Goal: Task Accomplishment & Management: Manage account settings

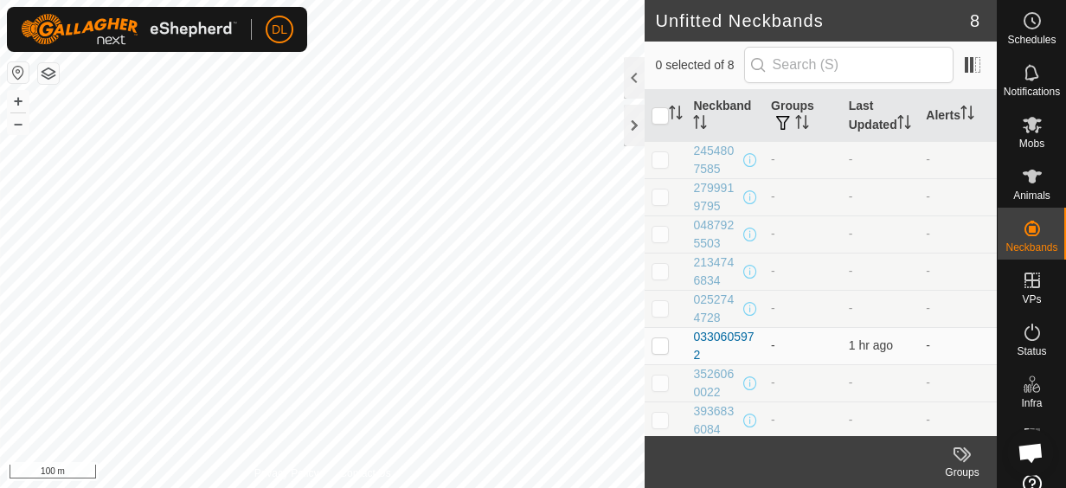
scroll to position [45, 0]
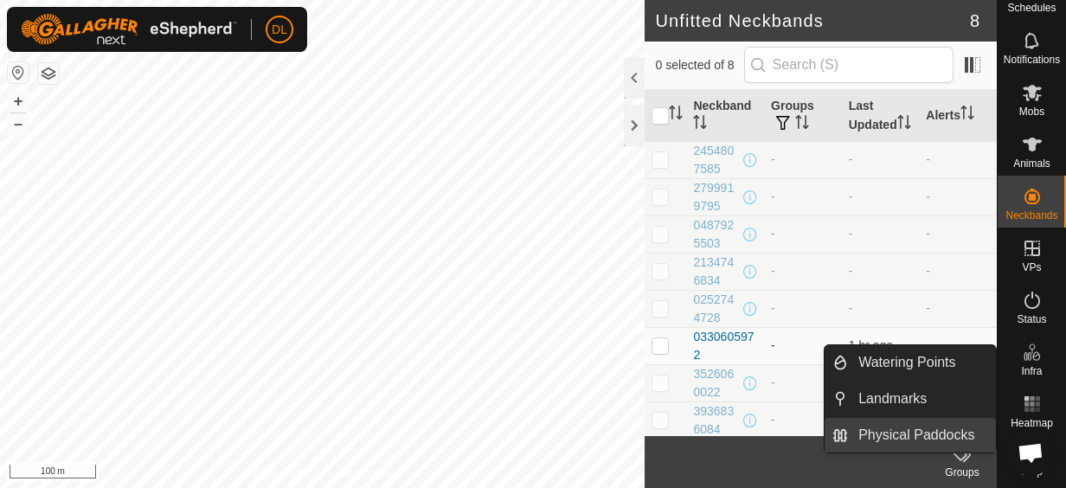
click at [910, 431] on link "Physical Paddocks" at bounding box center [922, 435] width 148 height 35
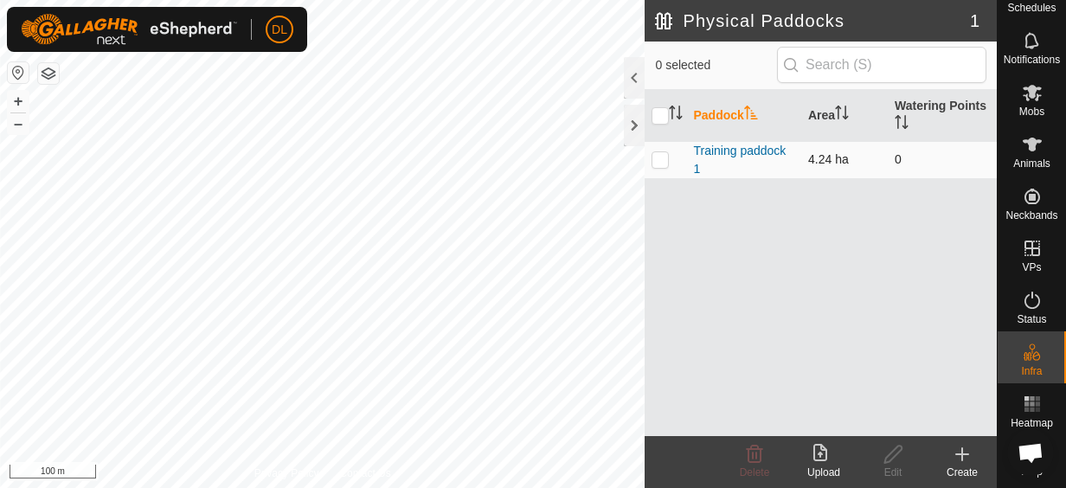
click at [667, 167] on td at bounding box center [666, 159] width 42 height 37
checkbox input "true"
click at [760, 459] on icon at bounding box center [755, 454] width 16 height 17
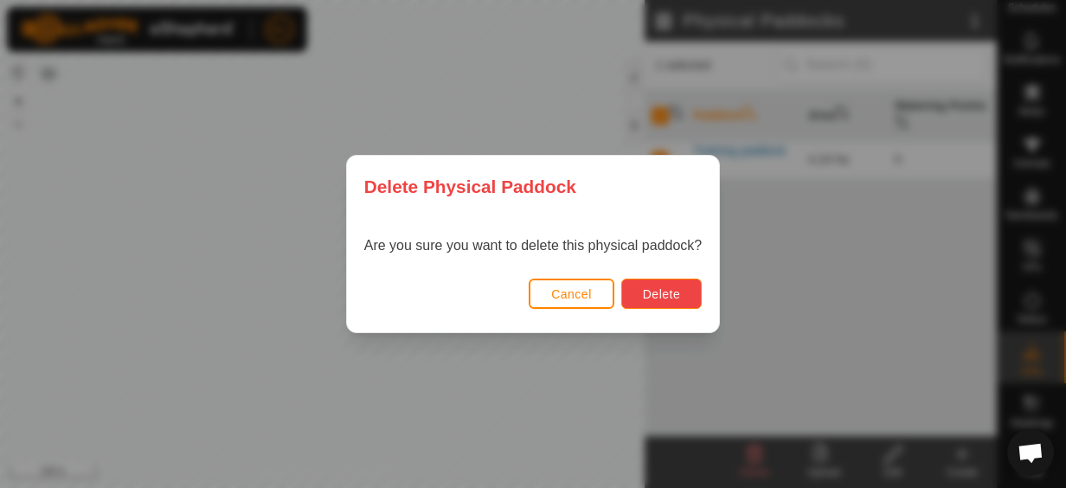
click at [636, 293] on button "Delete" at bounding box center [661, 294] width 80 height 30
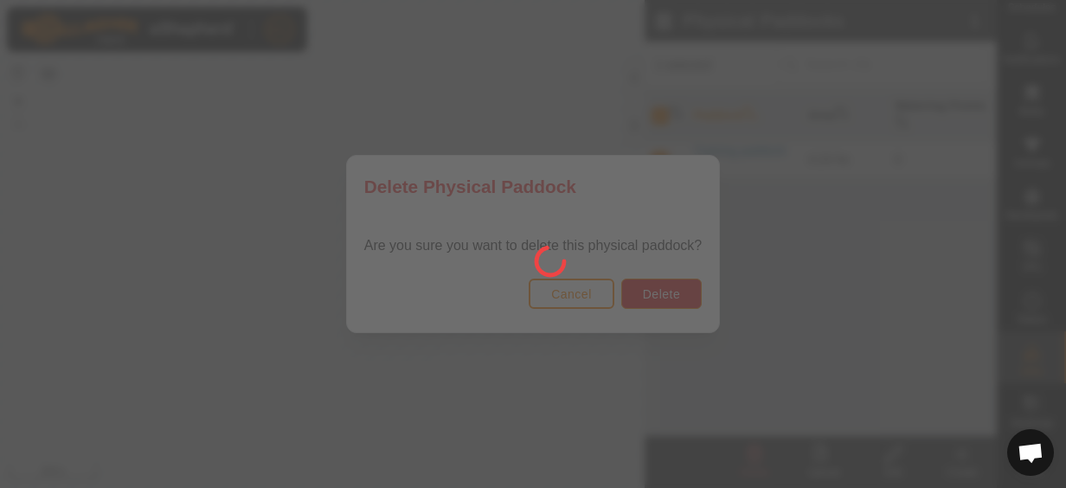
checkbox input "false"
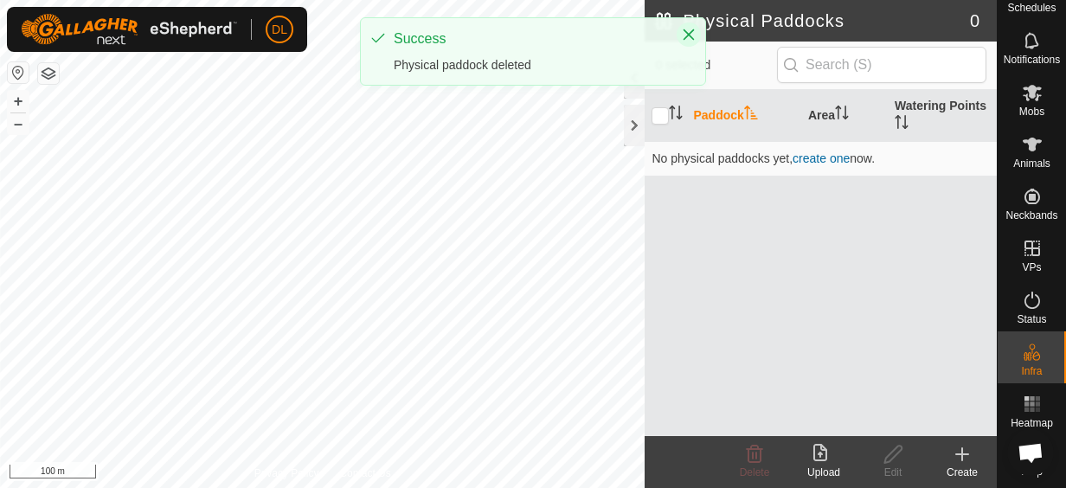
click at [687, 33] on icon "Close" at bounding box center [689, 34] width 11 height 11
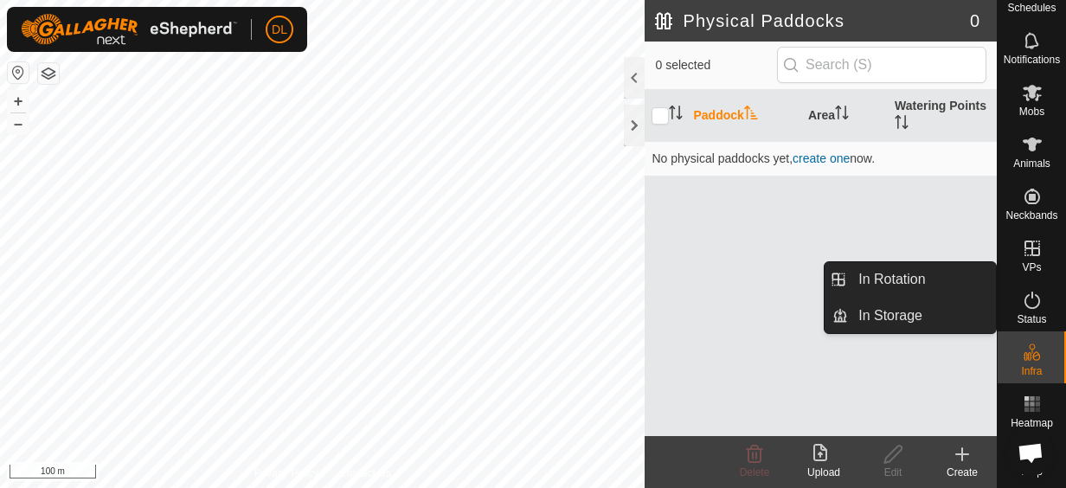
drag, startPoint x: 1030, startPoint y: 237, endPoint x: 1034, endPoint y: 246, distance: 9.7
click at [1027, 238] on icon at bounding box center [1032, 248] width 21 height 21
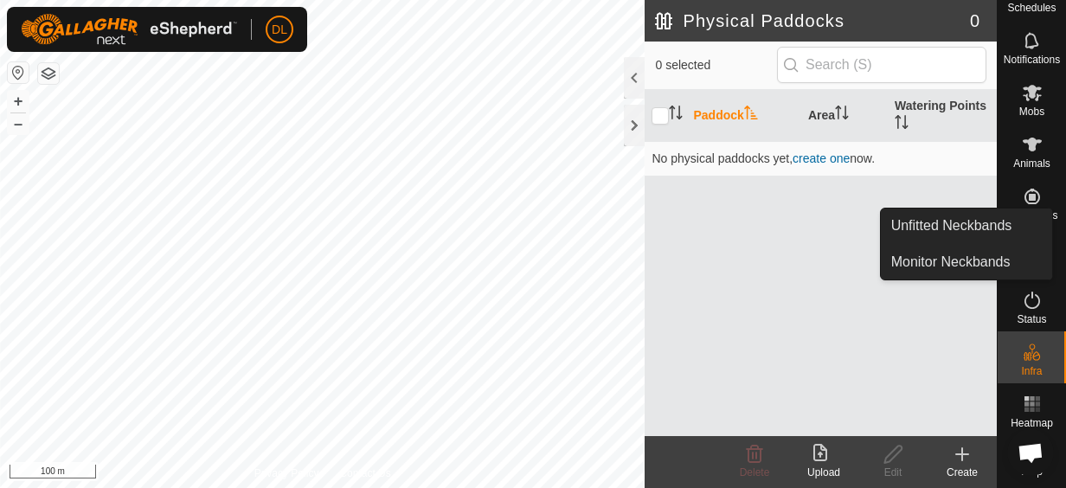
click at [1024, 189] on icon at bounding box center [1032, 197] width 16 height 16
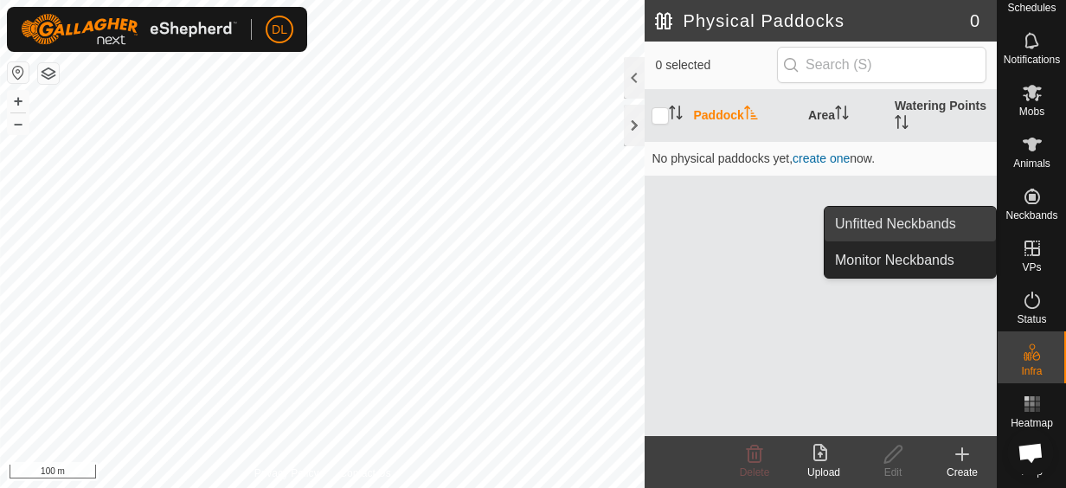
click at [959, 228] on link "Unfitted Neckbands" at bounding box center [910, 224] width 171 height 35
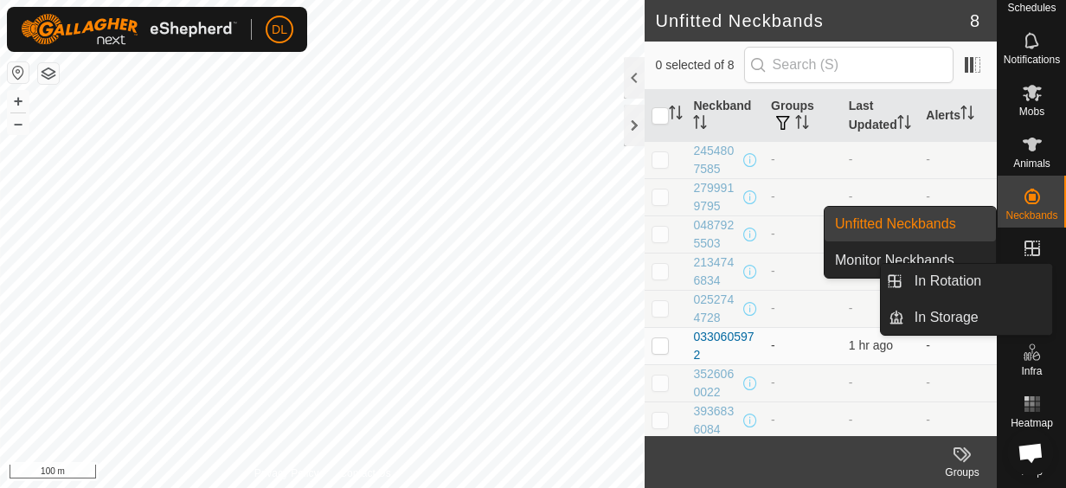
click at [1023, 238] on icon at bounding box center [1032, 248] width 21 height 21
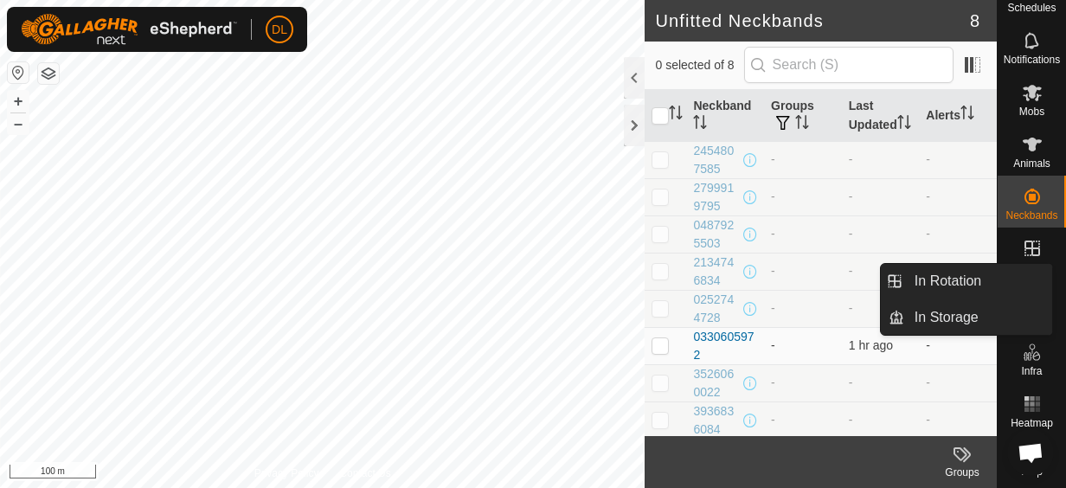
click at [1026, 238] on icon at bounding box center [1032, 248] width 21 height 21
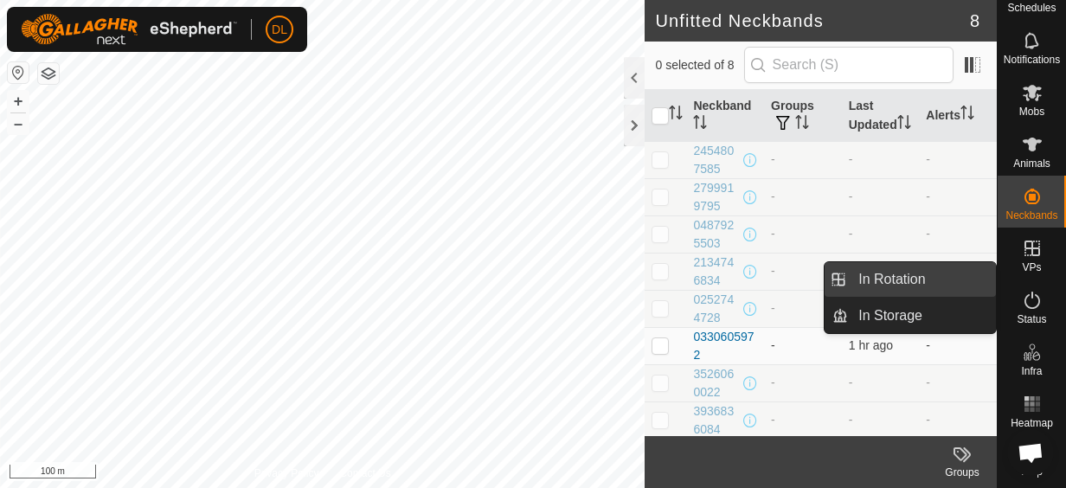
click at [953, 285] on link "In Rotation" at bounding box center [922, 279] width 148 height 35
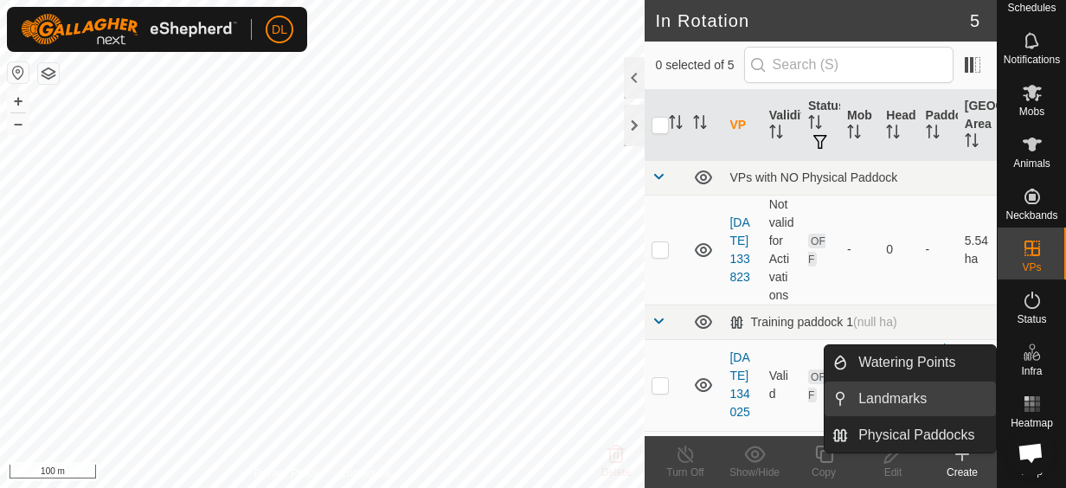
click at [908, 404] on link "Landmarks" at bounding box center [922, 399] width 148 height 35
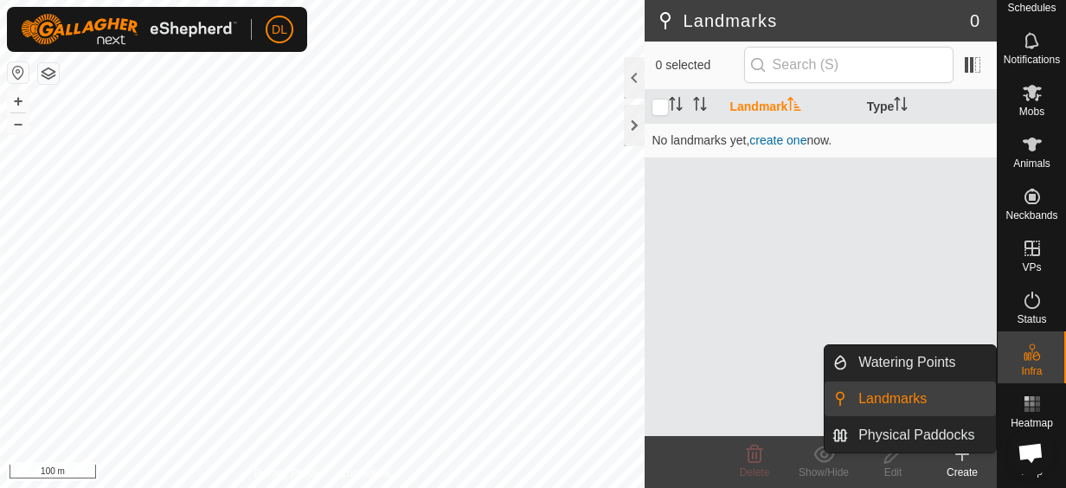
click at [906, 405] on link "Landmarks" at bounding box center [922, 399] width 148 height 35
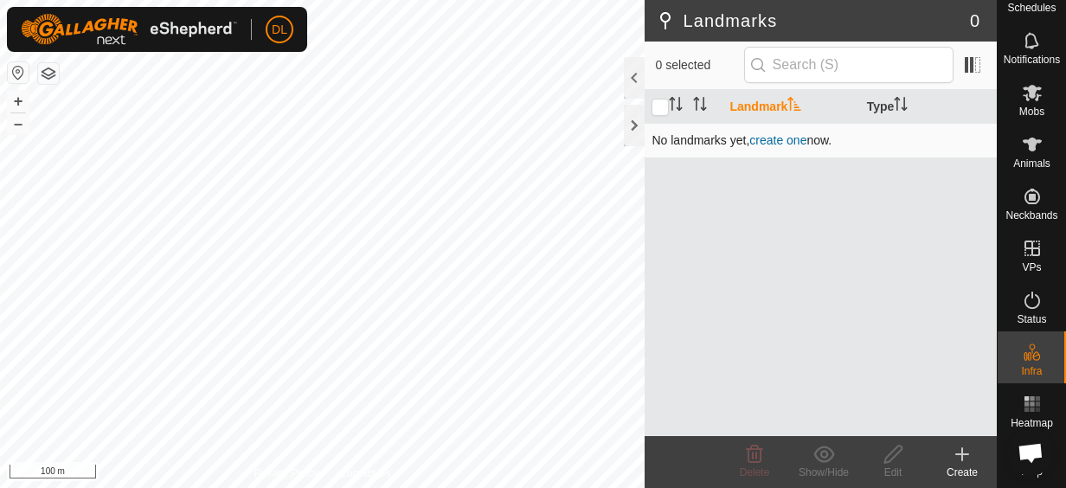
click at [768, 142] on link "create one" at bounding box center [777, 140] width 57 height 14
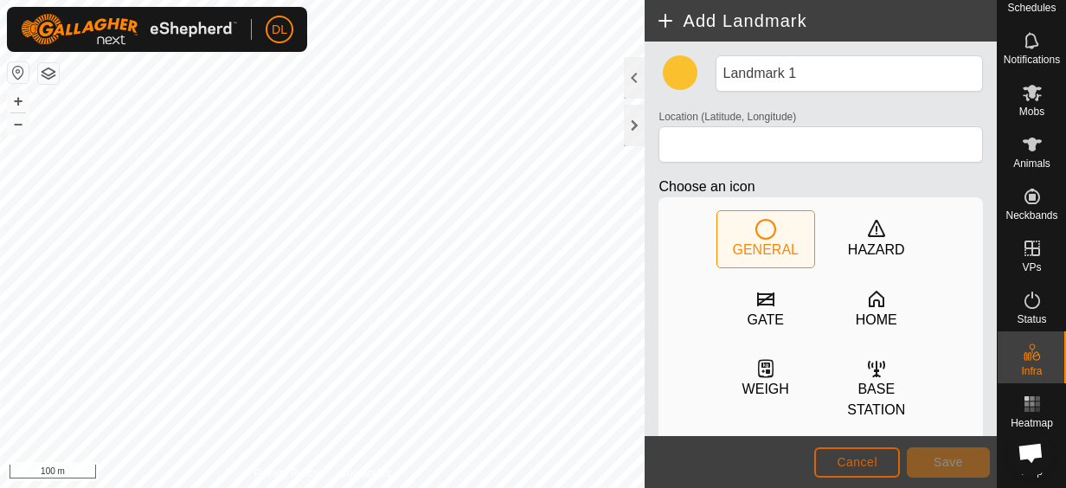
click at [888, 455] on button "Cancel" at bounding box center [857, 462] width 86 height 30
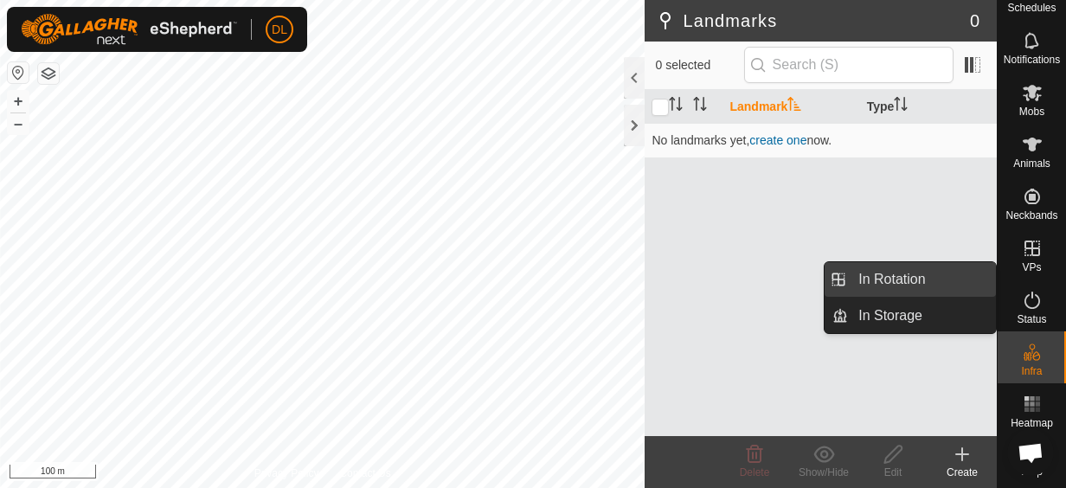
click at [951, 280] on link "In Rotation" at bounding box center [922, 279] width 148 height 35
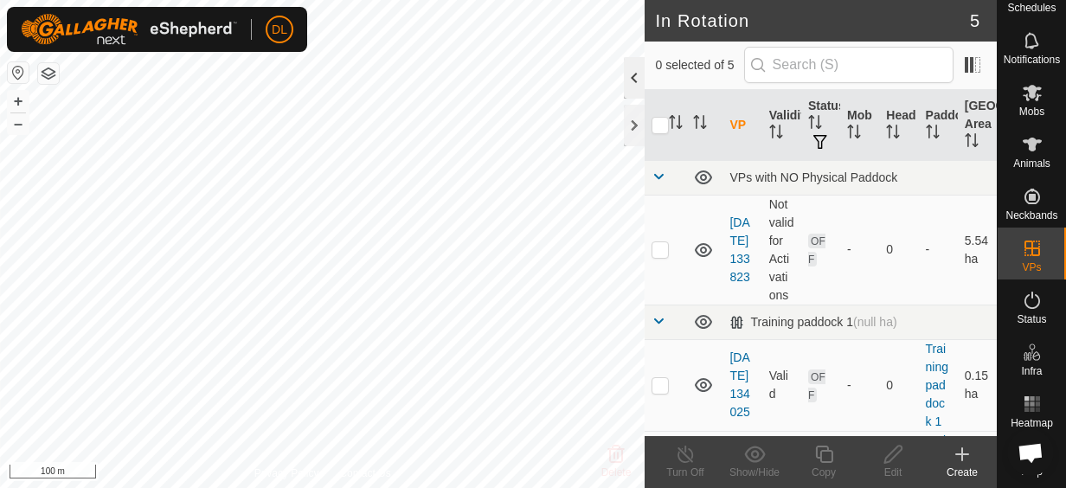
click at [637, 71] on div at bounding box center [634, 78] width 21 height 42
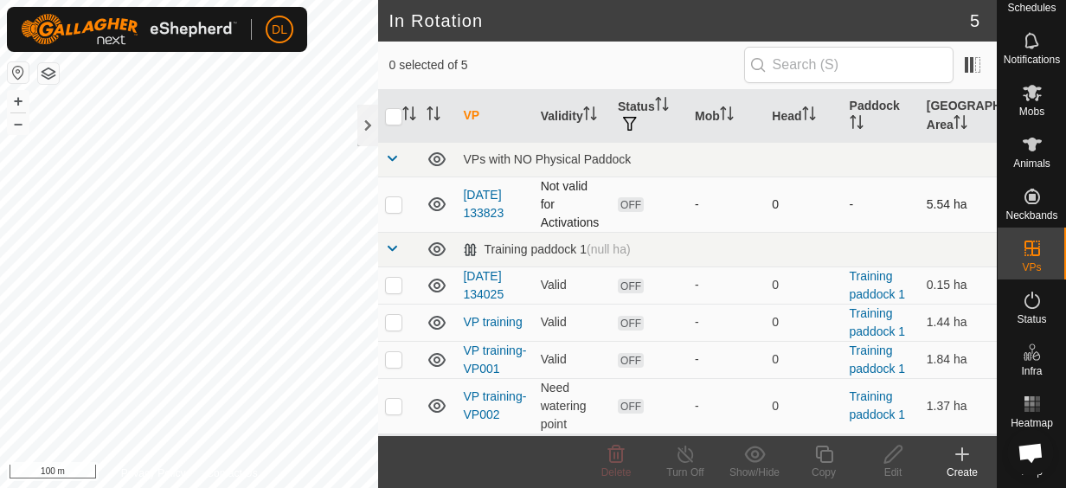
click at [396, 202] on p-checkbox at bounding box center [393, 204] width 17 height 14
click at [614, 459] on icon at bounding box center [616, 454] width 21 height 21
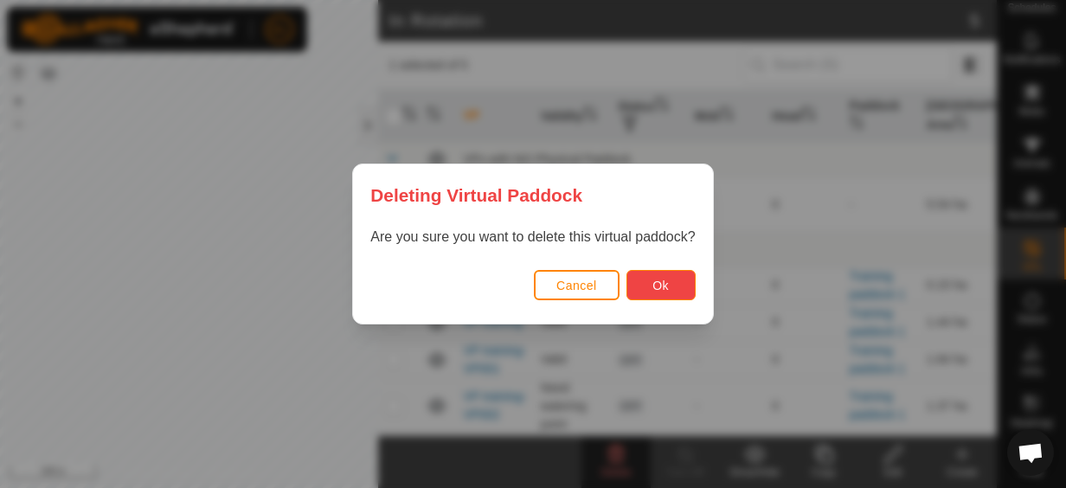
click at [658, 280] on span "Ok" at bounding box center [660, 286] width 16 height 14
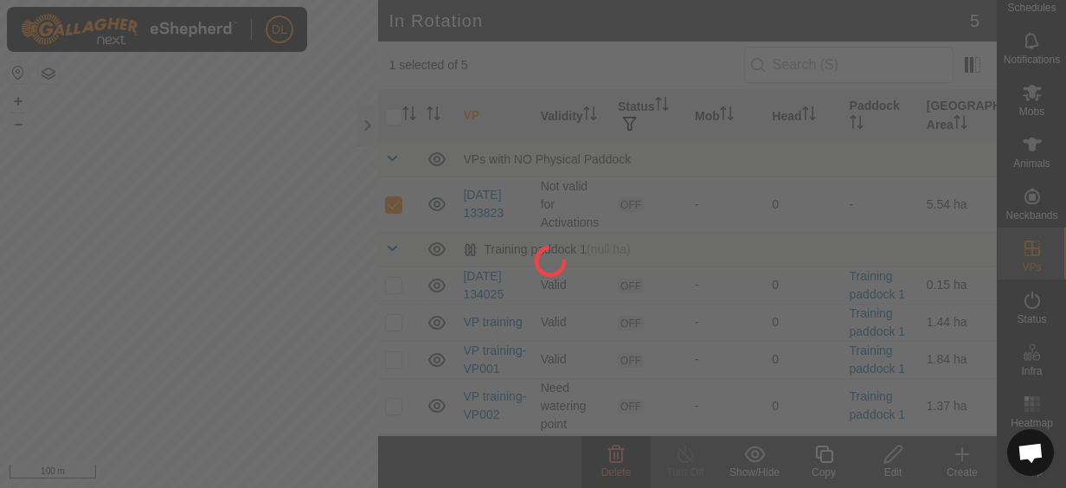
checkbox input "false"
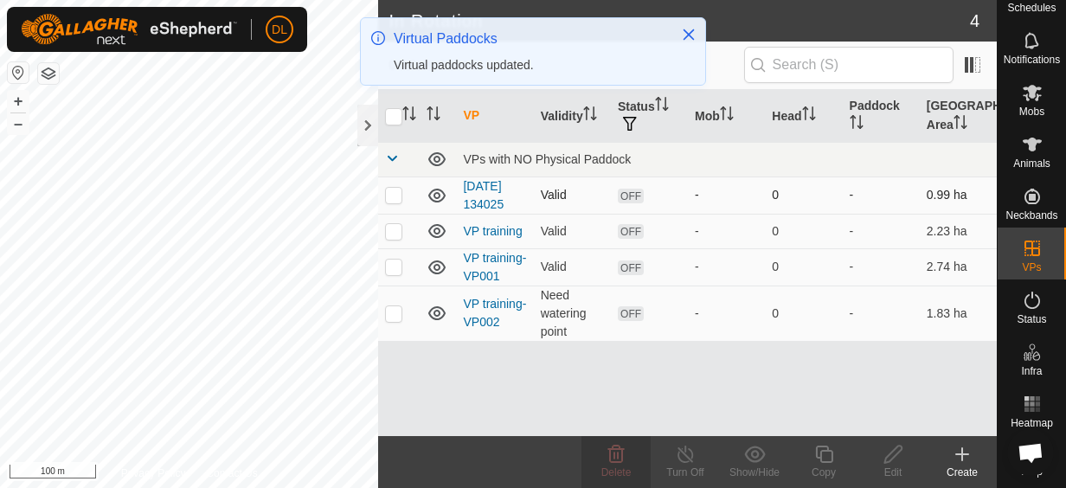
click at [398, 192] on p-checkbox at bounding box center [393, 195] width 17 height 14
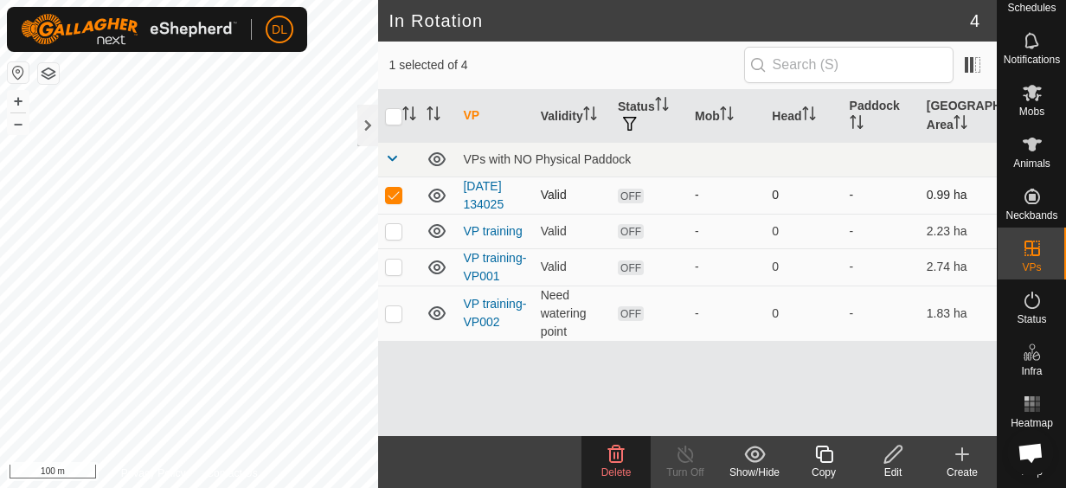
click at [398, 192] on p-checkbox at bounding box center [393, 195] width 17 height 14
checkbox input "false"
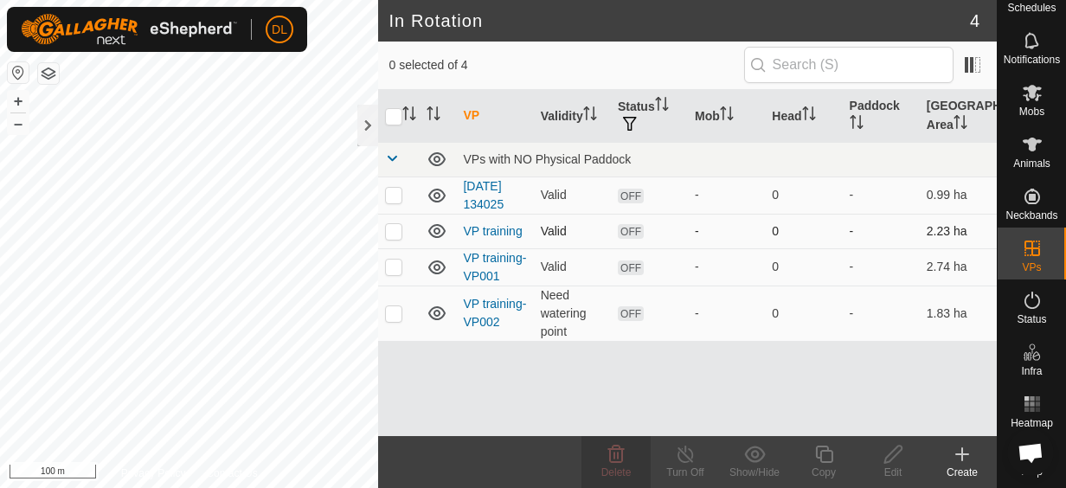
click at [395, 224] on p-checkbox at bounding box center [393, 231] width 17 height 14
checkbox input "true"
click at [393, 263] on p-checkbox at bounding box center [393, 267] width 17 height 14
checkbox input "true"
checkbox input "false"
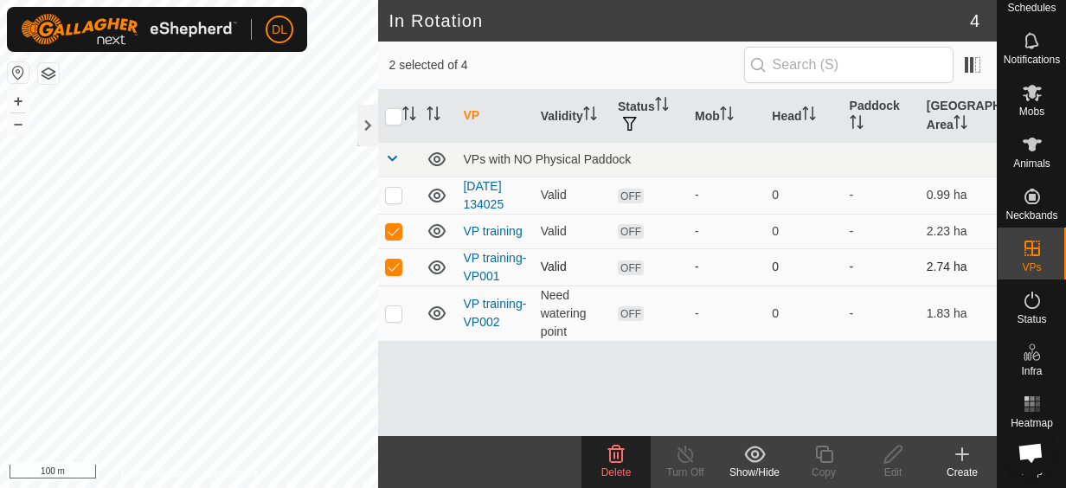
checkbox input "false"
checkbox input "true"
click at [390, 266] on p-checkbox at bounding box center [393, 267] width 17 height 14
checkbox input "true"
click at [391, 231] on p-checkbox at bounding box center [393, 231] width 17 height 14
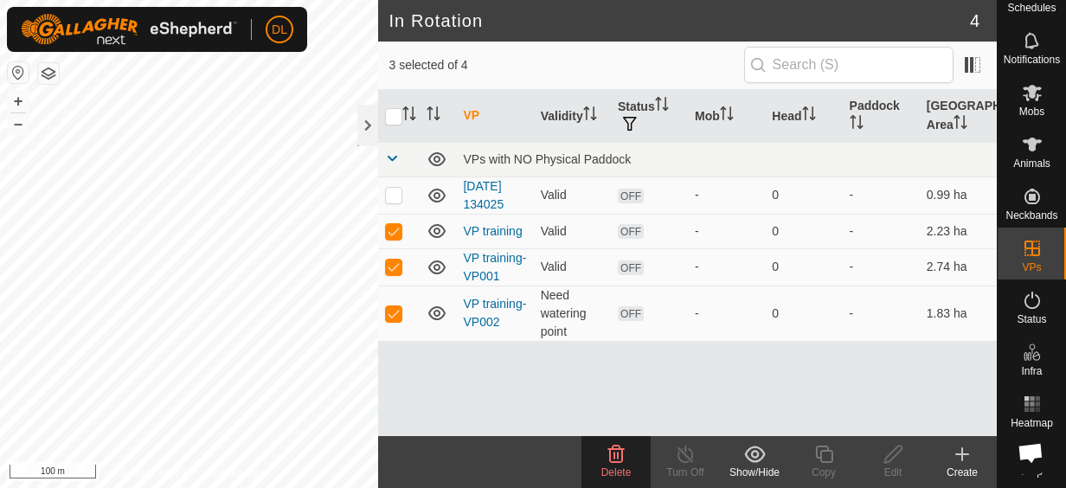
click at [613, 457] on icon at bounding box center [616, 454] width 21 height 21
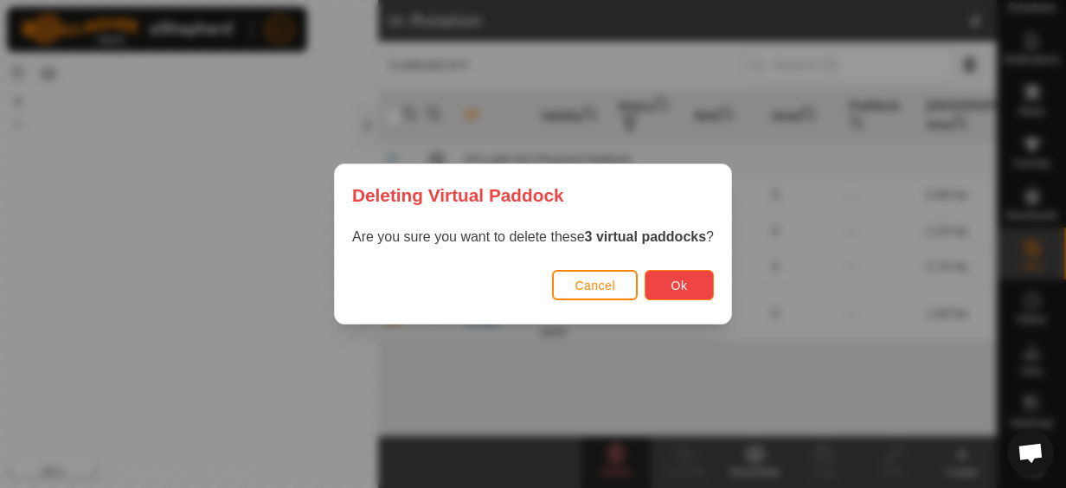
click at [661, 291] on button "Ok" at bounding box center [679, 285] width 69 height 30
checkbox input "false"
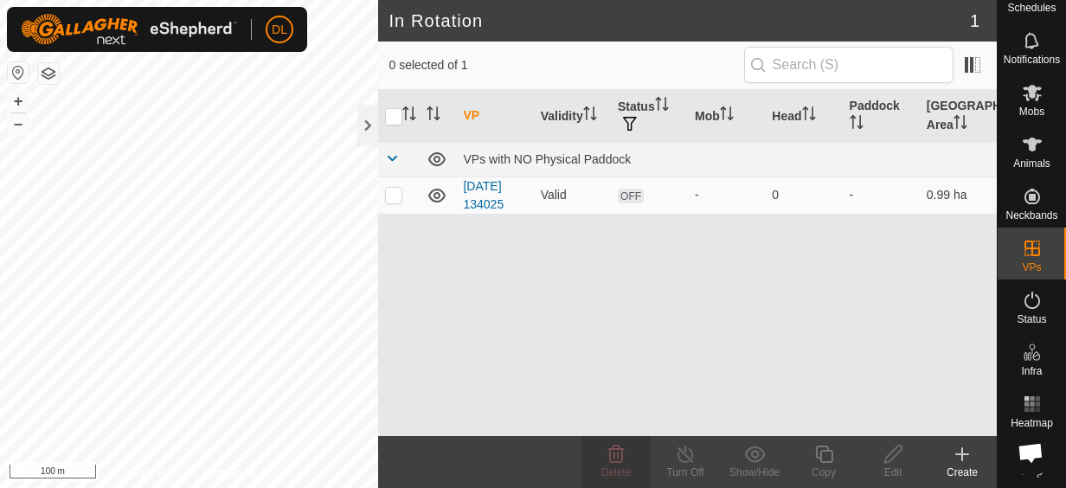
click at [493, 189] on link "[DATE] 134025" at bounding box center [483, 195] width 41 height 32
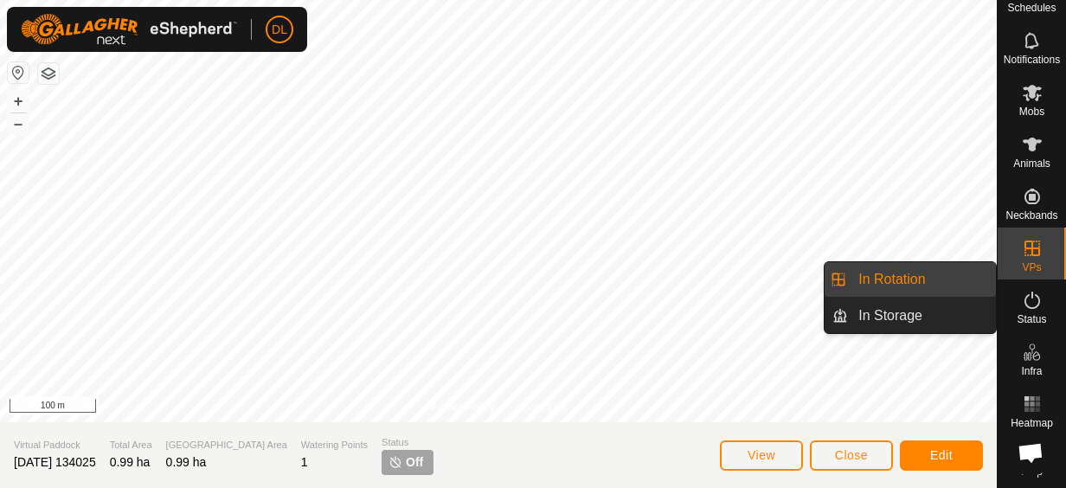
click at [922, 283] on link "In Rotation" at bounding box center [922, 279] width 148 height 35
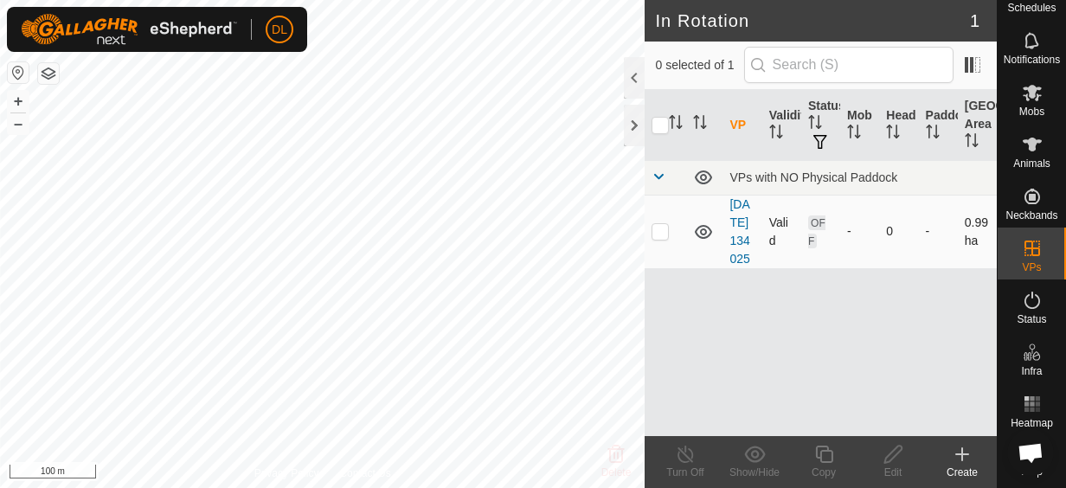
click at [655, 238] on p-checkbox at bounding box center [660, 231] width 17 height 14
checkbox input "true"
click at [820, 457] on icon at bounding box center [823, 454] width 17 height 17
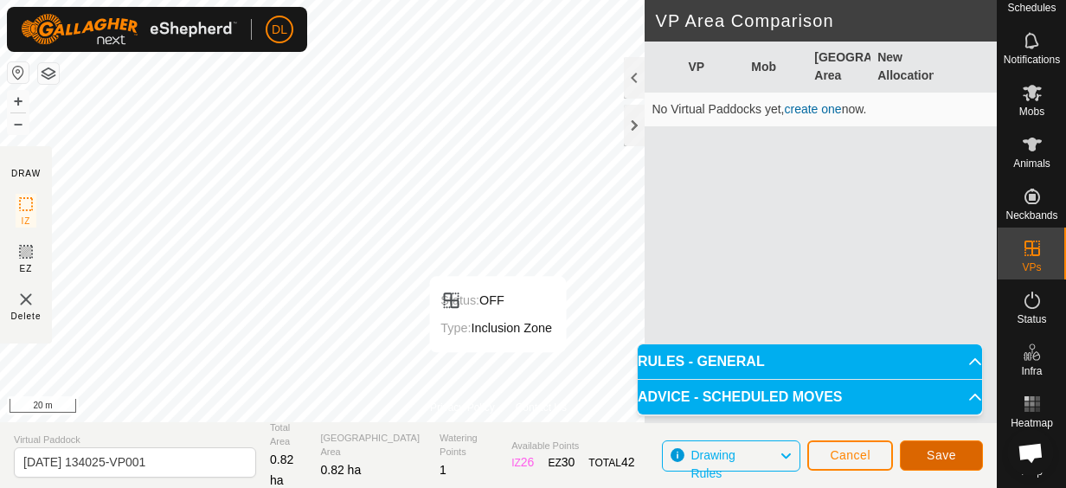
click at [969, 458] on button "Save" at bounding box center [941, 455] width 83 height 30
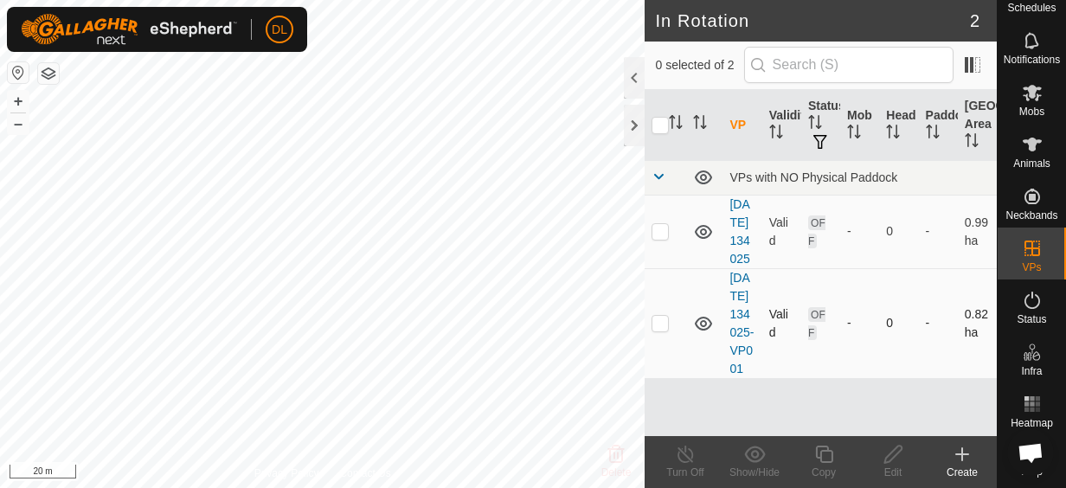
drag, startPoint x: 663, startPoint y: 379, endPoint x: 651, endPoint y: 386, distance: 14.0
click at [659, 330] on p-checkbox at bounding box center [660, 323] width 17 height 14
checkbox input "true"
click at [820, 460] on icon at bounding box center [823, 454] width 17 height 17
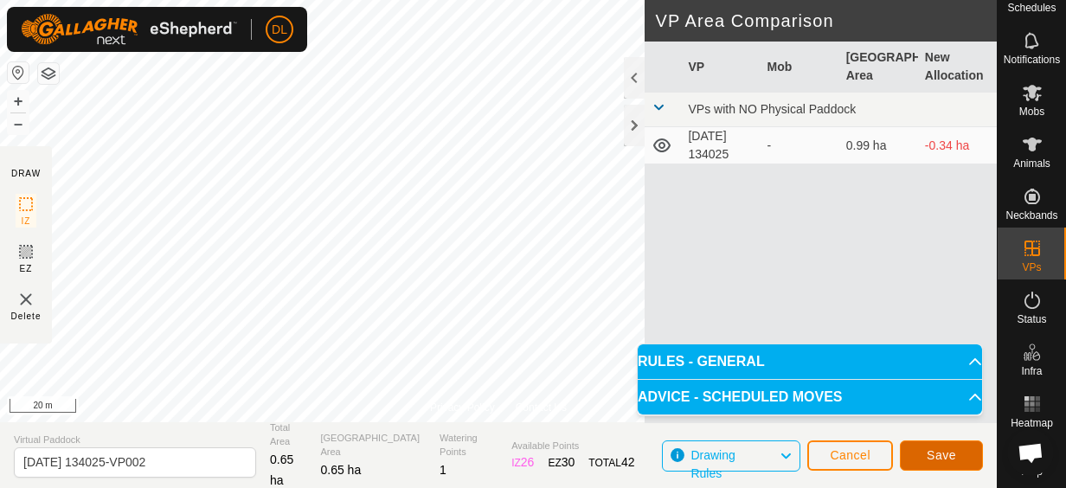
click at [960, 458] on button "Save" at bounding box center [941, 455] width 83 height 30
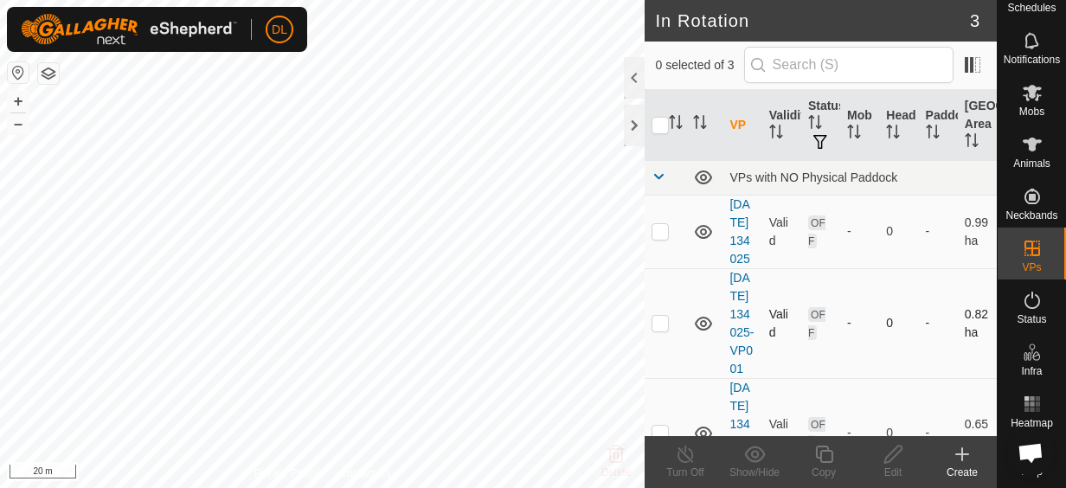
click at [659, 330] on p-checkbox at bounding box center [660, 323] width 17 height 14
checkbox input "true"
click at [832, 448] on icon at bounding box center [824, 454] width 22 height 21
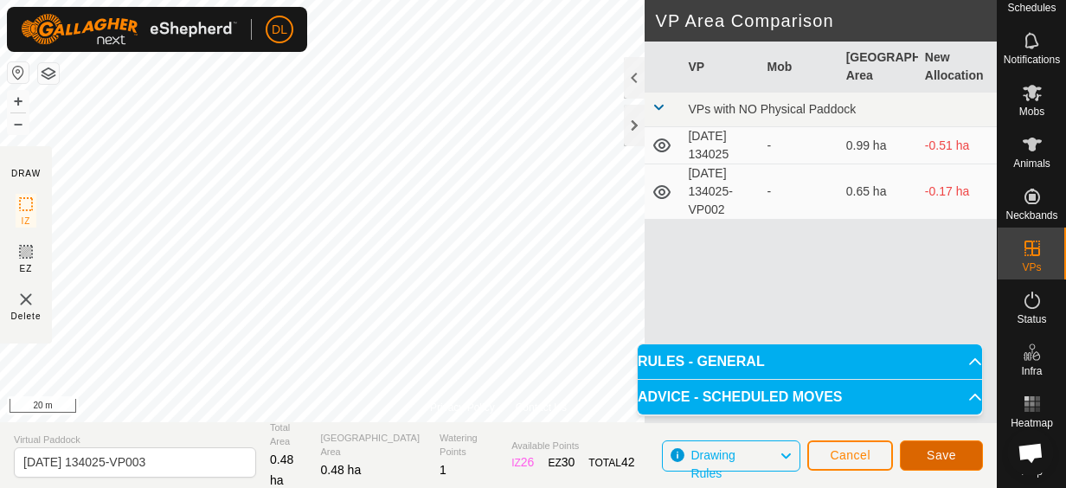
click at [954, 450] on button "Save" at bounding box center [941, 455] width 83 height 30
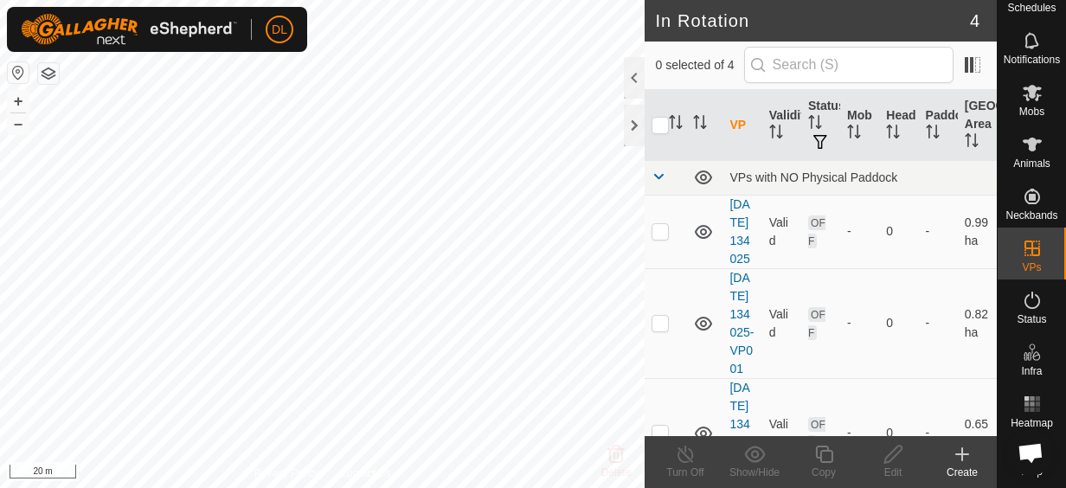
checkbox input "true"
click at [890, 452] on icon at bounding box center [894, 454] width 22 height 21
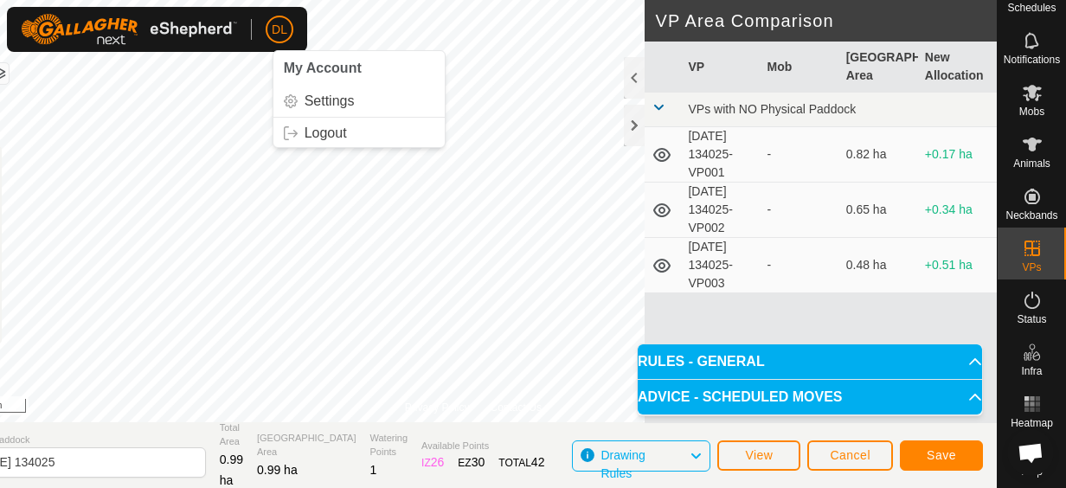
click at [281, 51] on li "My Account" at bounding box center [358, 68] width 171 height 35
click at [692, 455] on icon at bounding box center [696, 456] width 14 height 22
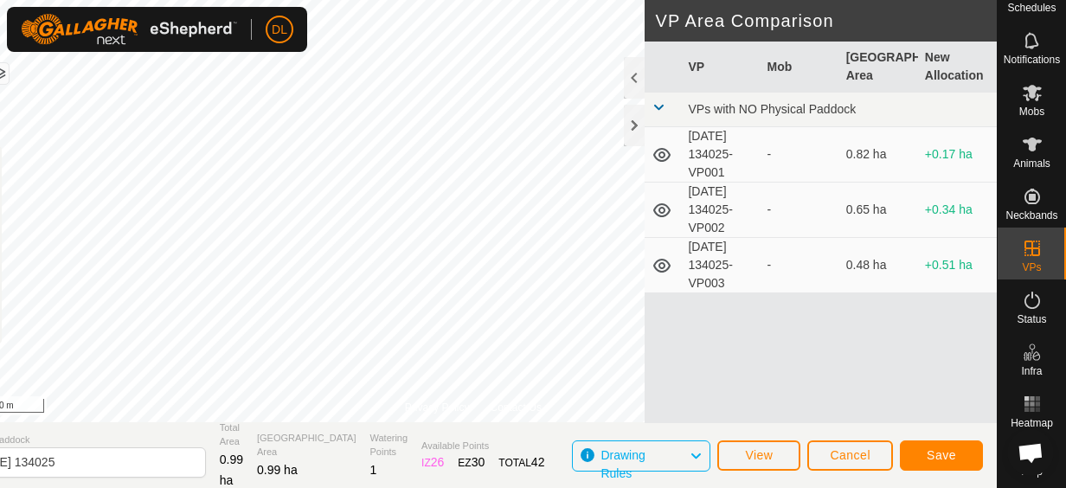
click at [692, 455] on icon at bounding box center [696, 456] width 14 height 22
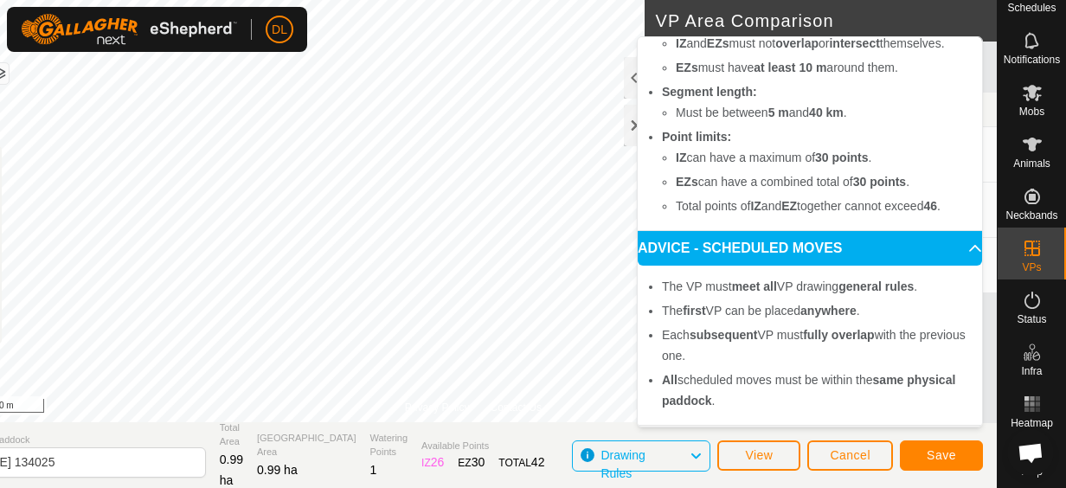
scroll to position [242, 0]
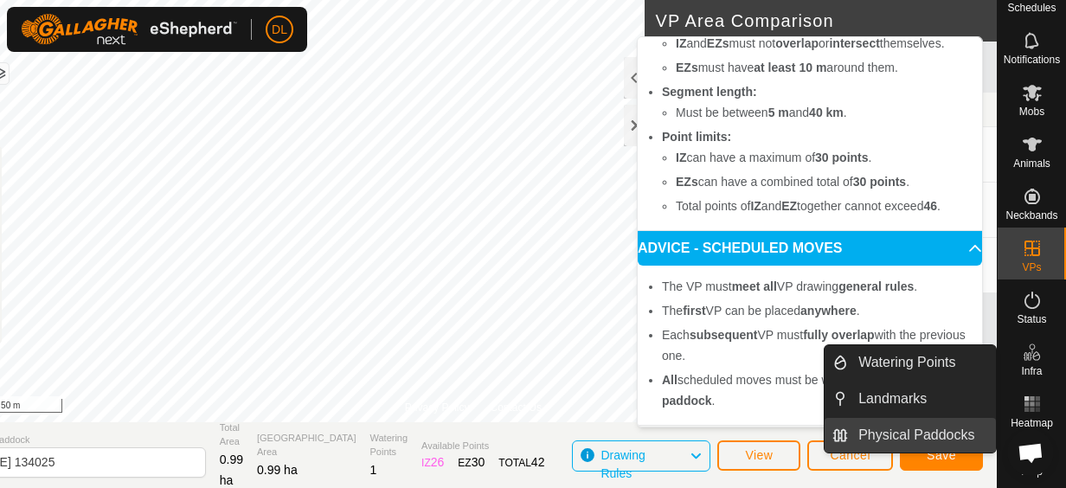
click at [952, 434] on link "Physical Paddocks" at bounding box center [922, 435] width 148 height 35
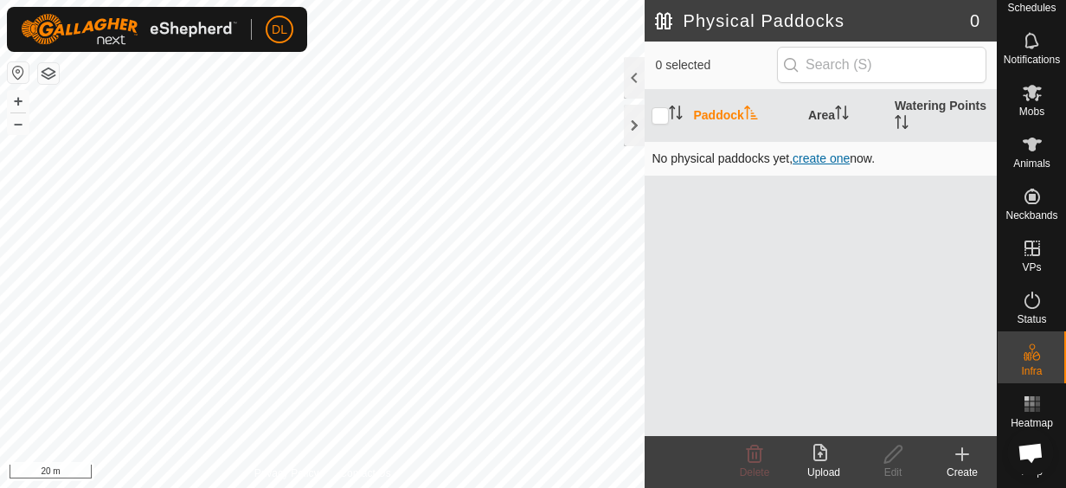
click at [822, 153] on span "create one" at bounding box center [821, 158] width 57 height 14
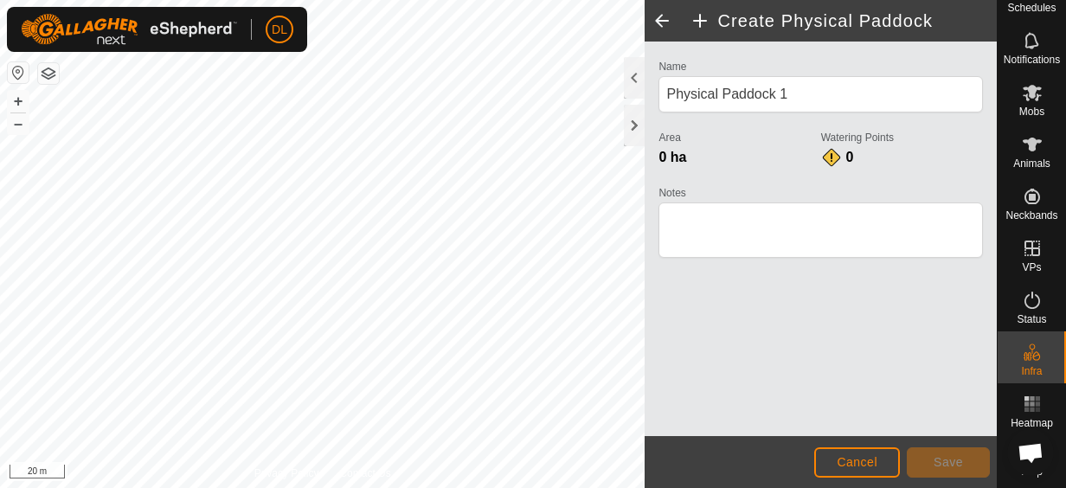
click at [0, 223] on html "DL Schedules Notifications Mobs Animals Neckbands VPs Status Infra Heatmap Help…" at bounding box center [533, 244] width 1066 height 488
click at [329, 479] on div "Privacy Policy Contact Us + – ⇧ i 20 m" at bounding box center [322, 244] width 645 height 488
click at [298, 472] on div "Privacy Policy Contact Us + – ⇧ i 20 m" at bounding box center [322, 244] width 645 height 488
click at [0, 261] on html "DL Schedules Notifications Mobs Animals Neckbands VPs Status Infra Heatmap Help…" at bounding box center [533, 244] width 1066 height 488
click at [412, 487] on html "DL Schedules Notifications Mobs Animals Neckbands VPs Status Infra Heatmap Help…" at bounding box center [533, 244] width 1066 height 488
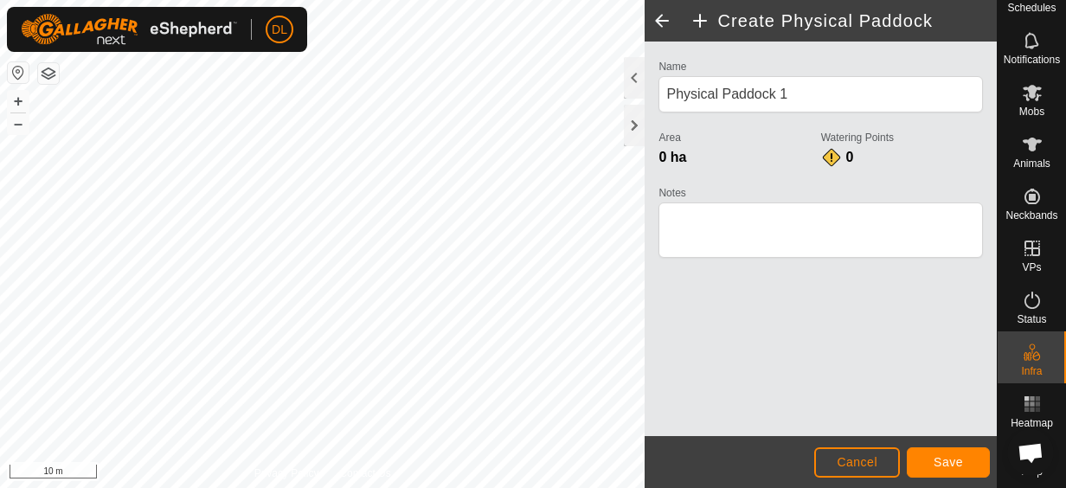
click at [334, 487] on html "DL Schedules Notifications Mobs Animals Neckbands VPs Status Infra Heatmap Help…" at bounding box center [533, 244] width 1066 height 488
click at [324, 471] on div "Privacy Policy Contact Us + – ⇧ i 10 m" at bounding box center [322, 244] width 645 height 488
click at [384, 480] on div "Privacy Policy Contact Us + – ⇧ i 10 m" at bounding box center [322, 244] width 645 height 488
click at [384, 487] on html "DL Schedules Notifications Mobs Animals Neckbands VPs Status Infra Heatmap Help…" at bounding box center [533, 244] width 1066 height 488
click at [393, 487] on html "DL Schedules Notifications Mobs Animals Neckbands VPs Status Infra Heatmap Help…" at bounding box center [533, 244] width 1066 height 488
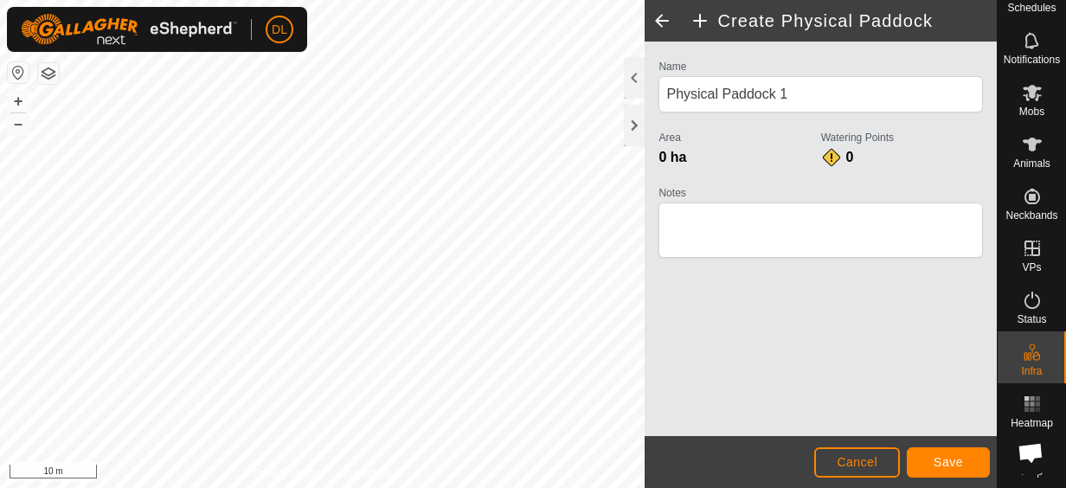
click at [383, 487] on html "DL Schedules Notifications Mobs Animals Neckbands VPs Status Infra Heatmap Help…" at bounding box center [533, 244] width 1066 height 488
click at [473, 487] on html "DL Schedules Notifications Mobs Animals Neckbands VPs Status Infra Heatmap Help…" at bounding box center [533, 244] width 1066 height 488
click at [500, 487] on html "DL Schedules Notifications Mobs Animals Neckbands VPs Status Infra Heatmap Help…" at bounding box center [533, 244] width 1066 height 488
click at [628, 487] on html "DL Schedules Notifications Mobs Animals Neckbands VPs Status Infra Heatmap Help…" at bounding box center [533, 244] width 1066 height 488
click at [484, 487] on html "DL Schedules Notifications Mobs Animals Neckbands VPs Status Infra Heatmap Help…" at bounding box center [533, 244] width 1066 height 488
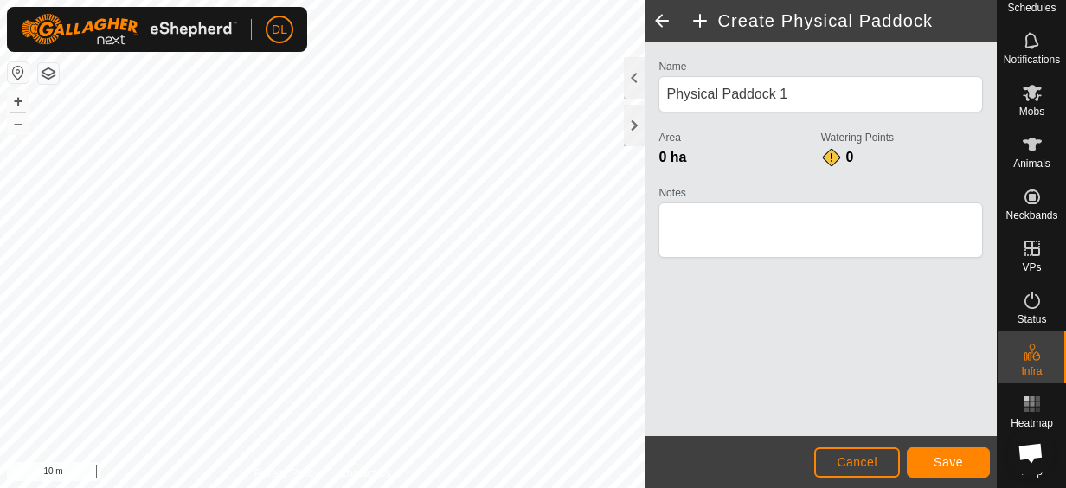
click at [510, 487] on html "DL Schedules Notifications Mobs Animals Neckbands VPs Status Infra Heatmap Help…" at bounding box center [533, 244] width 1066 height 488
click at [100, 0] on html "DL Schedules Notifications Mobs Animals Neckbands VPs Status Infra Heatmap Help…" at bounding box center [533, 244] width 1066 height 488
click at [0, 0] on html "DL Schedules Notifications Mobs Animals Neckbands VPs Status Infra Heatmap Help…" at bounding box center [533, 244] width 1066 height 488
click at [0, 135] on html "DL Schedules Notifications Mobs Animals Neckbands VPs Status Infra Heatmap Help…" at bounding box center [533, 244] width 1066 height 488
click at [0, 110] on html "DL Schedules Notifications Mobs Animals Neckbands VPs Status Infra Heatmap Help…" at bounding box center [533, 244] width 1066 height 488
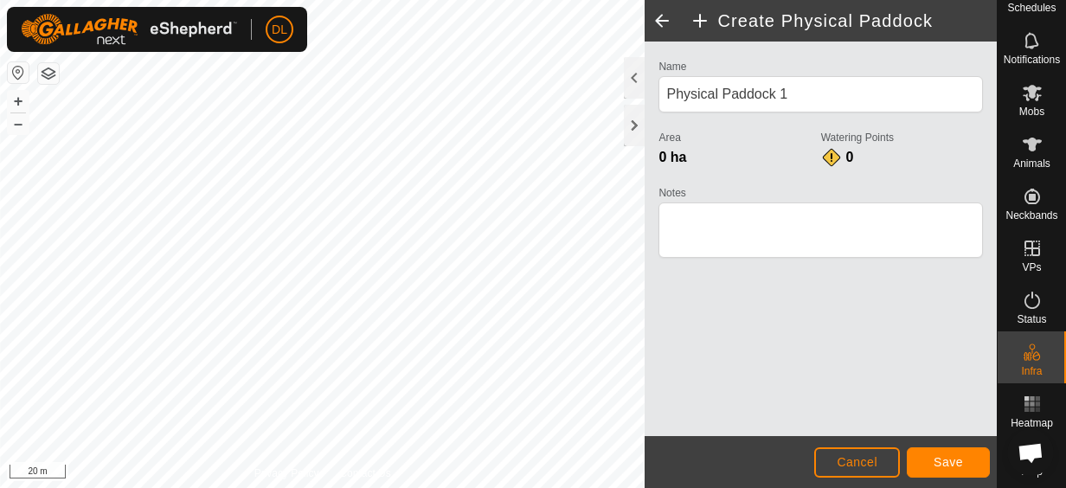
click at [0, 36] on html "DL Schedules Notifications Mobs Animals Neckbands VPs Status Infra Heatmap Help…" at bounding box center [533, 244] width 1066 height 488
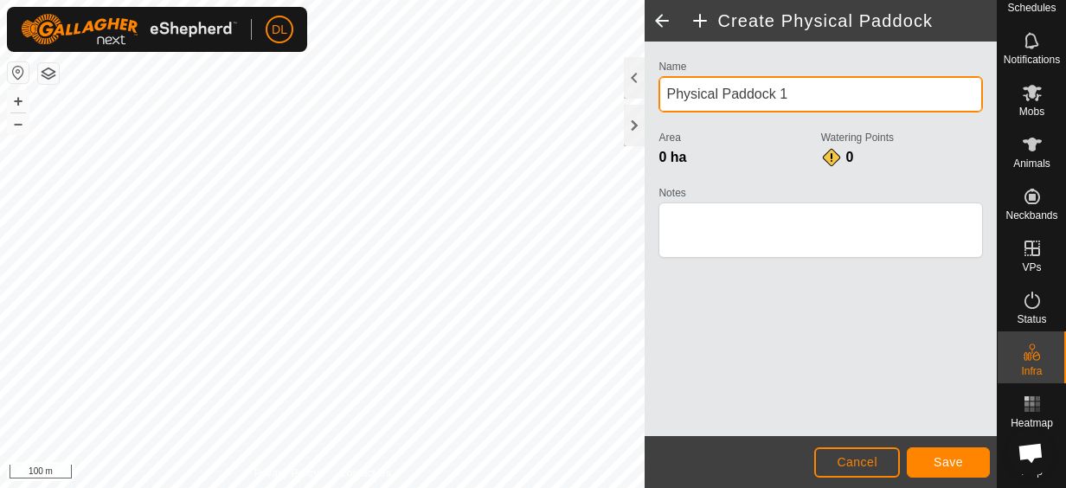
click at [787, 93] on input "Physical Paddock 1" at bounding box center [820, 94] width 324 height 36
type input "P"
type input "Front Hill"
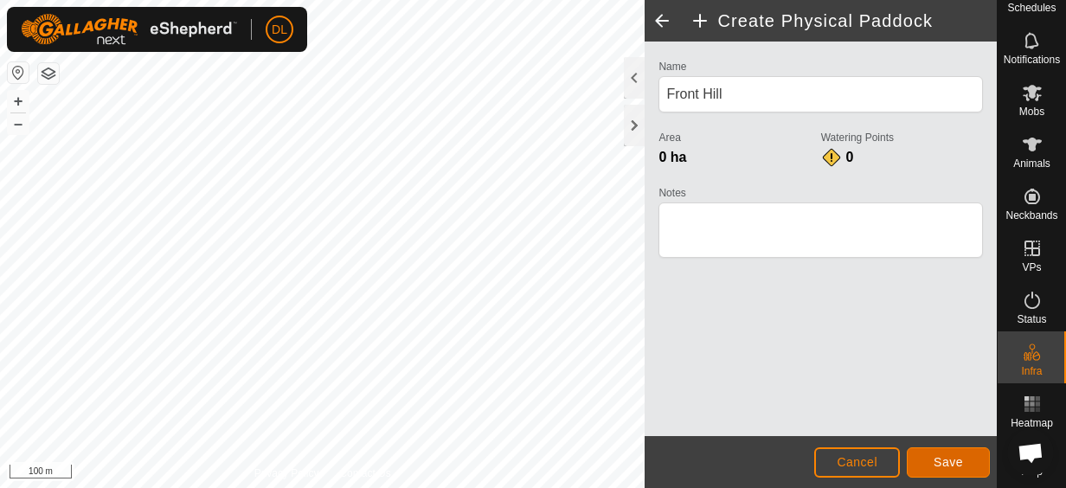
click at [942, 458] on span "Save" at bounding box center [948, 462] width 29 height 14
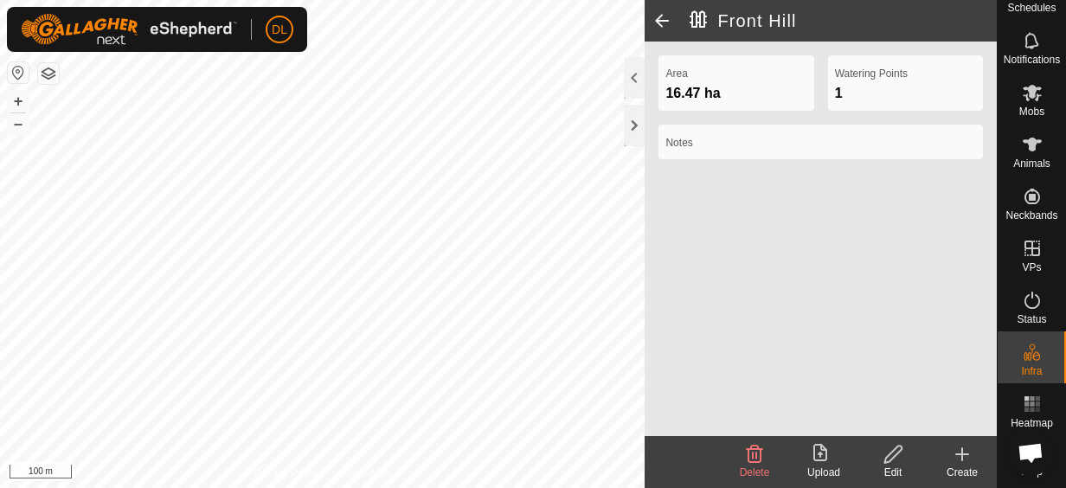
click at [669, 228] on div "[GEOGRAPHIC_DATA] 16.47 ha Watering Points 1 Notes Delete Upload Edit Create Pr…" at bounding box center [498, 244] width 997 height 488
click at [966, 455] on icon at bounding box center [962, 454] width 21 height 21
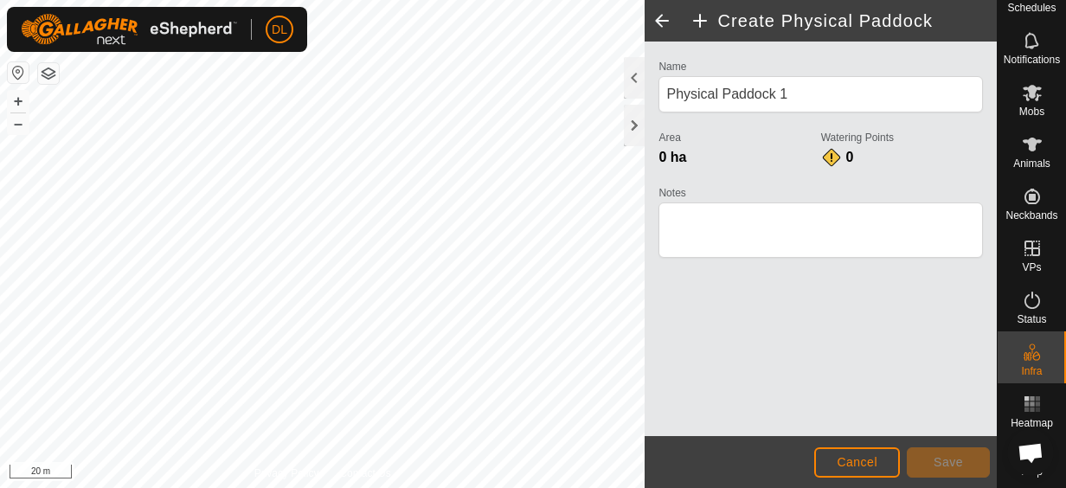
click at [427, 487] on html "DL Schedules Notifications Mobs Animals Neckbands VPs Status Infra Heatmap Help…" at bounding box center [533, 244] width 1066 height 488
click at [294, 0] on html "DL My Account Settings Logout Schedules Notifications Mobs Animals Neckbands VP…" at bounding box center [533, 244] width 1066 height 488
click at [318, 487] on html "DL Schedules Notifications Mobs Animals Neckbands VPs Status Infra Heatmap Help…" at bounding box center [533, 244] width 1066 height 488
click at [233, 0] on html "DL Schedules Notifications Mobs Animals Neckbands VPs Status Infra Heatmap Help…" at bounding box center [533, 244] width 1066 height 488
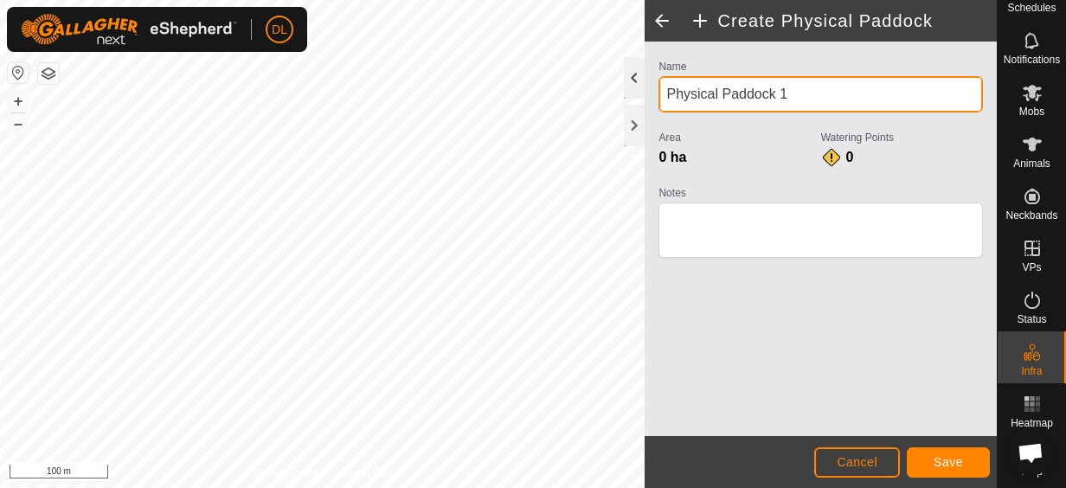
click at [590, 85] on div "Create Physical Paddock Name Physical Paddock 1 Area 0 ha Watering Points 0 Not…" at bounding box center [498, 244] width 997 height 488
drag, startPoint x: 756, startPoint y: 95, endPoint x: 658, endPoint y: 90, distance: 97.9
click at [658, 89] on input "Physical Paddock 1" at bounding box center [820, 94] width 324 height 36
type input "The Flats"
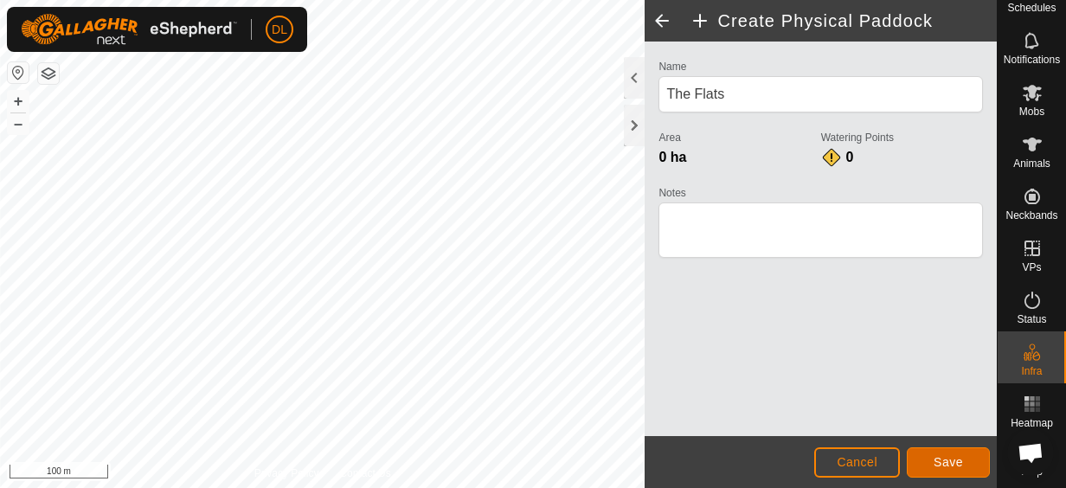
click at [954, 464] on span "Save" at bounding box center [948, 462] width 29 height 14
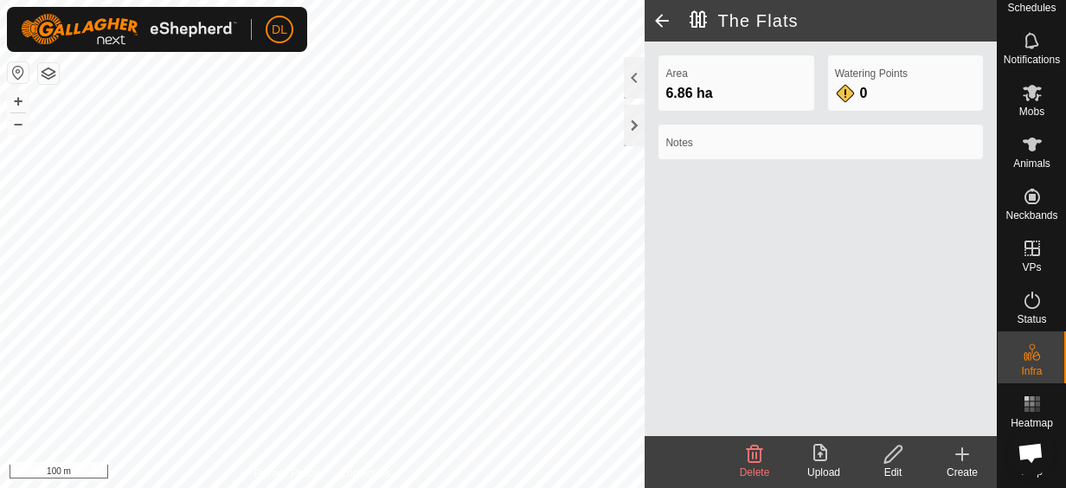
click at [960, 450] on icon at bounding box center [962, 454] width 21 height 21
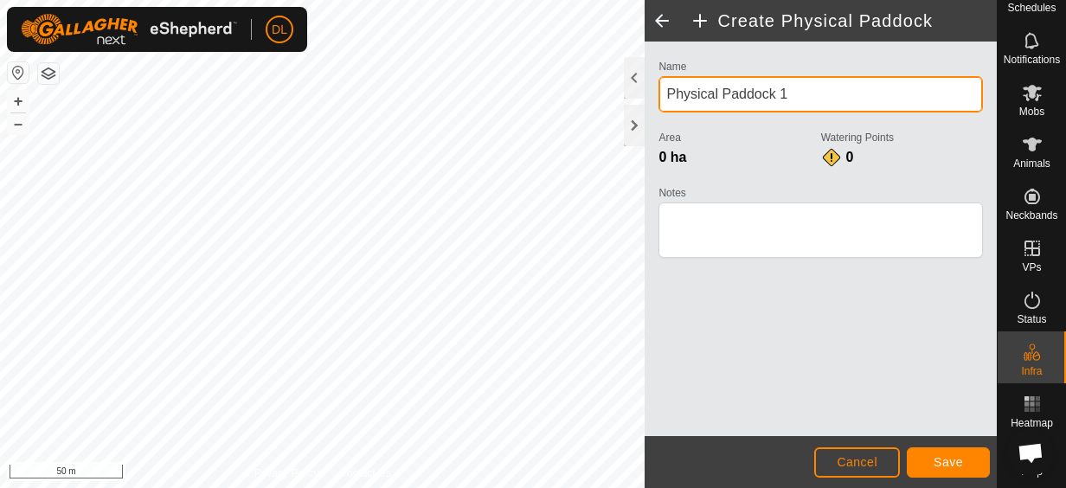
drag, startPoint x: 778, startPoint y: 85, endPoint x: 664, endPoint y: 107, distance: 115.6
click at [664, 111] on input "Physical Paddock 1" at bounding box center [820, 94] width 324 height 36
type input "Forgotton Block"
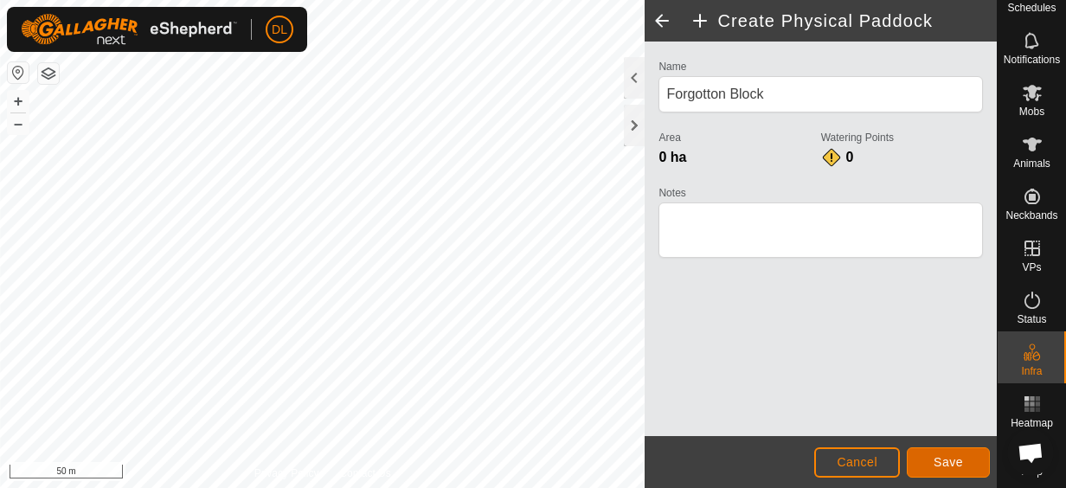
click at [931, 460] on button "Save" at bounding box center [948, 462] width 83 height 30
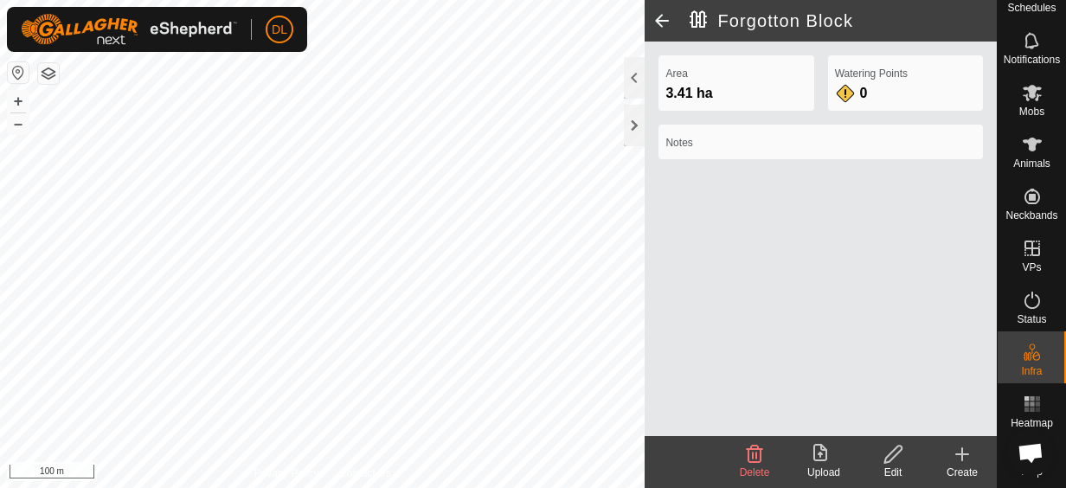
click at [966, 458] on icon at bounding box center [962, 454] width 21 height 21
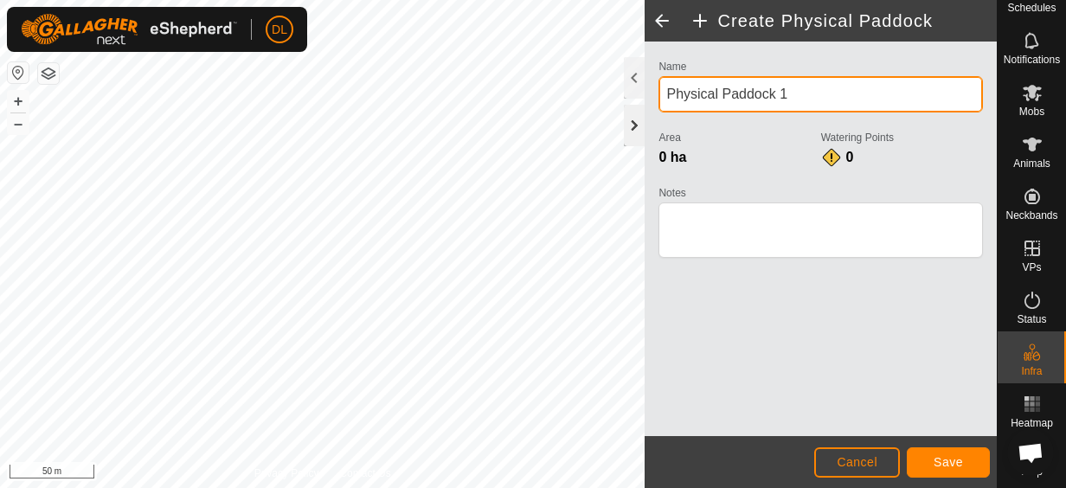
click at [571, 128] on div "Create Physical Paddock Name Physical Paddock 1 Area 0 ha Watering Points 0 Not…" at bounding box center [498, 244] width 997 height 488
drag, startPoint x: 807, startPoint y: 93, endPoint x: 659, endPoint y: 90, distance: 148.0
click at [659, 90] on input "Physical Paddock 1" at bounding box center [820, 94] width 324 height 36
type input "Back Hill"
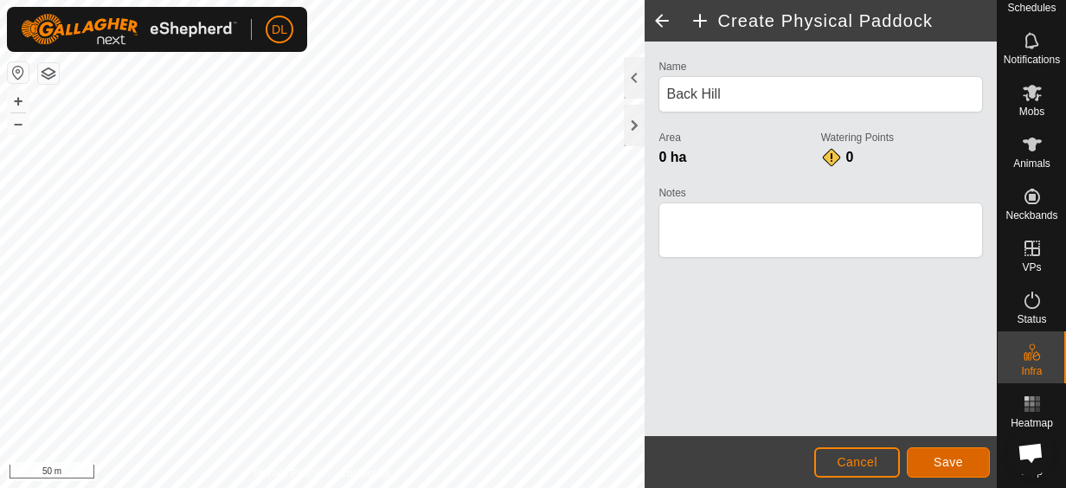
click at [969, 459] on button "Save" at bounding box center [948, 462] width 83 height 30
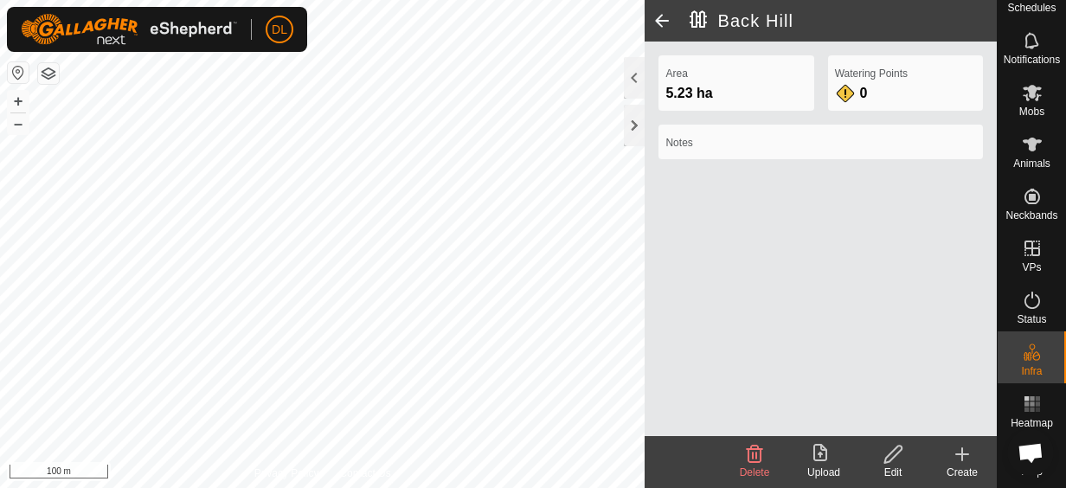
click at [519, 487] on html "DL Schedules Notifications Mobs Animals Neckbands VPs Status Infra Heatmap Help…" at bounding box center [533, 244] width 1066 height 488
click at [960, 455] on icon at bounding box center [962, 454] width 21 height 21
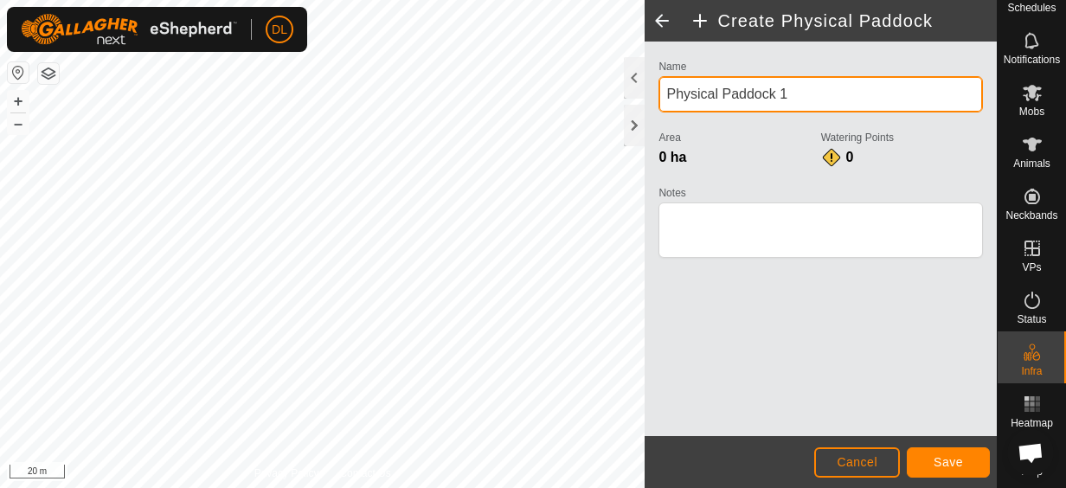
drag, startPoint x: 808, startPoint y: 83, endPoint x: 663, endPoint y: 90, distance: 145.5
click at [663, 90] on input "Physical Paddock 1" at bounding box center [820, 94] width 324 height 36
click at [722, 87] on input "Abo" at bounding box center [820, 94] width 324 height 36
type input "Above The House"
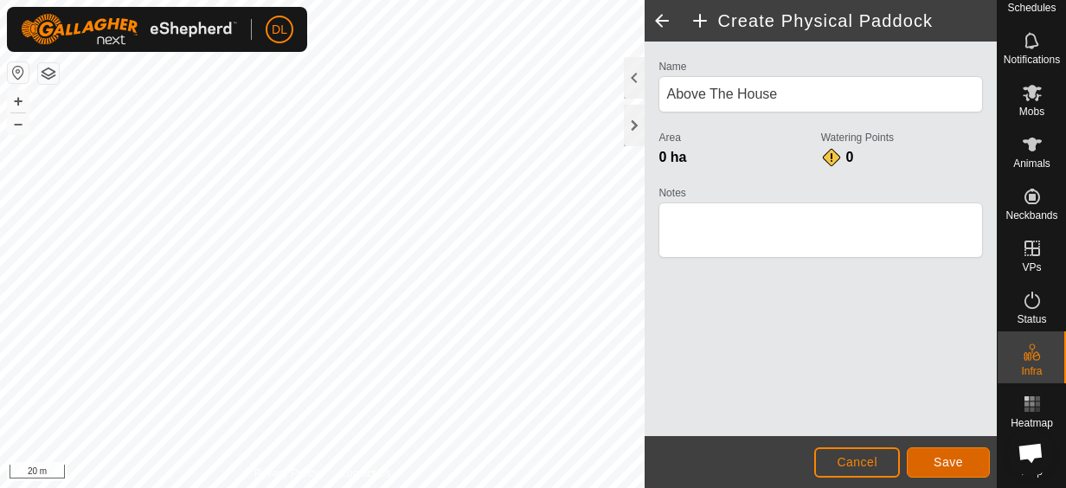
click at [958, 464] on span "Save" at bounding box center [948, 462] width 29 height 14
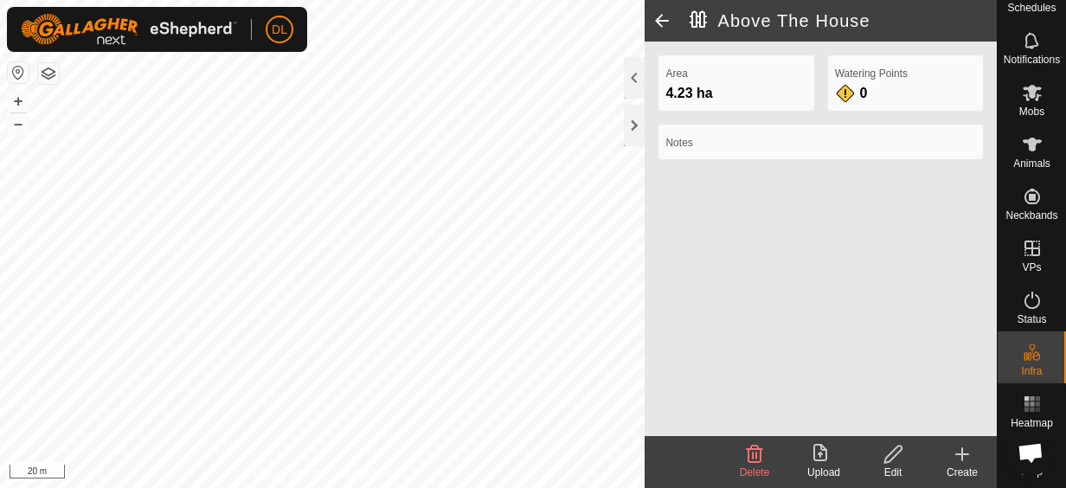
click at [962, 450] on icon at bounding box center [962, 454] width 0 height 12
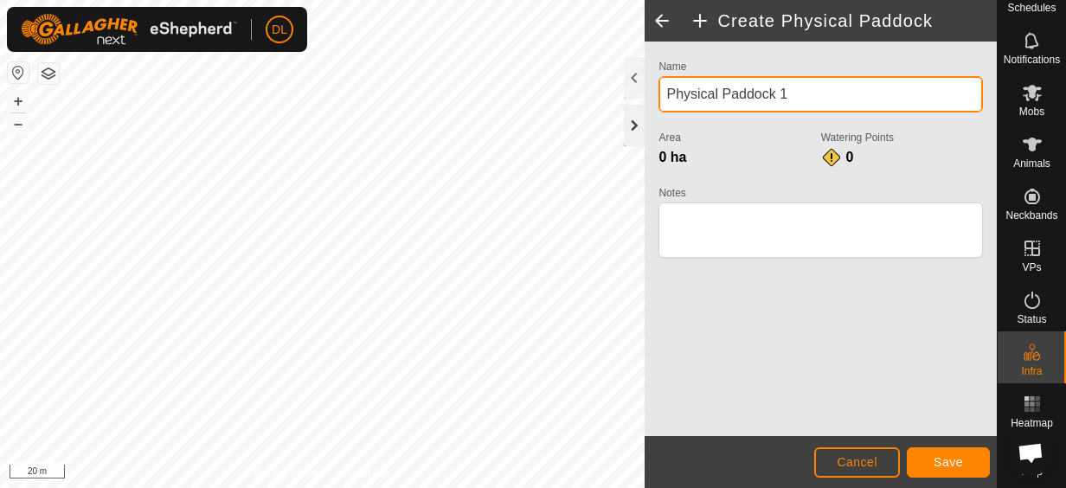
drag, startPoint x: 728, startPoint y: 95, endPoint x: 637, endPoint y: 106, distance: 91.4
click at [647, 101] on div "Name Physical Paddock 1 Area 0 ha Watering Points 0 Notes" at bounding box center [821, 239] width 352 height 395
type input "House Pen"
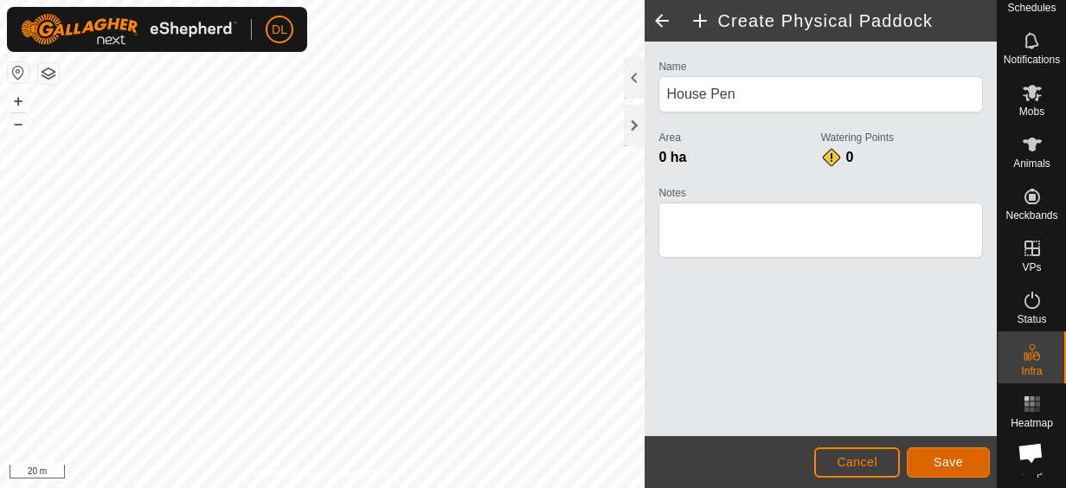
click at [951, 455] on span "Save" at bounding box center [948, 462] width 29 height 14
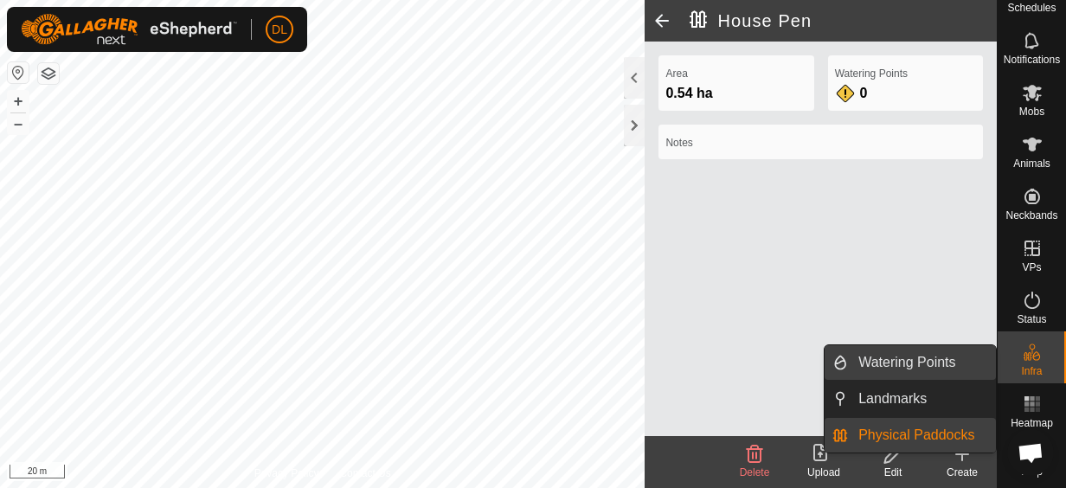
click at [946, 367] on link "Watering Points" at bounding box center [922, 362] width 148 height 35
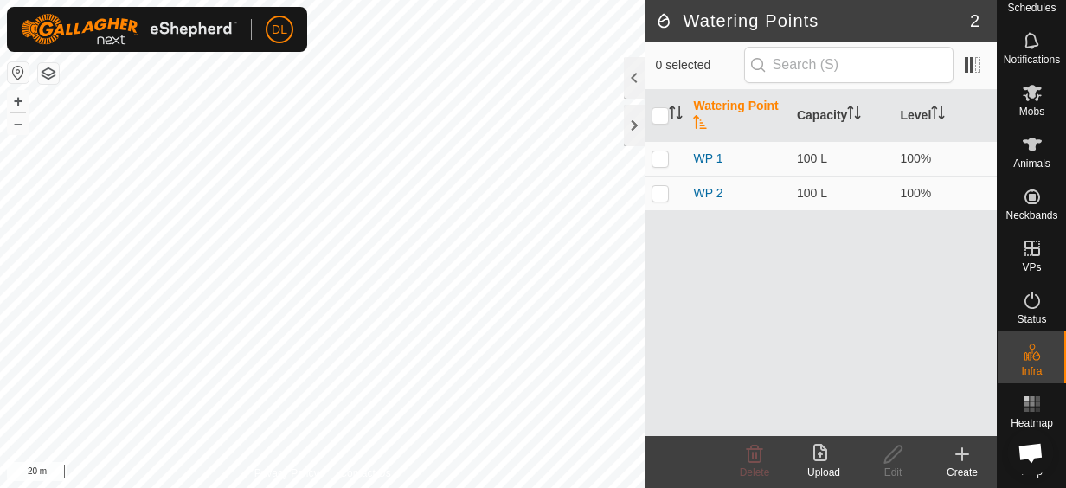
click at [967, 449] on icon at bounding box center [962, 454] width 21 height 21
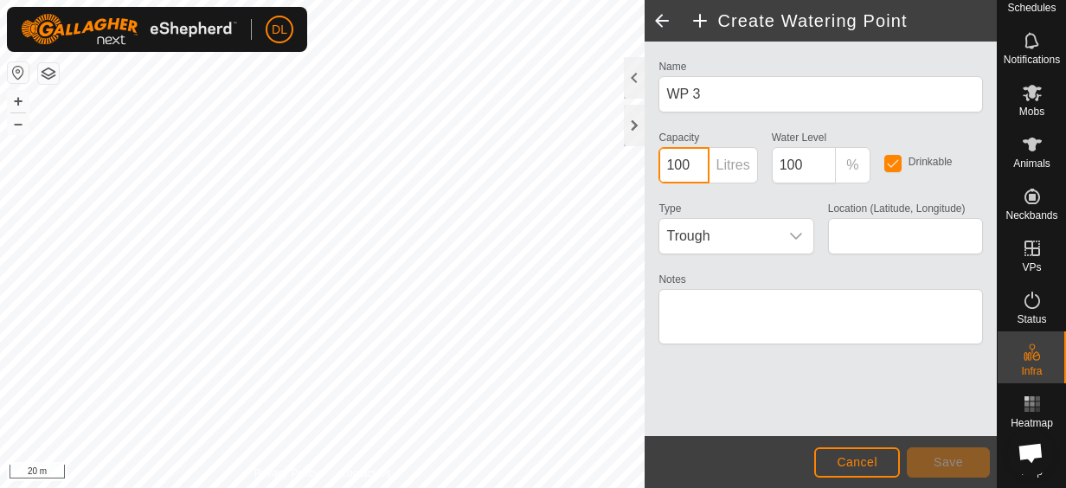
click at [640, 172] on div "Create Watering Point Name WP 3 Capacity 100 Litres Water Level 100 % Drinkable…" at bounding box center [498, 244] width 997 height 488
click at [690, 166] on input "100" at bounding box center [683, 165] width 50 height 36
type input "1000"
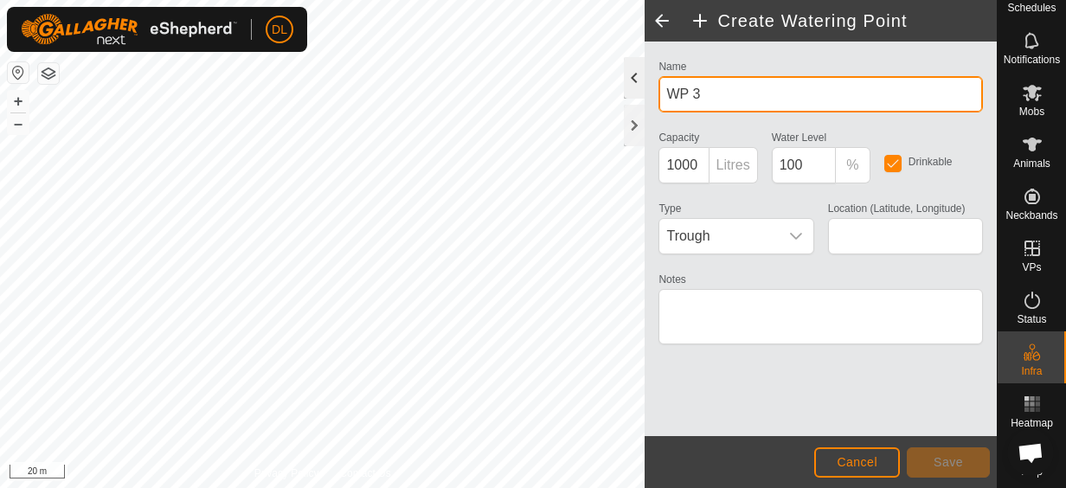
drag, startPoint x: 666, startPoint y: 88, endPoint x: 624, endPoint y: 93, distance: 42.6
click at [645, 93] on div "Create Watering Point Name WP 3 Capacity 1000 Litres Water Level 100 % Drinkabl…" at bounding box center [821, 244] width 352 height 488
type input "Ring Trough"
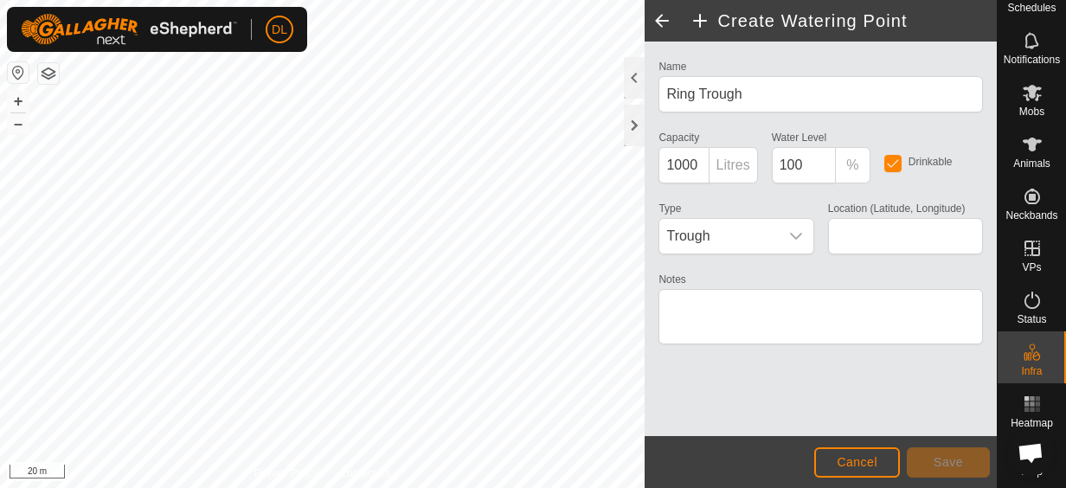
type input "-27.501549, 152.610632"
click at [938, 465] on span "Save" at bounding box center [948, 462] width 29 height 14
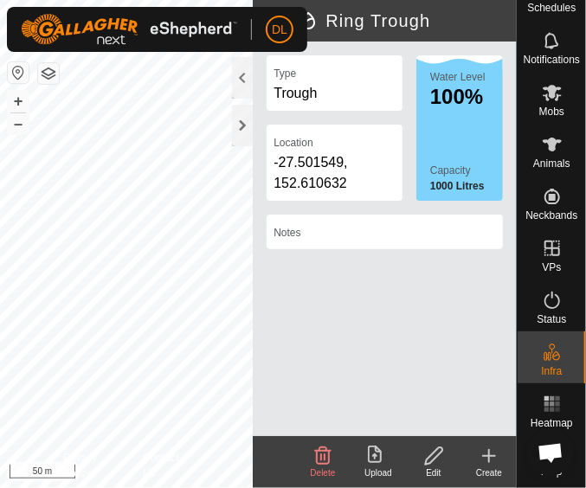
click at [435, 457] on icon at bounding box center [433, 455] width 17 height 17
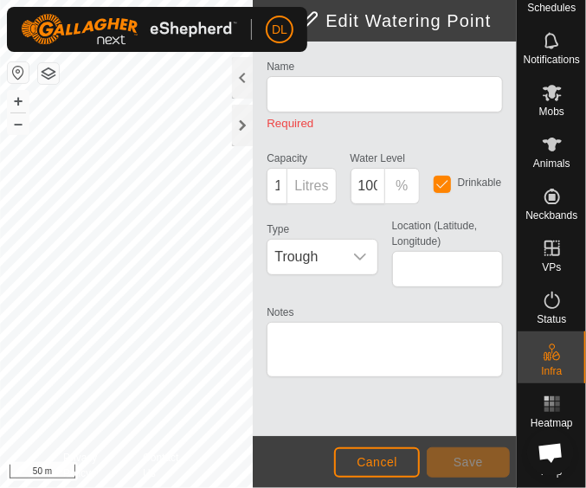
type input "Ring Trough"
type input "1000"
type input "-27.501549, 152.610632"
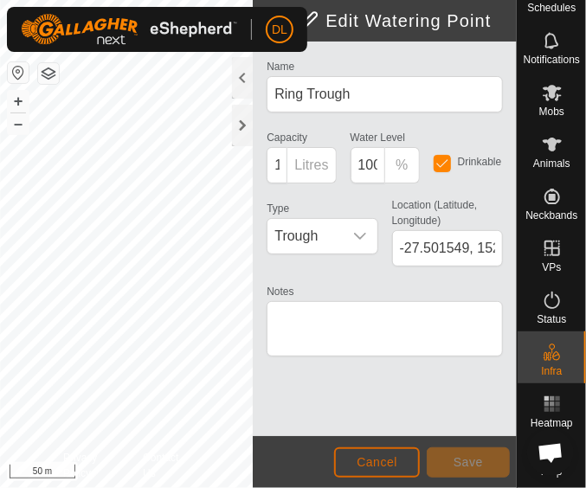
click at [395, 453] on button "Cancel" at bounding box center [377, 462] width 86 height 30
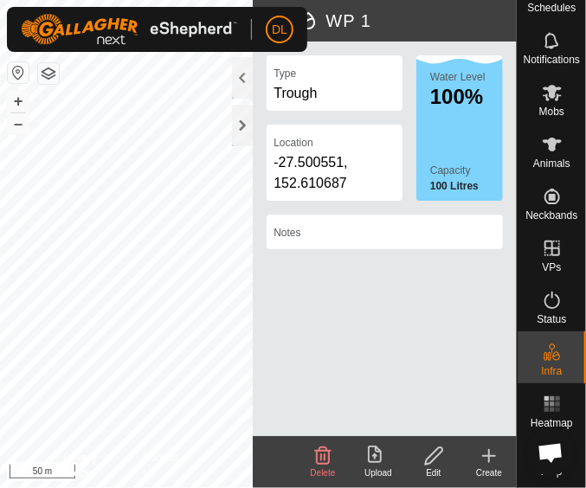
click at [329, 459] on icon at bounding box center [323, 454] width 16 height 17
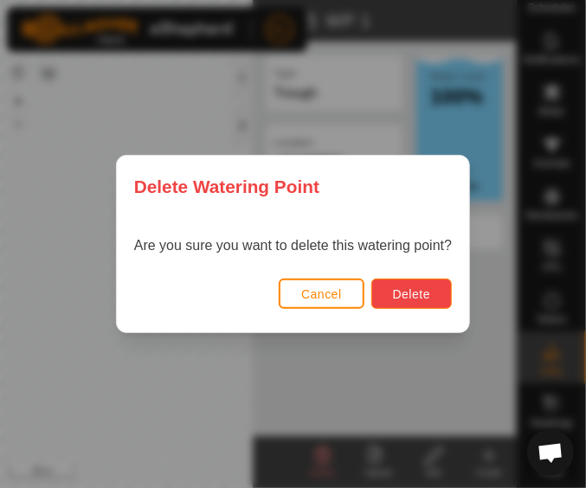
click at [404, 287] on span "Delete" at bounding box center [411, 294] width 37 height 14
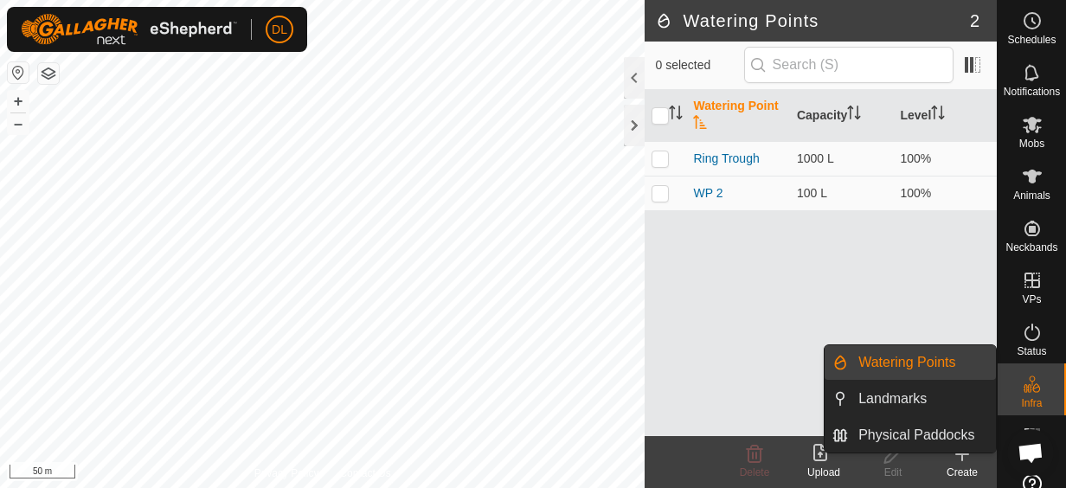
click at [1032, 395] on es-infrastructure-svg-icon at bounding box center [1032, 384] width 31 height 28
click at [958, 365] on link "Watering Points" at bounding box center [922, 362] width 148 height 35
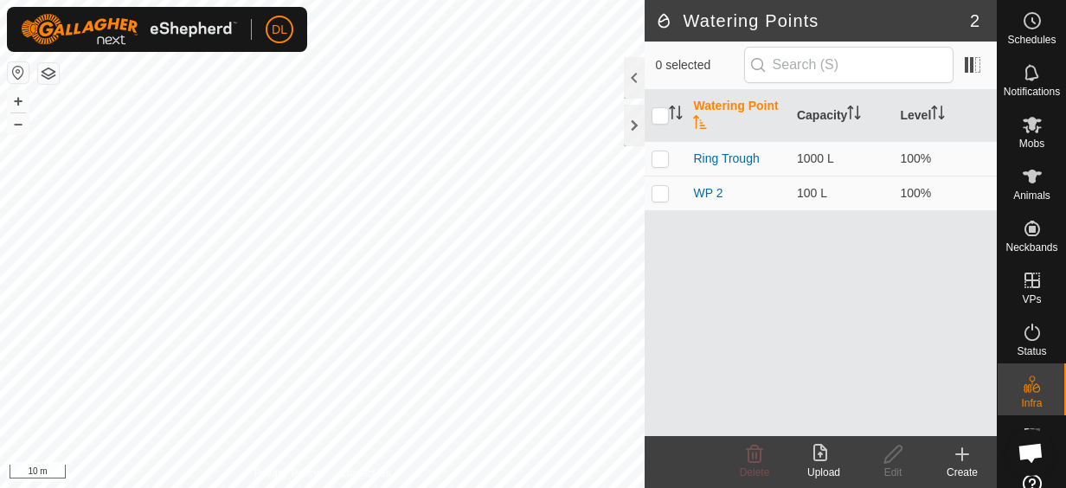
click at [960, 461] on icon at bounding box center [962, 454] width 21 height 21
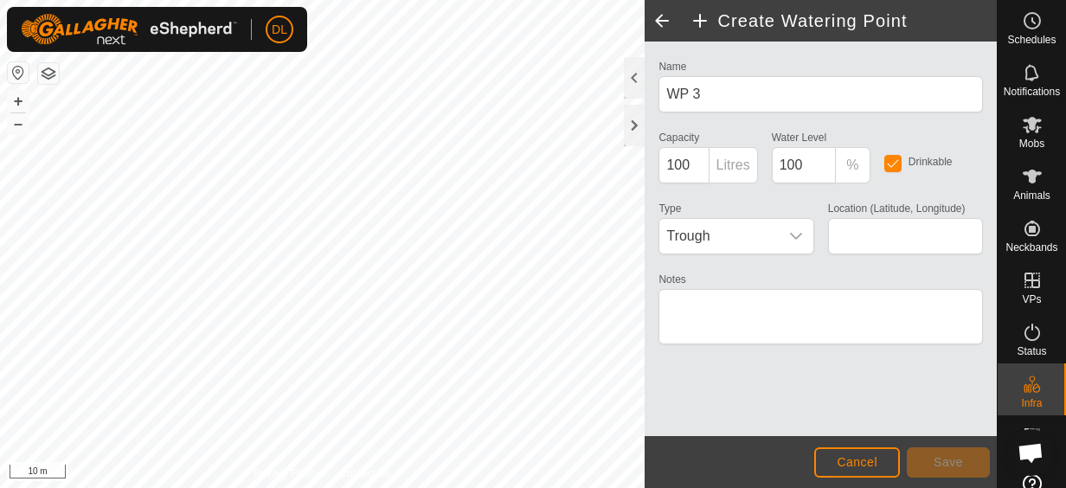
type input "-27.500482, 152.610898"
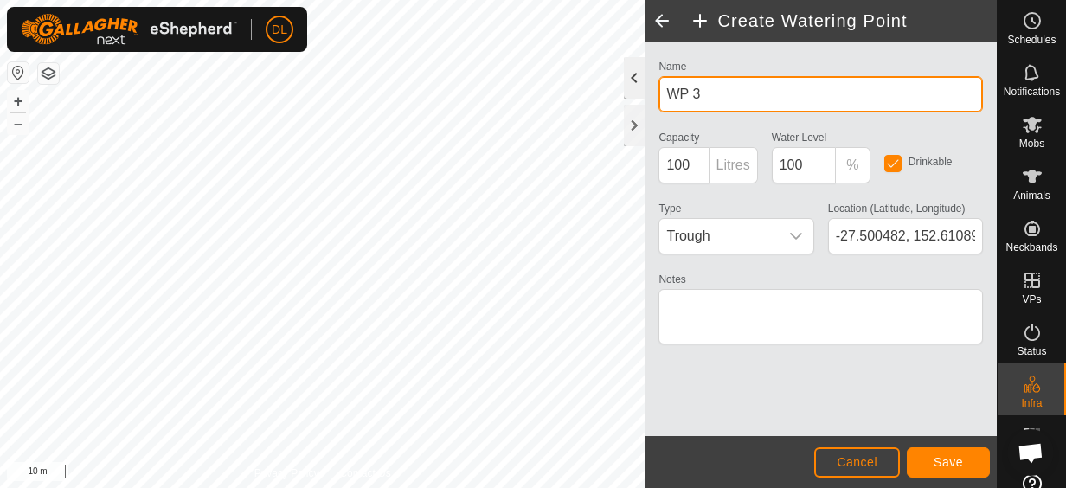
click at [581, 92] on div "Create Watering Point Name WP 3 Capacity 100 Litres Water Level 100 % Drinkable…" at bounding box center [498, 244] width 997 height 488
drag, startPoint x: 718, startPoint y: 97, endPoint x: 636, endPoint y: 85, distance: 83.1
click at [645, 85] on div "Create Watering Point Name WP 3 Capacity 100 Litres Water Level 100 % Drinkable…" at bounding box center [821, 244] width 352 height 488
type input "Yard trough"
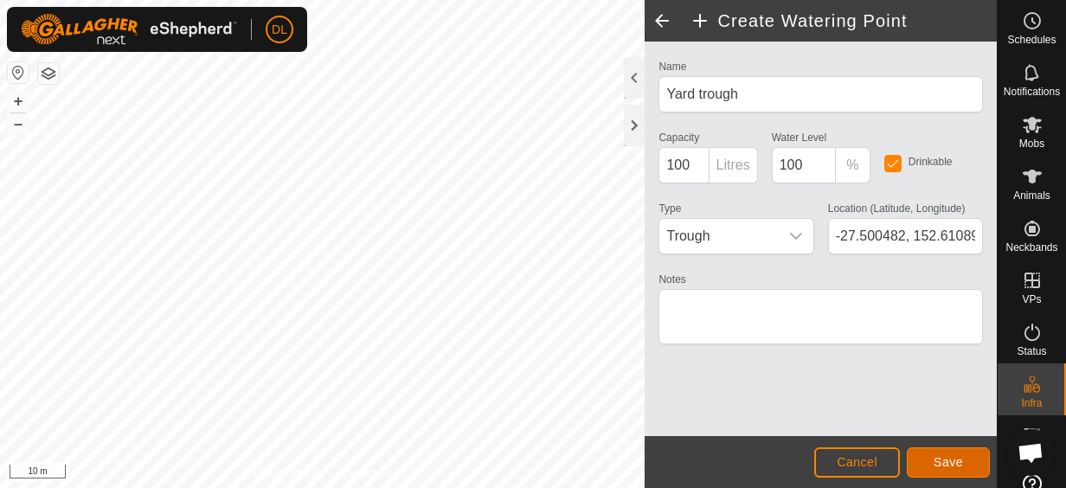
click at [940, 463] on span "Save" at bounding box center [948, 462] width 29 height 14
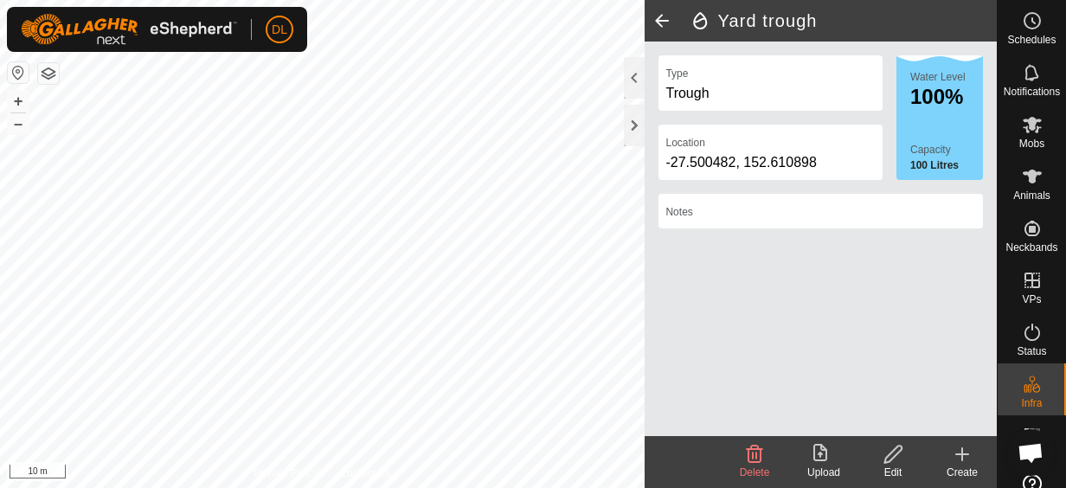
click at [967, 450] on icon at bounding box center [962, 454] width 21 height 21
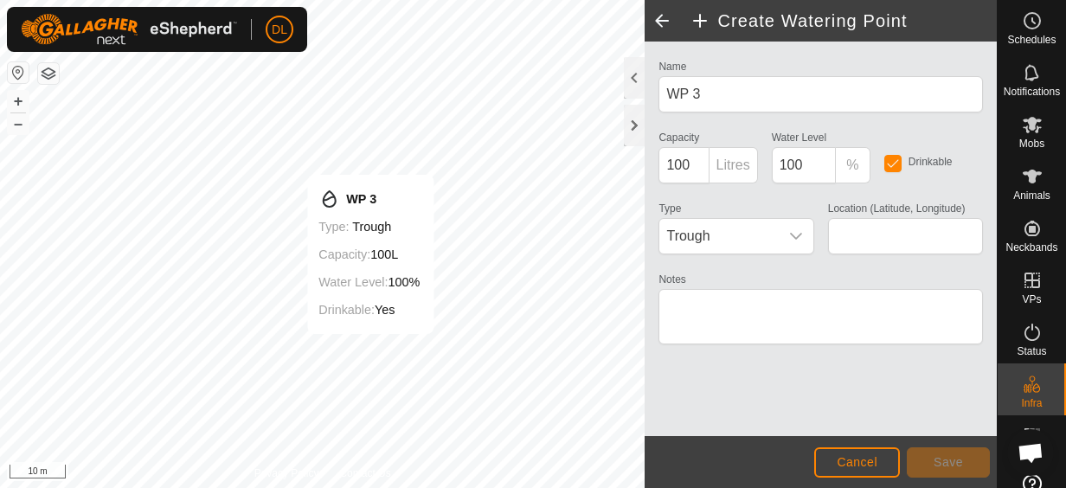
type input "-27.500351, 152.610961"
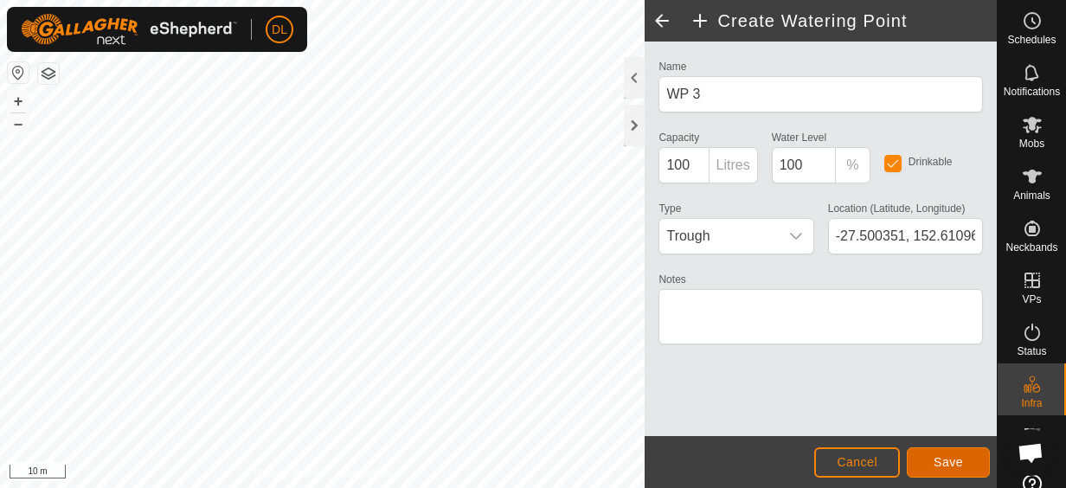
click at [940, 453] on button "Save" at bounding box center [948, 462] width 83 height 30
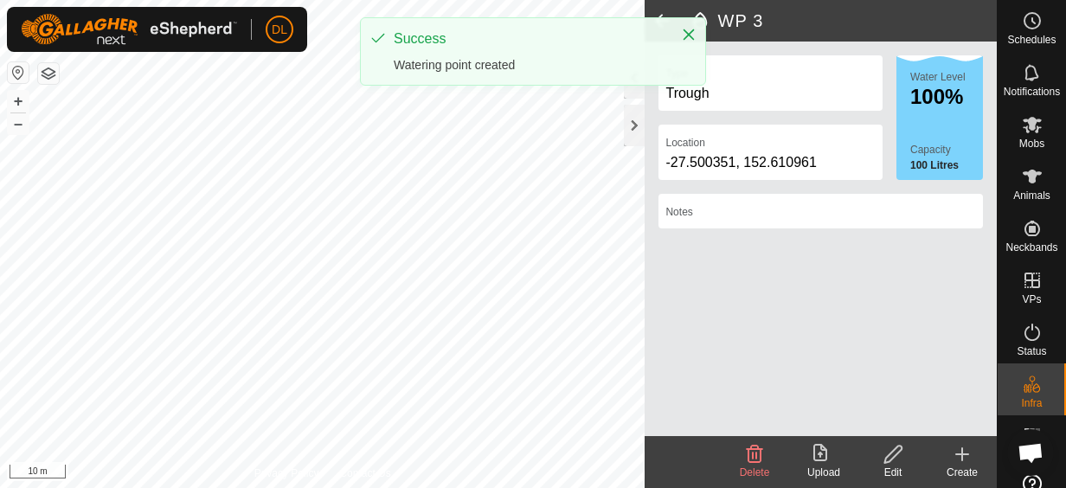
click at [962, 454] on icon at bounding box center [962, 454] width 12 height 0
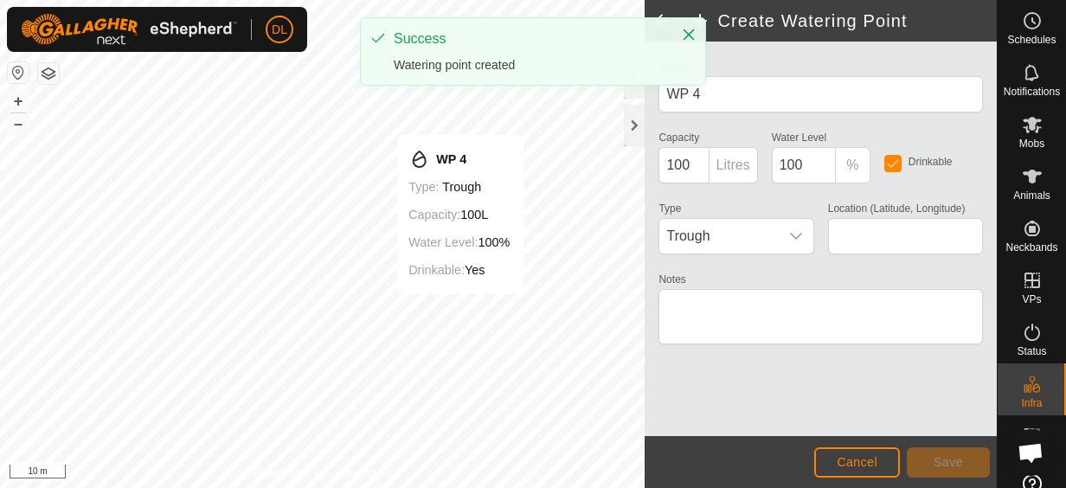
type input "-27.499739, 152.610597"
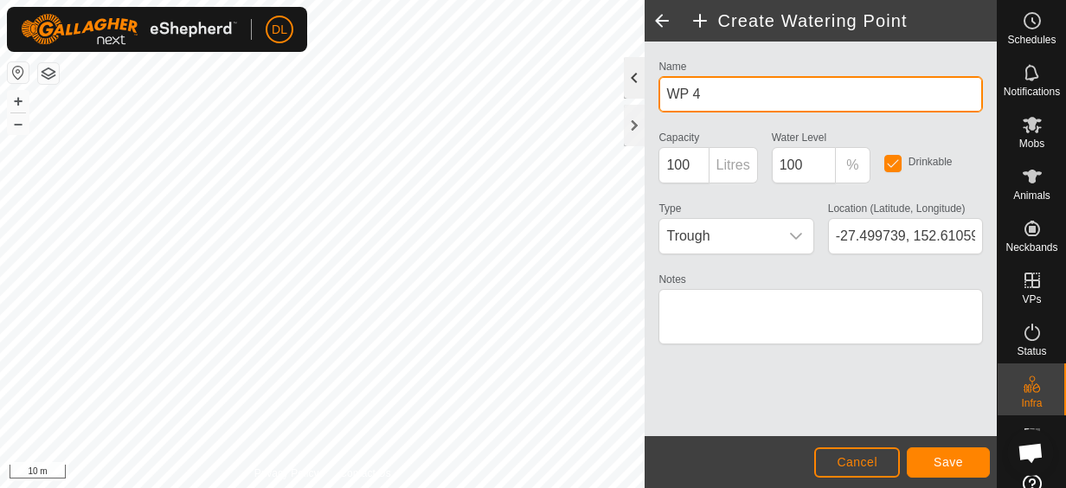
drag, startPoint x: 665, startPoint y: 81, endPoint x: 629, endPoint y: 88, distance: 37.0
click at [645, 80] on div "Create Watering Point Name WP 4 Capacity 100 Litres Water Level 100 % Drinkable…" at bounding box center [821, 244] width 352 height 488
type input "Small Dam"
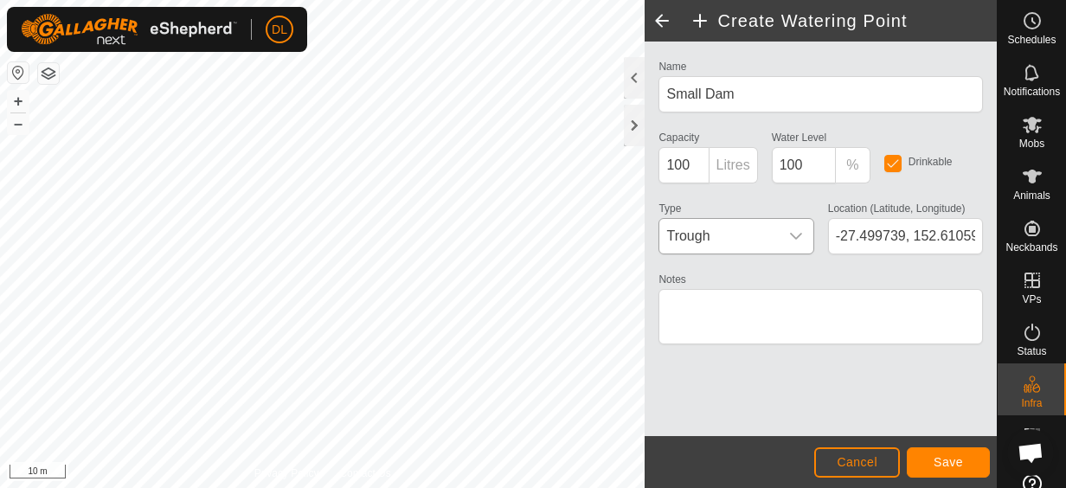
click at [802, 231] on icon "dropdown trigger" at bounding box center [796, 236] width 14 height 14
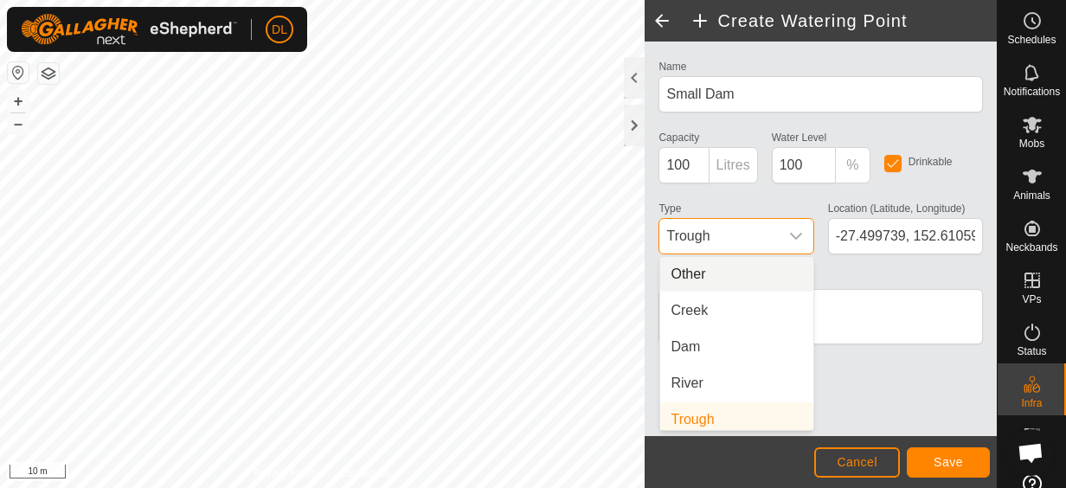
scroll to position [7, 0]
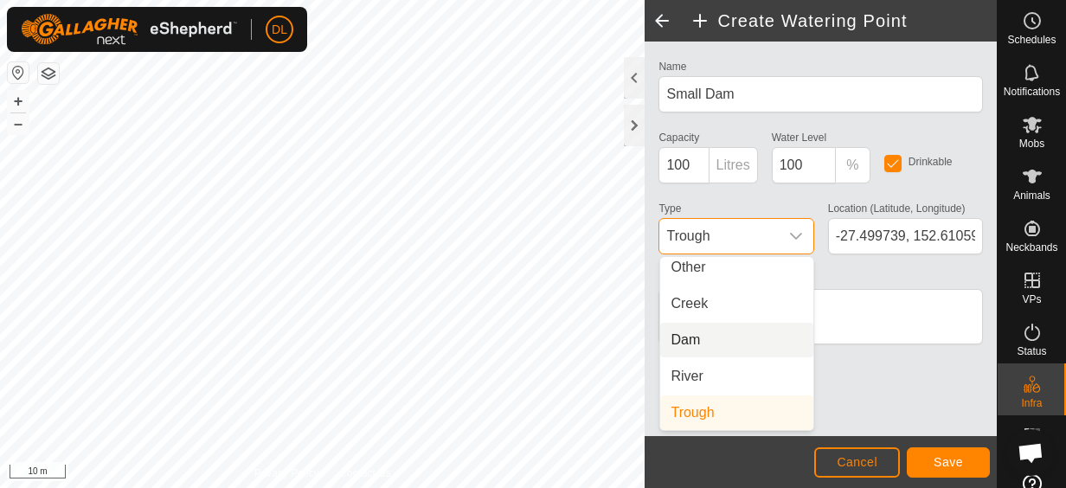
click at [753, 341] on li "Dam" at bounding box center [736, 340] width 153 height 35
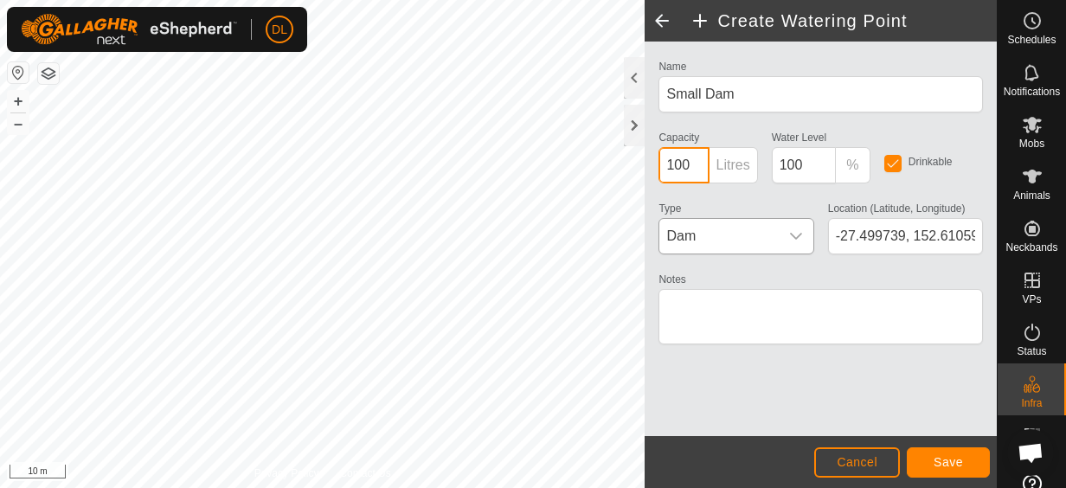
drag, startPoint x: 693, startPoint y: 163, endPoint x: 654, endPoint y: 169, distance: 39.4
click at [654, 169] on div "Capacity 100 Litres" at bounding box center [708, 154] width 112 height 57
type input "50000"
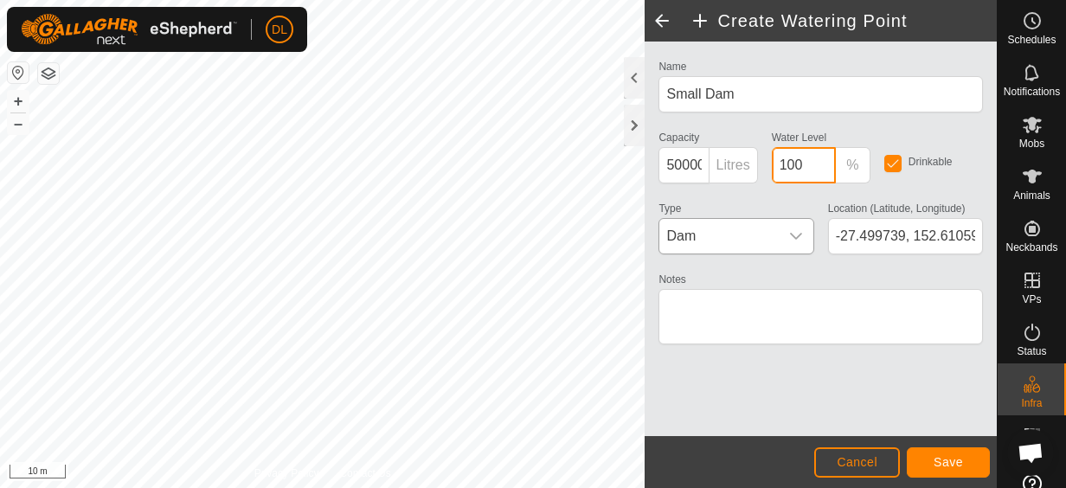
drag, startPoint x: 808, startPoint y: 157, endPoint x: 735, endPoint y: 159, distance: 73.6
click at [735, 159] on div "Name Small Dam Capacity 50000 Litres Water Level 100 % Drinkable Type Dam Locat…" at bounding box center [821, 209] width 338 height 309
type input "20"
click at [972, 464] on button "Save" at bounding box center [948, 462] width 83 height 30
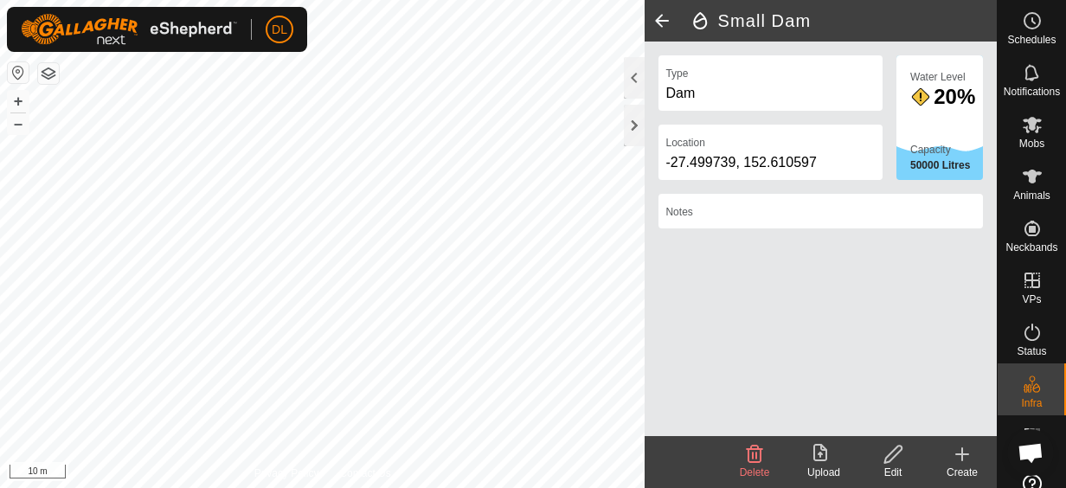
click at [154, 16] on div "DL Schedules Notifications Mobs Animals Neckbands VPs Status Infra Heatmap Help…" at bounding box center [533, 244] width 1066 height 488
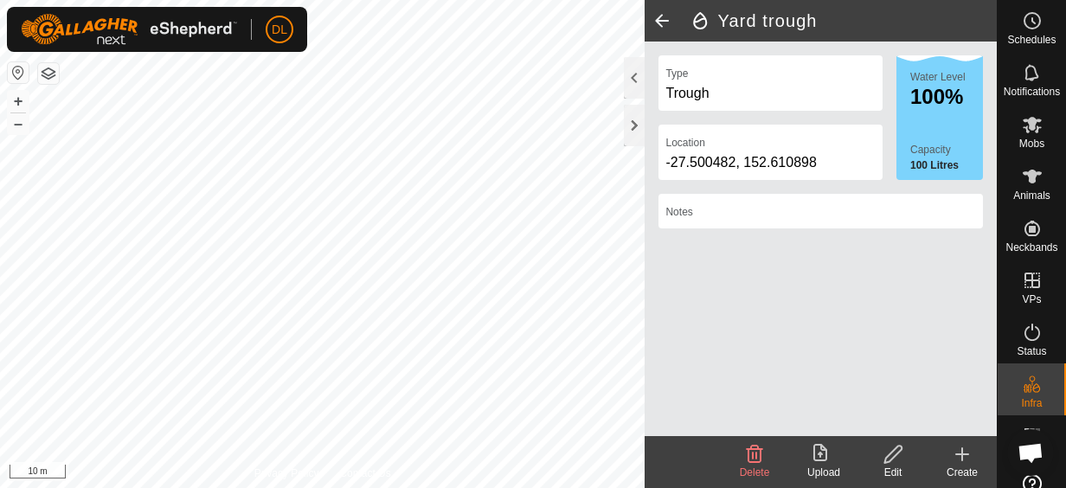
click at [896, 456] on icon at bounding box center [894, 454] width 22 height 21
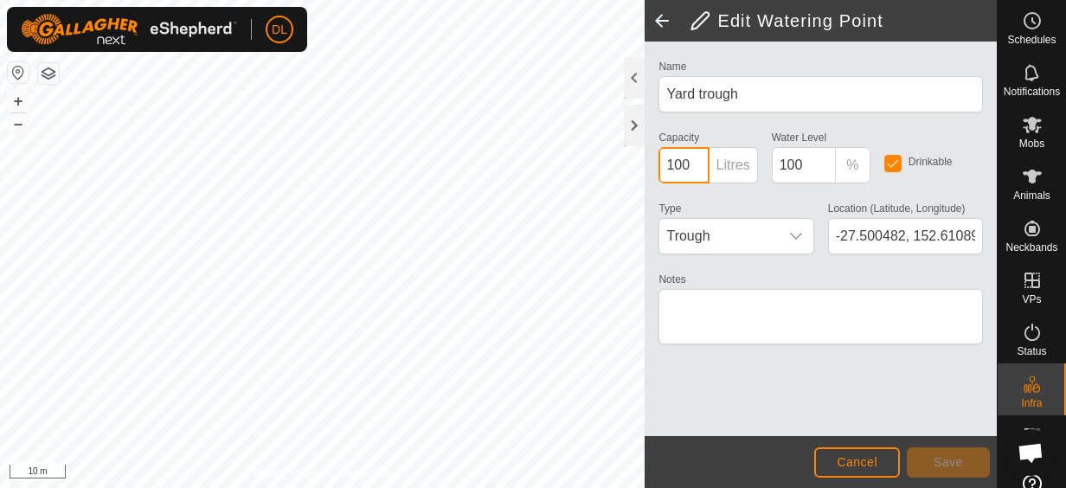
drag, startPoint x: 691, startPoint y: 162, endPoint x: 658, endPoint y: 168, distance: 33.4
click at [658, 164] on div "Capacity 100 Litres" at bounding box center [708, 154] width 112 height 57
type input "400"
click at [932, 465] on button "Save" at bounding box center [948, 462] width 83 height 30
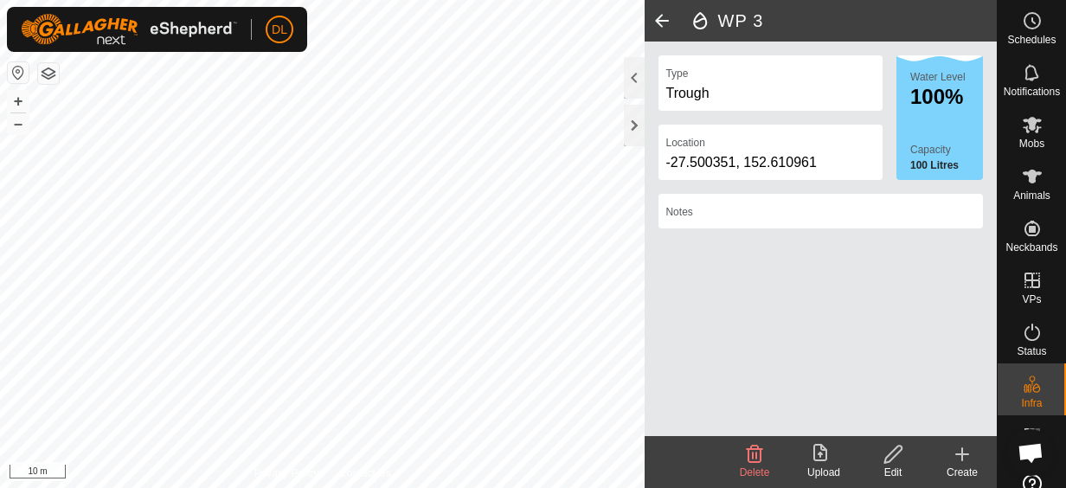
click at [892, 455] on icon at bounding box center [894, 454] width 22 height 21
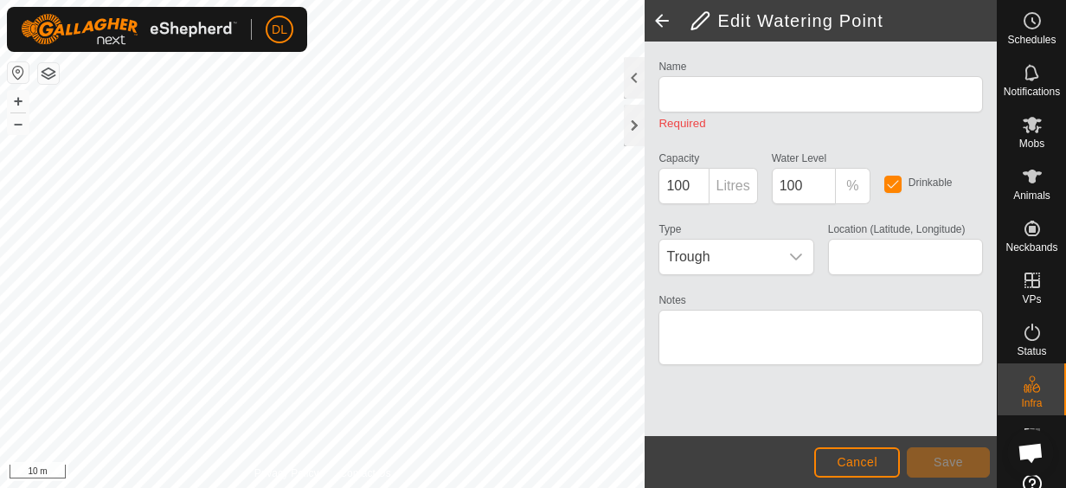
type input "WP 3"
type input "-27.500351, 152.610961"
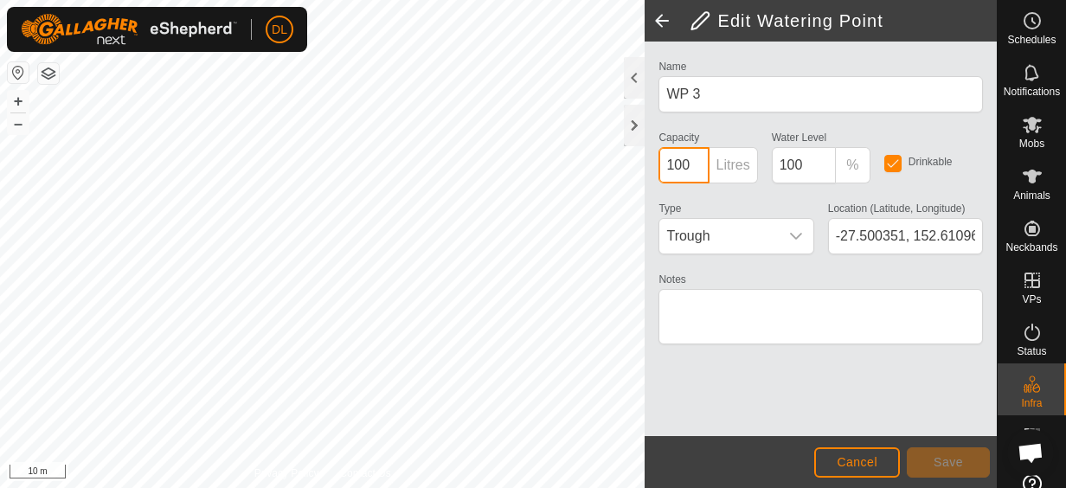
click at [632, 165] on div "Edit Watering Point Name WP 3 Capacity 100 Litres Water Level 100 % Drinkable T…" at bounding box center [498, 244] width 997 height 488
click at [654, 157] on div "Capacity 100 Litres" at bounding box center [708, 154] width 112 height 57
type input "300"
click at [978, 456] on button "Save" at bounding box center [948, 462] width 83 height 30
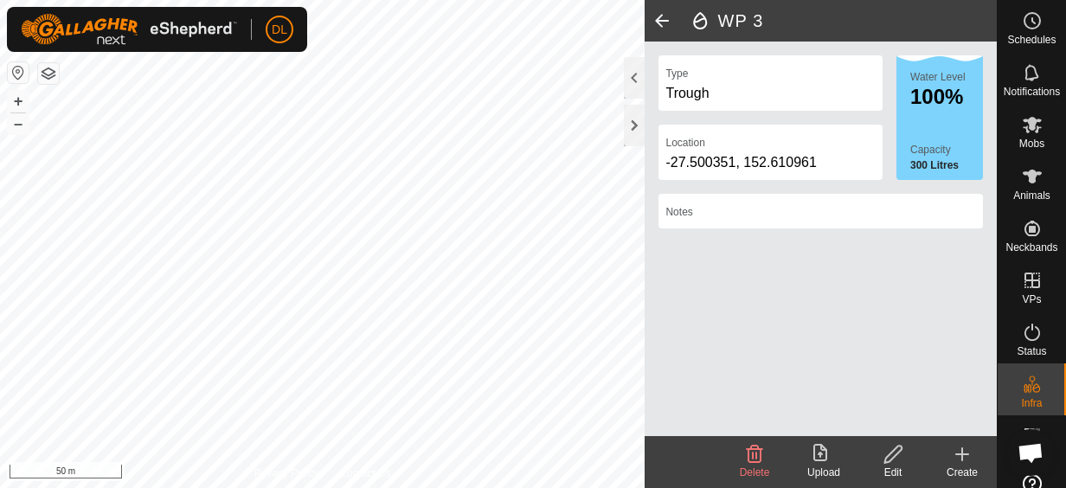
click at [965, 458] on icon at bounding box center [962, 454] width 21 height 21
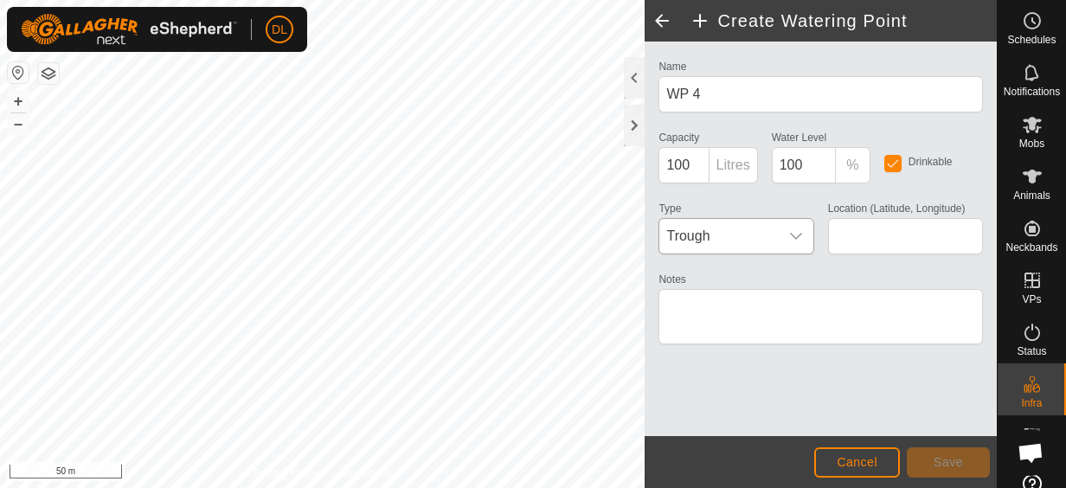
click at [793, 244] on div "dropdown trigger" at bounding box center [796, 236] width 35 height 35
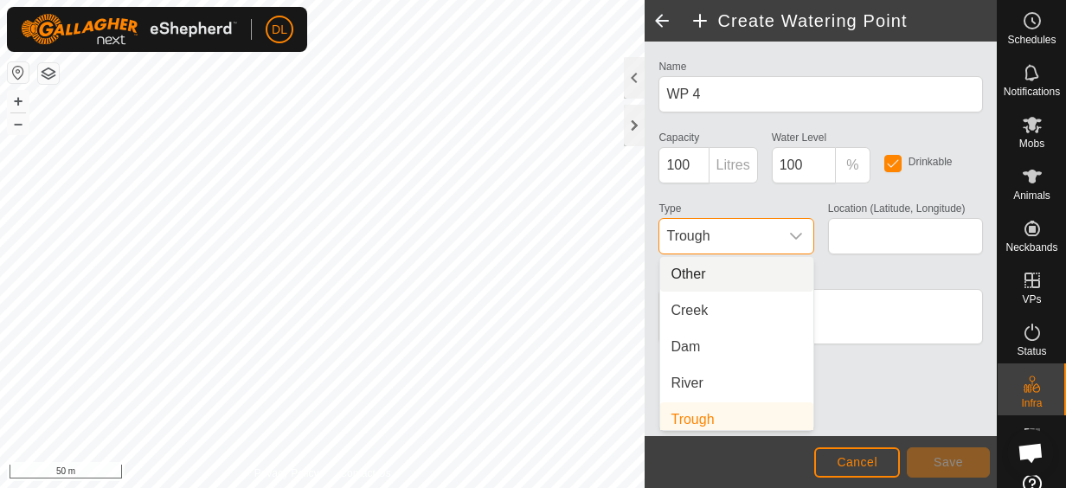
scroll to position [7, 0]
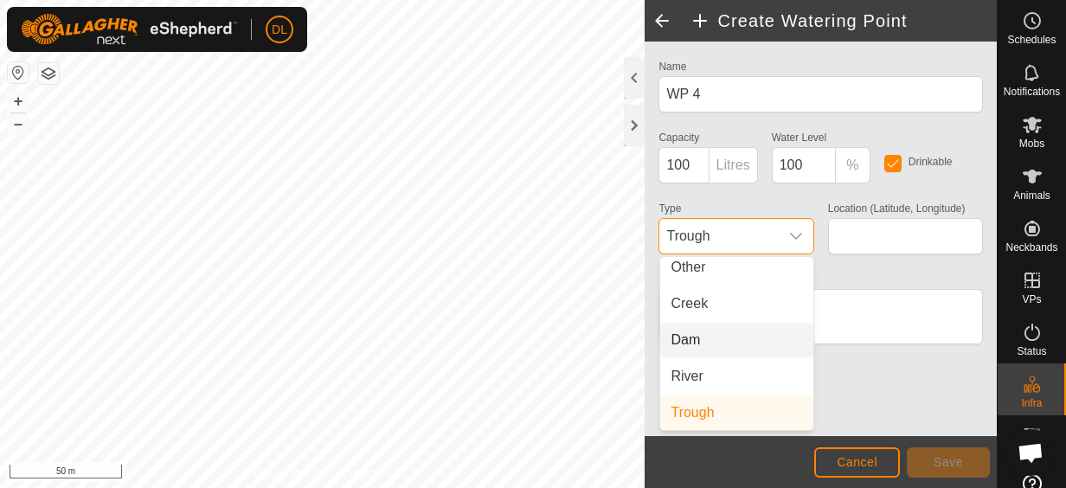
click at [731, 346] on li "Dam" at bounding box center [736, 340] width 153 height 35
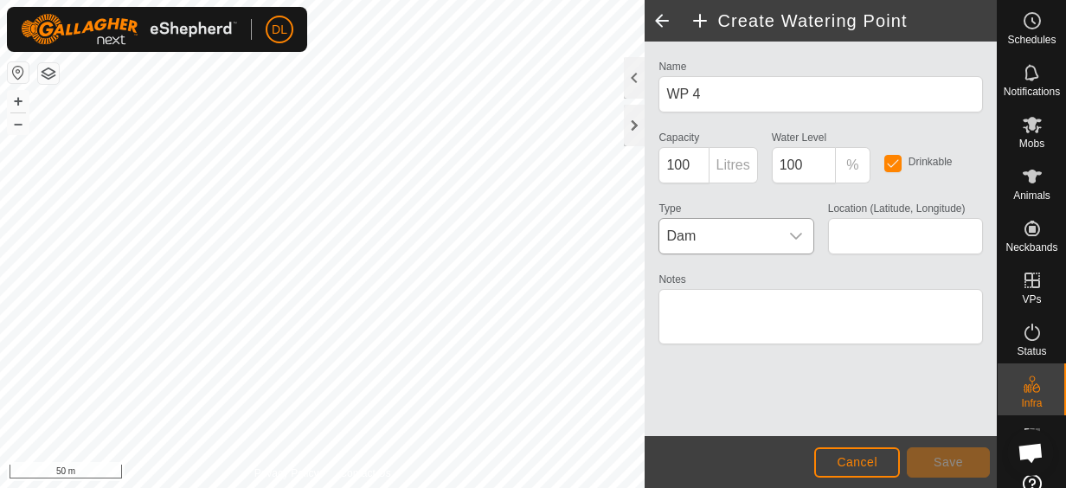
type input "-27.500684, 152.614509"
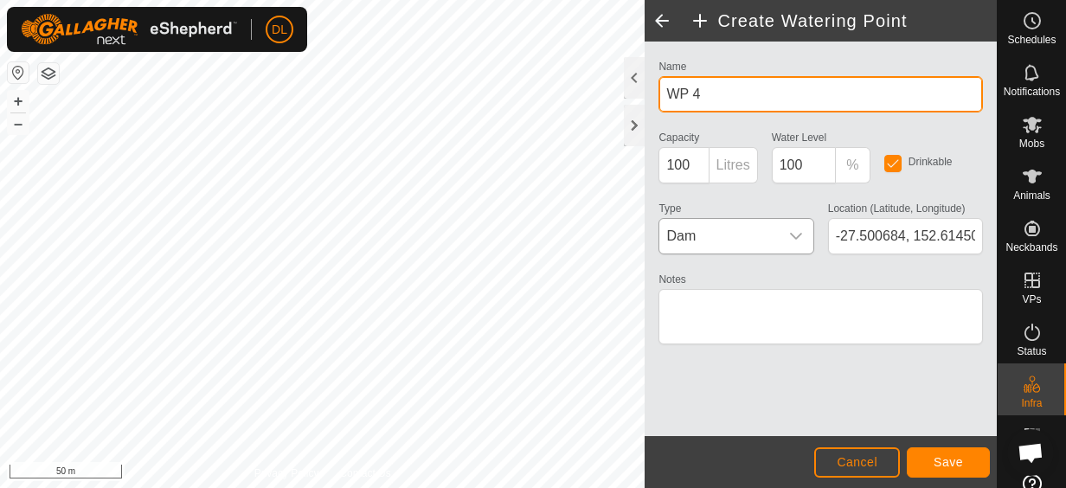
drag, startPoint x: 708, startPoint y: 90, endPoint x: 659, endPoint y: 81, distance: 49.2
click at [659, 81] on input "WP 4" at bounding box center [820, 94] width 324 height 36
type input "Bottom Dam"
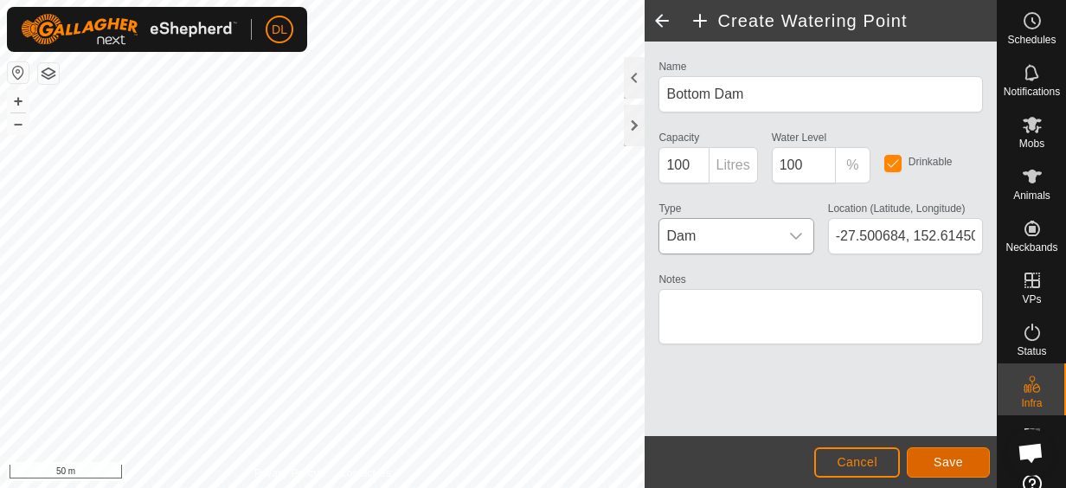
click at [946, 455] on span "Save" at bounding box center [948, 462] width 29 height 14
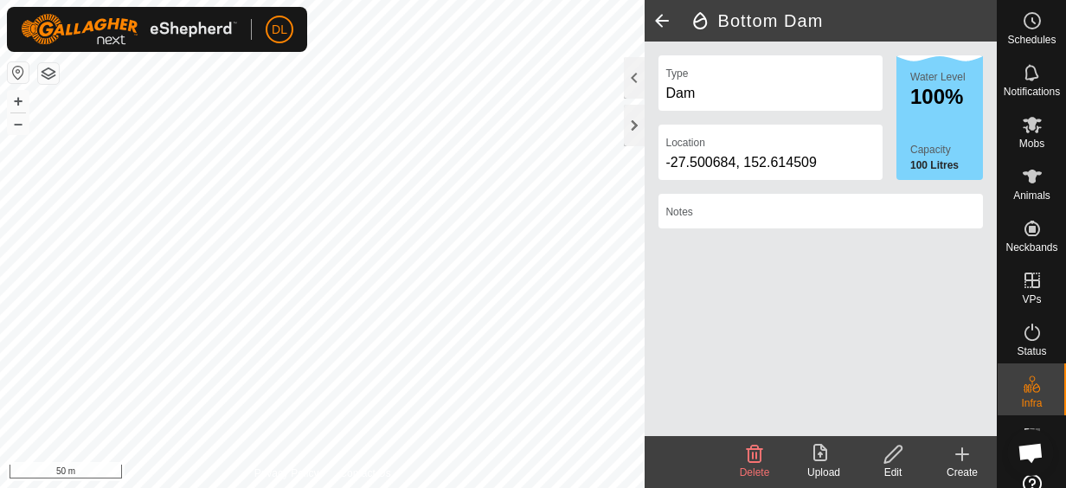
click at [900, 449] on icon at bounding box center [892, 454] width 17 height 17
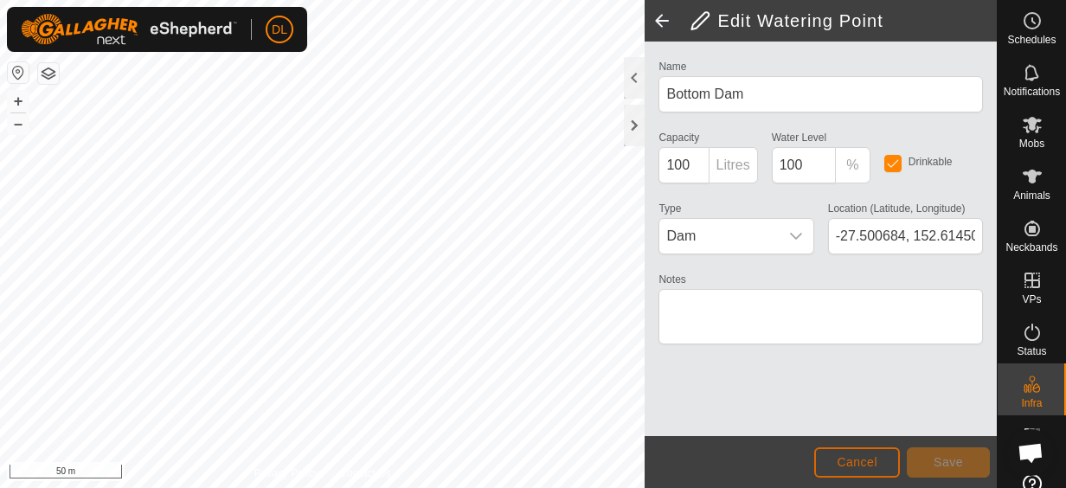
click at [880, 467] on button "Cancel" at bounding box center [857, 462] width 86 height 30
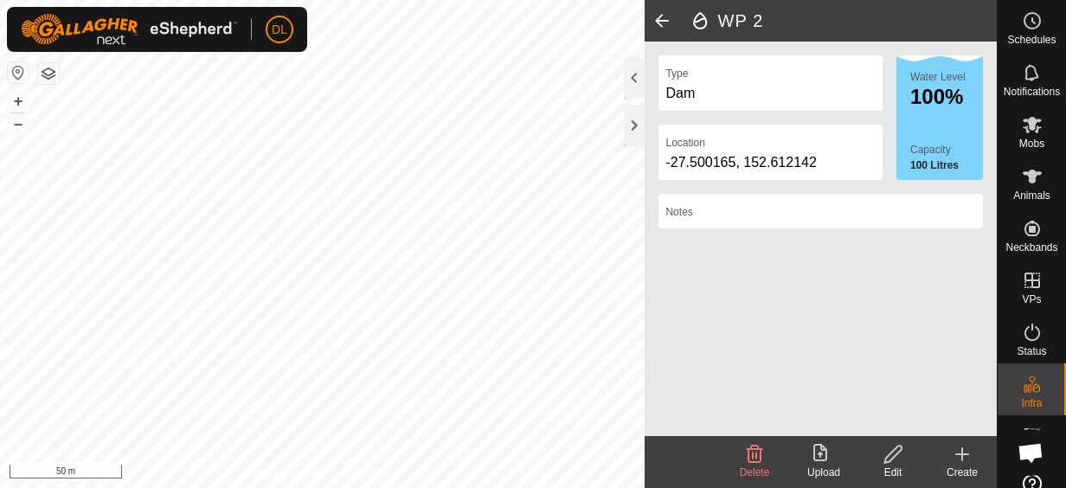
click at [891, 457] on icon at bounding box center [894, 454] width 22 height 21
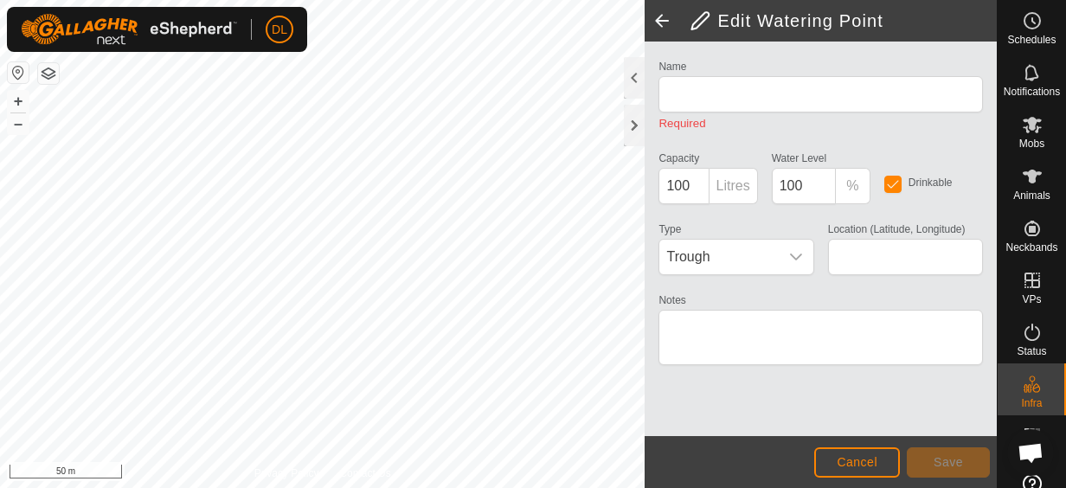
type input "WP 2"
type input "-27.500165, 152.612142"
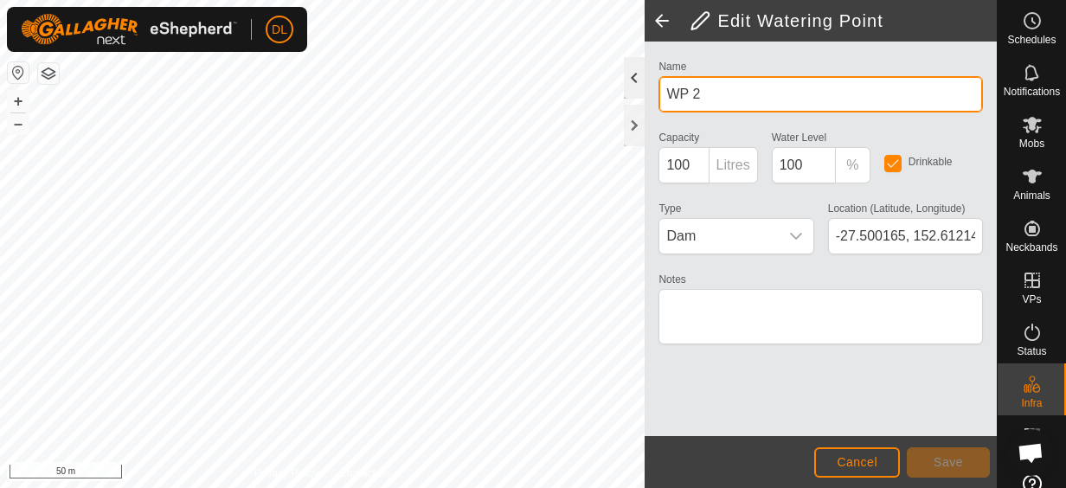
click at [614, 80] on div "Edit Watering Point Name WP 2 Capacity 100 Litres Water Level 100 % Drinkable T…" at bounding box center [498, 244] width 997 height 488
drag, startPoint x: 703, startPoint y: 92, endPoint x: 644, endPoint y: 106, distance: 61.3
click at [650, 102] on div "Name WP 2 Capacity 100 Litres Water Level 100 % Drinkable Type Dam Location (La…" at bounding box center [821, 239] width 352 height 395
type input "Main Dam"
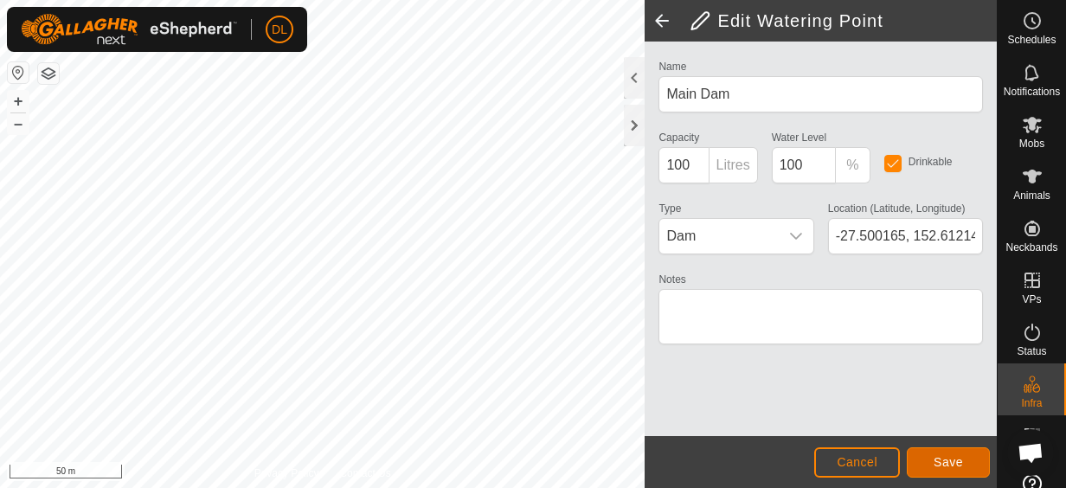
click at [934, 453] on button "Save" at bounding box center [948, 462] width 83 height 30
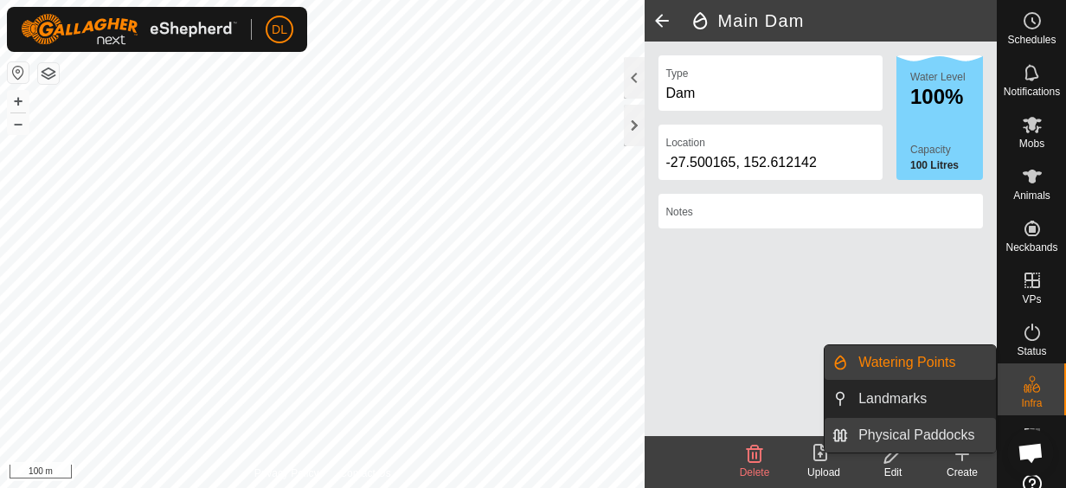
click at [979, 428] on link "Physical Paddocks" at bounding box center [922, 435] width 148 height 35
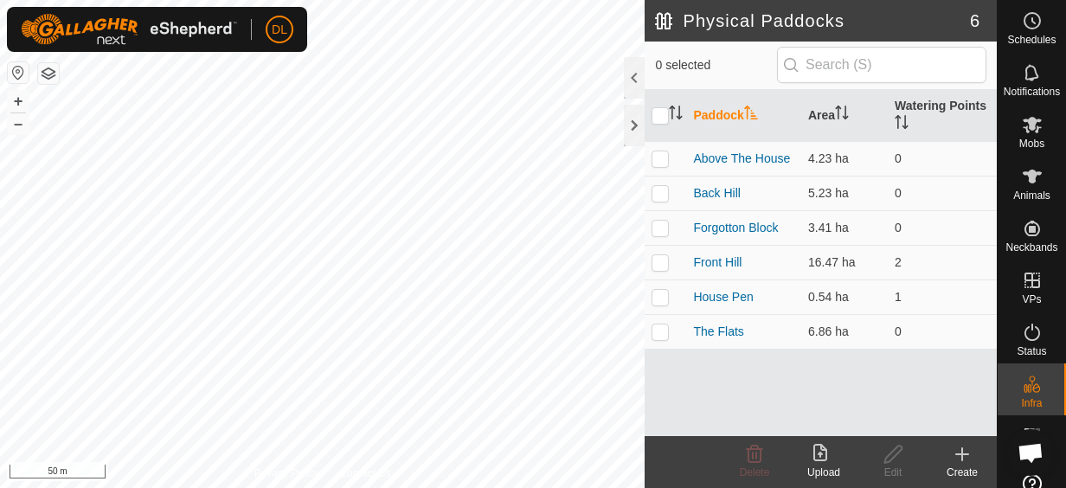
click at [959, 461] on icon at bounding box center [962, 454] width 21 height 21
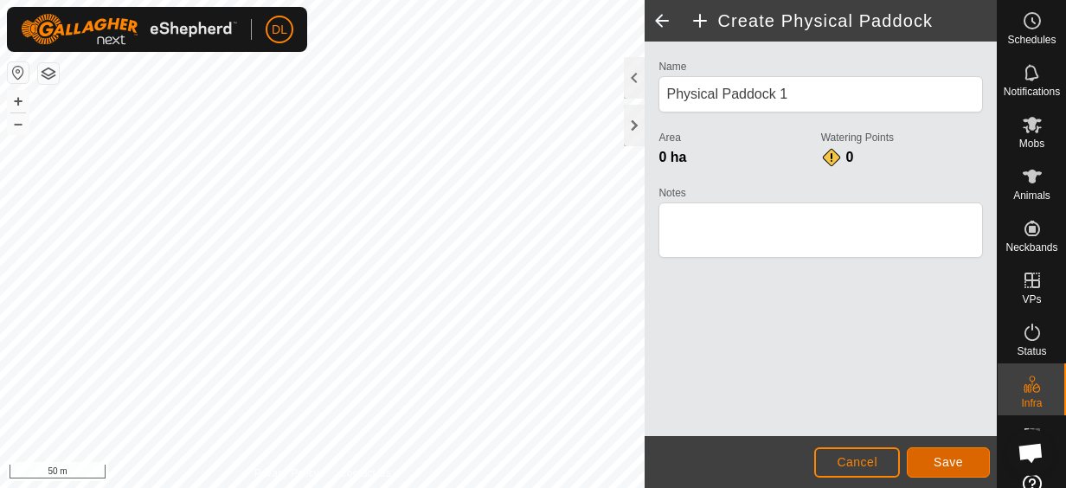
click at [948, 462] on span "Save" at bounding box center [948, 462] width 29 height 14
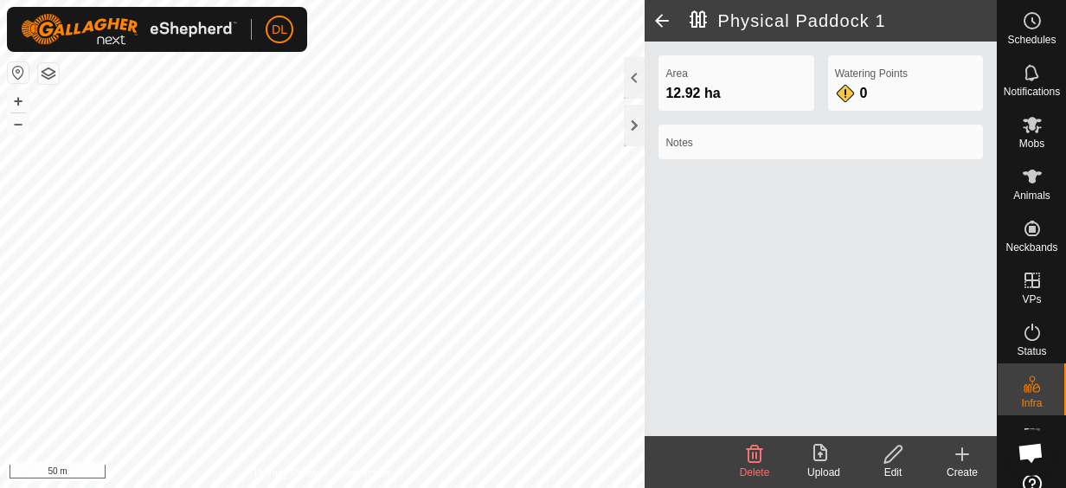
click at [664, 17] on span at bounding box center [662, 21] width 35 height 42
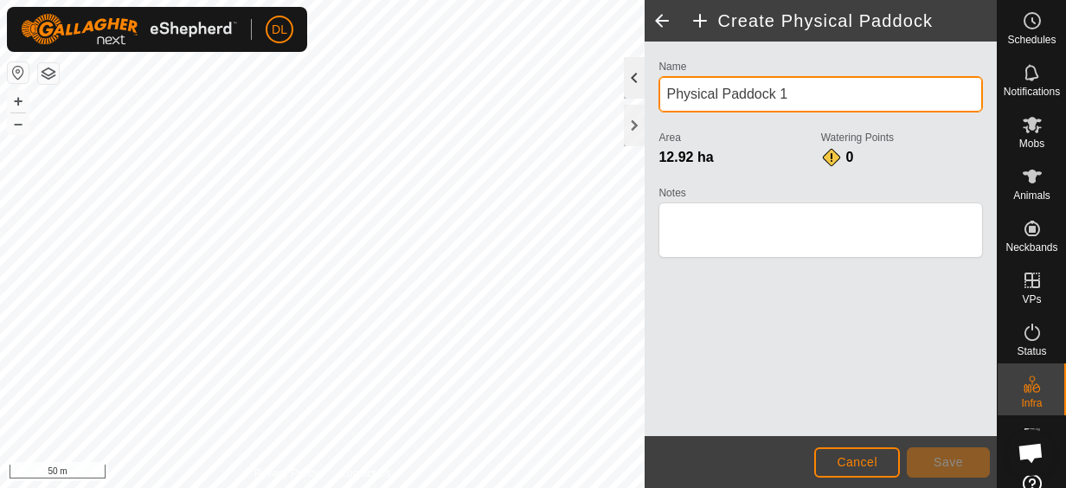
click at [623, 81] on div "Create Physical Paddock Name Physical Paddock 1 Area 12.92 ha Watering Points 0…" at bounding box center [498, 244] width 997 height 488
drag, startPoint x: 798, startPoint y: 93, endPoint x: 657, endPoint y: 92, distance: 141.0
click at [657, 92] on div "Name Physical Paddock 1 Area 12.92 ha Watering Points 0 Notes" at bounding box center [821, 166] width 338 height 222
type input "Back Gully"
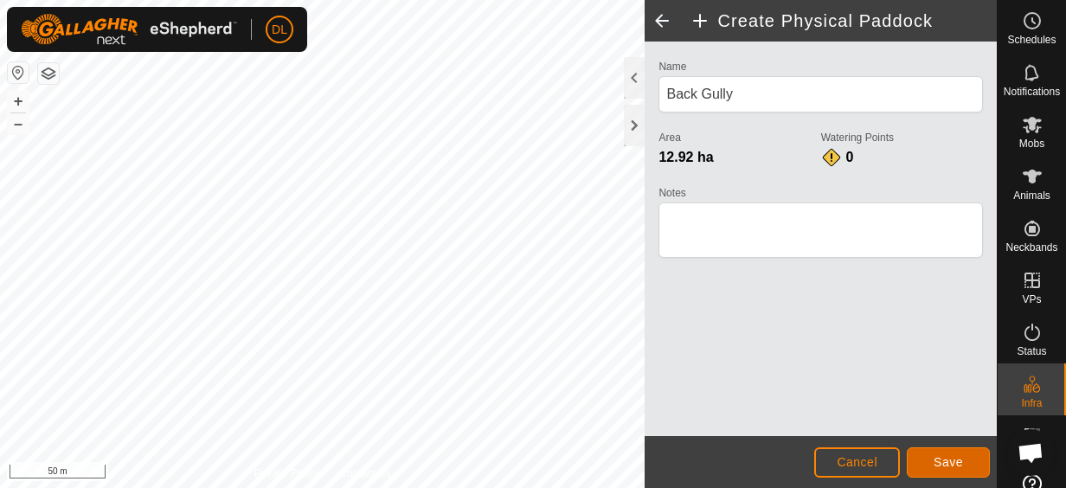
click at [937, 460] on span "Save" at bounding box center [948, 462] width 29 height 14
click at [939, 459] on span "Save" at bounding box center [948, 462] width 29 height 14
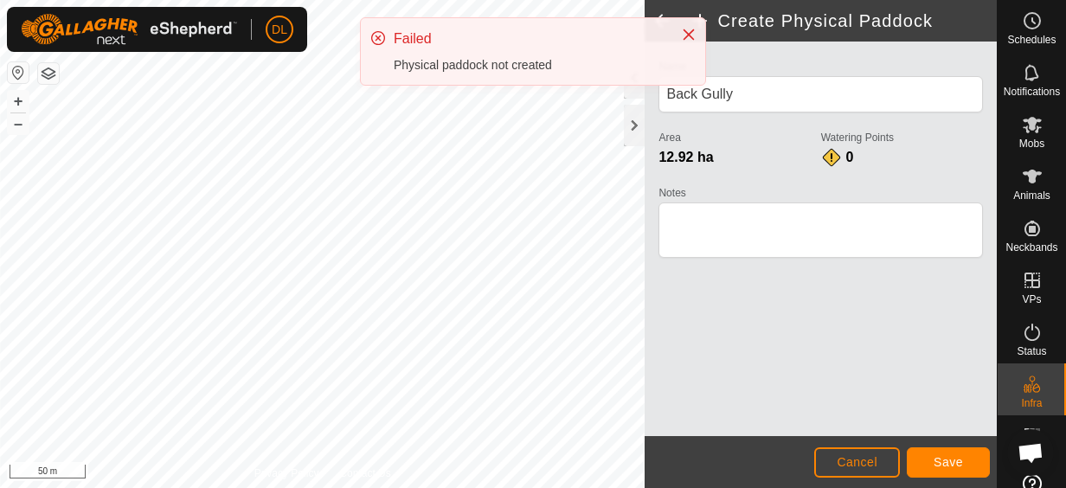
click at [285, 487] on html "DL Schedules Notifications Mobs Animals Neckbands VPs Status Infra Heatmap Help…" at bounding box center [533, 244] width 1066 height 488
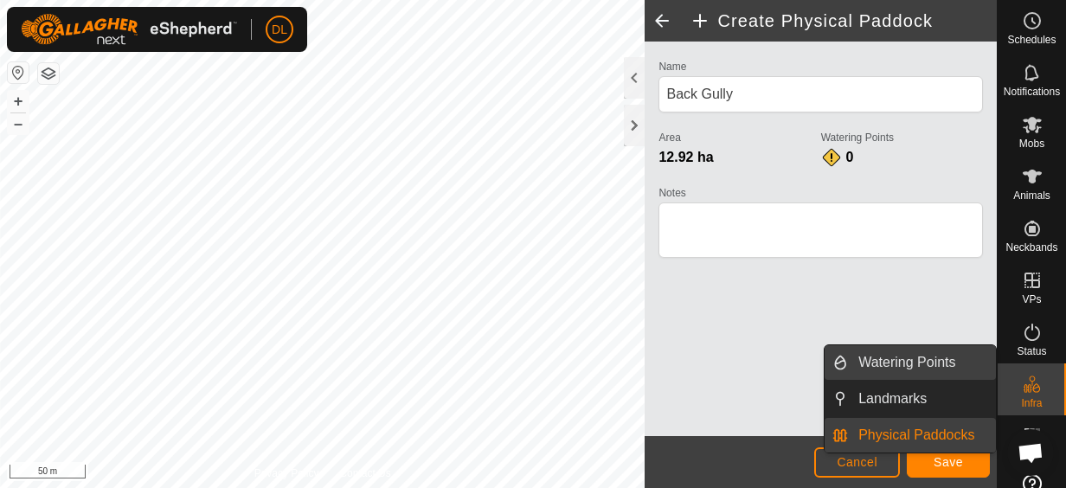
click at [952, 368] on link "Watering Points" at bounding box center [922, 362] width 148 height 35
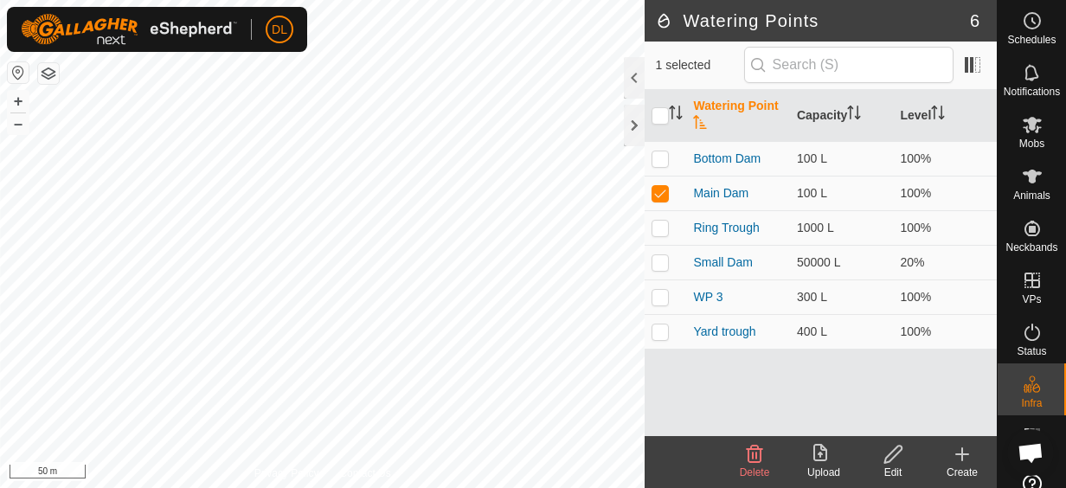
click at [965, 459] on icon at bounding box center [962, 454] width 21 height 21
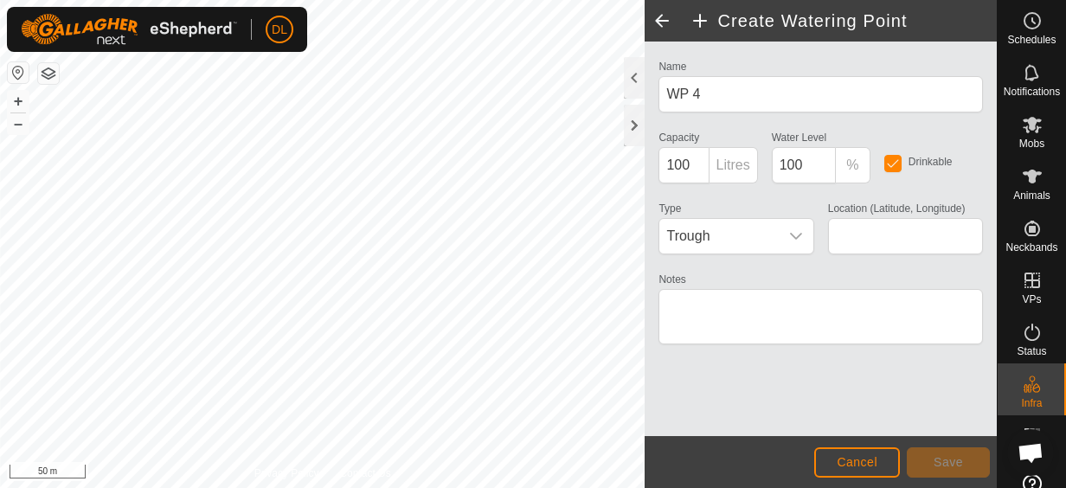
type input "-27.502673, 152.613827"
click at [803, 234] on div "dropdown trigger" at bounding box center [796, 236] width 35 height 35
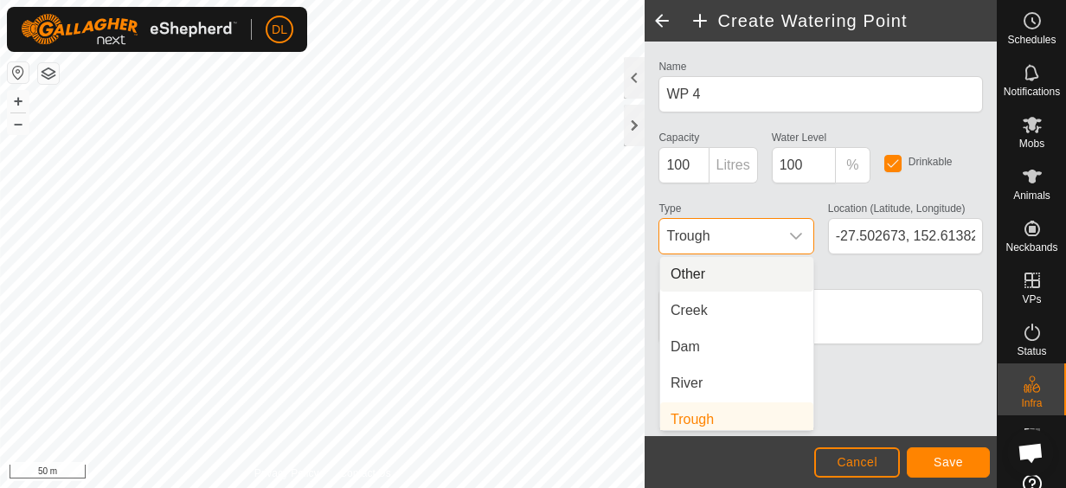
scroll to position [7, 0]
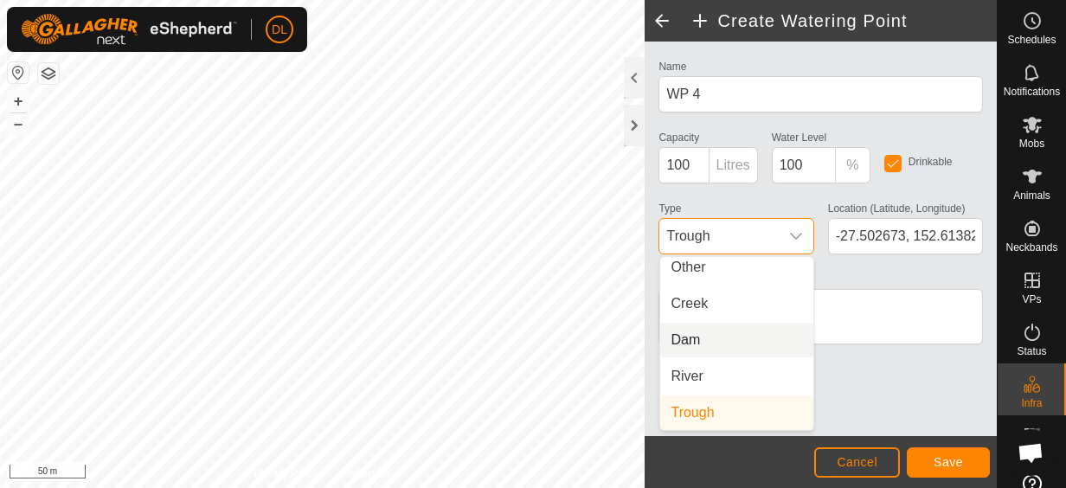
click at [706, 344] on li "Dam" at bounding box center [736, 340] width 153 height 35
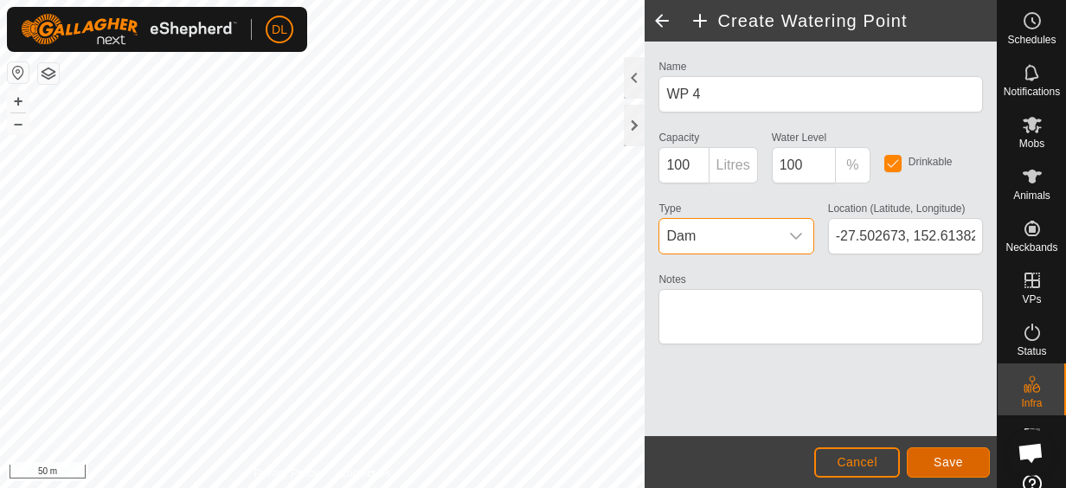
click at [962, 457] on button "Save" at bounding box center [948, 462] width 83 height 30
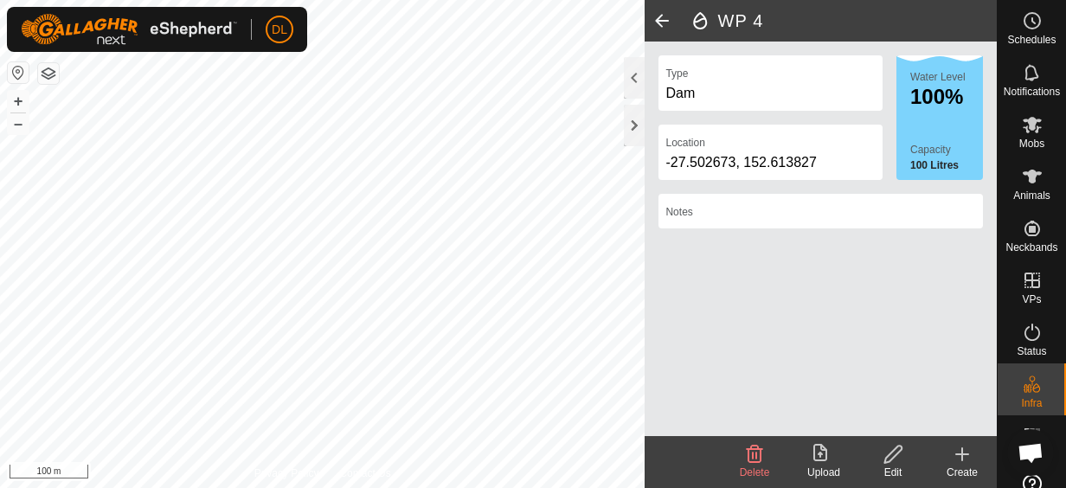
click at [664, 24] on span at bounding box center [662, 21] width 35 height 42
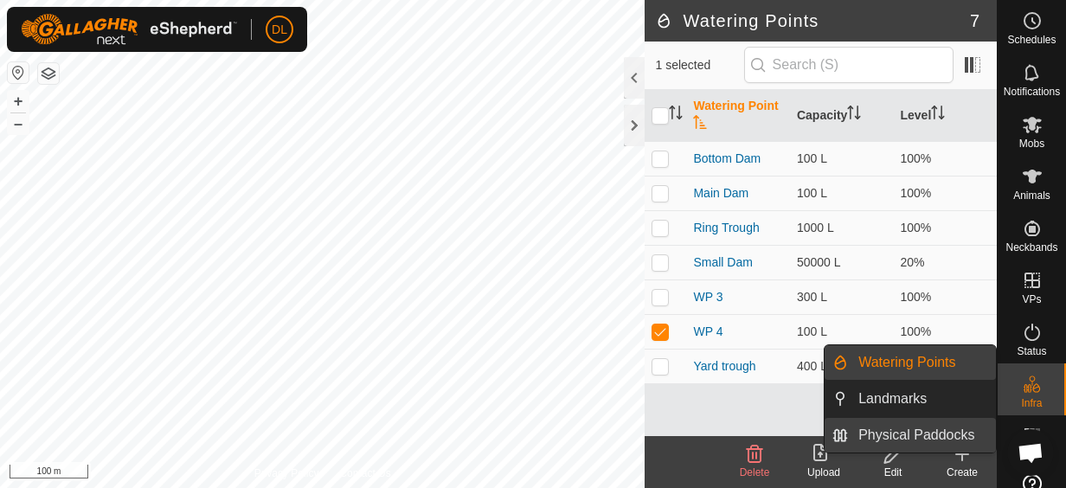
click at [966, 435] on link "Physical Paddocks" at bounding box center [922, 435] width 148 height 35
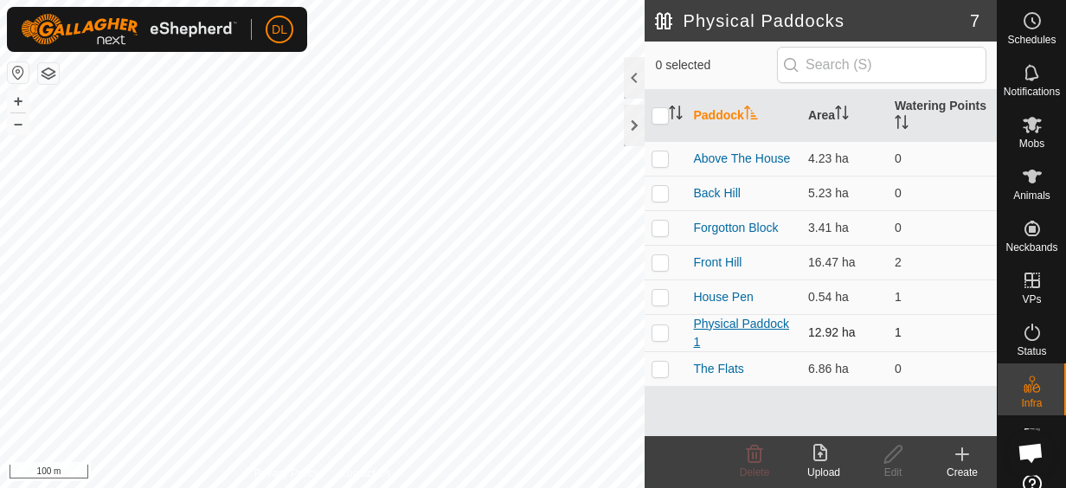
click at [725, 322] on link "Physical Paddock 1" at bounding box center [741, 333] width 96 height 32
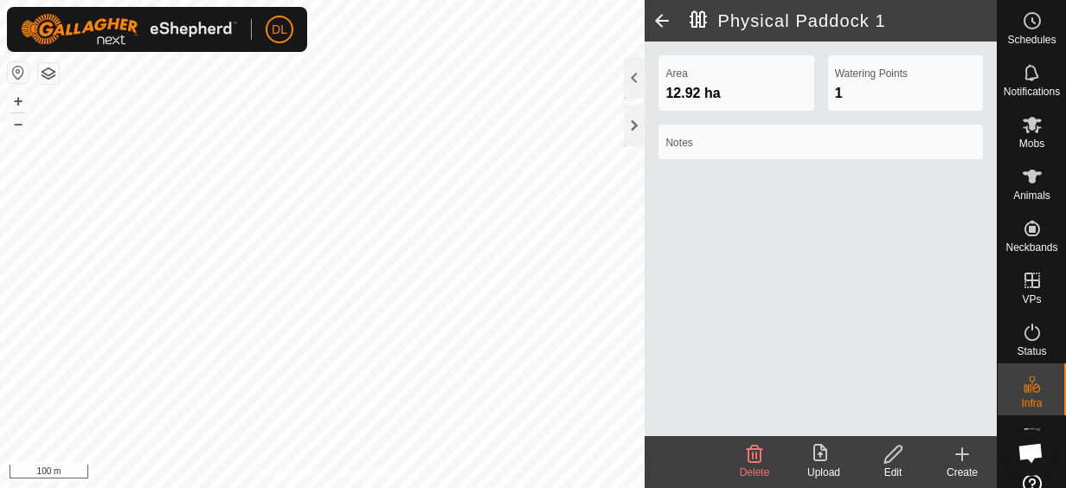
click at [658, 9] on span at bounding box center [662, 21] width 35 height 42
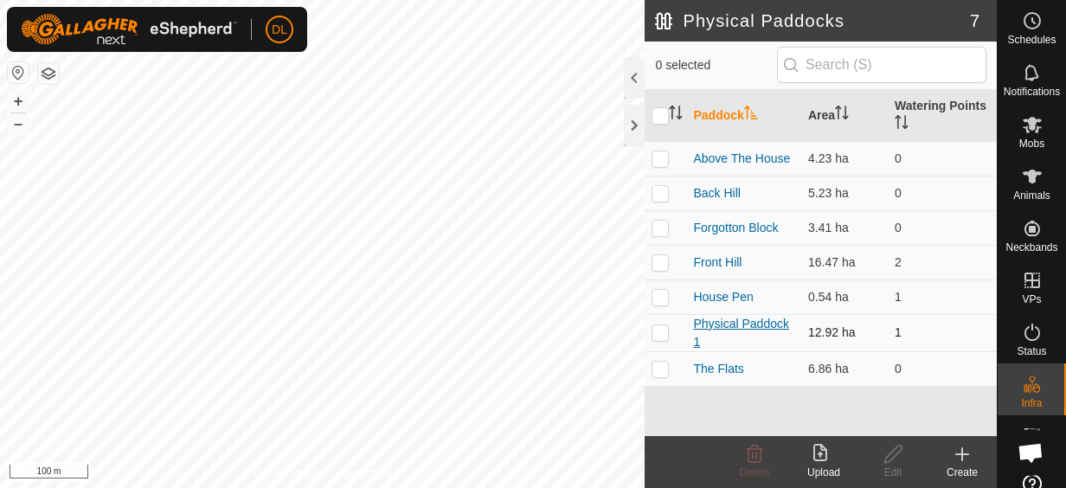
click at [760, 323] on link "Physical Paddock 1" at bounding box center [741, 333] width 96 height 32
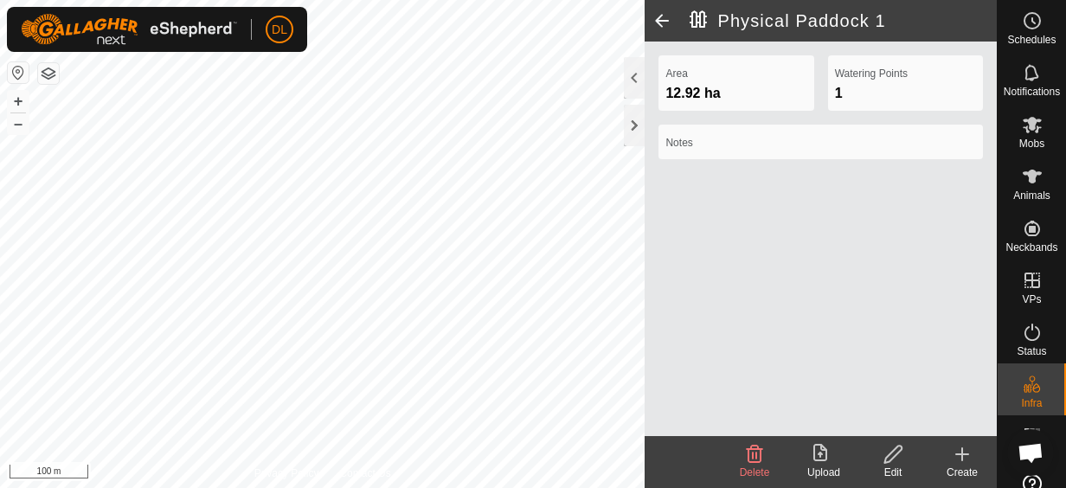
click at [898, 459] on icon at bounding box center [894, 454] width 22 height 21
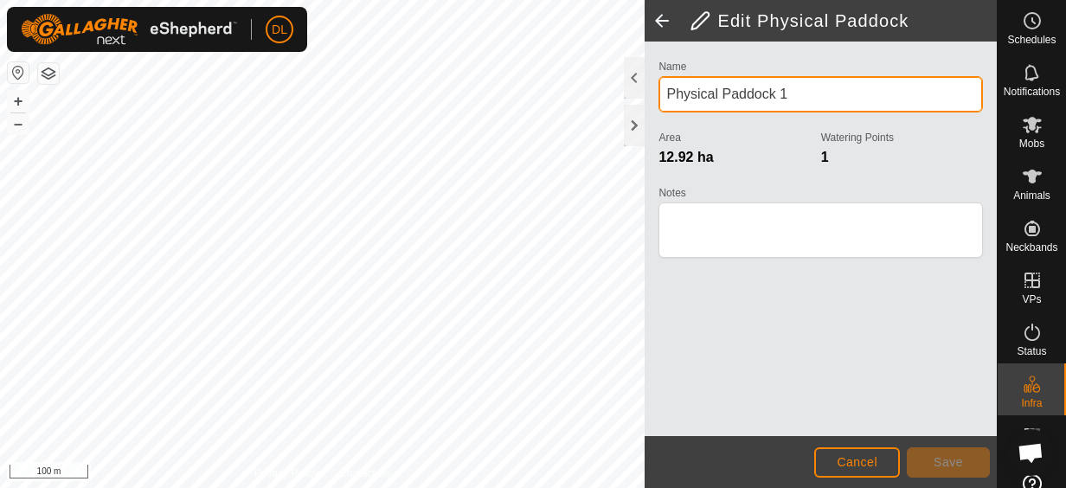
drag, startPoint x: 848, startPoint y: 93, endPoint x: 633, endPoint y: 100, distance: 214.7
click at [645, 100] on div "Edit Physical Paddock Name Physical Paddock 1 Area 12.92 ha Watering Points 1 N…" at bounding box center [821, 244] width 352 height 488
type input "a"
type input "Back Gully"
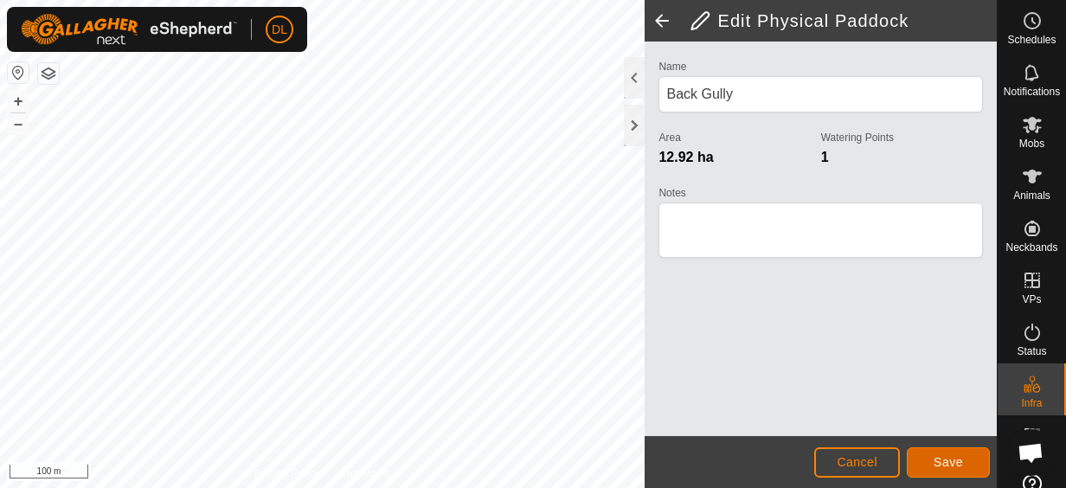
click at [951, 460] on span "Save" at bounding box center [948, 462] width 29 height 14
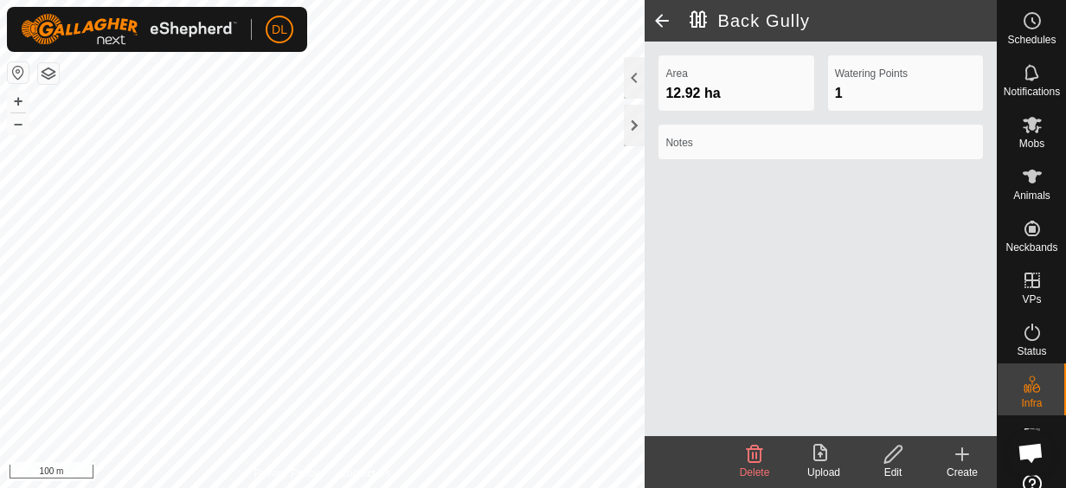
click at [348, 487] on html "DL Schedules Notifications Mobs Animals Neckbands VPs Status Infra Heatmap Help…" at bounding box center [533, 244] width 1066 height 488
click at [966, 464] on icon at bounding box center [962, 454] width 21 height 21
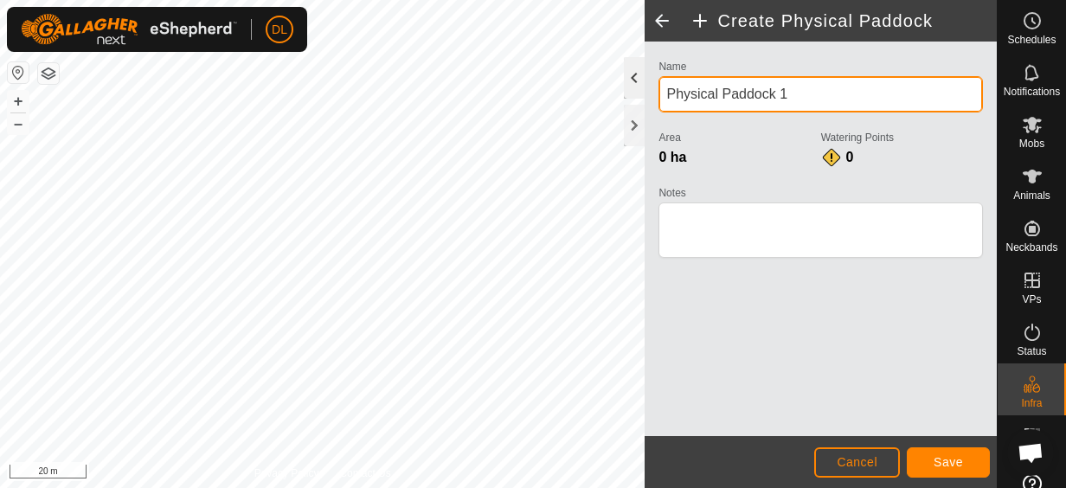
drag, startPoint x: 715, startPoint y: 87, endPoint x: 637, endPoint y: 70, distance: 79.8
click at [645, 70] on div "Create Physical Paddock Name Physical Paddock 1 Area 0 ha Watering Points 0 Not…" at bounding box center [821, 244] width 352 height 488
type input "B"
type input "Above Yards"
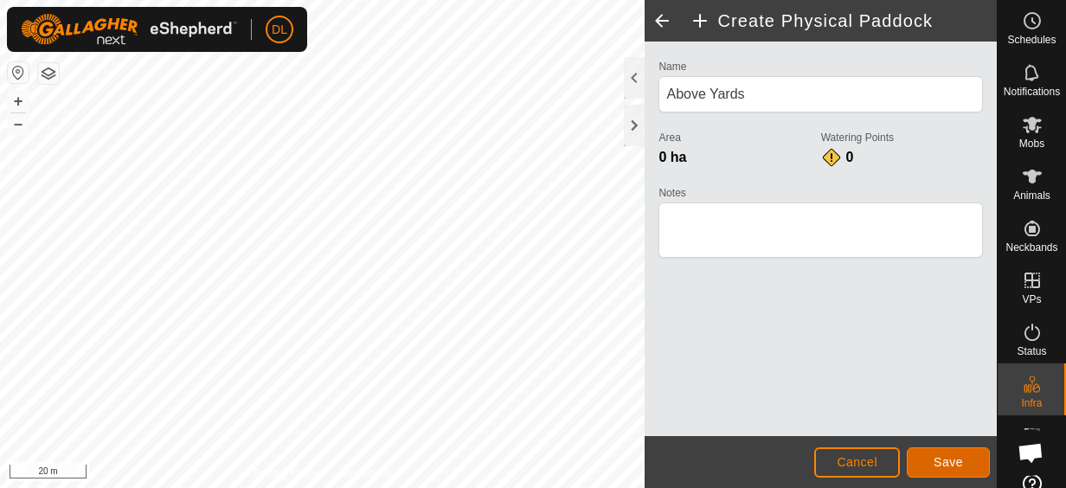
click at [938, 455] on span "Save" at bounding box center [948, 462] width 29 height 14
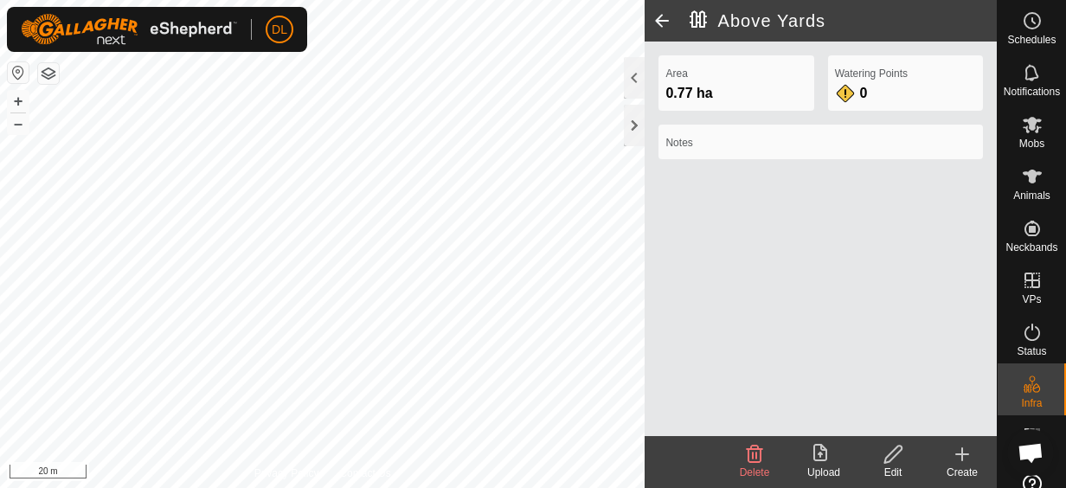
click at [966, 459] on icon at bounding box center [962, 454] width 21 height 21
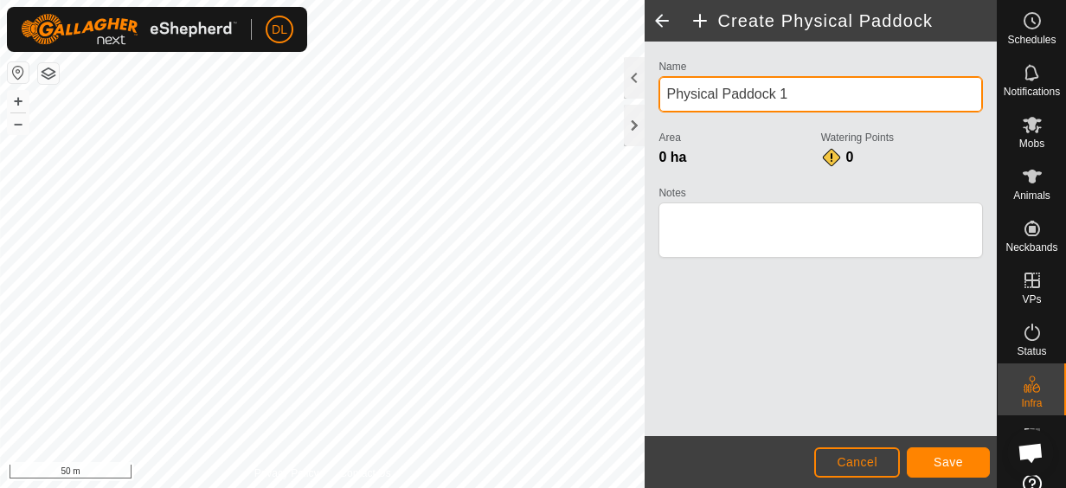
drag, startPoint x: 735, startPoint y: 88, endPoint x: 645, endPoint y: 84, distance: 90.1
click at [645, 84] on div "Name Physical Paddock 1 Area 0 ha Watering Points 0 Notes" at bounding box center [821, 239] width 352 height 395
type input "Bull Paddock"
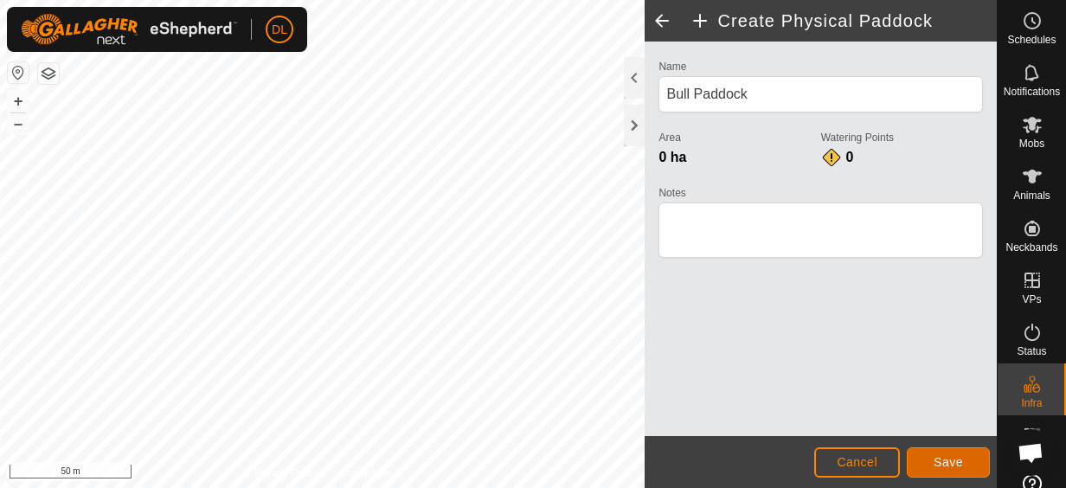
click at [934, 469] on button "Save" at bounding box center [948, 462] width 83 height 30
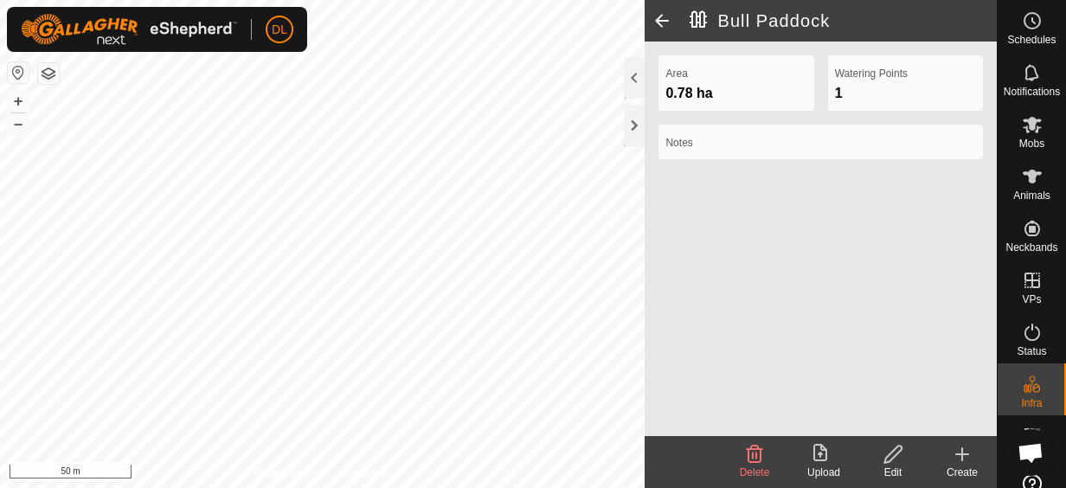
click at [964, 462] on icon at bounding box center [962, 454] width 21 height 21
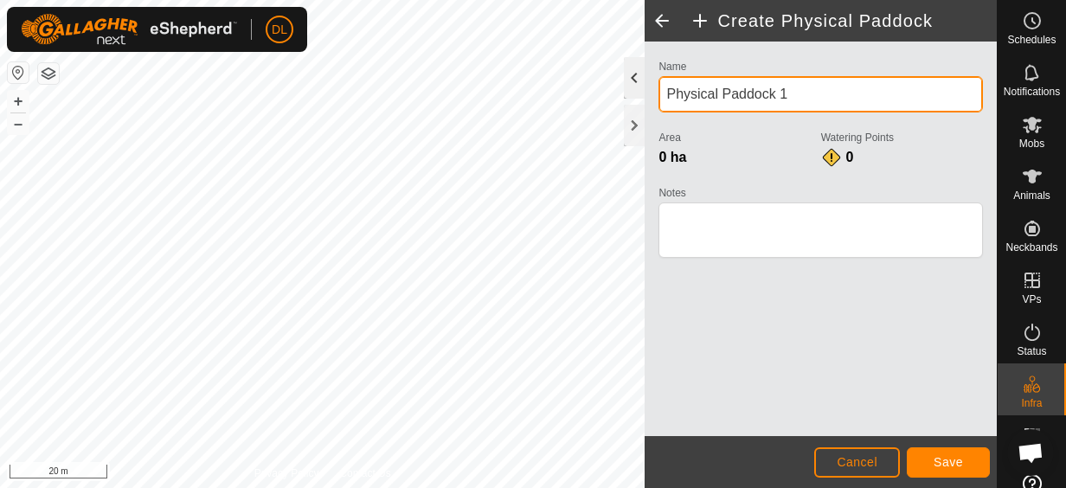
drag, startPoint x: 820, startPoint y: 95, endPoint x: 633, endPoint y: 74, distance: 188.0
click at [645, 74] on div "Create Physical Paddock Name Physical Paddock 1 Area 0 ha Watering Points 0 Not…" at bounding box center [821, 244] width 352 height 488
type input "Behind the Yards"
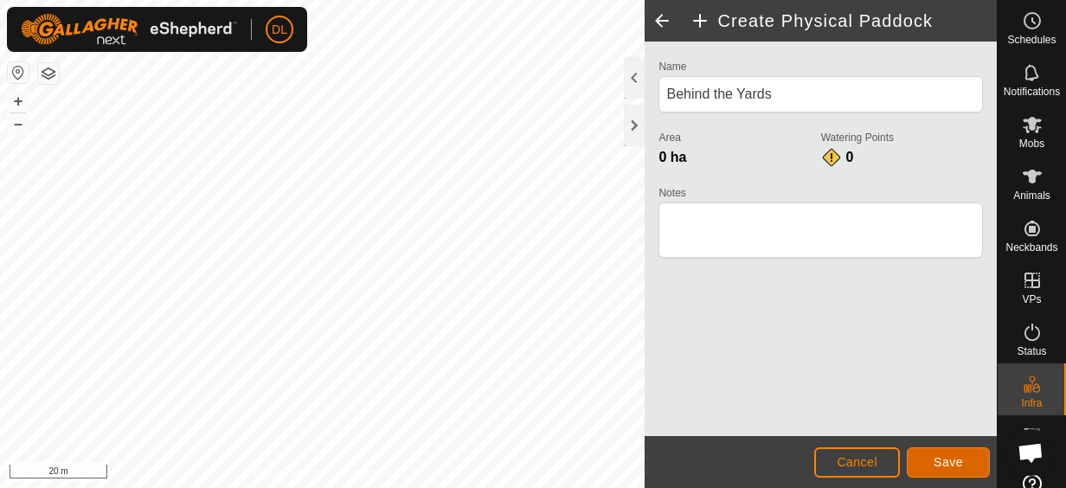
click at [941, 455] on span "Save" at bounding box center [948, 462] width 29 height 14
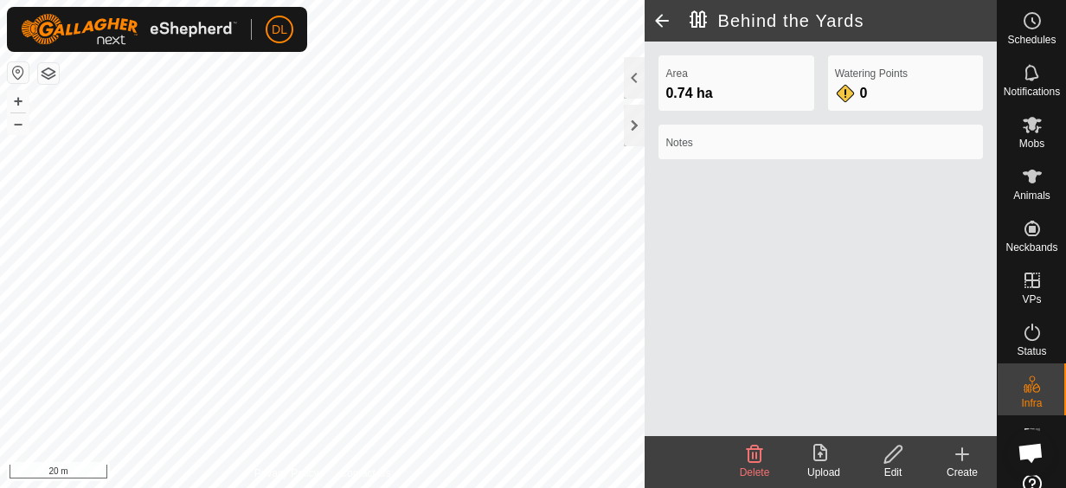
click at [961, 454] on icon at bounding box center [962, 454] width 12 height 0
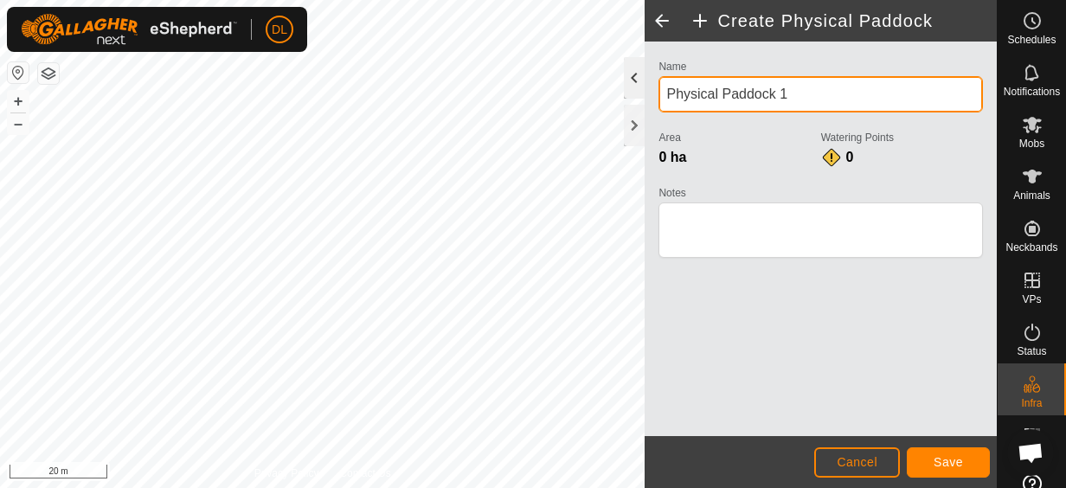
drag, startPoint x: 737, startPoint y: 78, endPoint x: 630, endPoint y: 79, distance: 107.3
click at [645, 72] on div "Create Physical Paddock Name Physical Paddock 1 Area 0 ha Watering Points 0 Not…" at bounding box center [821, 244] width 352 height 488
type input "Holding Yard"
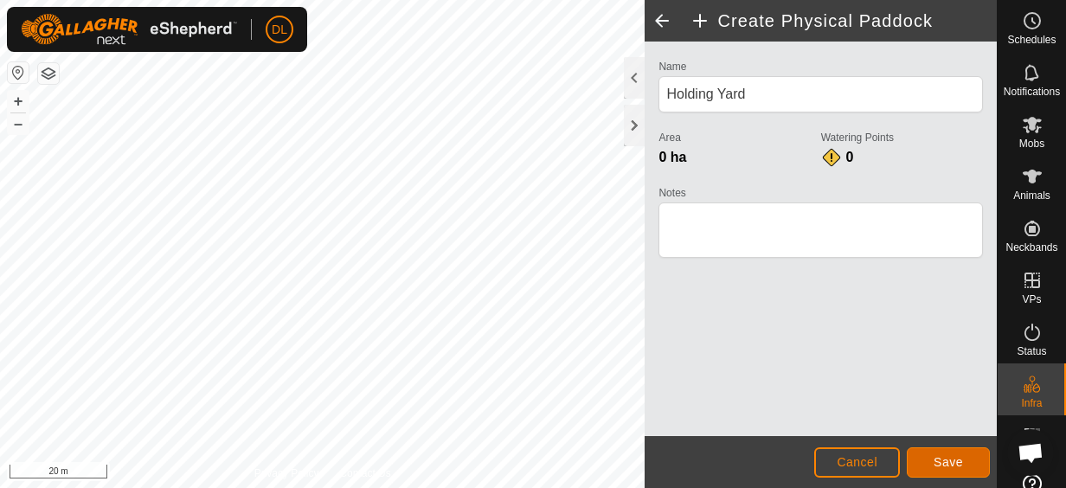
click at [959, 464] on span "Save" at bounding box center [948, 462] width 29 height 14
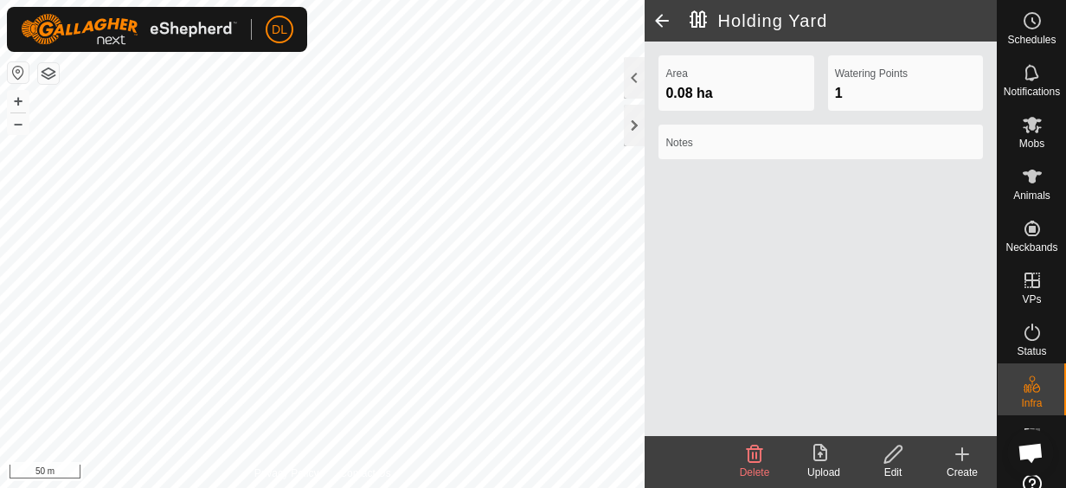
click at [967, 450] on icon at bounding box center [962, 454] width 21 height 21
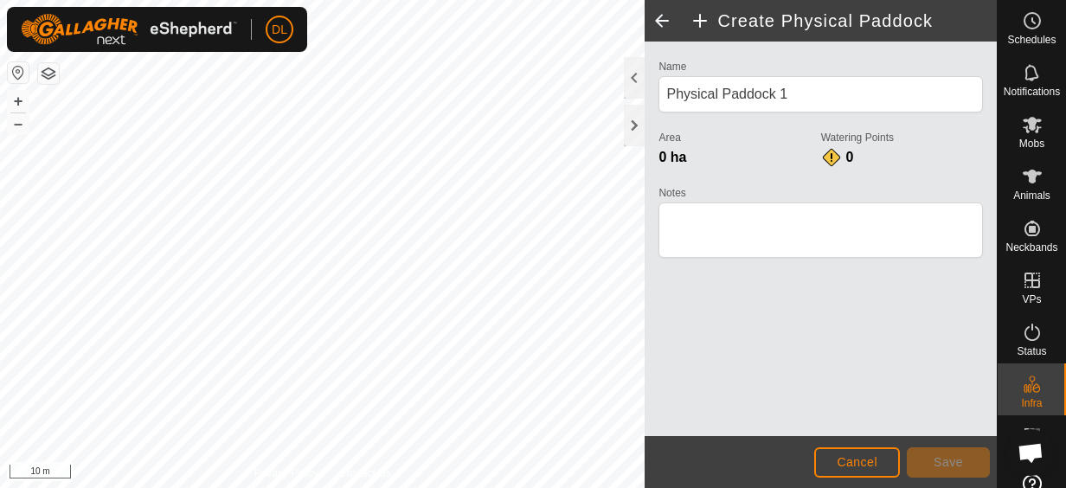
click at [0, 397] on html "DL Schedules Notifications Mobs Animals Neckbands VPs Status Infra Heatmap Help…" at bounding box center [533, 244] width 1066 height 488
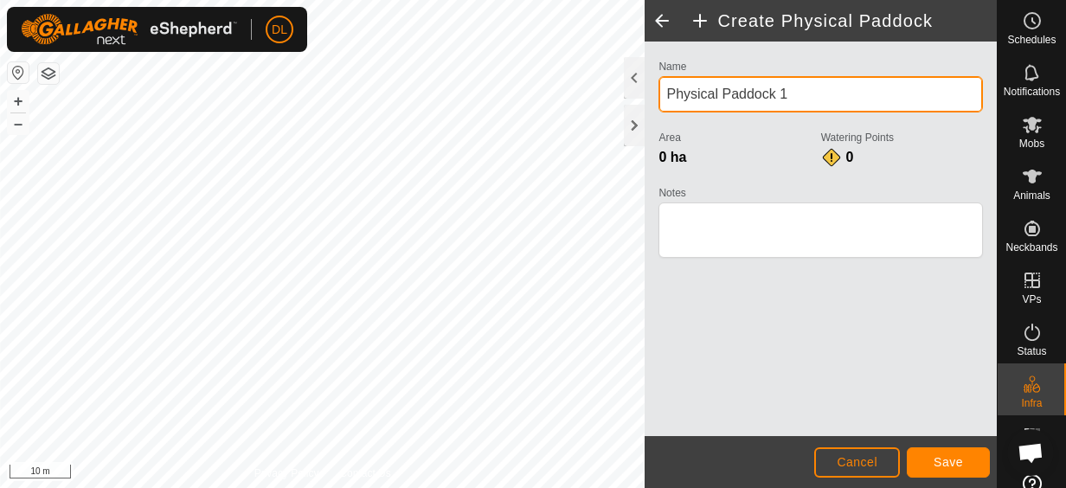
drag, startPoint x: 793, startPoint y: 94, endPoint x: 654, endPoint y: 83, distance: 139.8
click at [654, 83] on div "Name Physical Paddock 1 Area 0 ha Watering Points 0 Notes" at bounding box center [821, 166] width 338 height 222
click at [674, 99] on input "Blow the Drive" at bounding box center [820, 94] width 324 height 36
type input "Below the Drive"
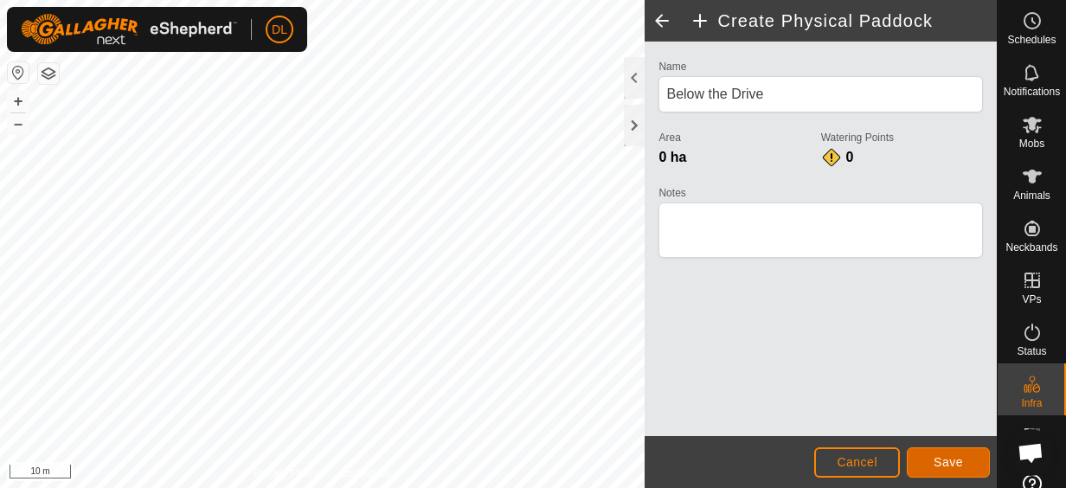
click at [953, 464] on span "Save" at bounding box center [948, 462] width 29 height 14
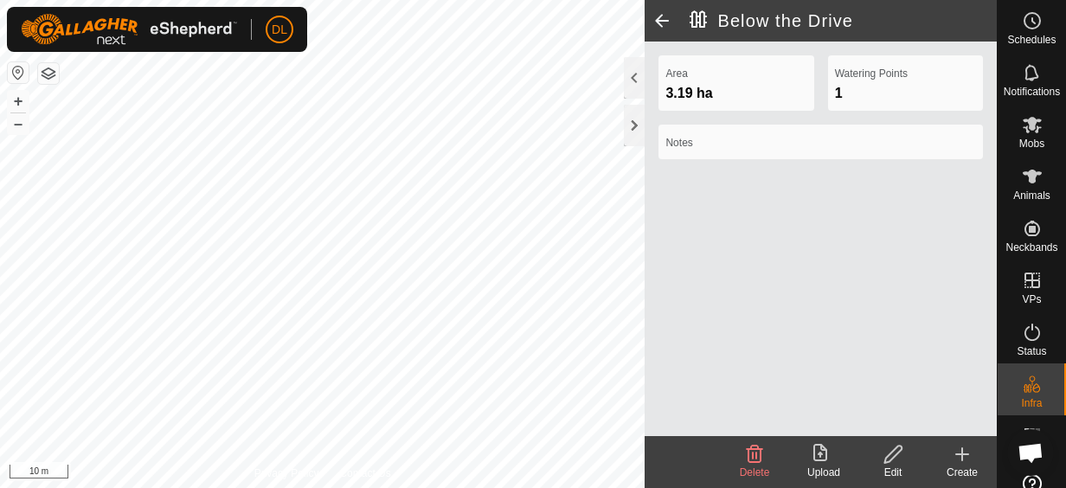
click at [892, 459] on icon at bounding box center [894, 454] width 22 height 21
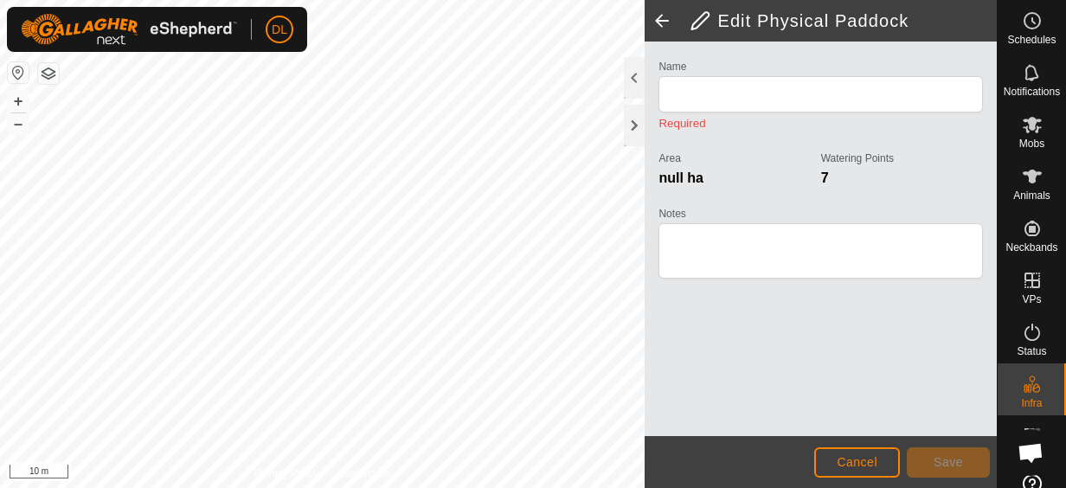
type input "Below the Drive"
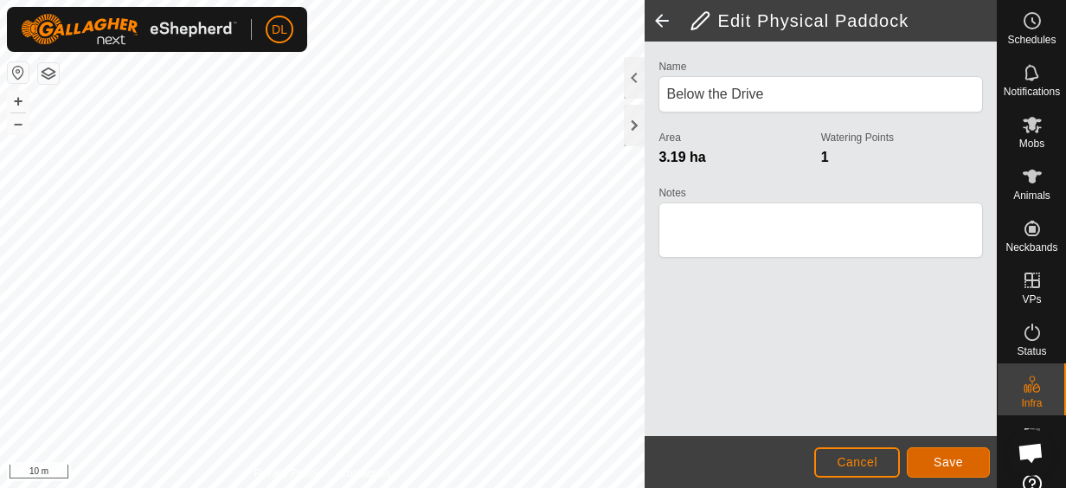
click at [956, 468] on span "Save" at bounding box center [948, 462] width 29 height 14
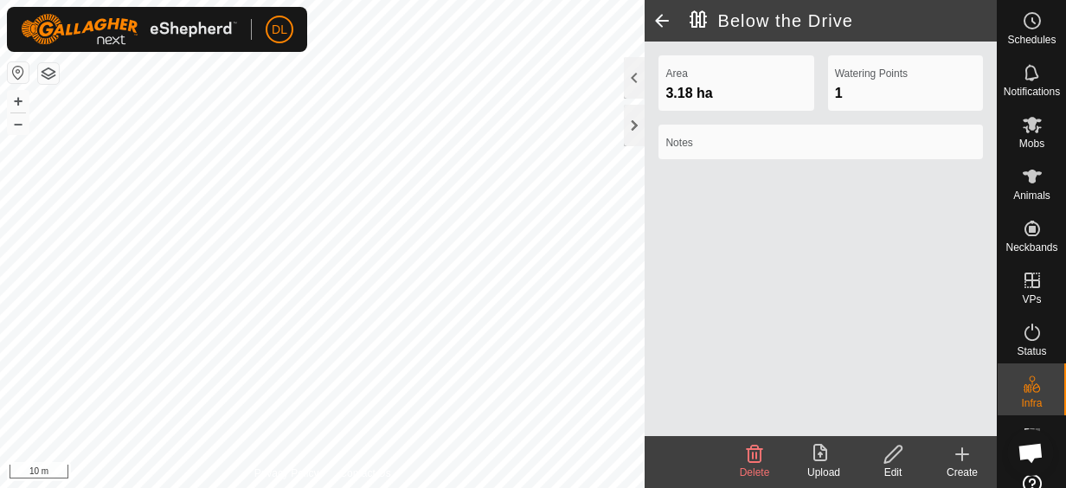
click at [658, 14] on span at bounding box center [662, 21] width 35 height 42
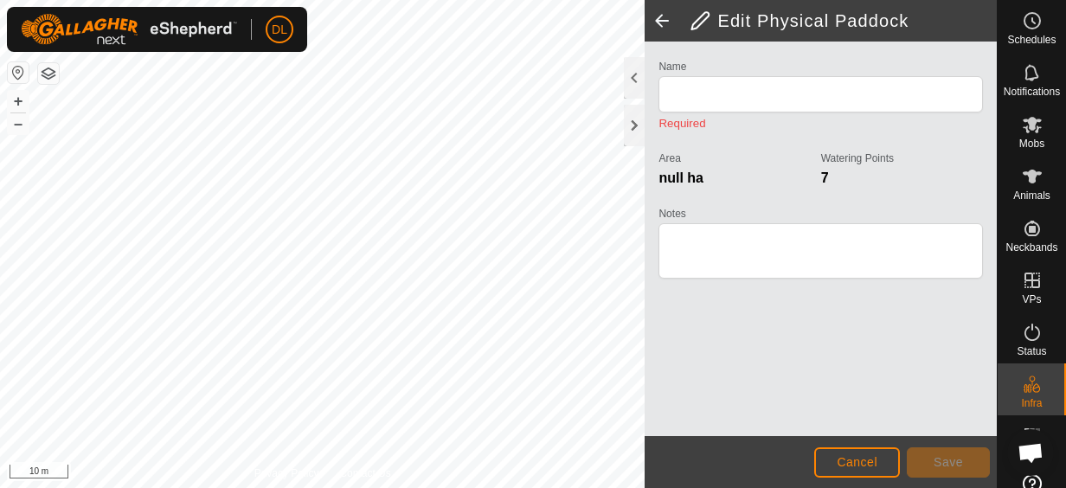
type input "Below the Drive"
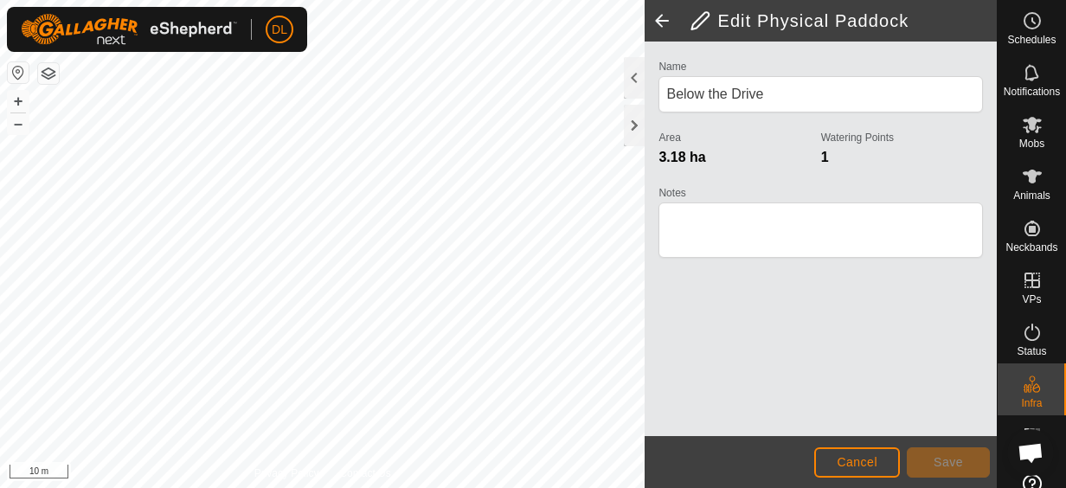
click at [659, 18] on span at bounding box center [662, 21] width 35 height 42
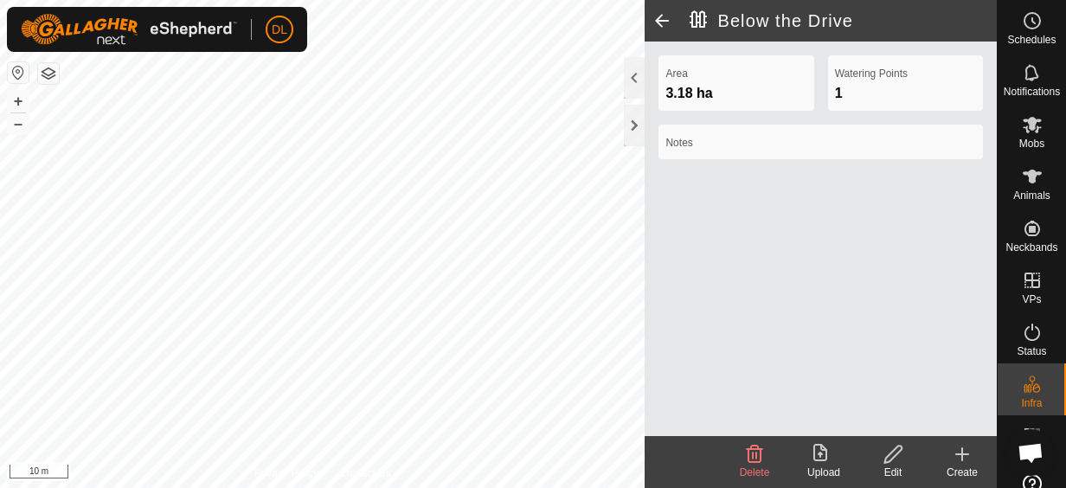
click at [661, 16] on span at bounding box center [662, 21] width 35 height 42
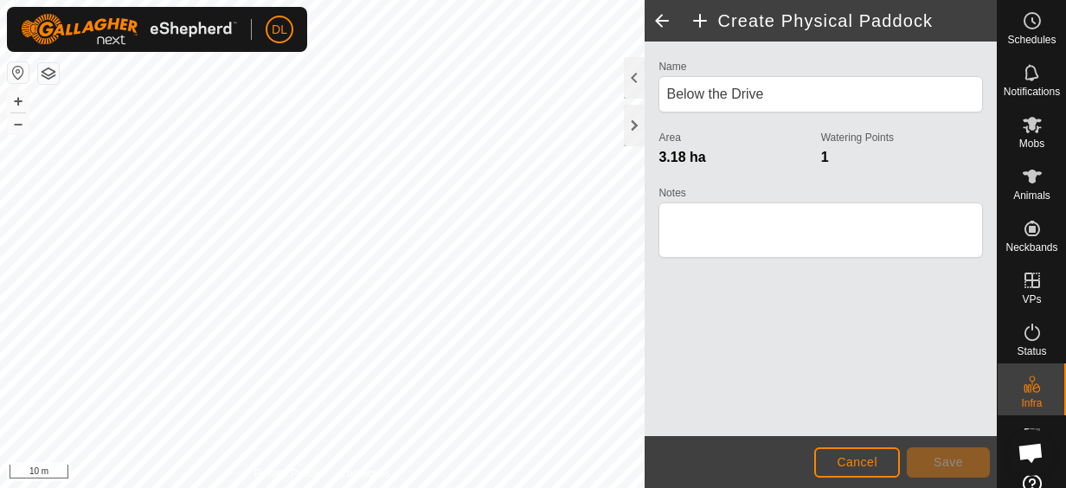
click at [661, 16] on span at bounding box center [662, 21] width 35 height 42
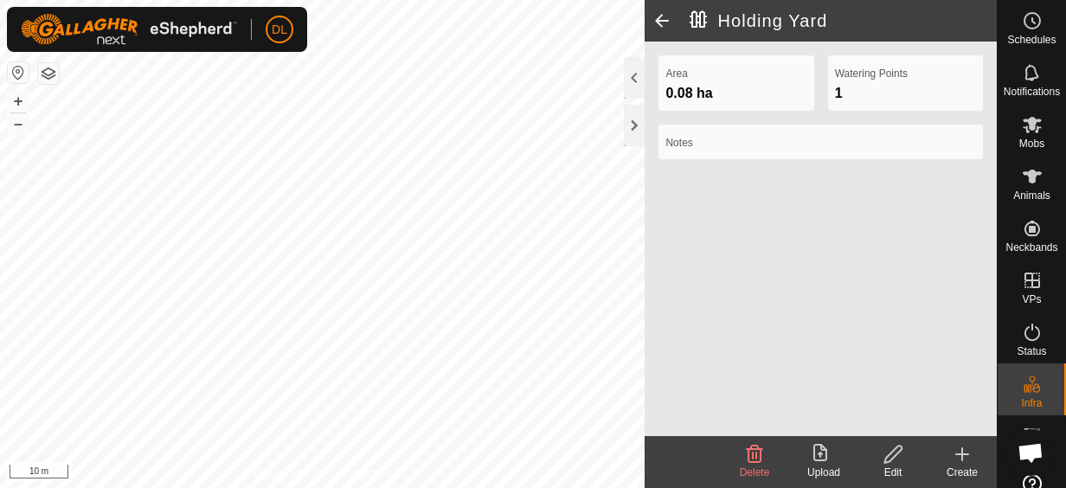
click at [658, 17] on span at bounding box center [662, 21] width 35 height 42
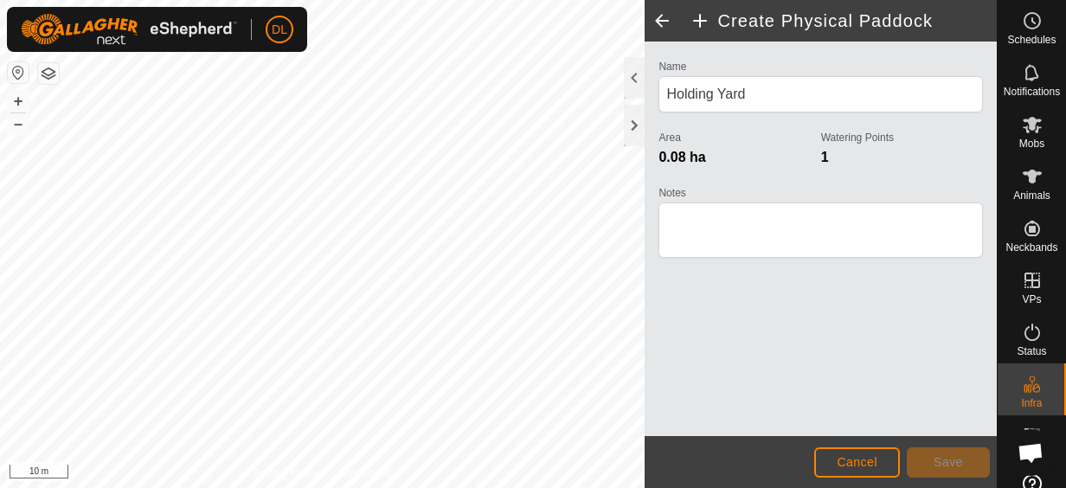
click at [656, 21] on span at bounding box center [662, 21] width 35 height 42
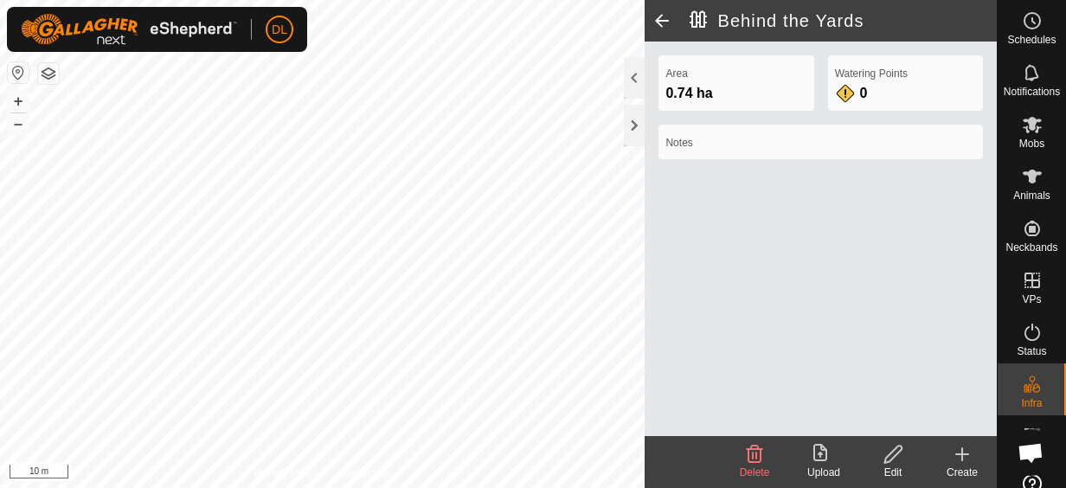
click at [656, 21] on span at bounding box center [662, 21] width 35 height 42
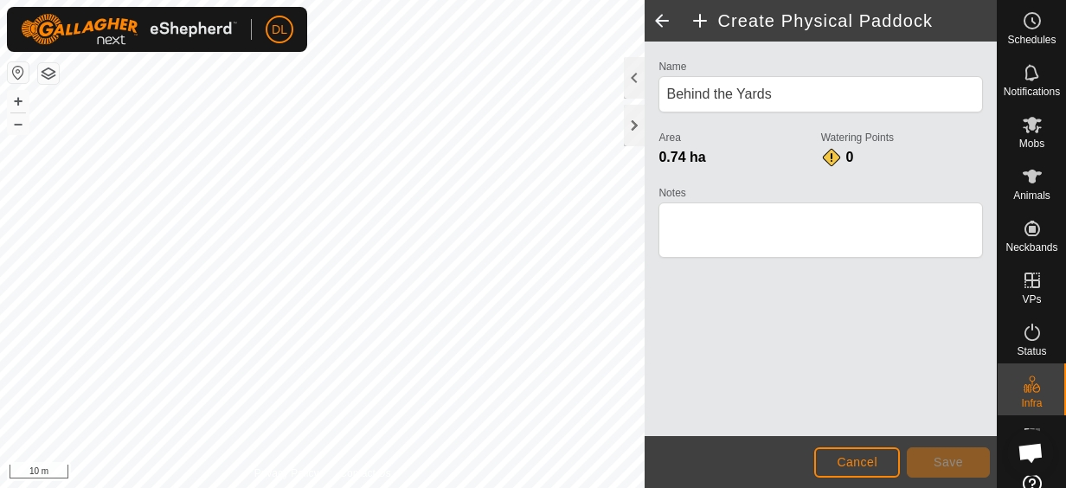
click at [655, 23] on span at bounding box center [662, 21] width 35 height 42
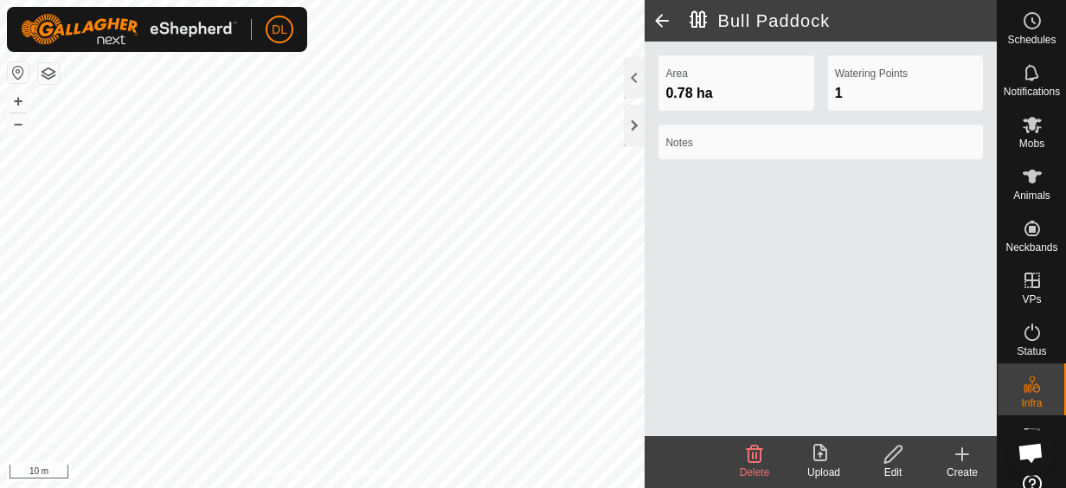
click at [655, 22] on span at bounding box center [662, 21] width 35 height 42
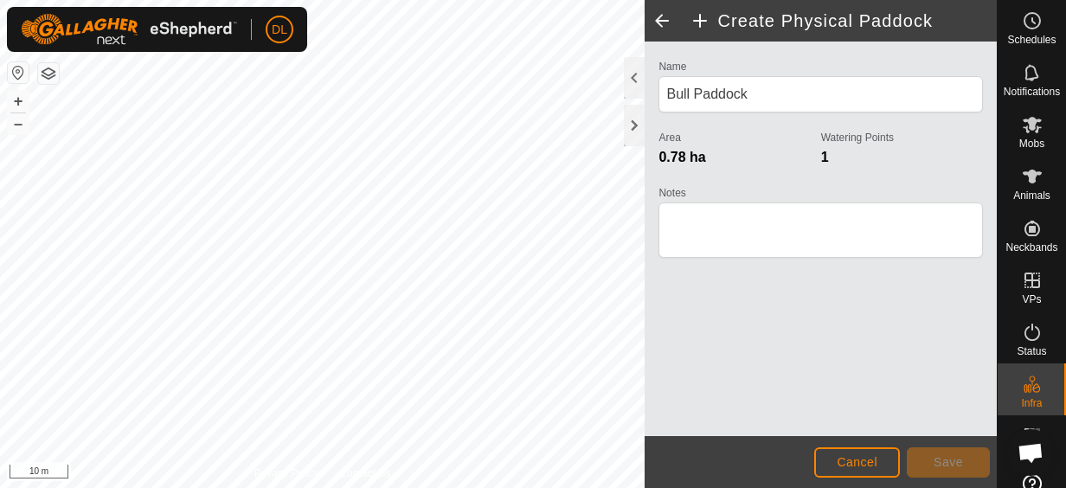
click at [655, 22] on span at bounding box center [662, 21] width 35 height 42
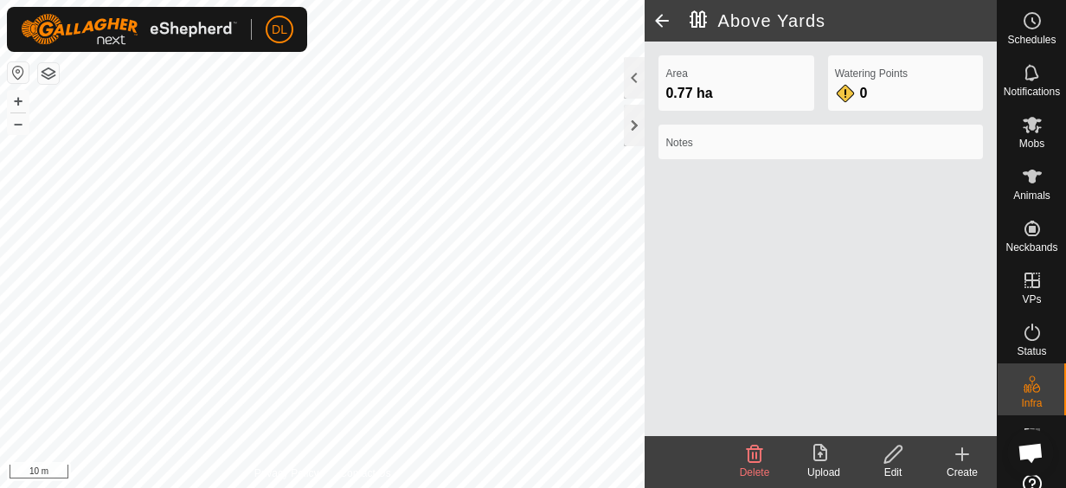
click at [655, 22] on span at bounding box center [662, 21] width 35 height 42
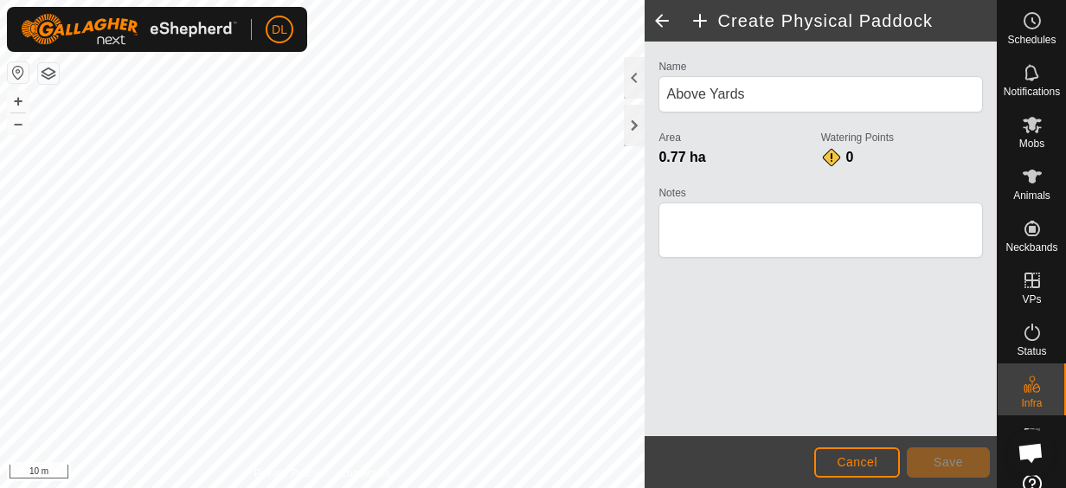
click at [655, 22] on span at bounding box center [662, 21] width 35 height 42
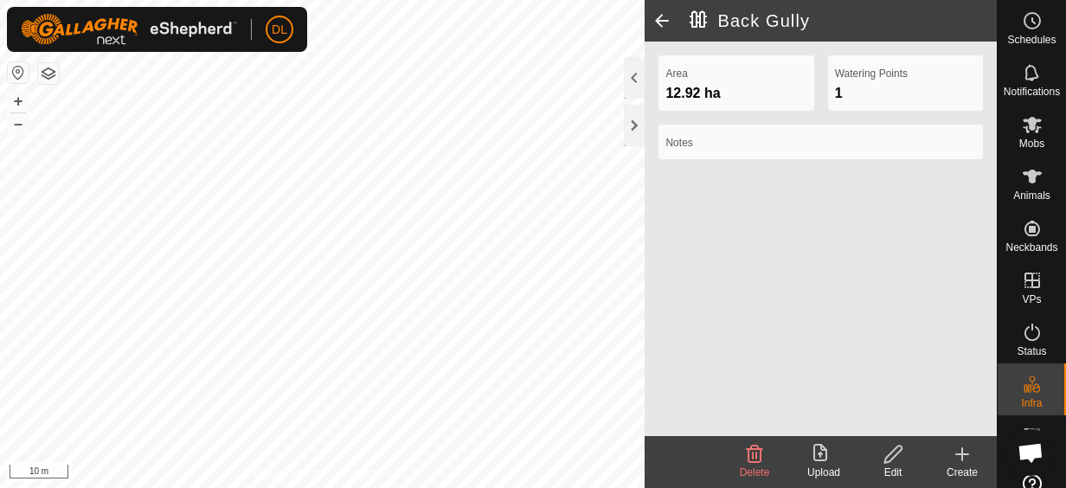
click at [655, 22] on span at bounding box center [662, 21] width 35 height 42
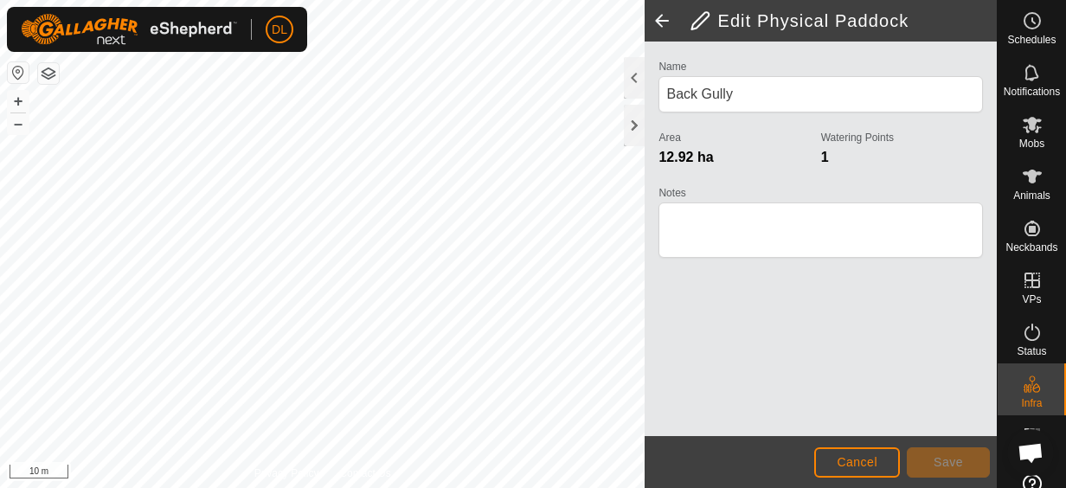
click at [655, 22] on span at bounding box center [662, 21] width 35 height 42
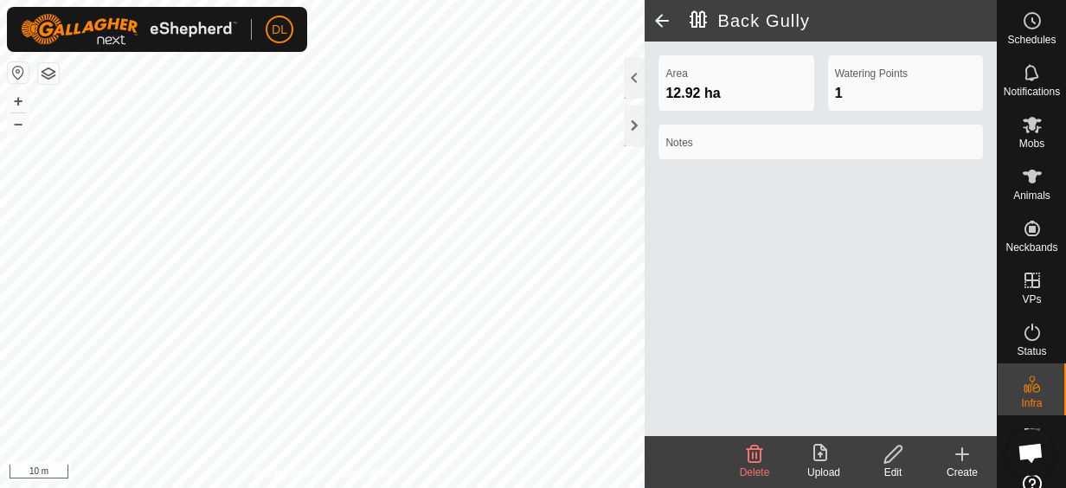
click at [655, 22] on span at bounding box center [662, 21] width 35 height 42
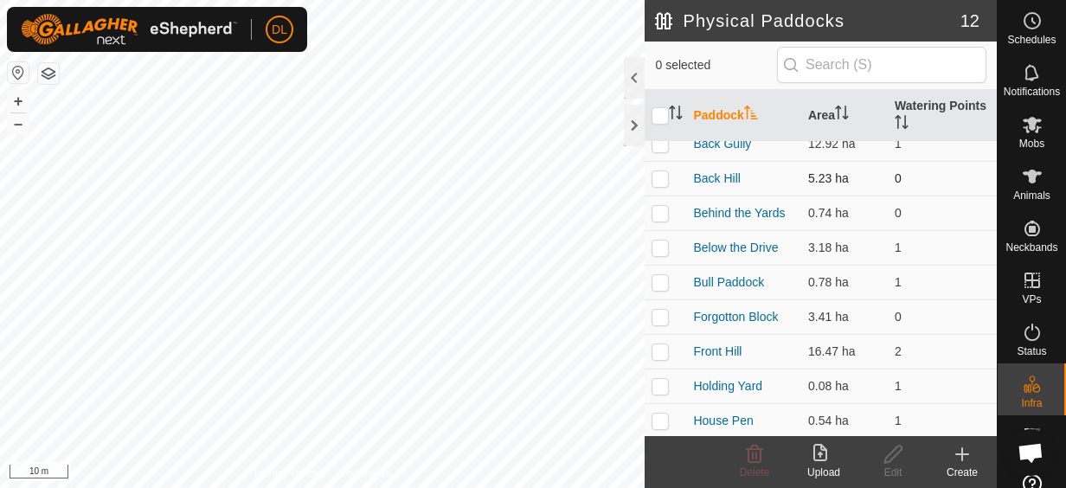
scroll to position [87, 0]
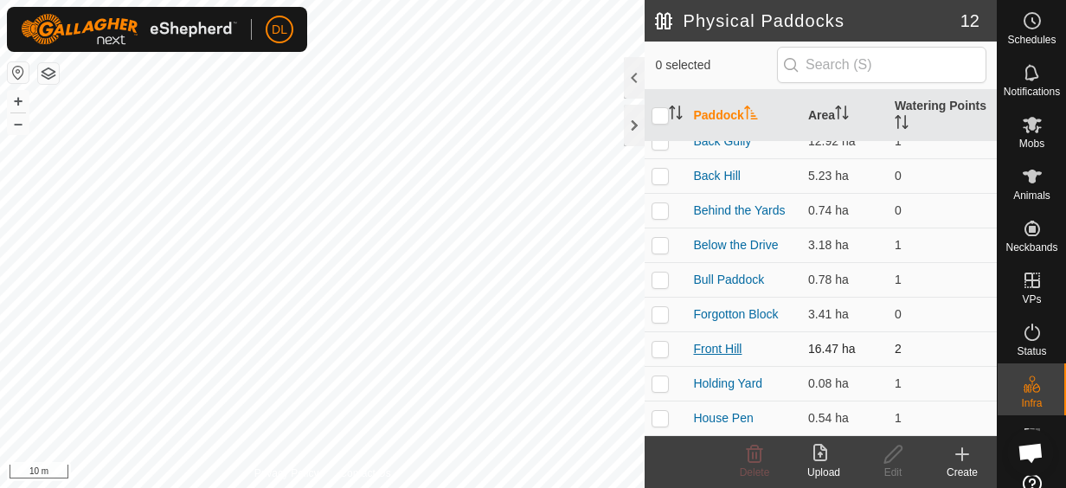
click at [716, 350] on link "Front Hill" at bounding box center [717, 349] width 48 height 14
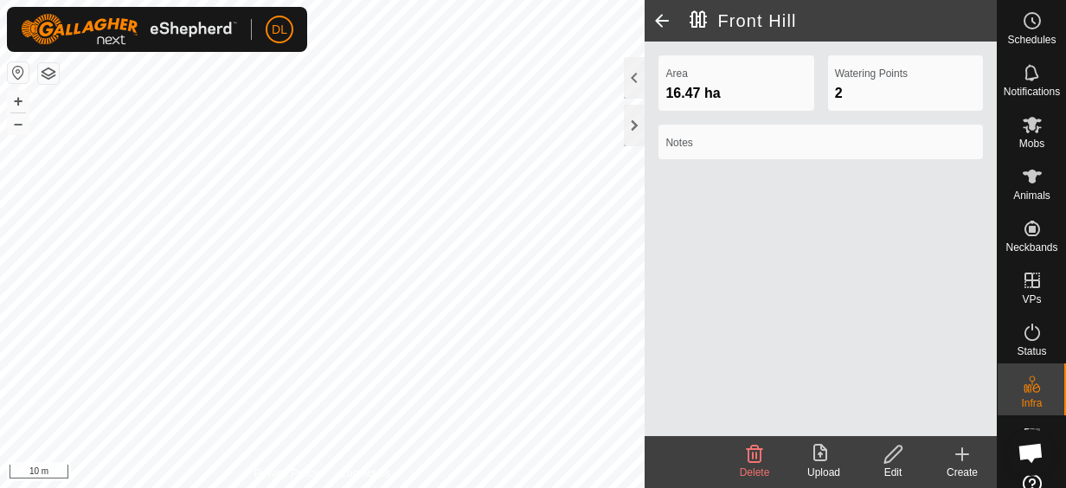
click at [891, 455] on icon at bounding box center [894, 454] width 22 height 21
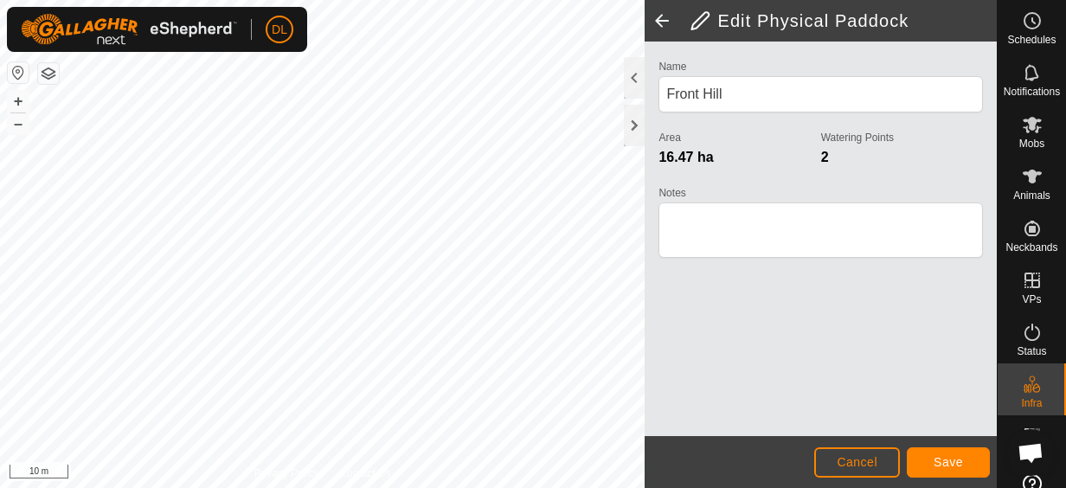
click at [645, 230] on div "Edit Physical Paddock Name [GEOGRAPHIC_DATA] Area 16.47 ha Watering Points 2 No…" at bounding box center [498, 244] width 997 height 488
click at [969, 469] on button "Save" at bounding box center [948, 462] width 83 height 30
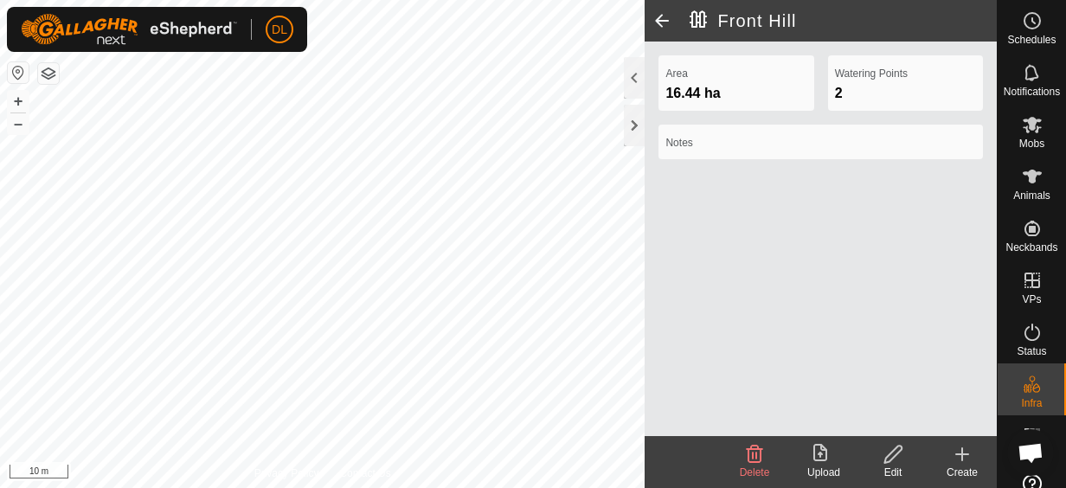
click at [652, 22] on span at bounding box center [662, 21] width 35 height 42
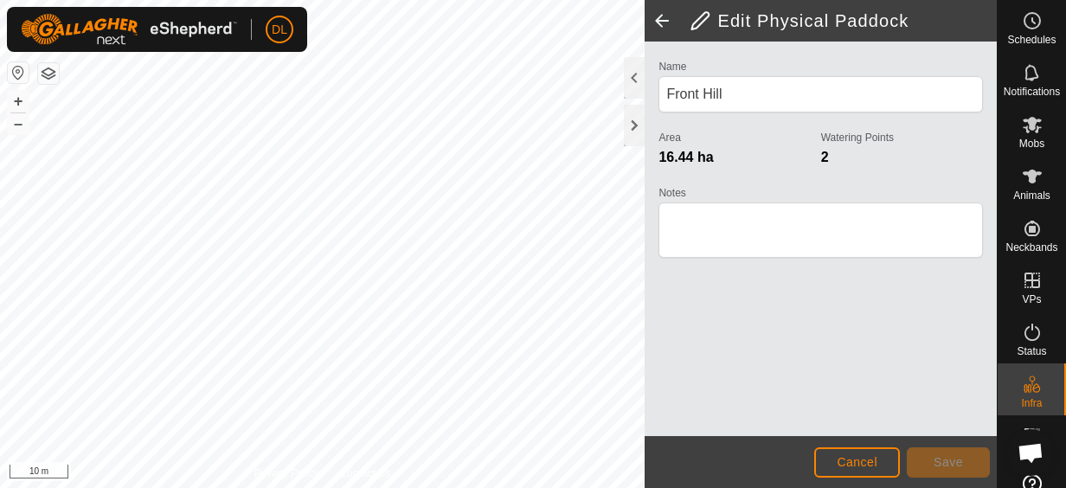
click at [661, 24] on span at bounding box center [662, 21] width 35 height 42
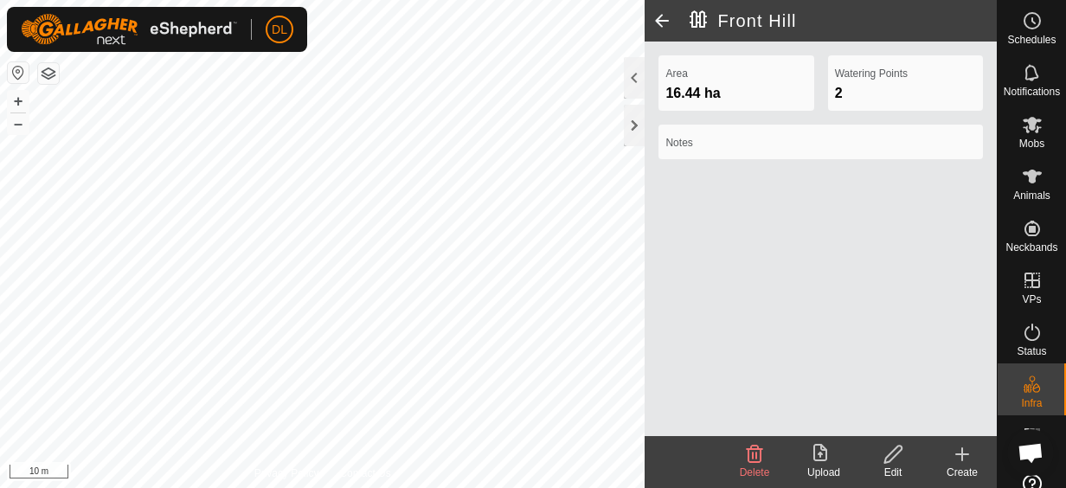
click at [660, 22] on span at bounding box center [662, 21] width 35 height 42
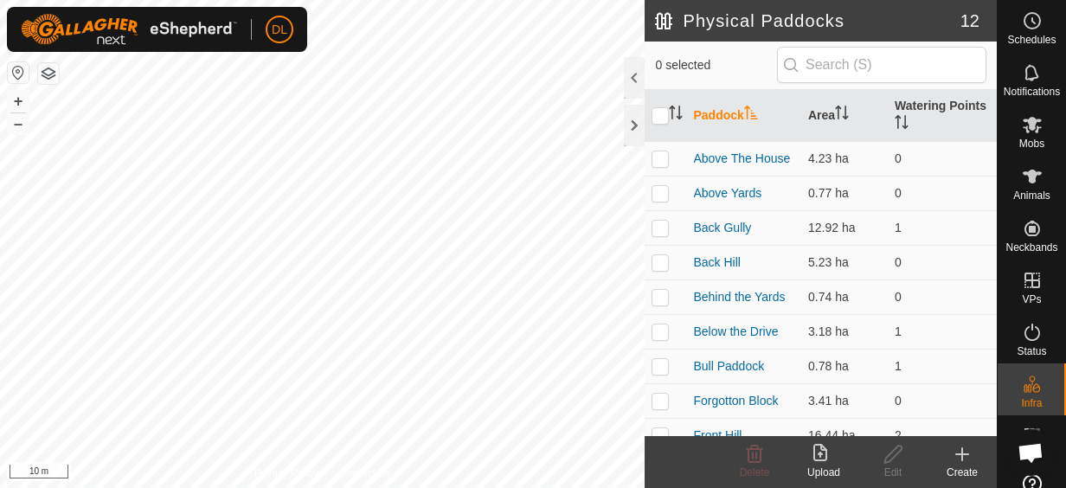
click at [660, 22] on h2 "Physical Paddocks" at bounding box center [807, 20] width 305 height 21
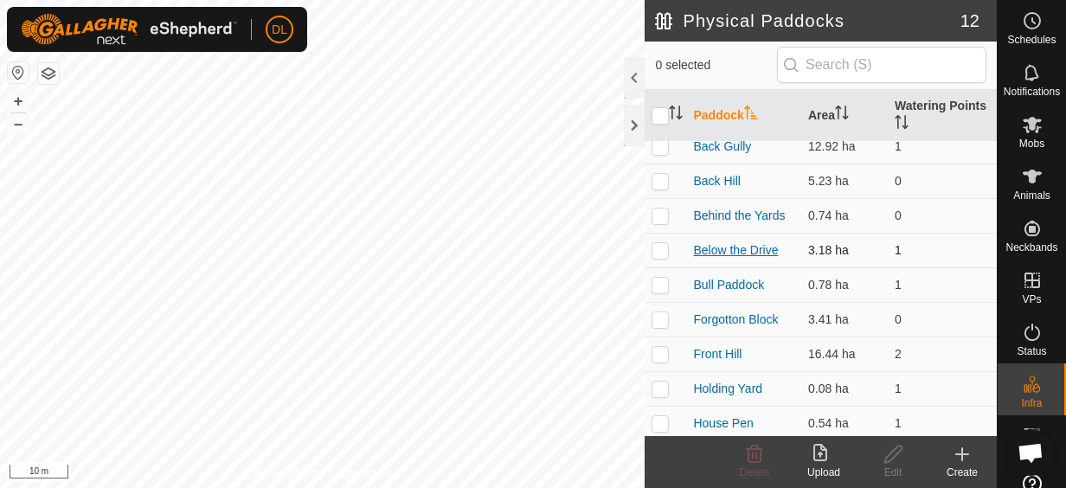
scroll to position [87, 0]
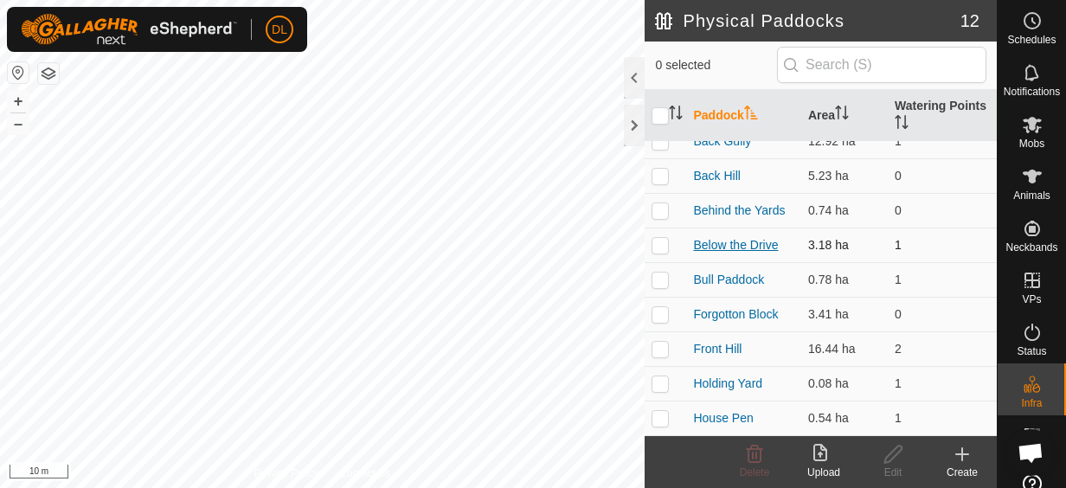
click at [715, 242] on link "Below the Drive" at bounding box center [735, 245] width 85 height 14
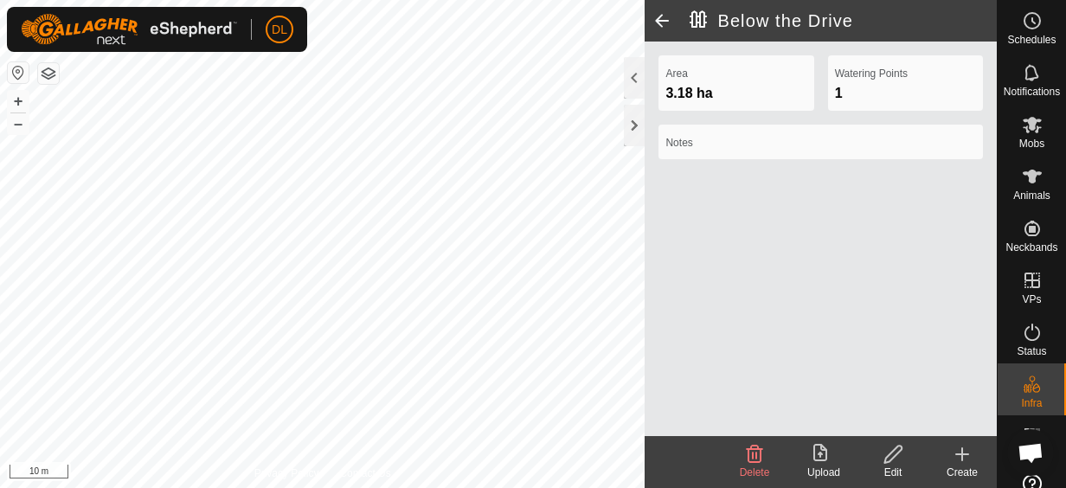
click at [889, 459] on icon at bounding box center [892, 454] width 17 height 17
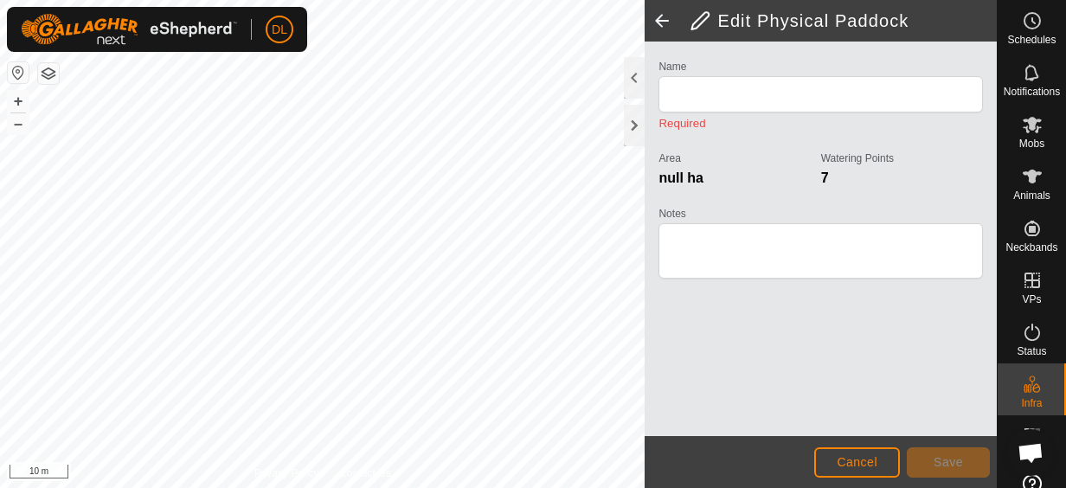
type input "Below the Drive"
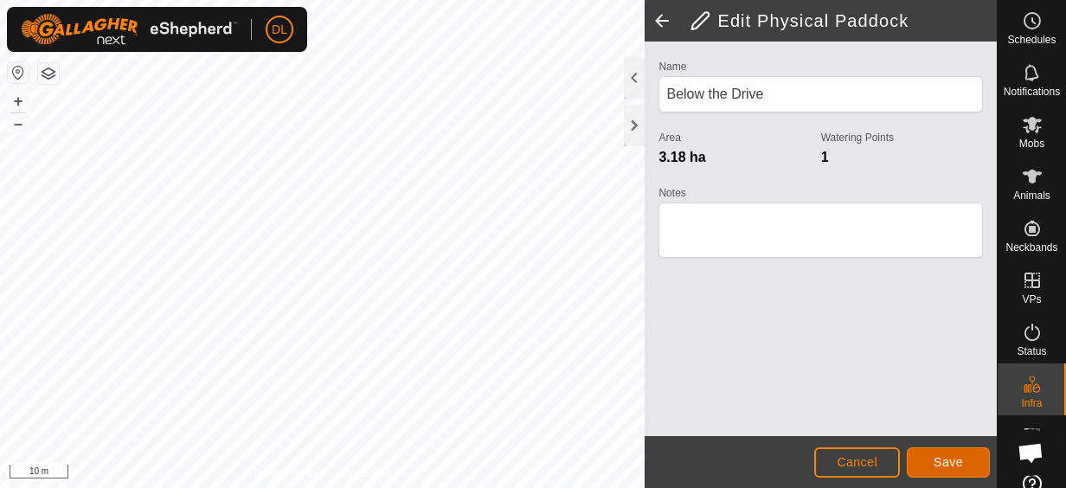
click at [950, 458] on span "Save" at bounding box center [948, 462] width 29 height 14
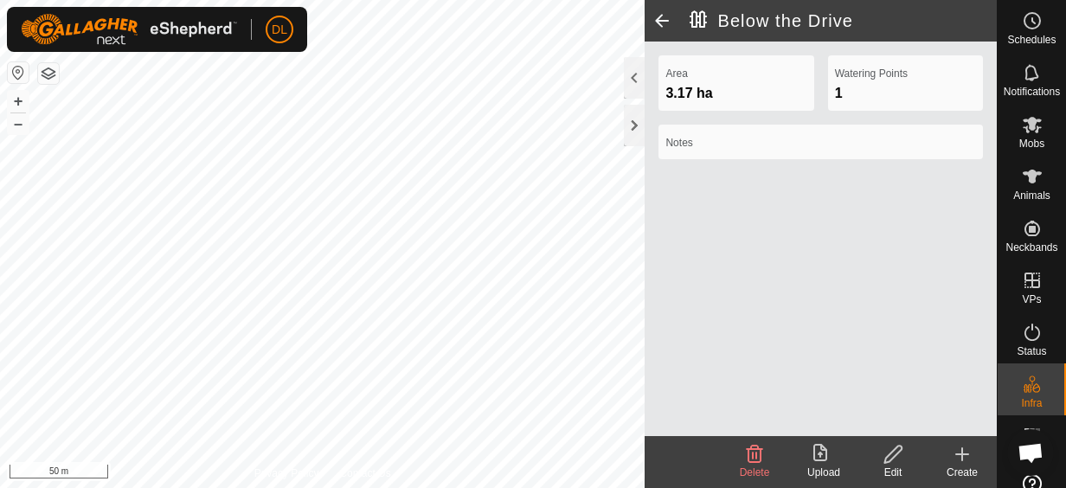
click at [669, 15] on span at bounding box center [662, 21] width 35 height 42
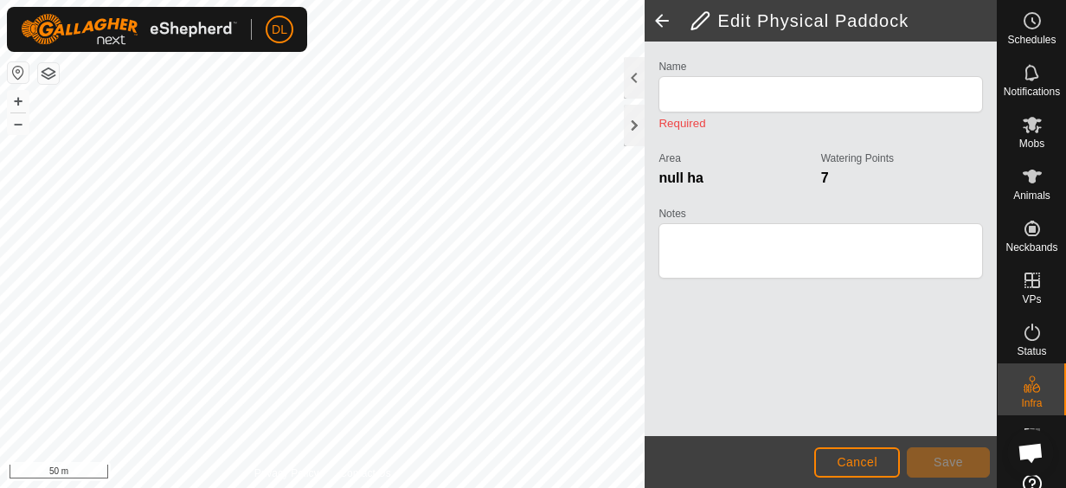
type input "Below the Drive"
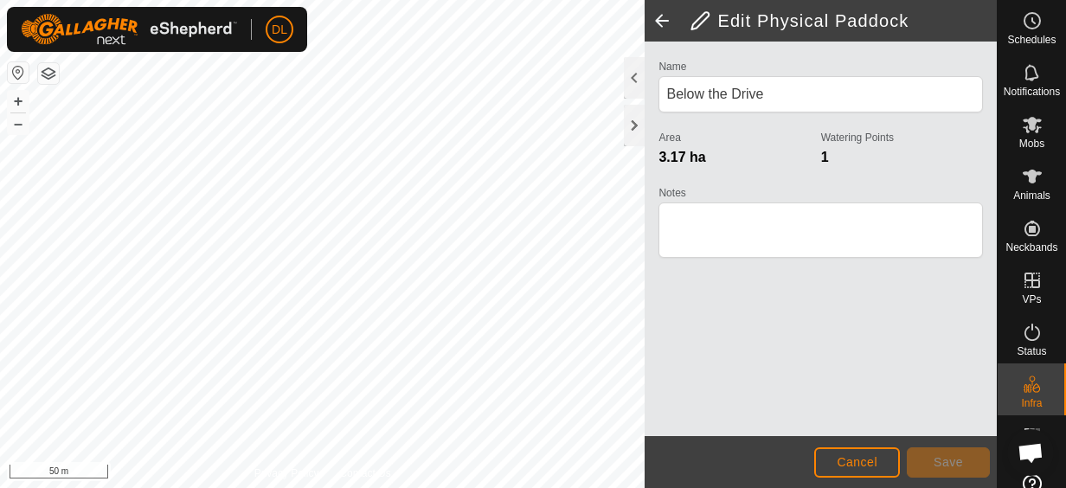
click at [665, 22] on span at bounding box center [662, 21] width 35 height 42
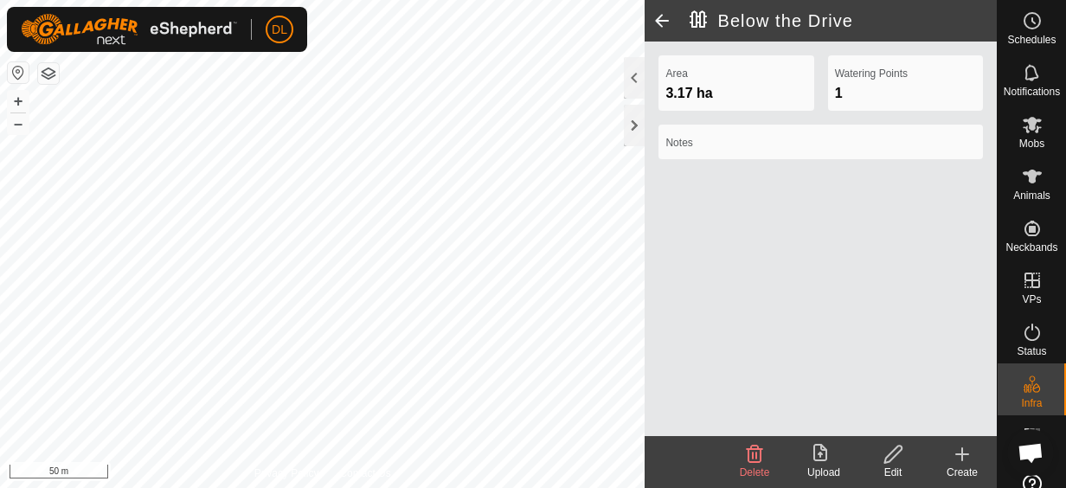
click at [665, 22] on span at bounding box center [662, 21] width 35 height 42
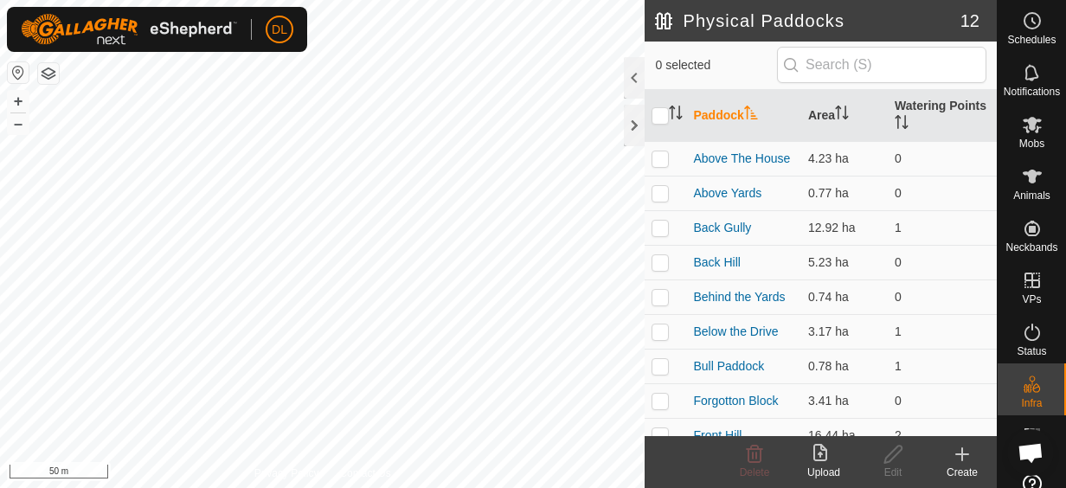
click at [450, 0] on html "DL Schedules Notifications Mobs Animals Neckbands VPs Status Infra Heatmap Help…" at bounding box center [533, 244] width 1066 height 488
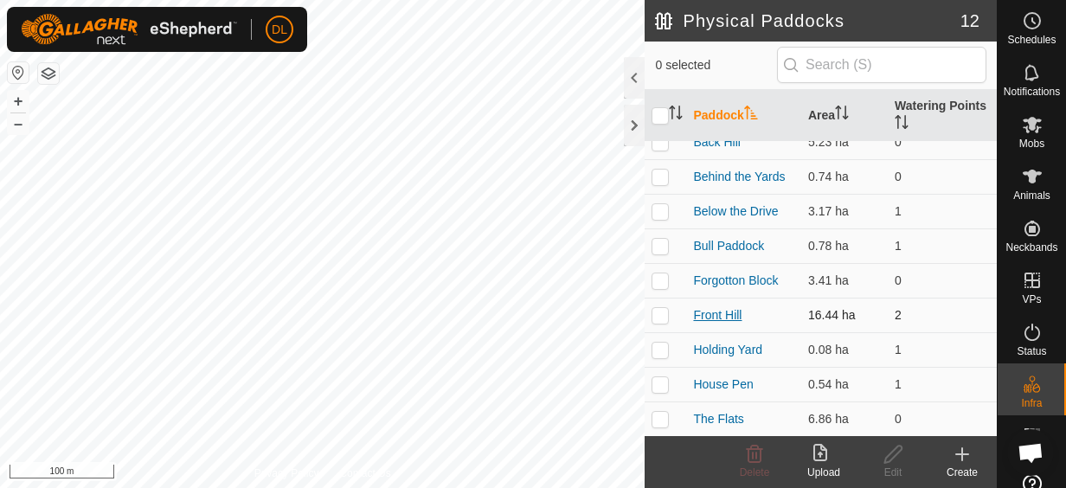
scroll to position [124, 0]
click at [711, 315] on link "Front Hill" at bounding box center [717, 314] width 48 height 14
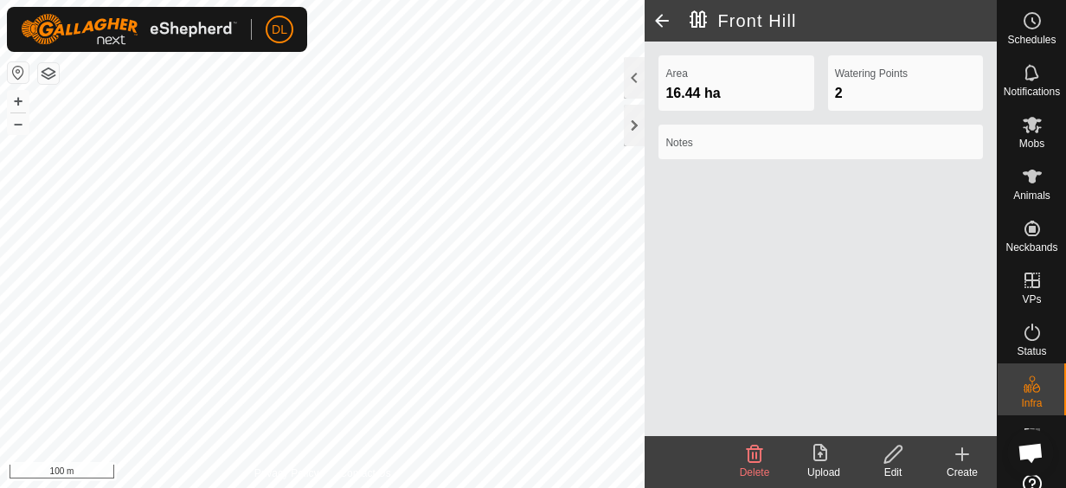
click at [891, 453] on icon at bounding box center [894, 454] width 22 height 21
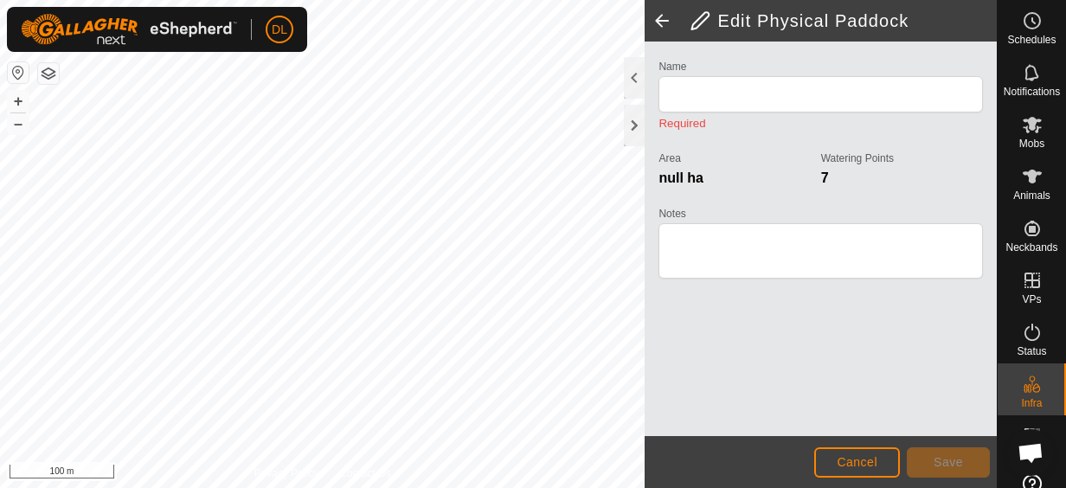
type input "Front Hill"
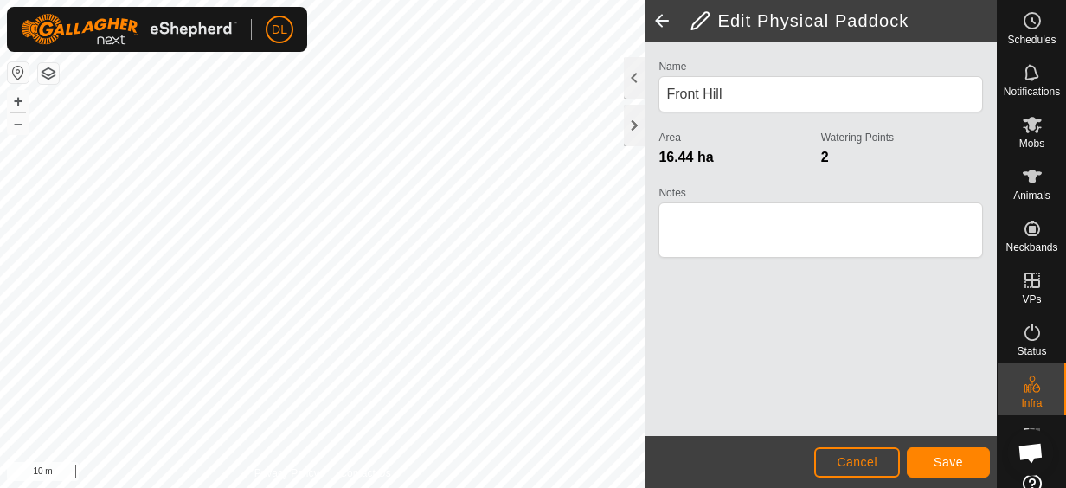
click at [678, 144] on div "Edit Physical Paddock Name [GEOGRAPHIC_DATA] Area 16.44 ha Watering Points 2 No…" at bounding box center [498, 244] width 997 height 488
click at [647, 0] on html "DL Schedules Notifications Mobs Animals Neckbands VPs Status Infra Heatmap Help…" at bounding box center [533, 244] width 1066 height 488
click at [950, 455] on span "Save" at bounding box center [948, 462] width 29 height 14
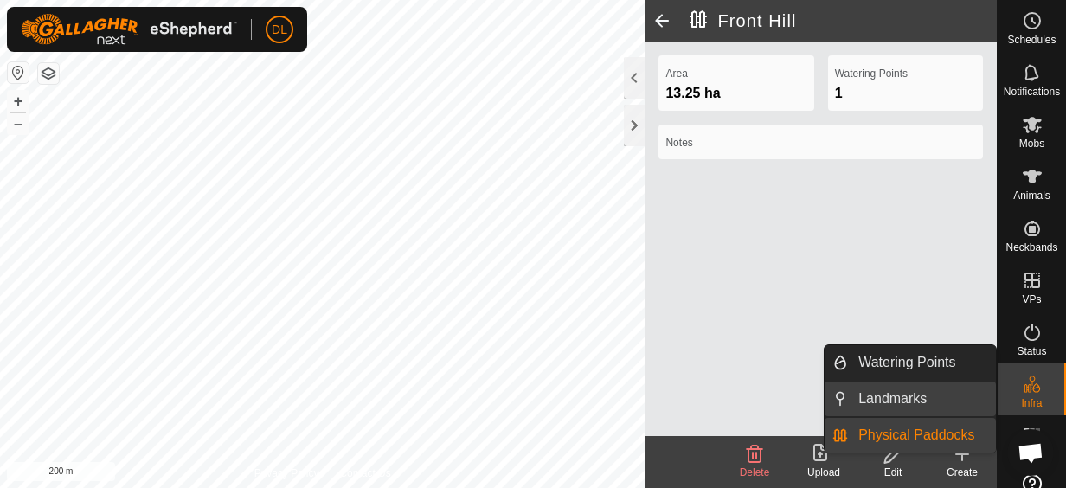
click at [934, 404] on link "Landmarks" at bounding box center [922, 399] width 148 height 35
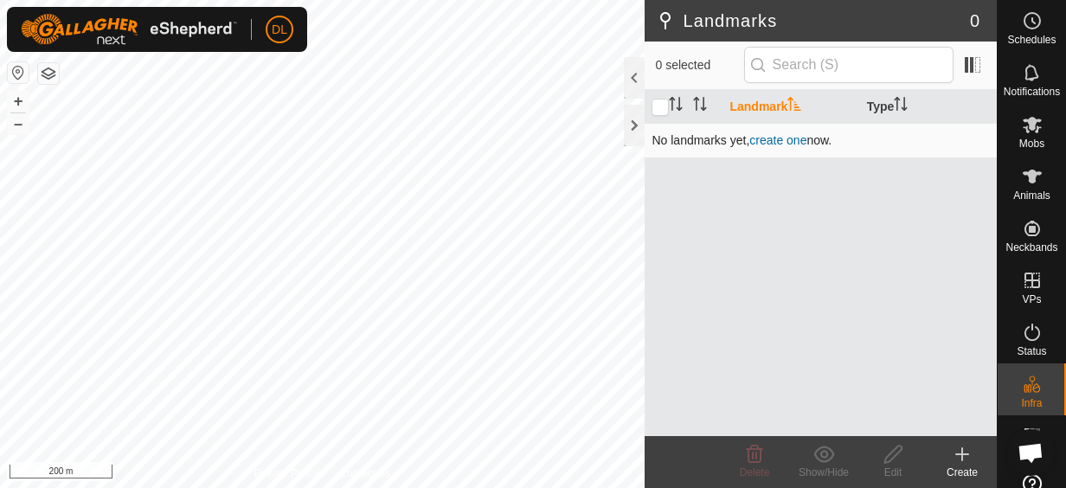
click at [763, 135] on link "create one" at bounding box center [777, 140] width 57 height 14
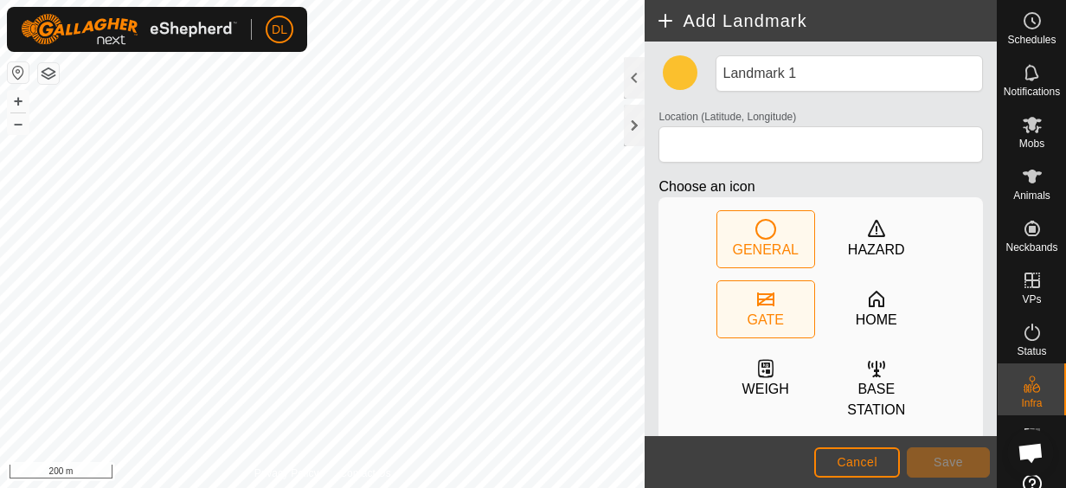
click at [756, 306] on icon at bounding box center [765, 299] width 21 height 21
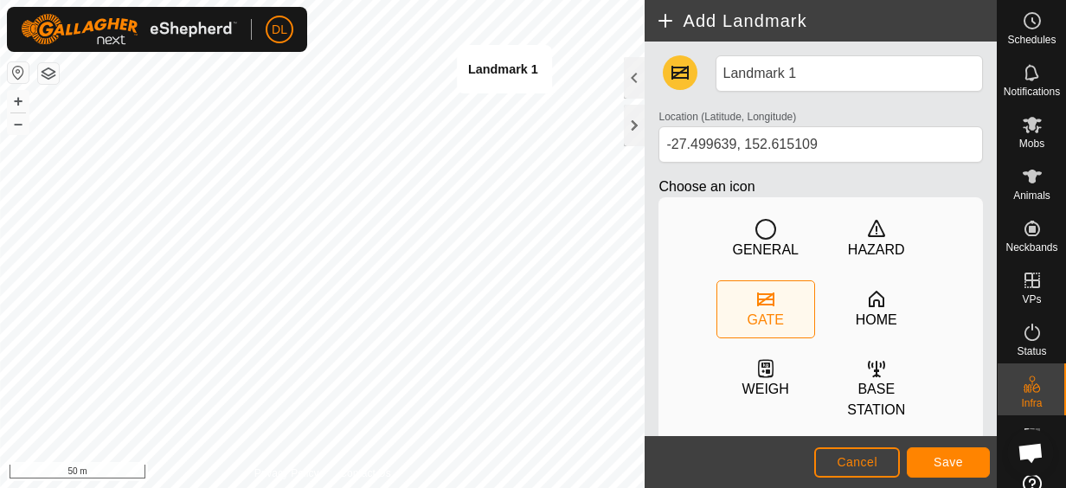
type input "-27.499567, 152.615079"
click at [947, 461] on span "Save" at bounding box center [948, 462] width 29 height 14
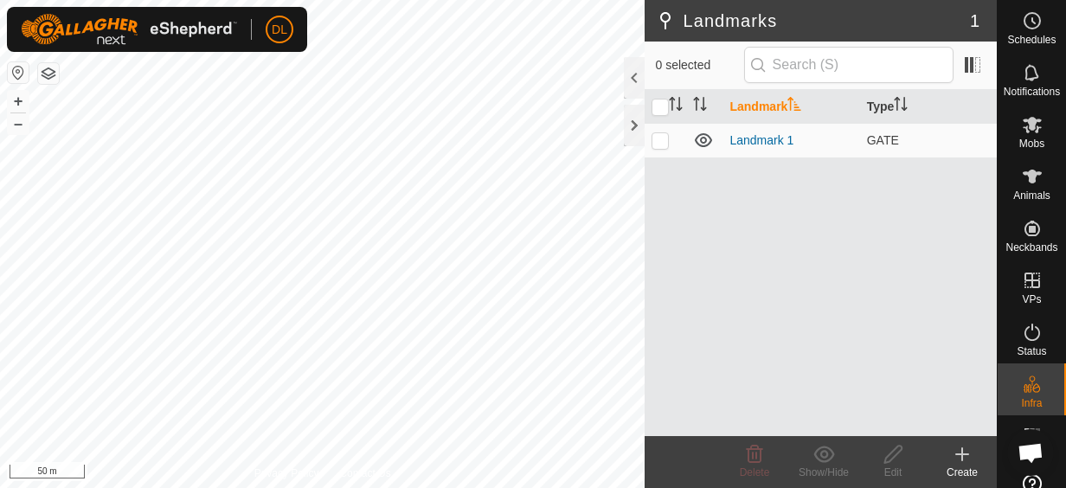
click at [964, 454] on icon at bounding box center [962, 454] width 12 height 0
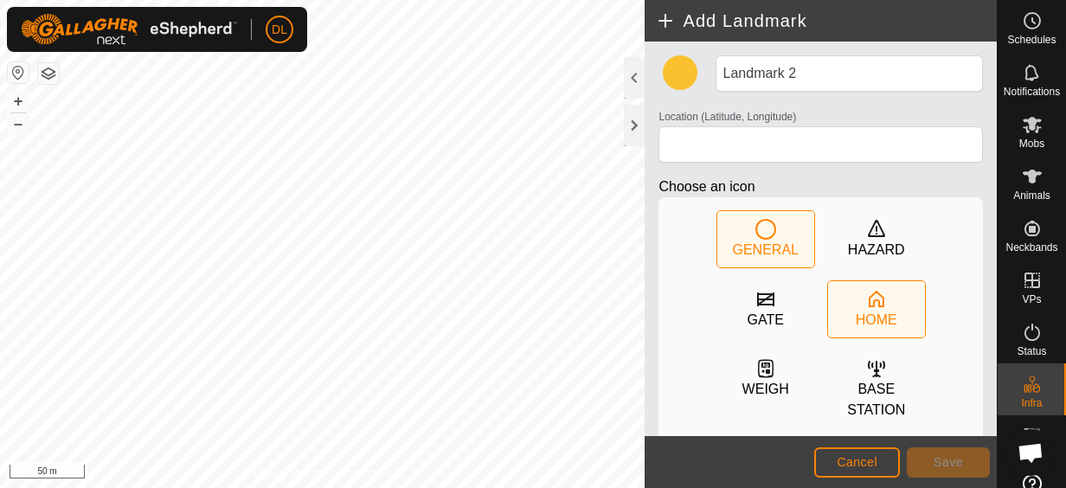
click at [869, 298] on icon at bounding box center [876, 299] width 21 height 21
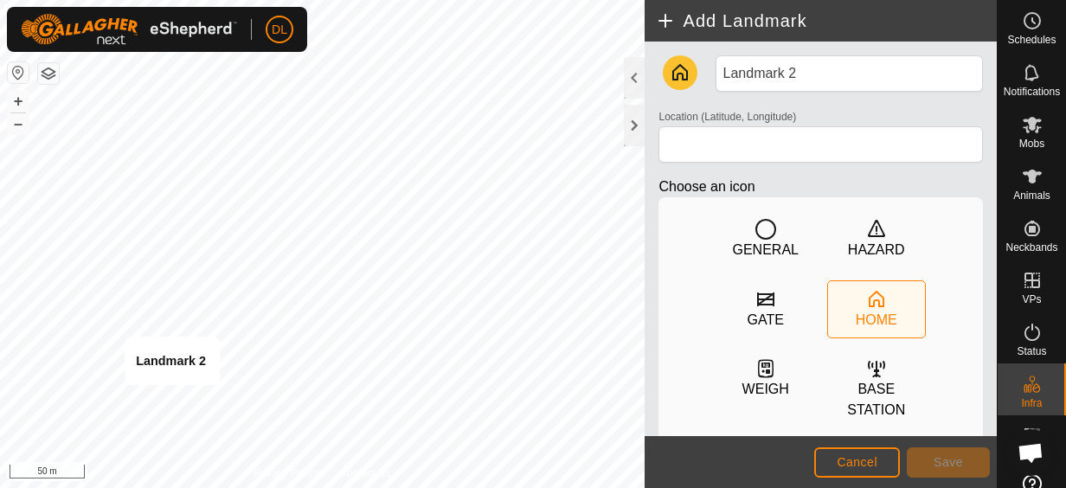
type input "-27.501046, 152.610977"
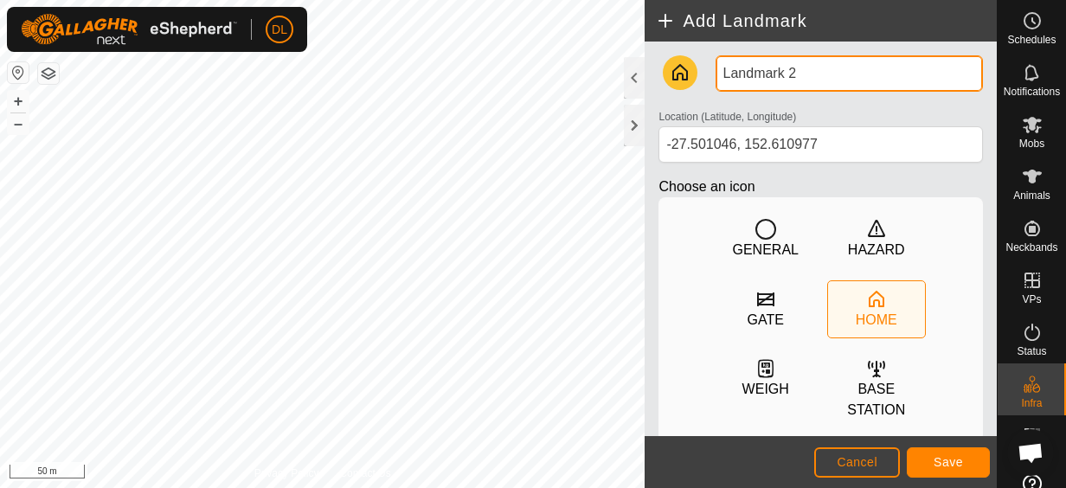
click at [709, 48] on div "Landmark 2 Location (Latitude, Longitude) [GEOGRAPHIC_DATA] Choose an icon GENE…" at bounding box center [821, 239] width 352 height 395
type input "House"
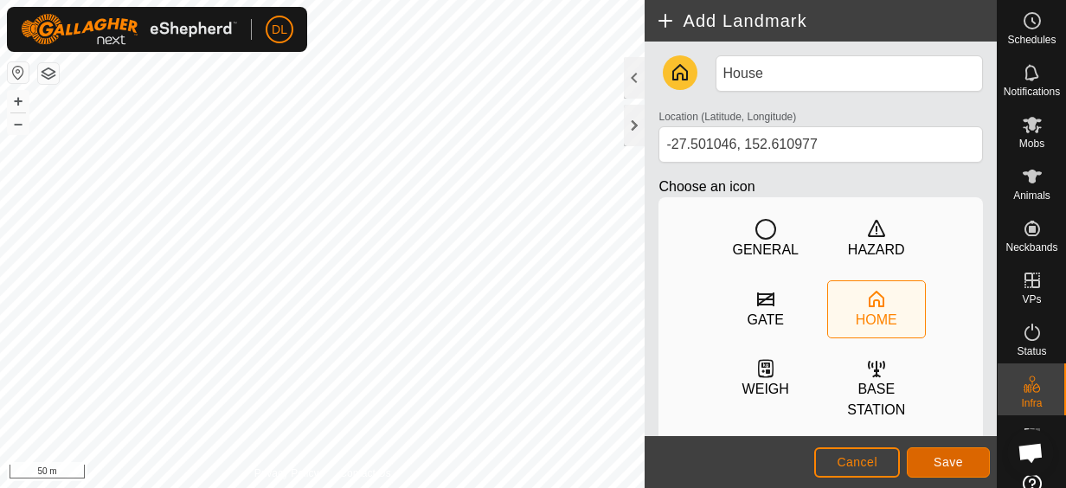
click at [949, 464] on span "Save" at bounding box center [948, 462] width 29 height 14
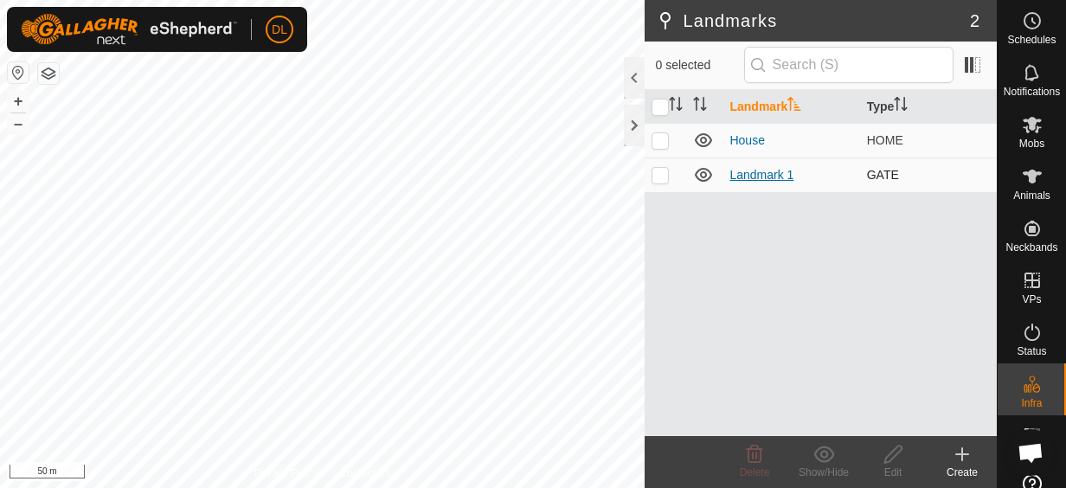
click at [767, 170] on link "Landmark 1" at bounding box center [761, 175] width 64 height 14
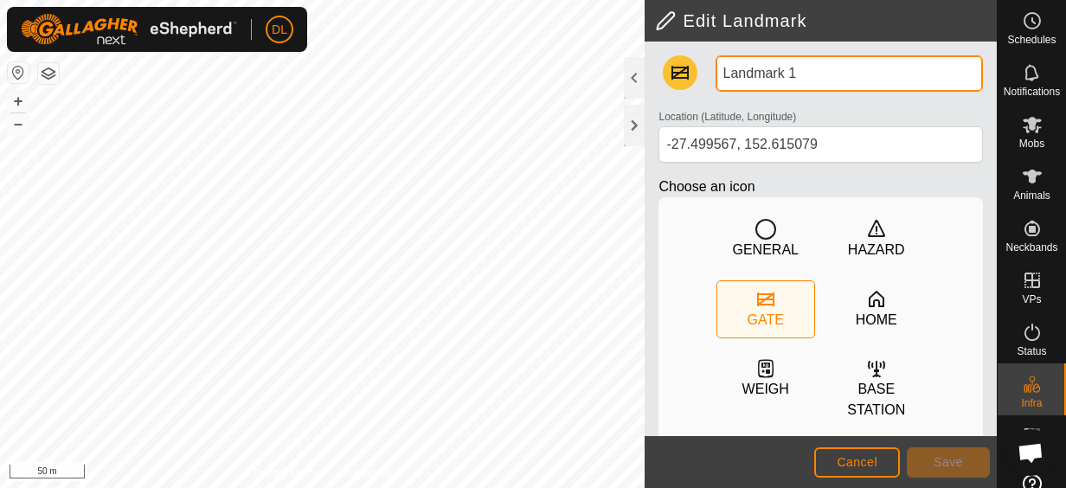
drag, startPoint x: 768, startPoint y: 71, endPoint x: 701, endPoint y: 69, distance: 67.5
click at [701, 69] on div "Landmark 1 Location (Latitude, Longitude) [GEOGRAPHIC_DATA] Choose an icon GENE…" at bounding box center [821, 349] width 338 height 588
type input "Front Gate"
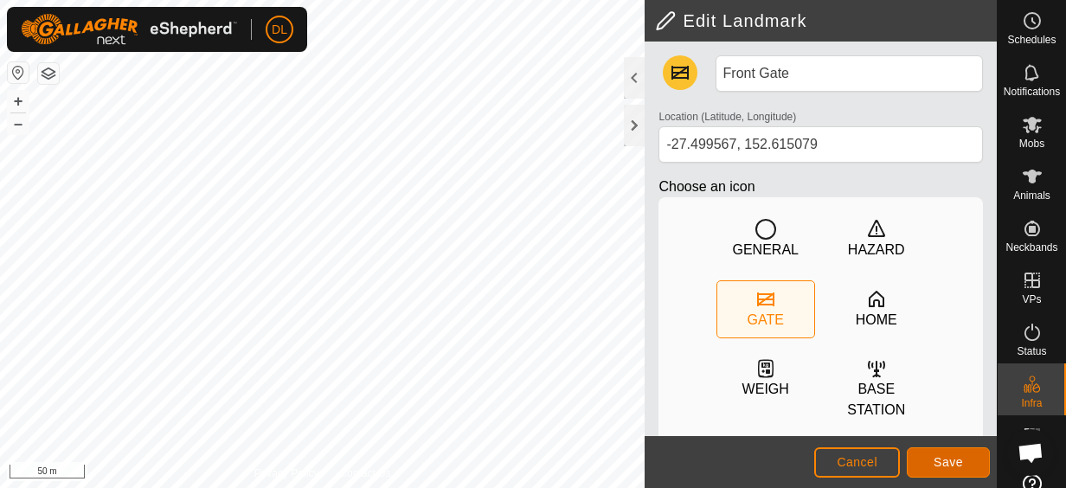
click at [934, 458] on span "Save" at bounding box center [948, 462] width 29 height 14
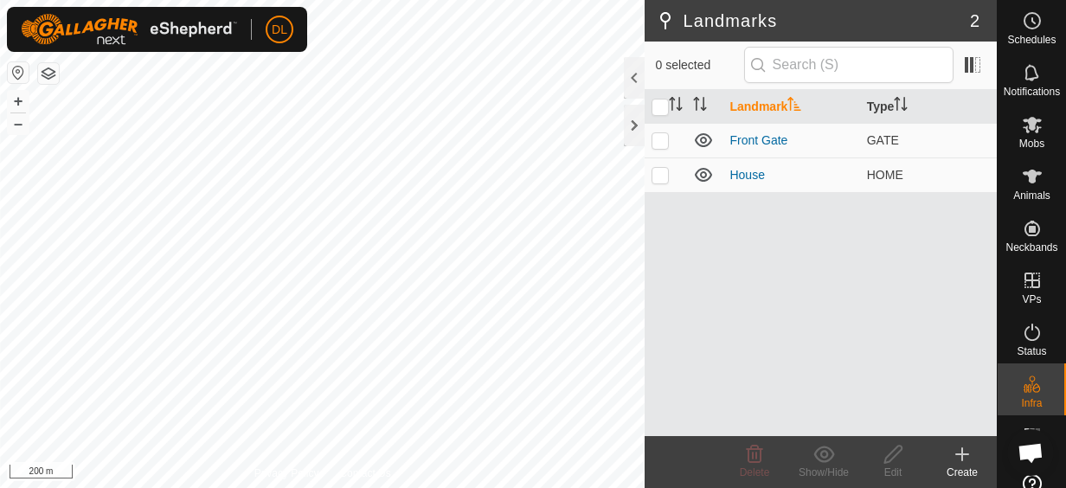
click at [966, 452] on icon at bounding box center [962, 454] width 21 height 21
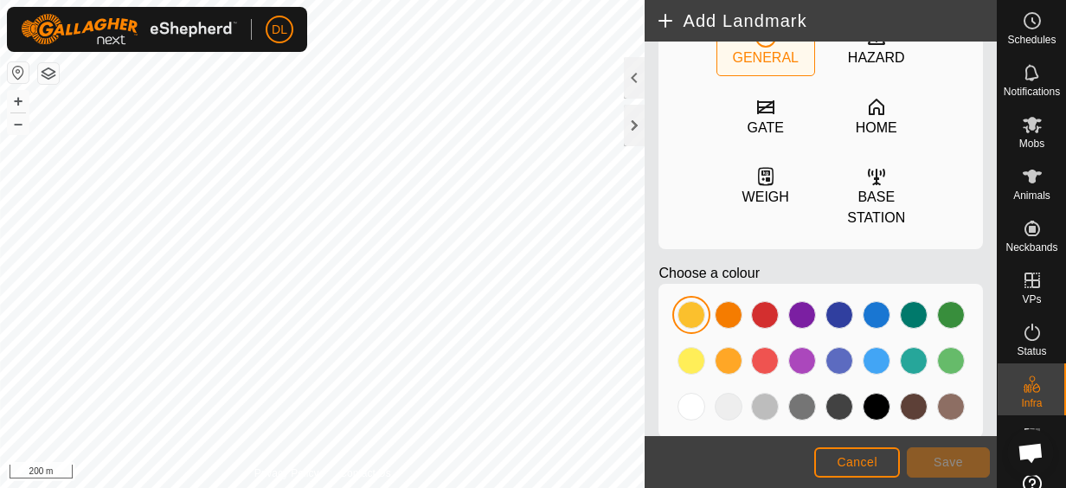
scroll to position [194, 0]
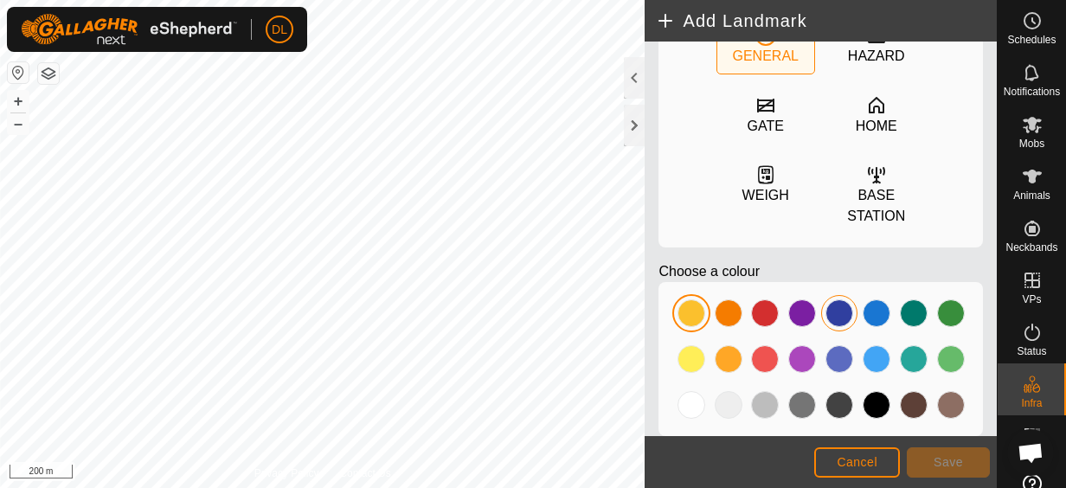
click at [838, 299] on div at bounding box center [839, 313] width 28 height 28
click at [757, 48] on div "GENERAL" at bounding box center [765, 56] width 66 height 21
type input "-27.498682, 152.612873"
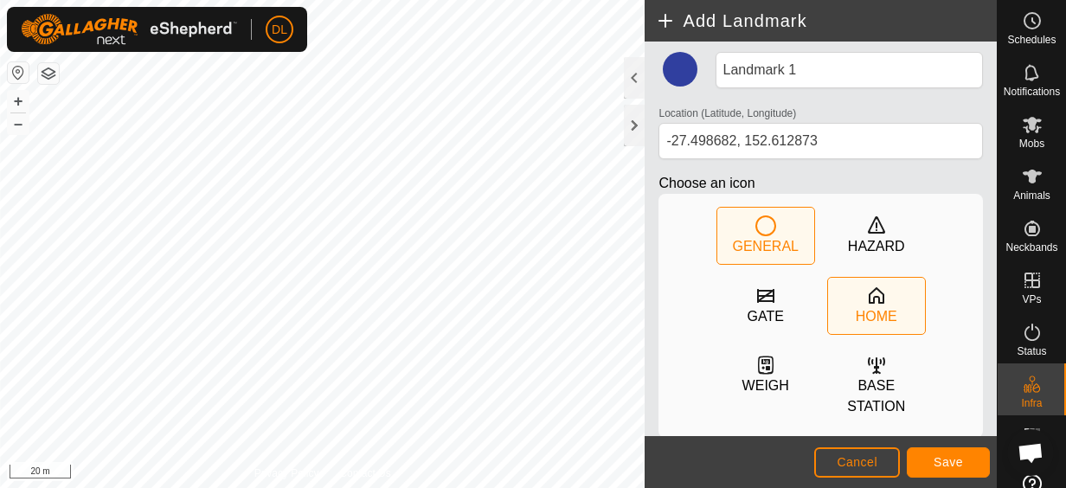
scroll to position [0, 0]
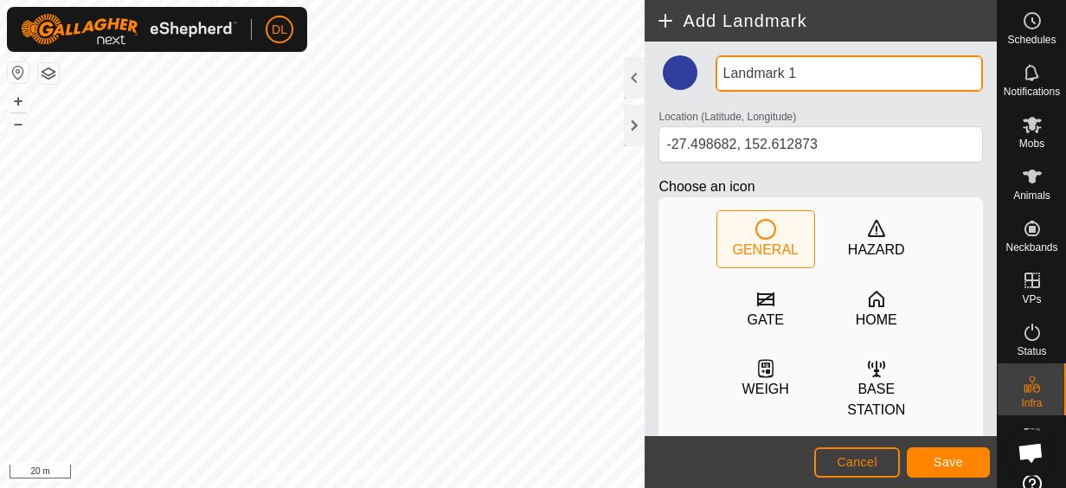
drag, startPoint x: 790, startPoint y: 87, endPoint x: 802, endPoint y: 71, distance: 20.4
click at [803, 70] on input "Landmark 1" at bounding box center [849, 73] width 267 height 36
drag, startPoint x: 802, startPoint y: 71, endPoint x: 704, endPoint y: 48, distance: 100.3
click at [706, 48] on div "Landmark 1 Location (Latitude, Longitude) [GEOGRAPHIC_DATA] Choose an icon GENE…" at bounding box center [821, 239] width 352 height 395
type input "Tank (concrete header)"
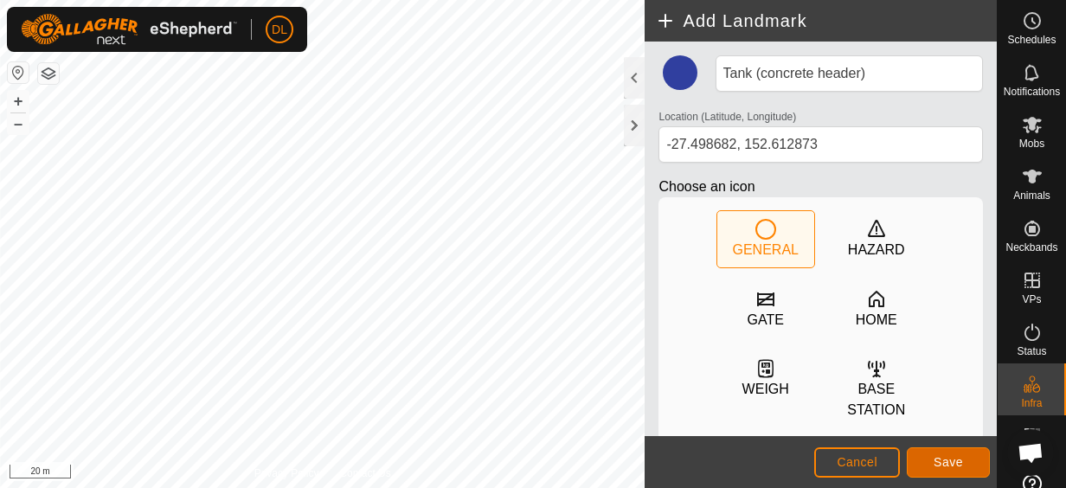
click at [931, 463] on button "Save" at bounding box center [948, 462] width 83 height 30
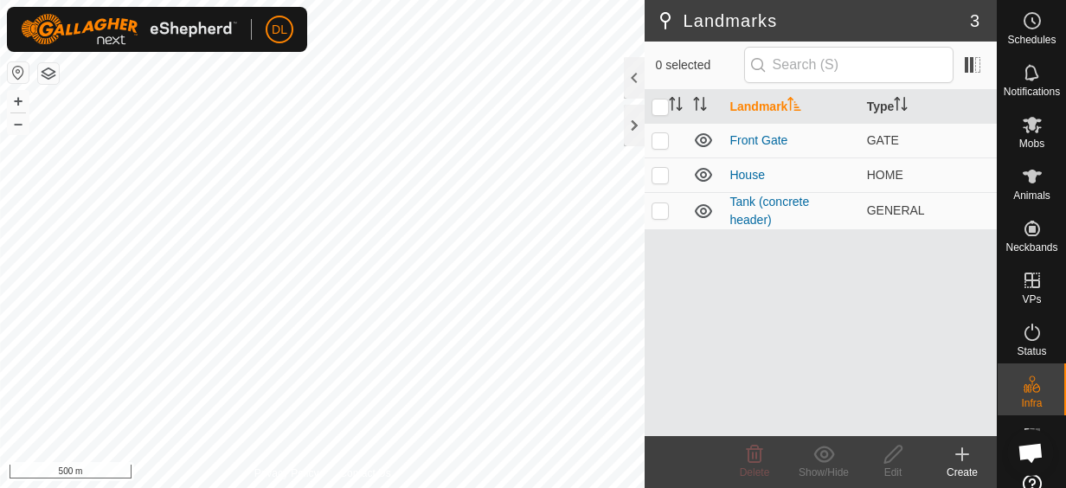
click at [43, 71] on button "button" at bounding box center [48, 73] width 21 height 21
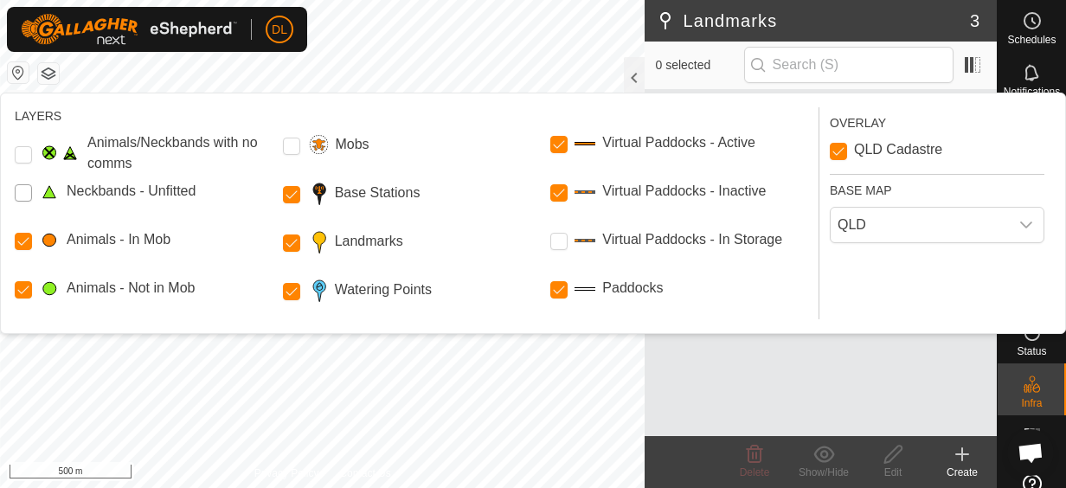
click at [19, 194] on Unfitted "Neckbands - Unfitted" at bounding box center [23, 192] width 17 height 17
click at [285, 195] on Stations "Base Stations" at bounding box center [291, 194] width 17 height 17
click at [53, 69] on button "button" at bounding box center [48, 73] width 21 height 21
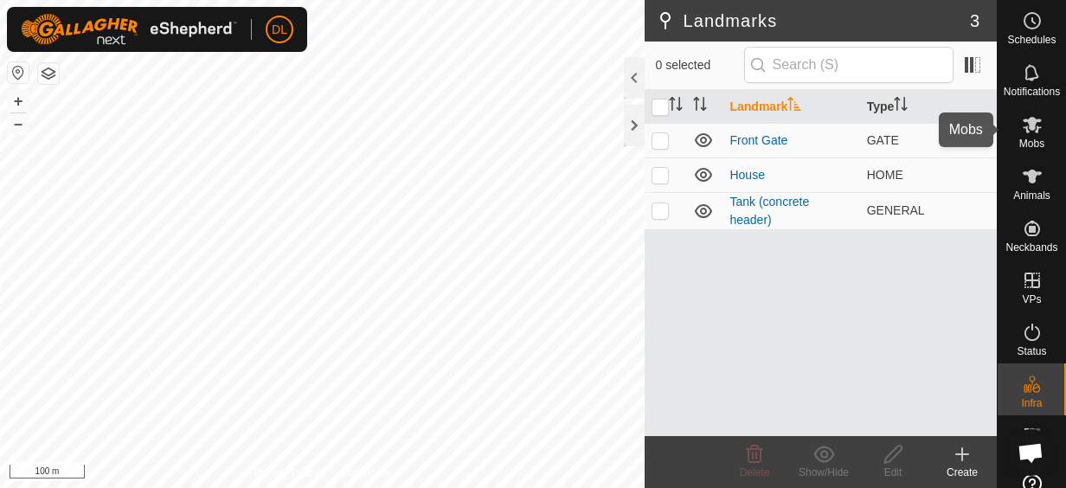
click at [1031, 125] on icon at bounding box center [1032, 124] width 21 height 21
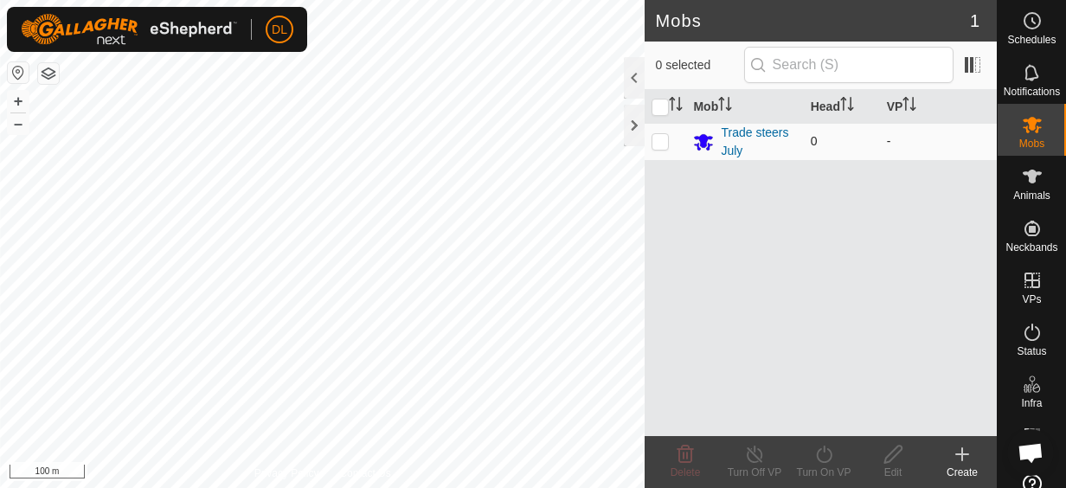
click at [654, 144] on p-checkbox at bounding box center [660, 141] width 17 height 14
checkbox input "true"
click at [728, 132] on div "Trade steers July" at bounding box center [758, 142] width 75 height 36
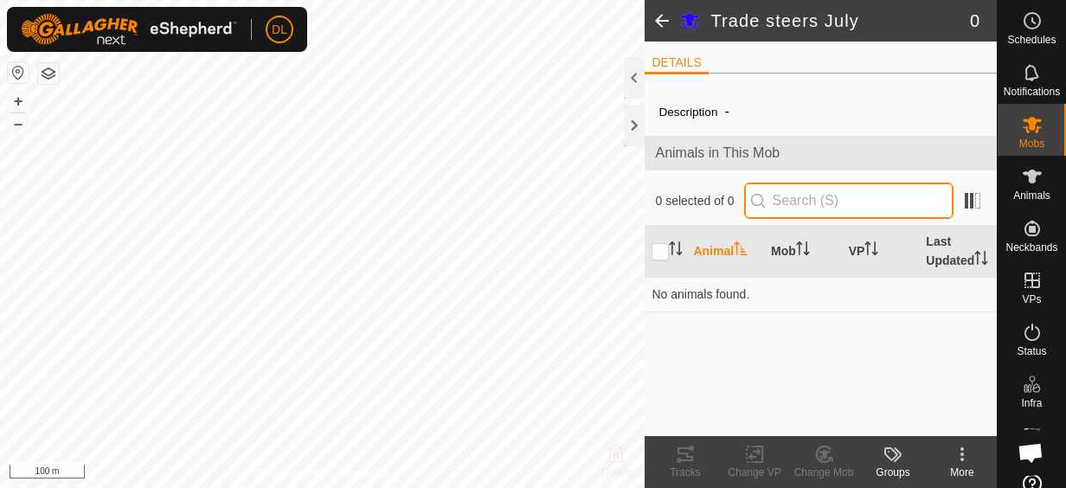
click at [779, 207] on p-iconfield at bounding box center [848, 201] width 209 height 36
click at [825, 199] on input "text" at bounding box center [848, 201] width 209 height 36
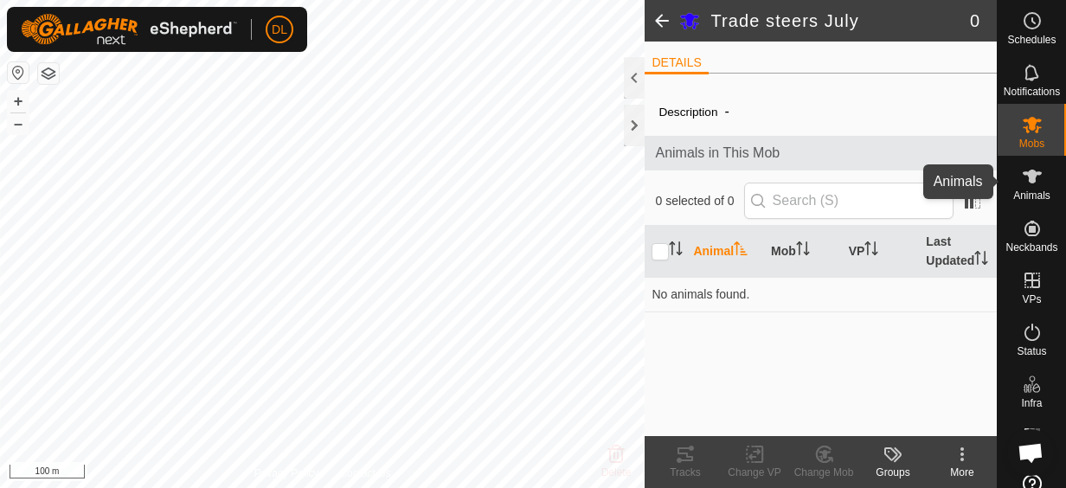
click at [1028, 173] on icon at bounding box center [1032, 177] width 19 height 14
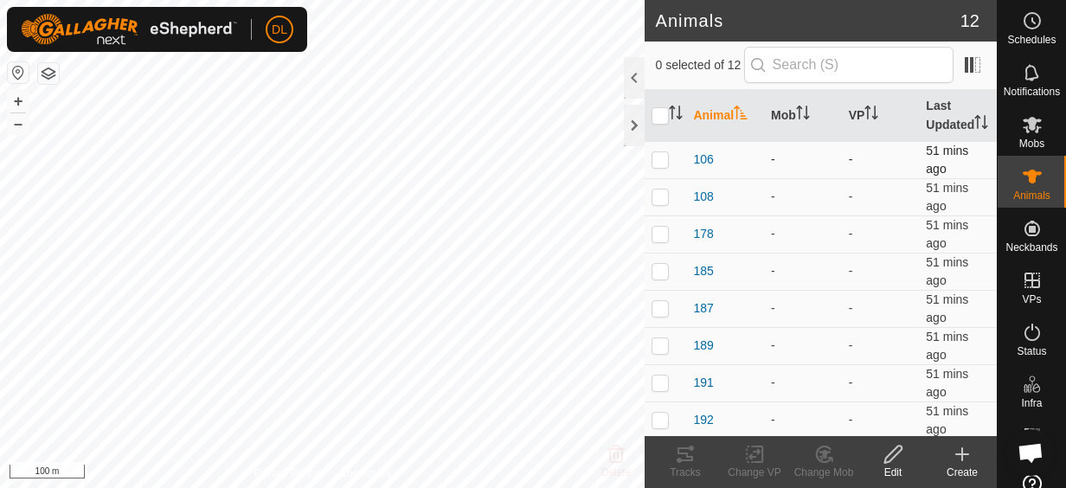
click at [664, 166] on p-checkbox at bounding box center [660, 159] width 17 height 14
checkbox input "true"
click at [664, 203] on p-checkbox at bounding box center [660, 196] width 17 height 14
checkbox input "true"
click at [661, 241] on p-checkbox at bounding box center [660, 234] width 17 height 14
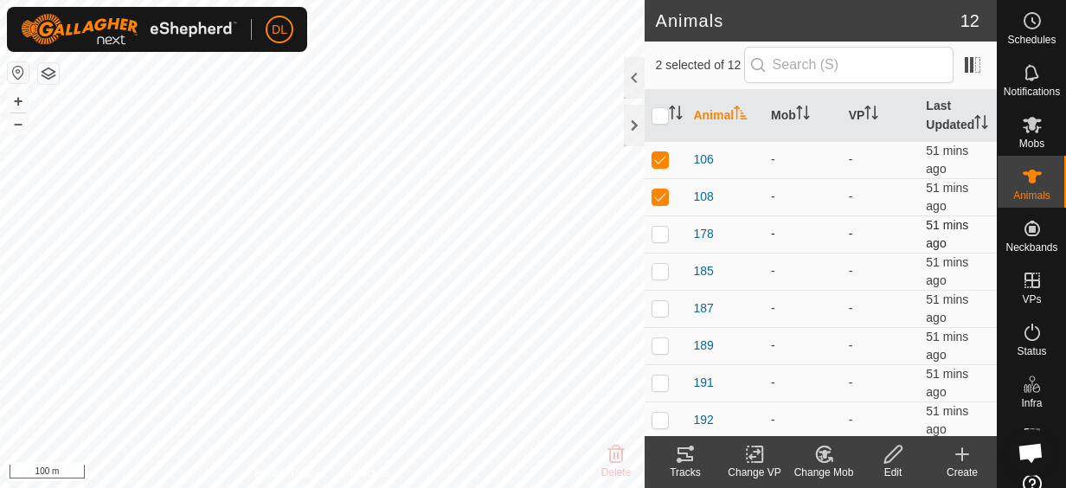
checkbox input "true"
click at [662, 278] on p-checkbox at bounding box center [660, 271] width 17 height 14
checkbox input "true"
click at [668, 315] on p-checkbox at bounding box center [660, 308] width 17 height 14
checkbox input "true"
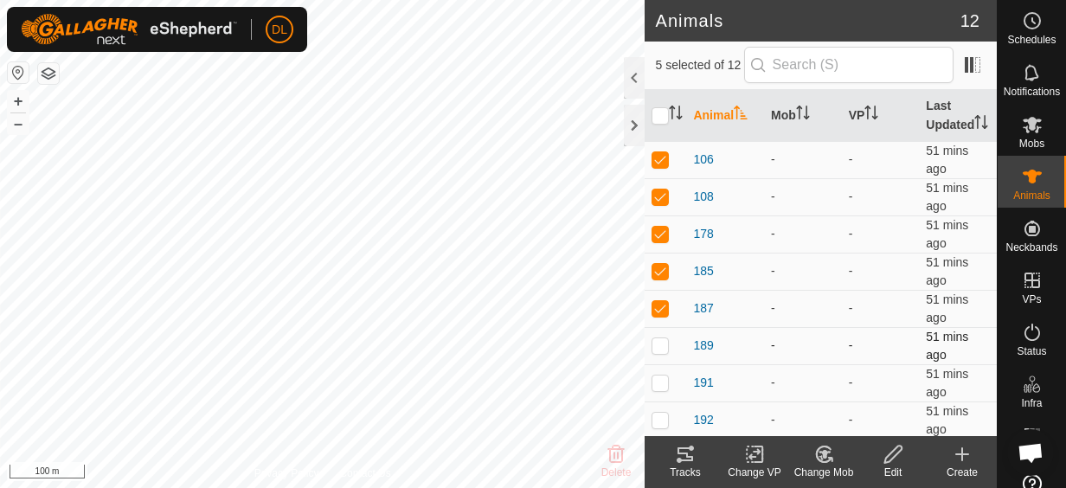
click at [659, 352] on td at bounding box center [666, 345] width 42 height 37
checkbox input "true"
click at [664, 389] on p-checkbox at bounding box center [660, 383] width 17 height 14
checkbox input "true"
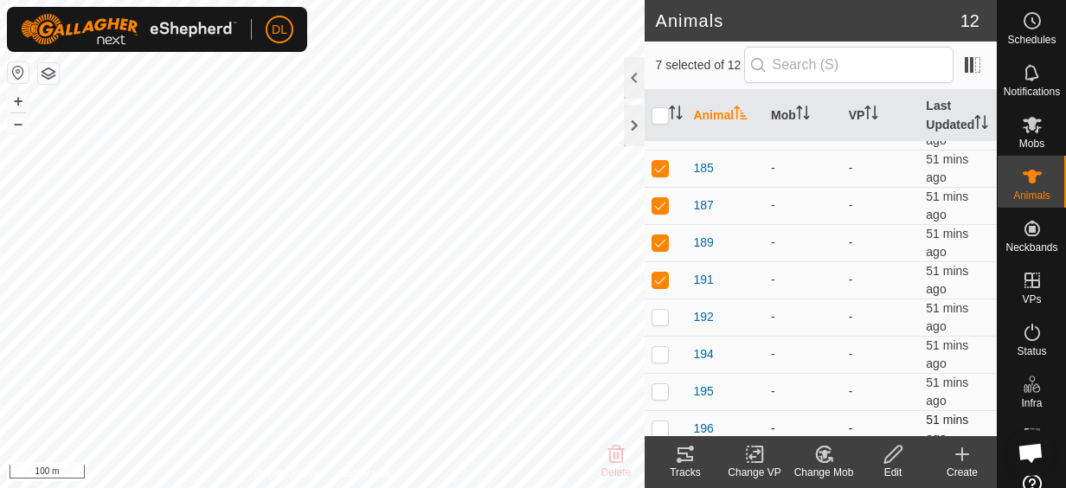
scroll to position [165, 0]
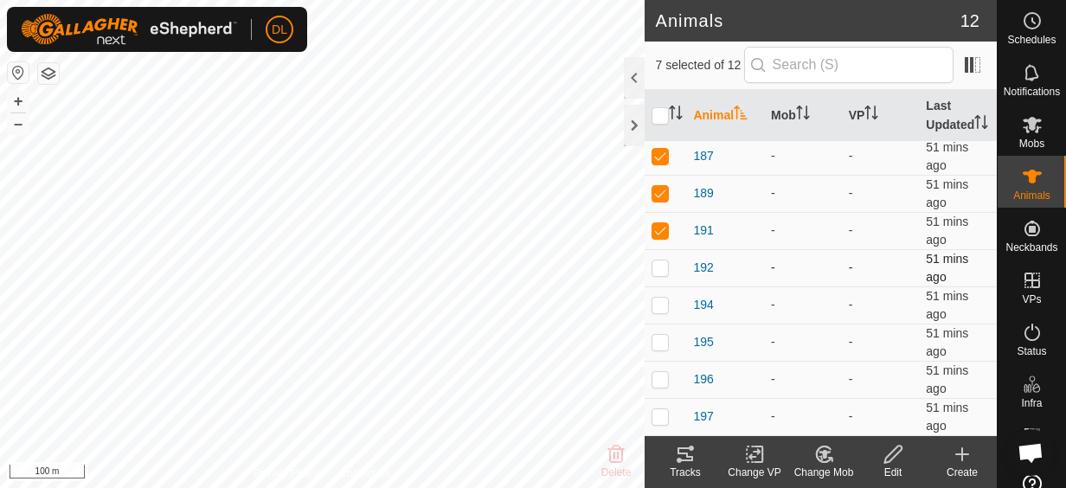
click at [658, 268] on p-checkbox at bounding box center [660, 267] width 17 height 14
checkbox input "true"
click at [668, 310] on p-checkbox at bounding box center [660, 305] width 17 height 14
checkbox input "true"
click at [659, 340] on p-checkbox at bounding box center [660, 342] width 17 height 14
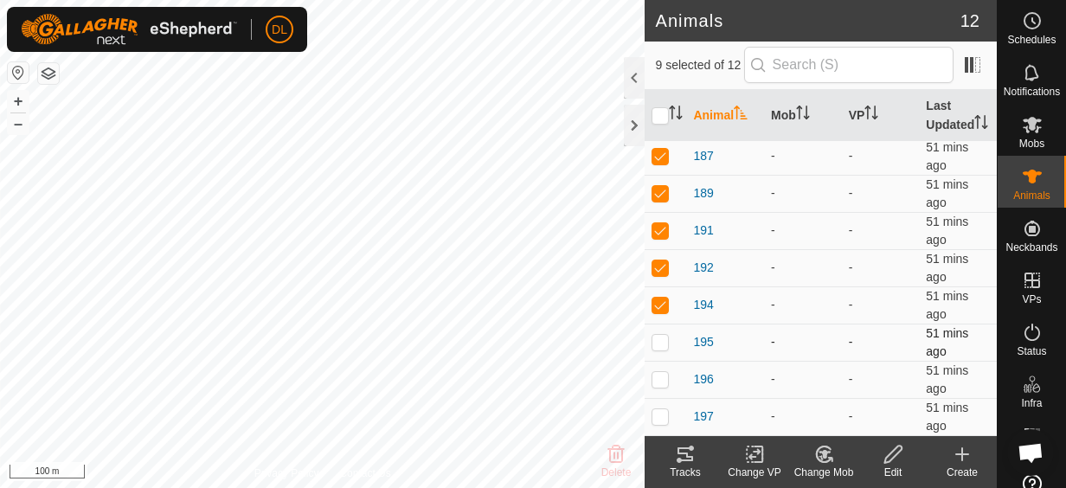
checkbox input "true"
click at [661, 376] on p-checkbox at bounding box center [660, 379] width 17 height 14
checkbox input "true"
drag, startPoint x: 661, startPoint y: 415, endPoint x: 650, endPoint y: 424, distance: 14.2
click at [661, 415] on p-checkbox at bounding box center [660, 416] width 17 height 14
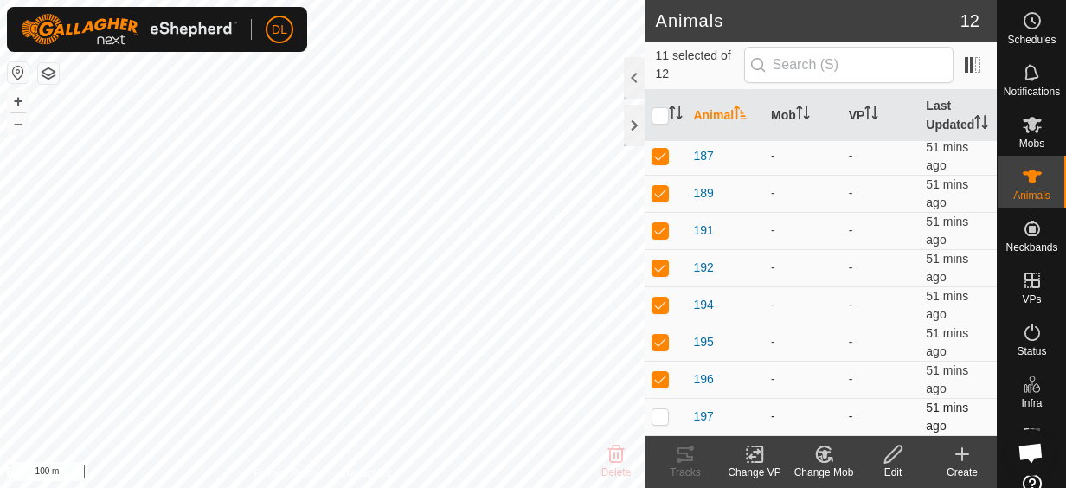
checkbox input "true"
drag, startPoint x: 791, startPoint y: 260, endPoint x: 779, endPoint y: 260, distance: 12.1
click at [779, 260] on td "-" at bounding box center [803, 267] width 78 height 37
click at [796, 119] on icon "Activate to sort" at bounding box center [803, 113] width 14 height 14
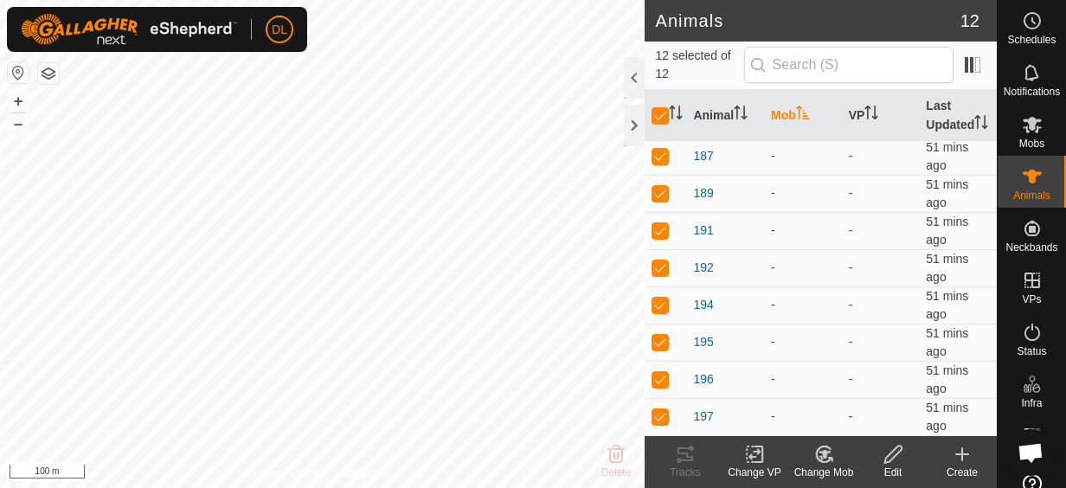
scroll to position [0, 0]
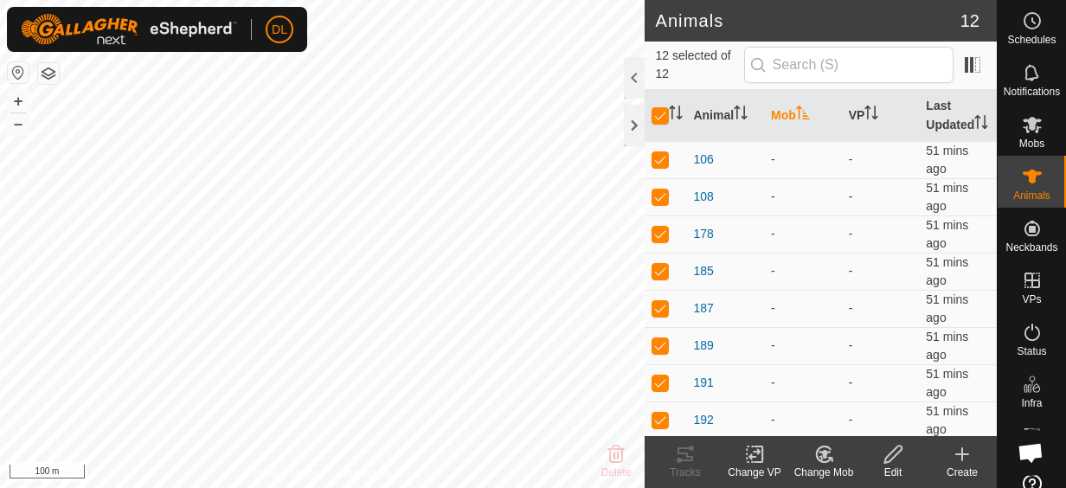
click at [890, 451] on icon at bounding box center [894, 454] width 22 height 21
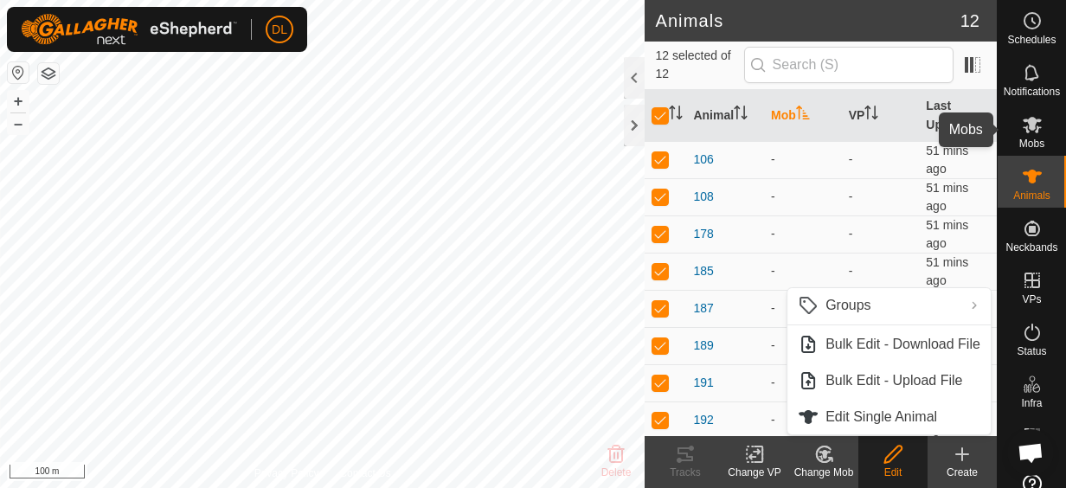
click at [1024, 123] on icon at bounding box center [1032, 125] width 19 height 16
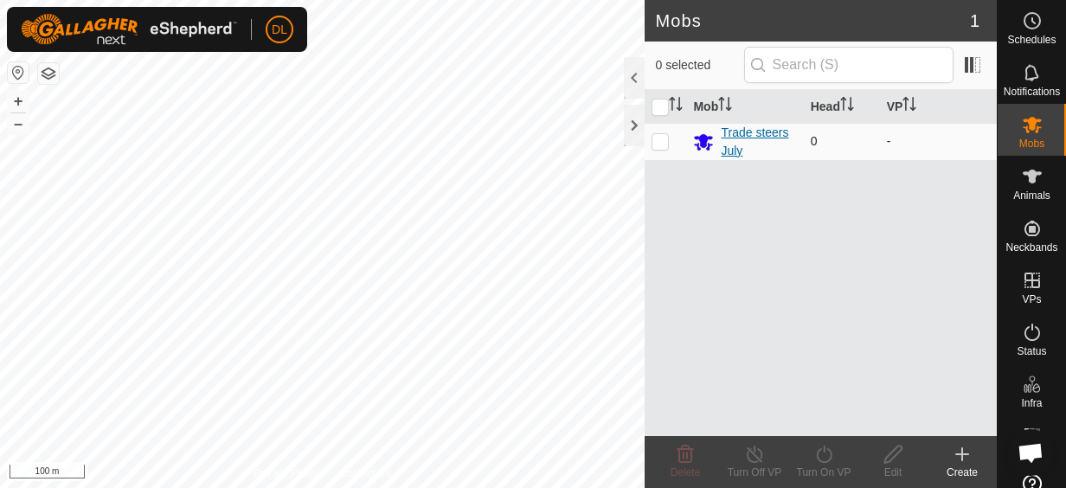
click at [769, 130] on div "Trade steers July" at bounding box center [758, 142] width 75 height 36
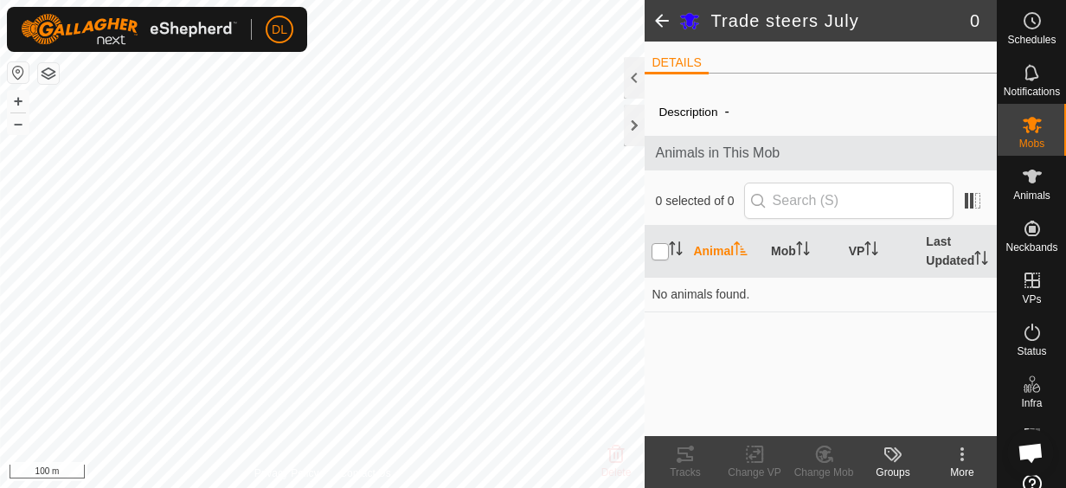
click at [661, 248] on input "checkbox" at bounding box center [660, 251] width 17 height 17
click at [664, 254] on input "checkbox" at bounding box center [660, 251] width 17 height 17
checkbox input "false"
click at [1023, 121] on icon at bounding box center [1032, 125] width 19 height 16
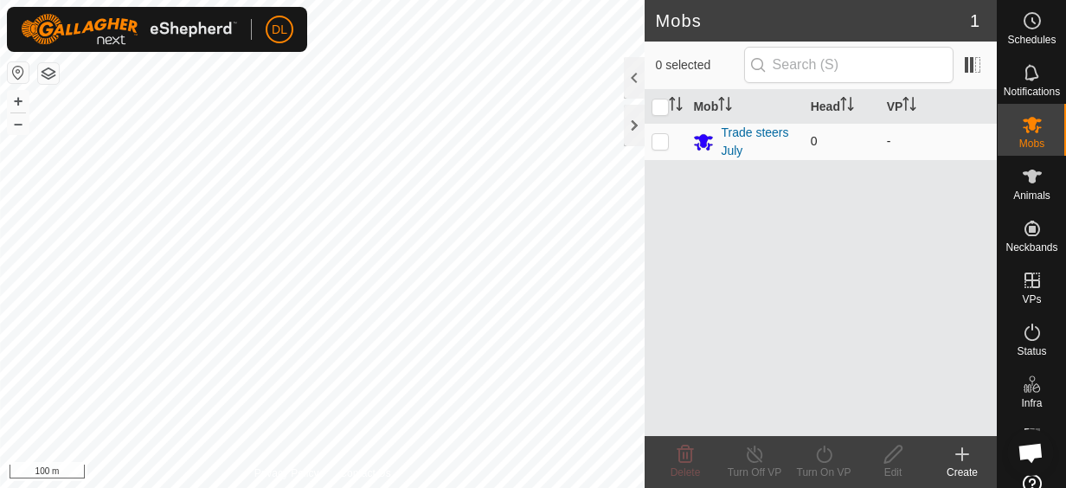
click at [663, 135] on p-checkbox at bounding box center [660, 141] width 17 height 14
checkbox input "true"
click at [889, 459] on icon at bounding box center [894, 454] width 22 height 21
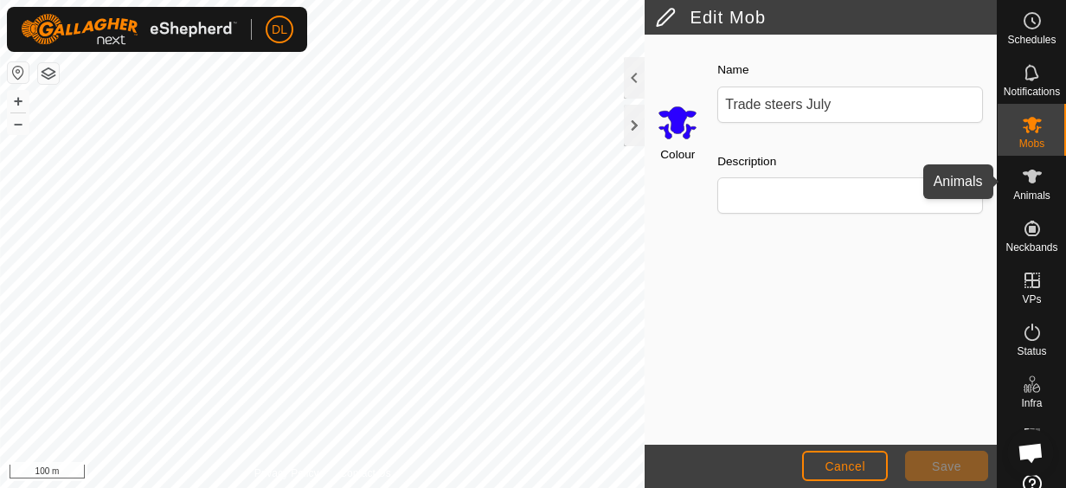
click at [1022, 179] on icon at bounding box center [1032, 176] width 21 height 21
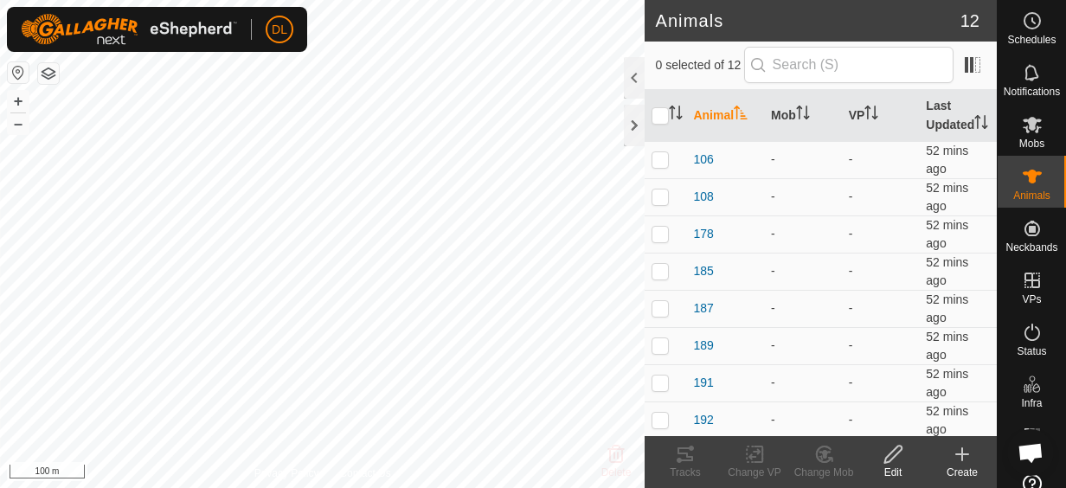
click at [44, 74] on button "button" at bounding box center [48, 73] width 21 height 21
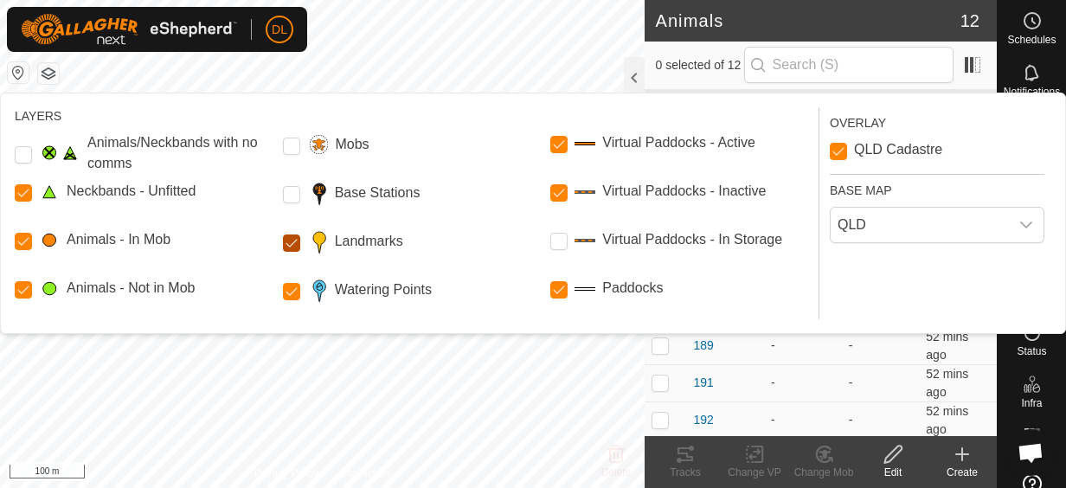
click at [289, 235] on input "Landmarks" at bounding box center [291, 242] width 17 height 17
click at [288, 148] on input "Mobs" at bounding box center [291, 146] width 17 height 17
click at [287, 148] on input "Mobs" at bounding box center [291, 146] width 17 height 17
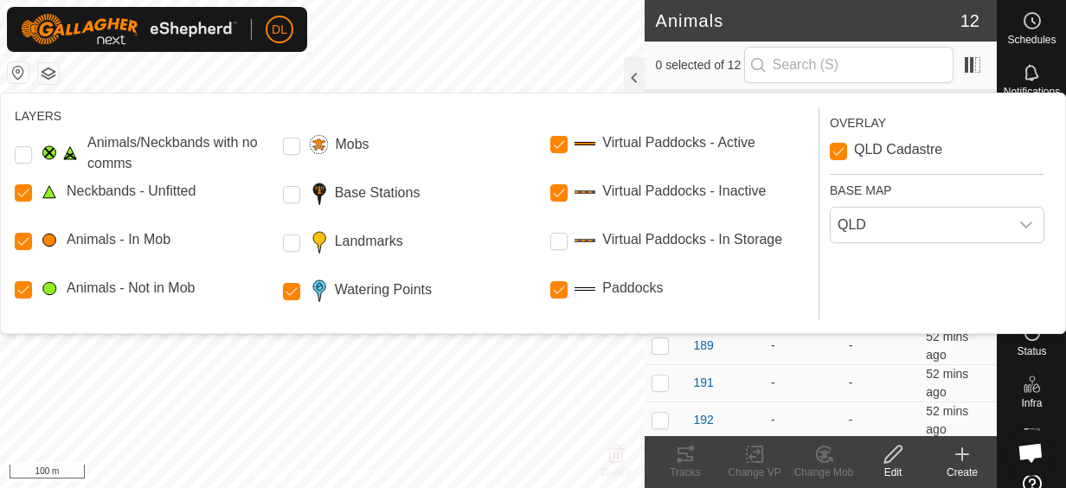
click at [54, 75] on button "button" at bounding box center [48, 73] width 21 height 21
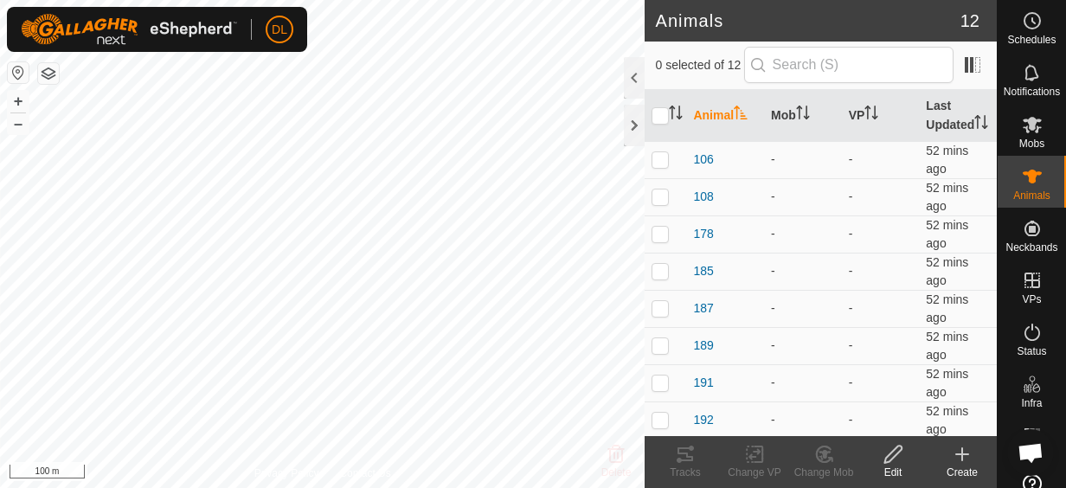
click at [48, 72] on button "button" at bounding box center [48, 73] width 21 height 21
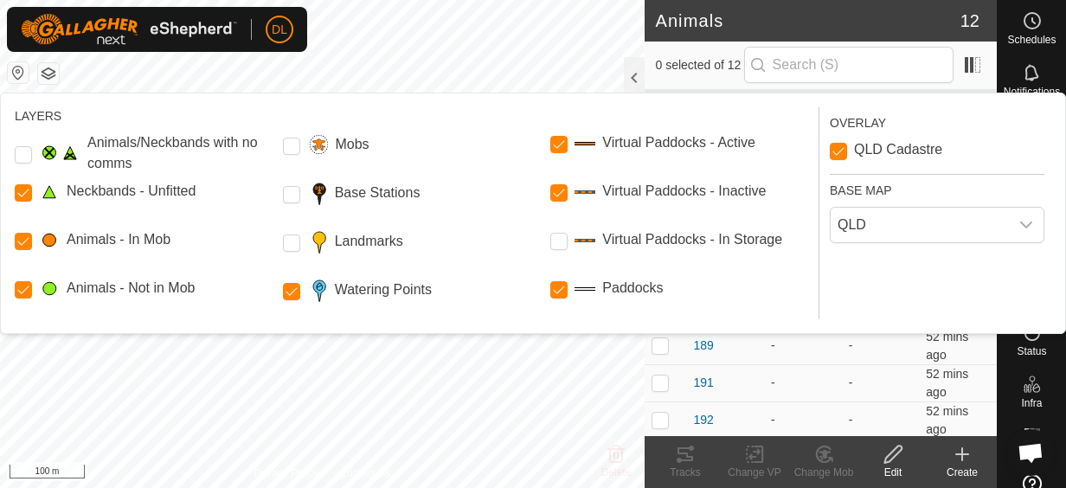
click at [888, 150] on label "QLD Cadastre" at bounding box center [898, 150] width 88 height 14
click at [847, 150] on Cadastre "QLD Cadastre" at bounding box center [838, 151] width 17 height 17
click at [867, 151] on label "QLD Cadastre" at bounding box center [898, 150] width 88 height 14
click at [847, 151] on Cadastre "QLD Cadastre" at bounding box center [838, 151] width 17 height 17
click at [869, 151] on label "QLD Cadastre" at bounding box center [898, 150] width 88 height 14
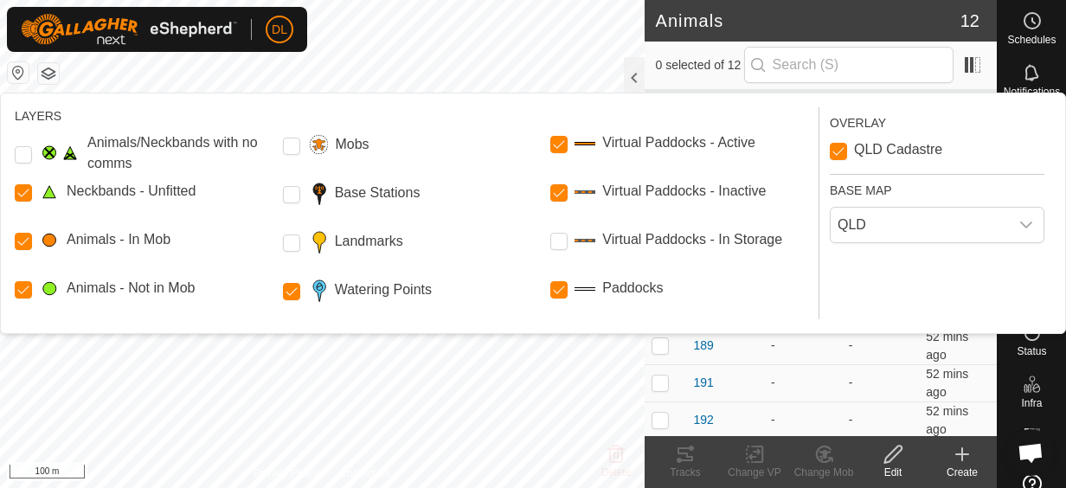
click at [847, 151] on Cadastre "QLD Cadastre" at bounding box center [838, 151] width 17 height 17
click at [868, 151] on label "QLD Cadastre" at bounding box center [898, 150] width 88 height 14
click at [847, 151] on Cadastre "QLD Cadastre" at bounding box center [838, 151] width 17 height 17
click at [868, 151] on label "QLD Cadastre" at bounding box center [898, 150] width 88 height 14
click at [847, 151] on Cadastre "QLD Cadastre" at bounding box center [838, 151] width 17 height 17
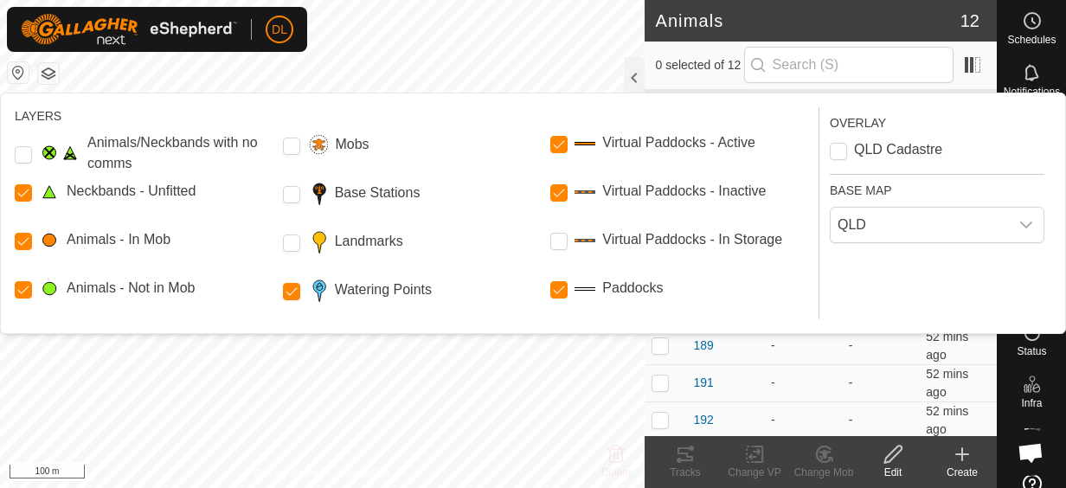
click at [868, 151] on label "QLD Cadastre" at bounding box center [898, 150] width 88 height 14
click at [847, 151] on Cadastre "QLD Cadastre" at bounding box center [838, 151] width 17 height 17
click at [868, 151] on label "QLD Cadastre" at bounding box center [898, 150] width 88 height 14
click at [847, 151] on Cadastre "QLD Cadastre" at bounding box center [838, 151] width 17 height 17
click at [868, 151] on label "QLD Cadastre" at bounding box center [898, 150] width 88 height 14
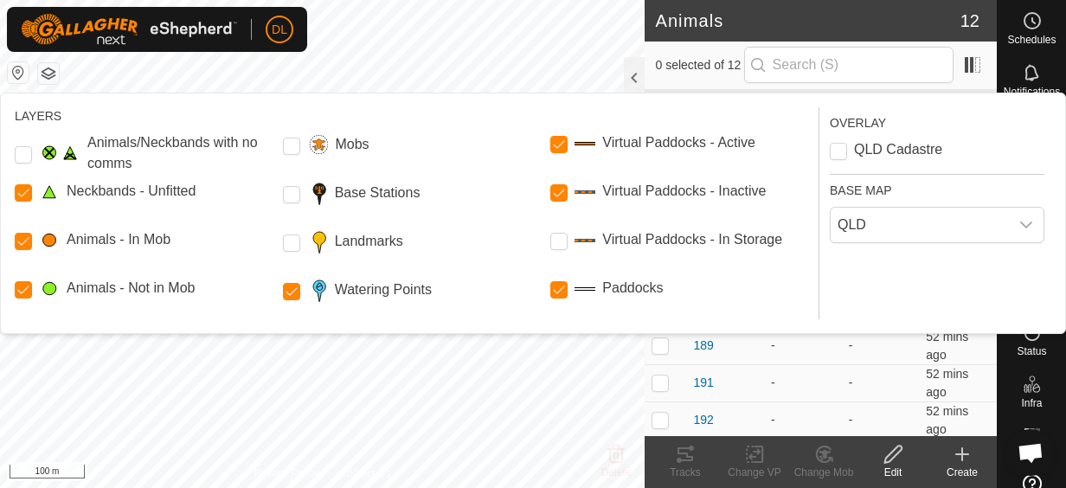
click at [847, 151] on Cadastre "QLD Cadastre" at bounding box center [838, 151] width 17 height 17
click at [868, 151] on label "QLD Cadastre" at bounding box center [898, 150] width 88 height 14
click at [847, 151] on Cadastre "QLD Cadastre" at bounding box center [838, 151] width 17 height 17
checkbox Cadastre "false"
click at [1024, 221] on icon "dropdown trigger" at bounding box center [1026, 225] width 14 height 14
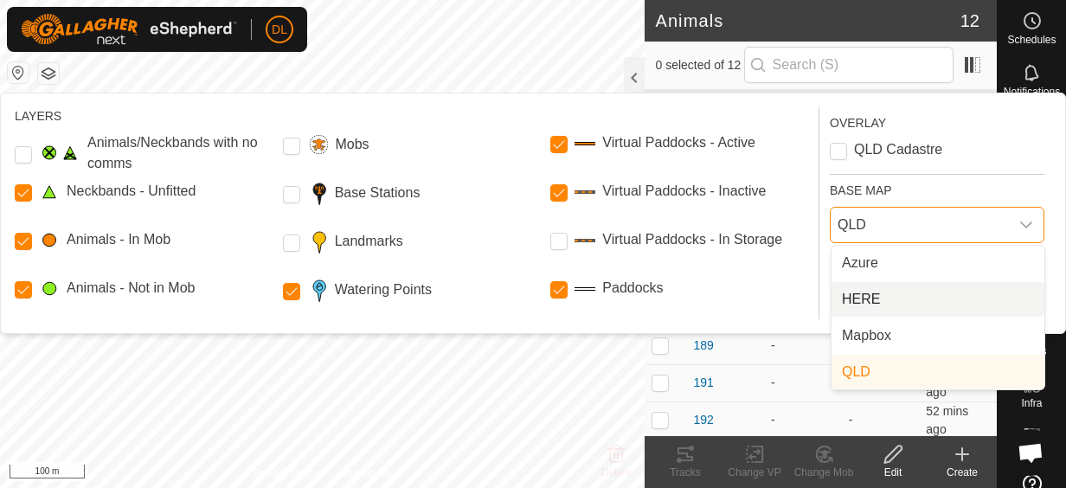
click at [922, 290] on li "HERE" at bounding box center [937, 299] width 213 height 35
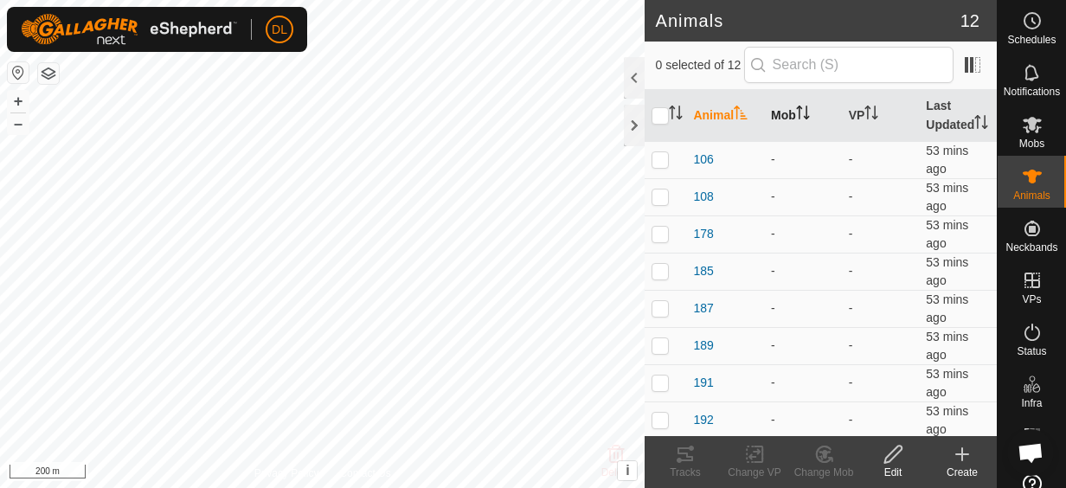
click at [779, 124] on th "Mob" at bounding box center [803, 116] width 78 height 52
click at [658, 166] on p-checkbox at bounding box center [660, 159] width 17 height 14
checkbox input "true"
click at [823, 453] on icon at bounding box center [824, 454] width 12 height 9
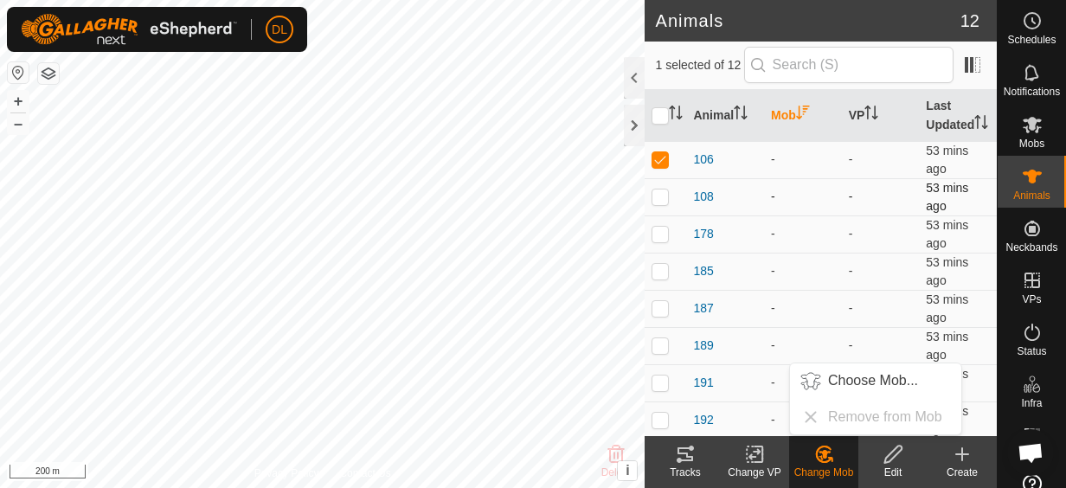
click at [665, 203] on p-checkbox at bounding box center [660, 196] width 17 height 14
checkbox input "true"
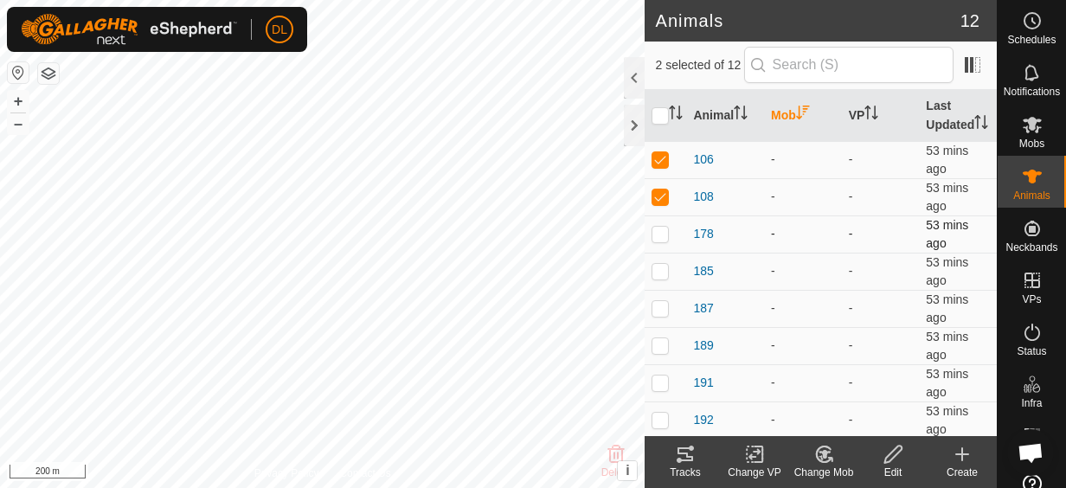
click at [664, 241] on p-checkbox at bounding box center [660, 234] width 17 height 14
checkbox input "true"
click at [659, 278] on p-checkbox at bounding box center [660, 271] width 17 height 14
checkbox input "true"
click at [662, 315] on p-checkbox at bounding box center [660, 308] width 17 height 14
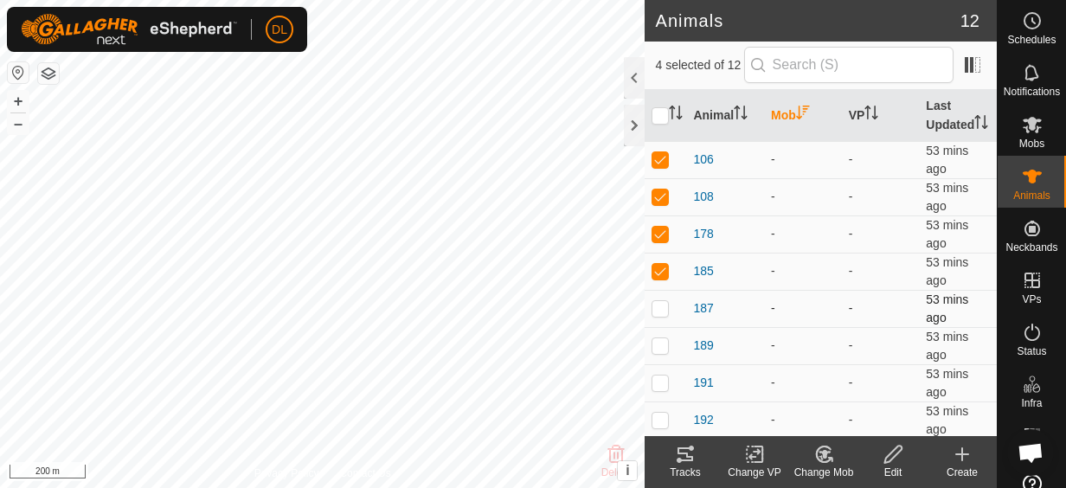
checkbox input "true"
click at [670, 353] on td at bounding box center [666, 345] width 42 height 37
checkbox input "true"
click at [668, 389] on p-checkbox at bounding box center [660, 383] width 17 height 14
checkbox input "true"
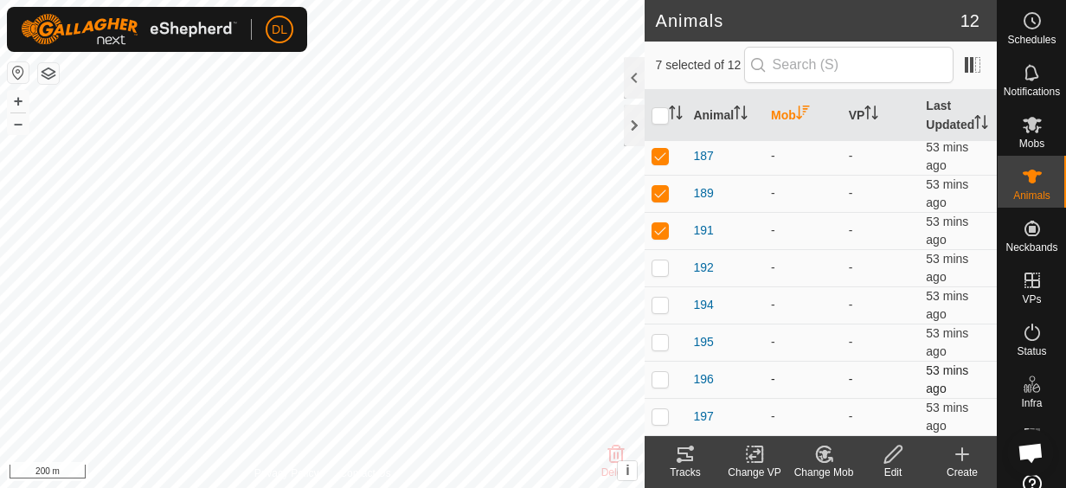
scroll to position [165, 0]
click at [661, 268] on p-checkbox at bounding box center [660, 267] width 17 height 14
checkbox input "true"
click at [664, 305] on p-checkbox at bounding box center [660, 305] width 17 height 14
checkbox input "true"
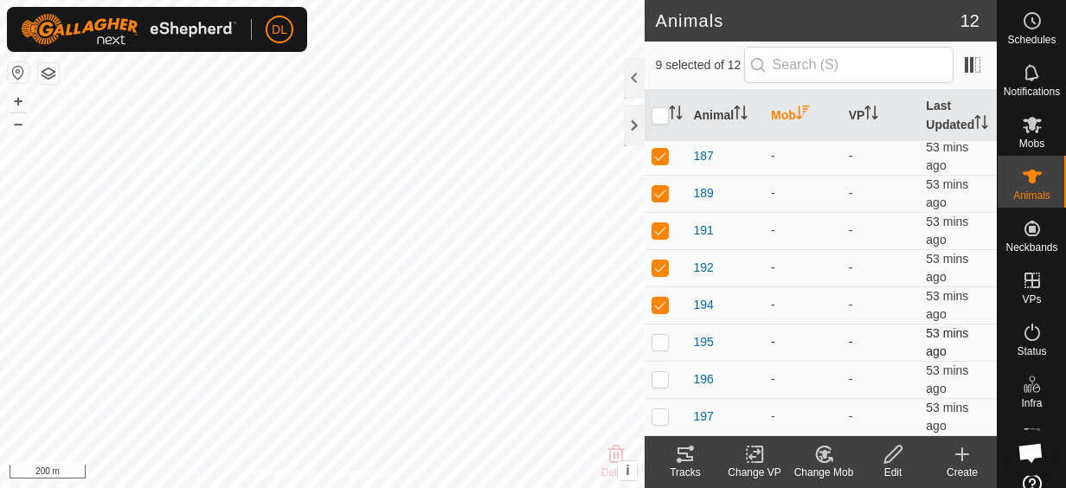
click at [667, 341] on p-checkbox at bounding box center [660, 342] width 17 height 14
checkbox input "true"
click at [660, 119] on input "checkbox" at bounding box center [660, 115] width 17 height 17
checkbox input "true"
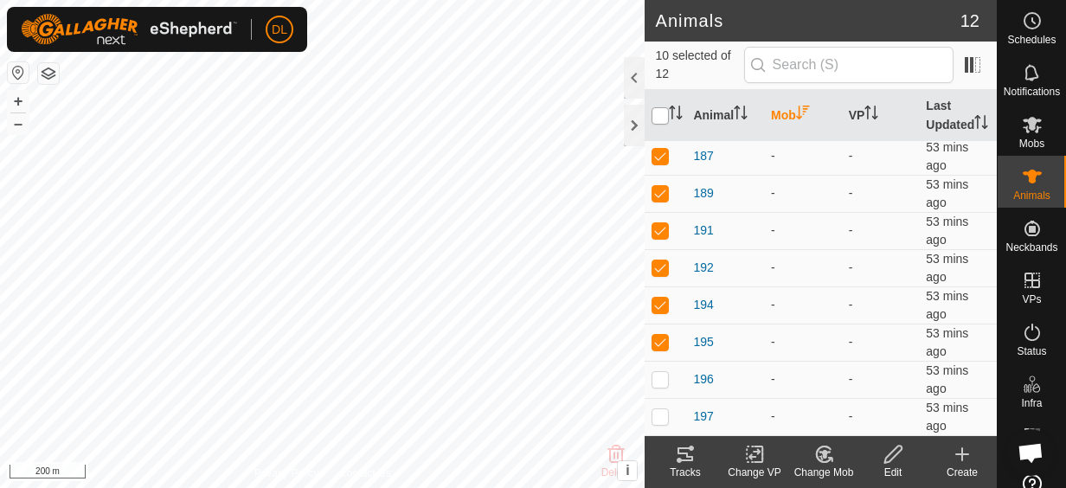
checkbox input "true"
click at [829, 459] on icon at bounding box center [823, 454] width 15 height 16
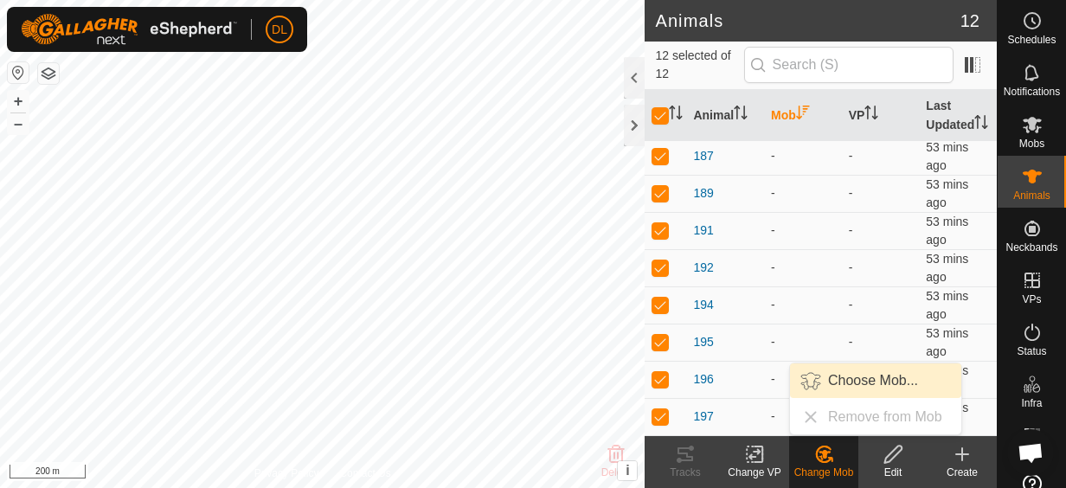
click at [865, 378] on link "Choose Mob..." at bounding box center [875, 380] width 171 height 35
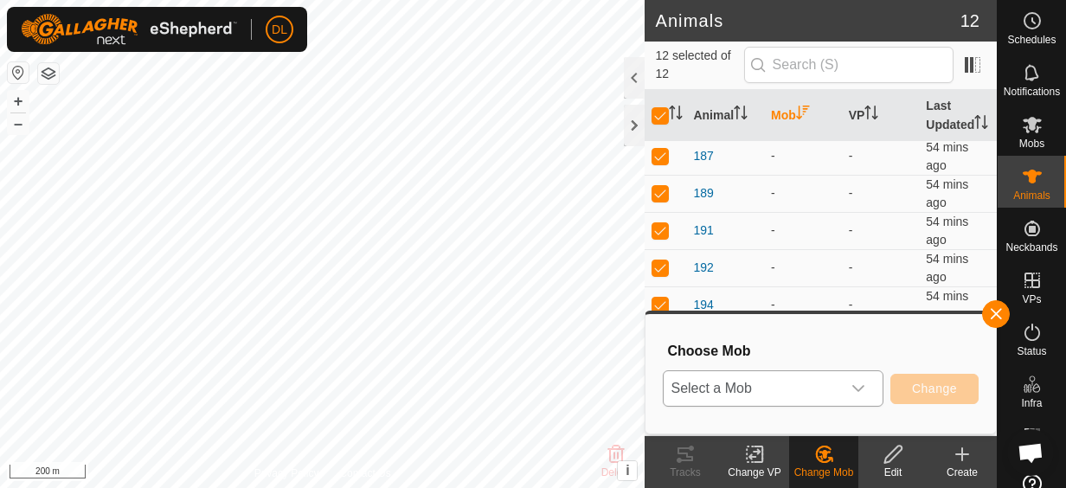
click at [790, 382] on span "Select a Mob" at bounding box center [752, 388] width 177 height 35
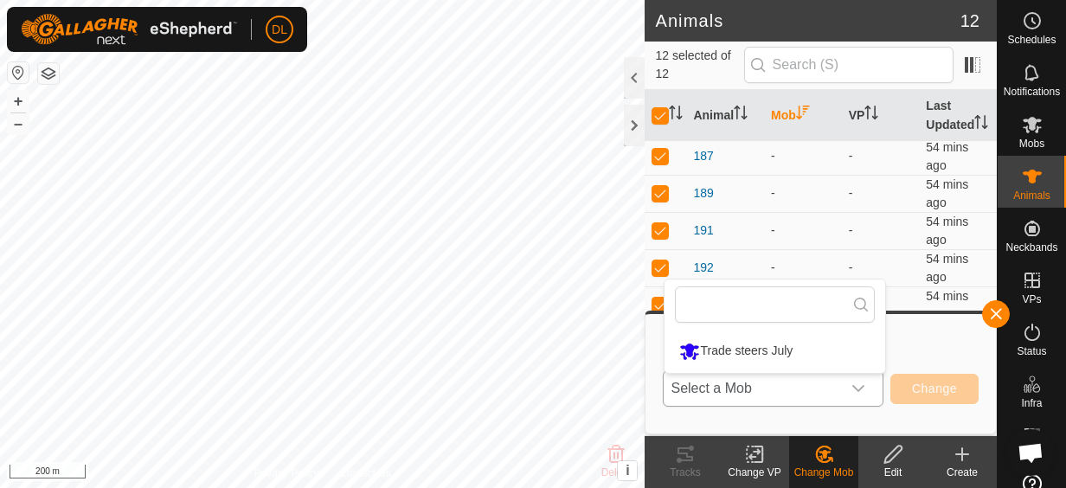
click at [760, 356] on li "Trade steers July" at bounding box center [774, 351] width 221 height 43
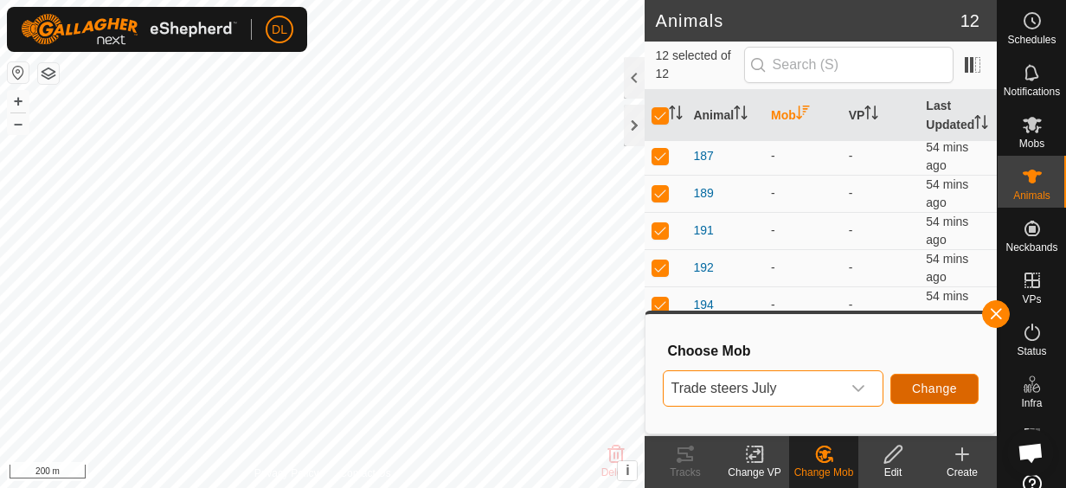
click at [930, 384] on span "Change" at bounding box center [934, 389] width 45 height 14
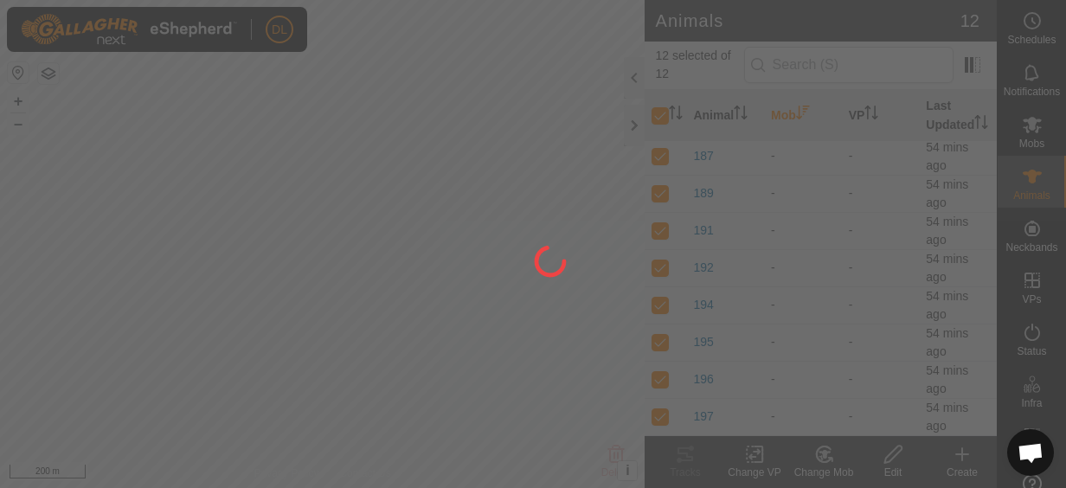
checkbox input "false"
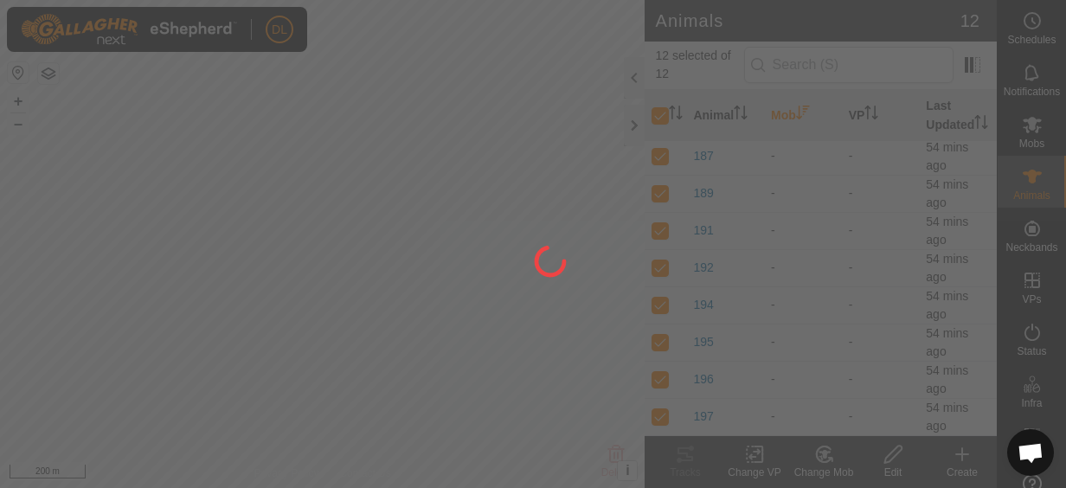
checkbox input "false"
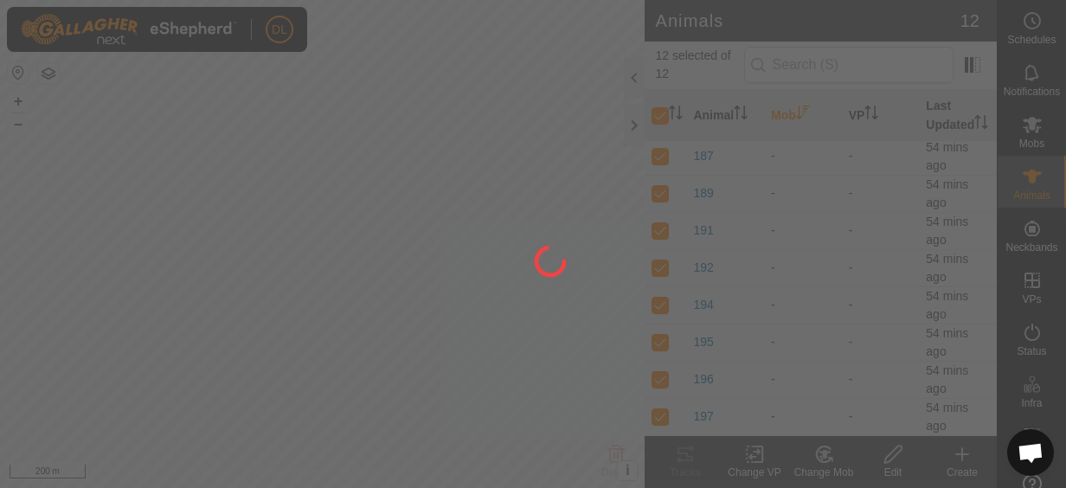
checkbox input "false"
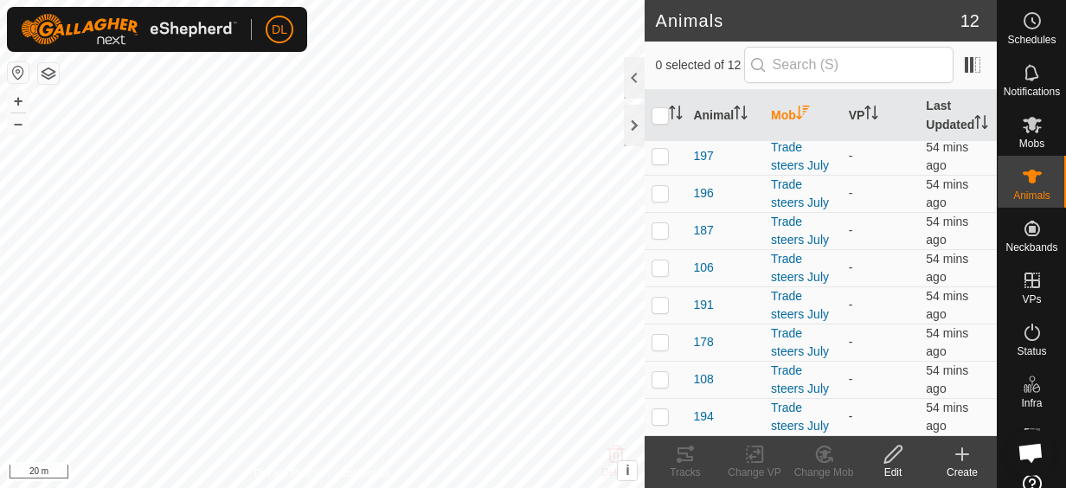
click at [247, 487] on html "DL Schedules Notifications Mobs Animals Neckbands VPs Status Infra Heatmap Help…" at bounding box center [533, 244] width 1066 height 488
click at [428, 487] on html "DL Schedules Notifications Mobs Animals Neckbands VPs Status Infra Heatmap Help…" at bounding box center [533, 244] width 1066 height 488
